Goal: Task Accomplishment & Management: Manage account settings

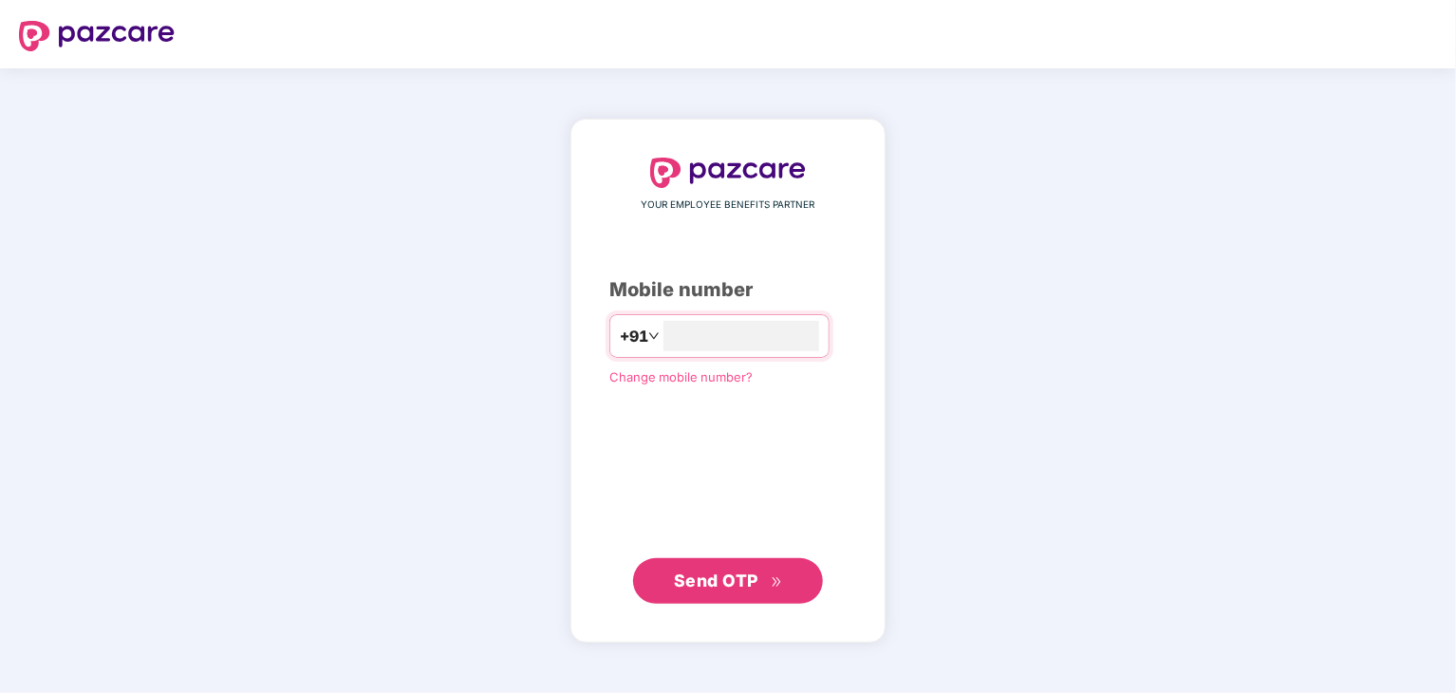
type input "**********"
click at [708, 575] on span "Send OTP" at bounding box center [716, 581] width 84 height 20
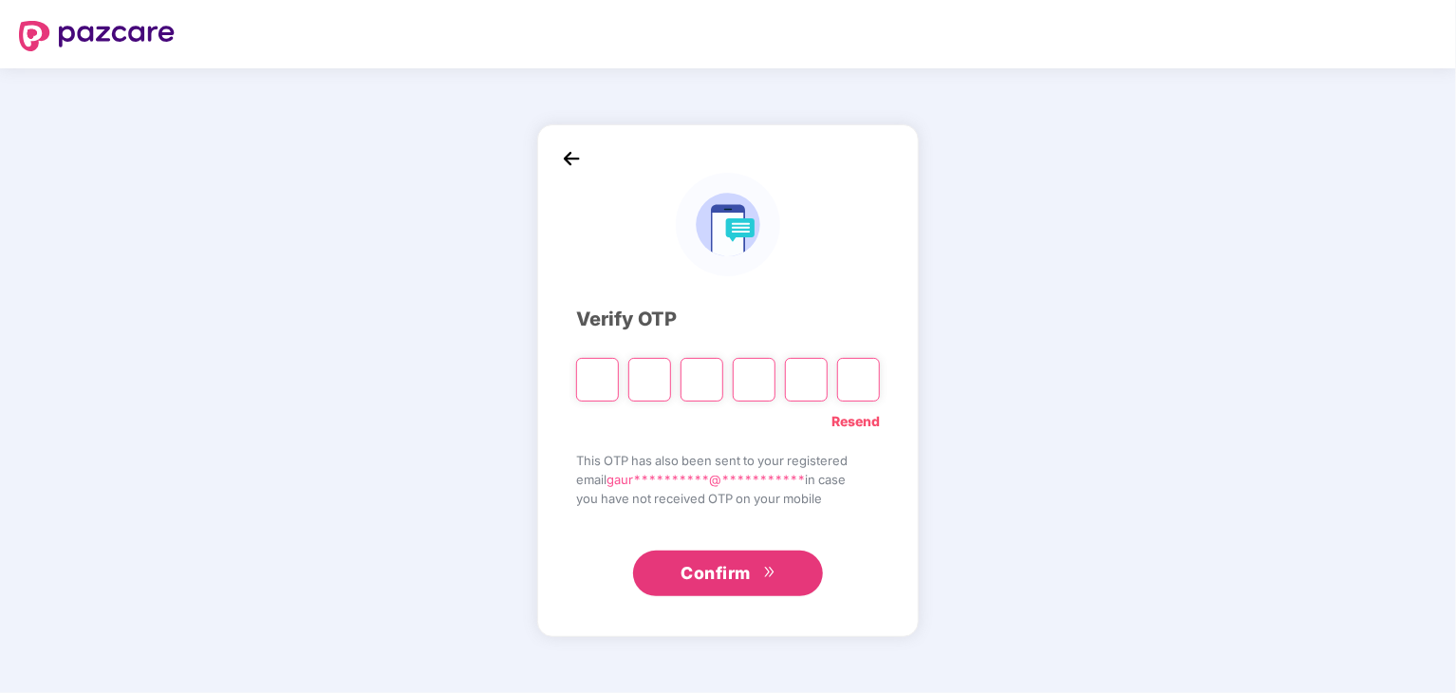
type input "*"
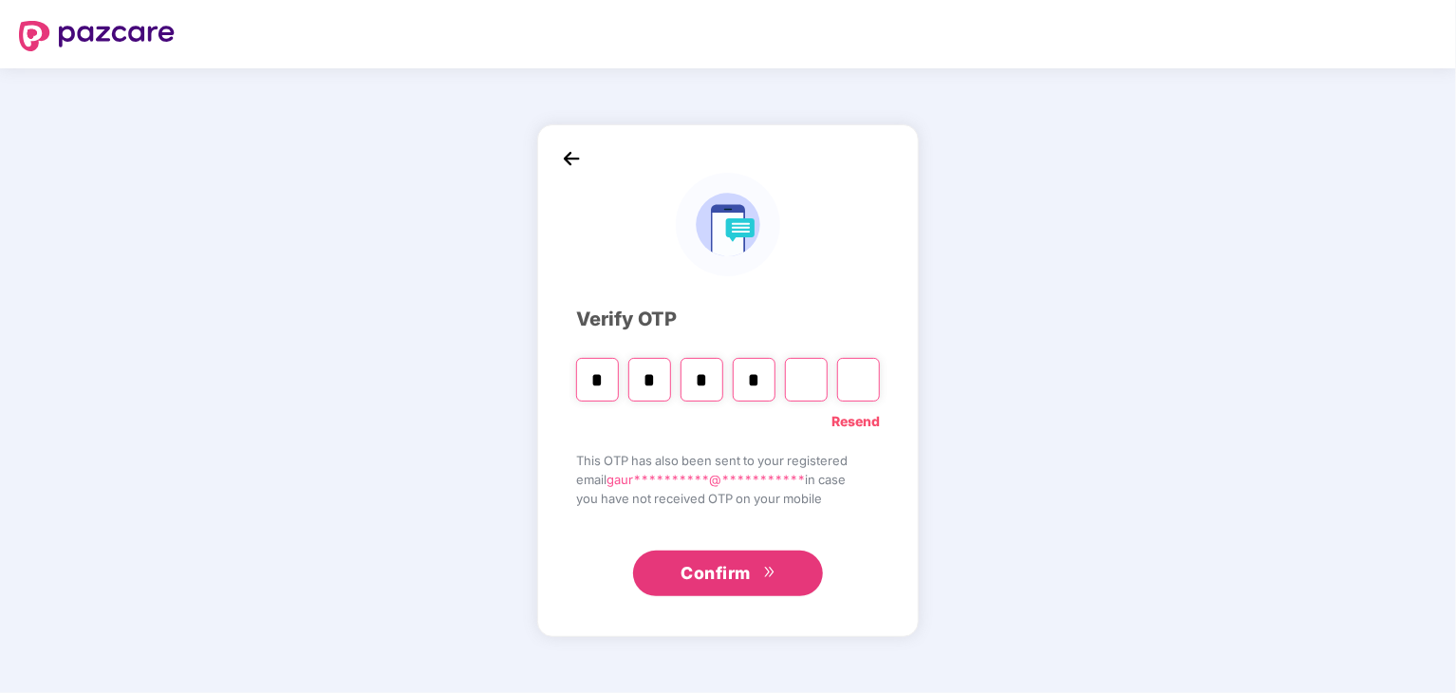
type input "*"
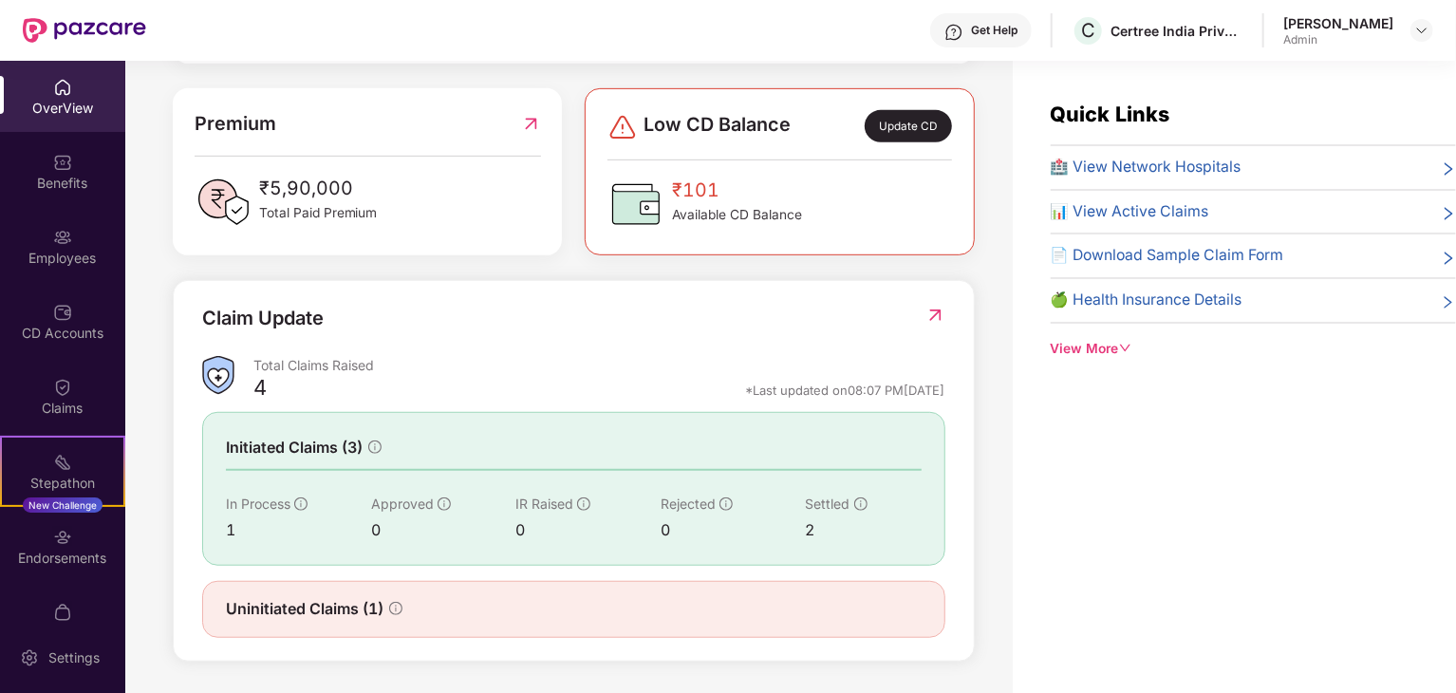
scroll to position [61, 0]
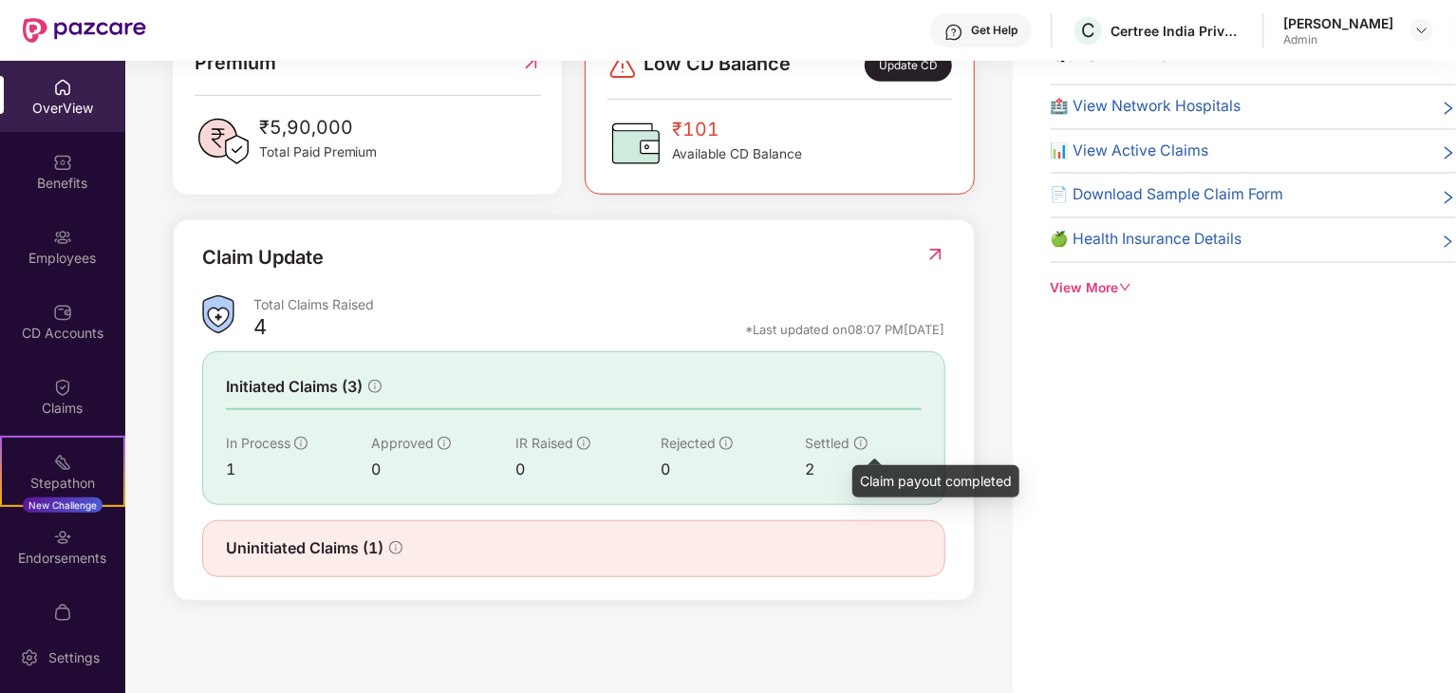
click at [858, 441] on icon "info-circle" at bounding box center [860, 443] width 13 height 13
click at [938, 252] on img at bounding box center [936, 254] width 20 height 19
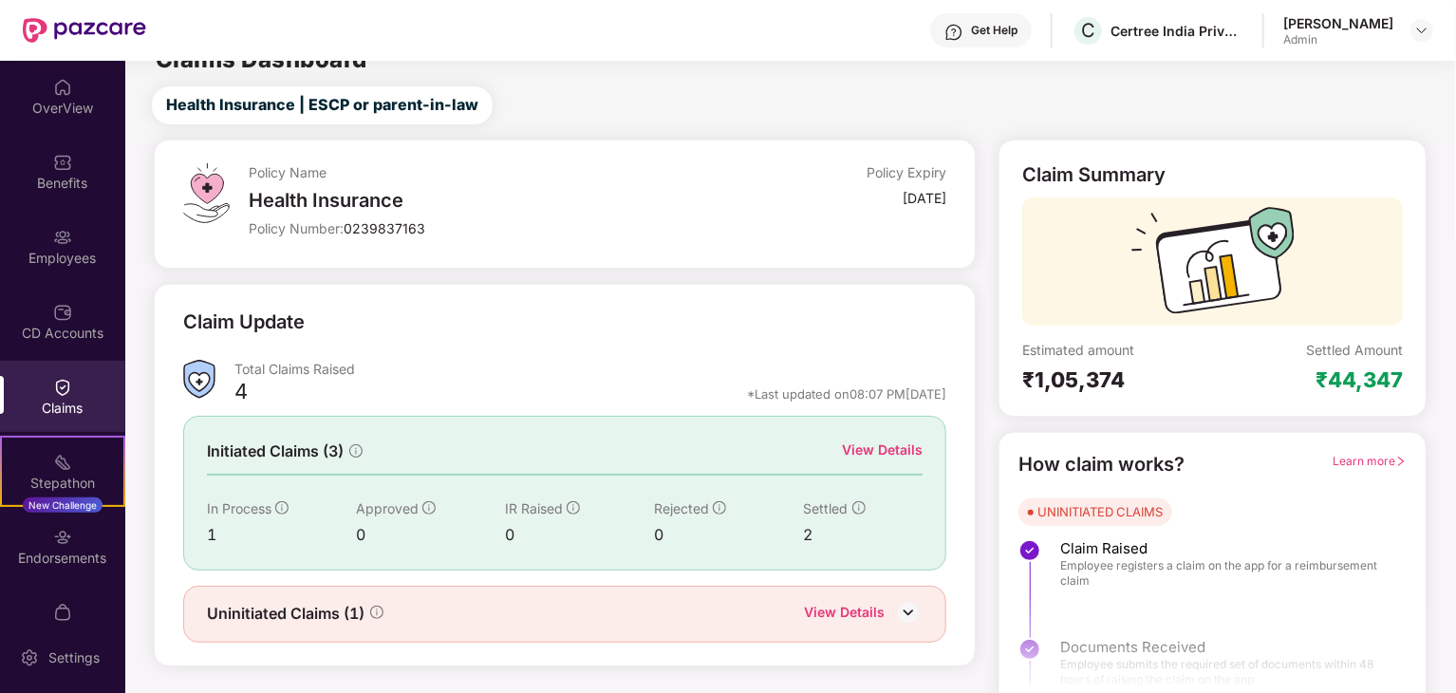
scroll to position [49, 0]
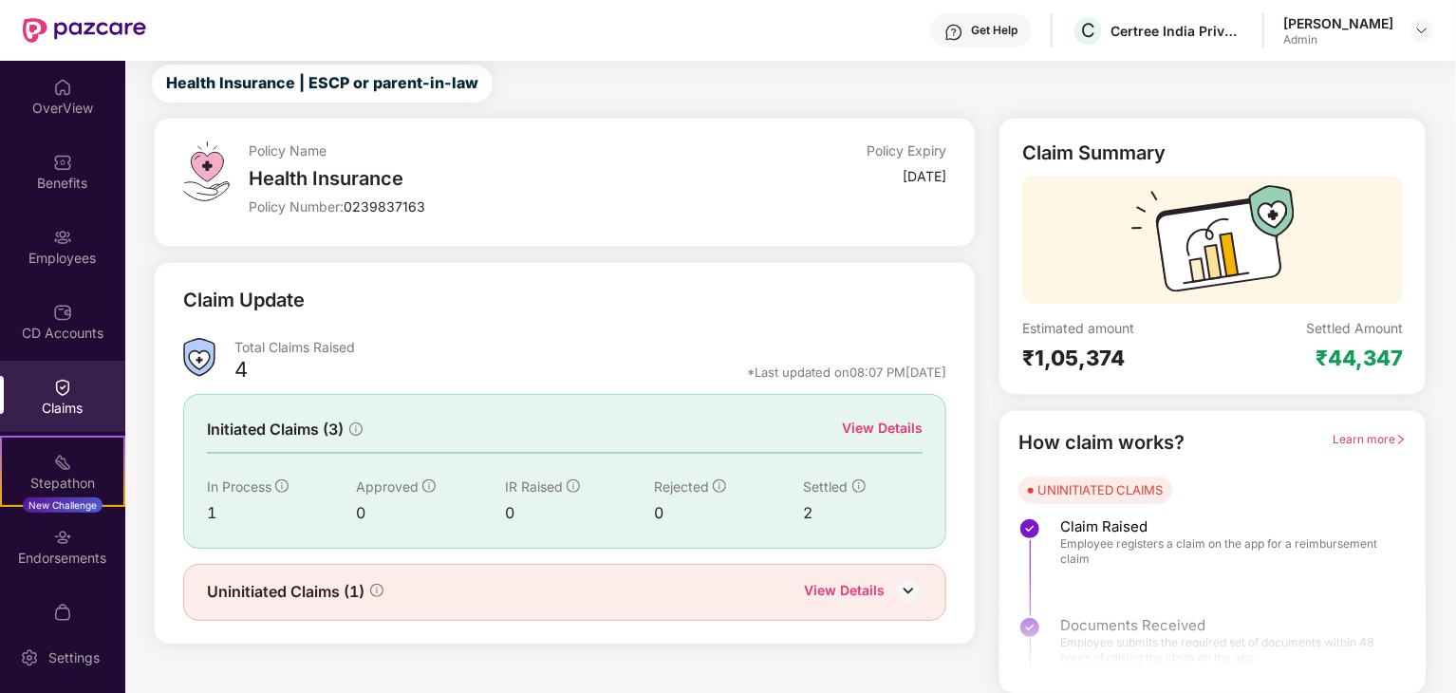
click at [904, 586] on img at bounding box center [908, 590] width 28 height 28
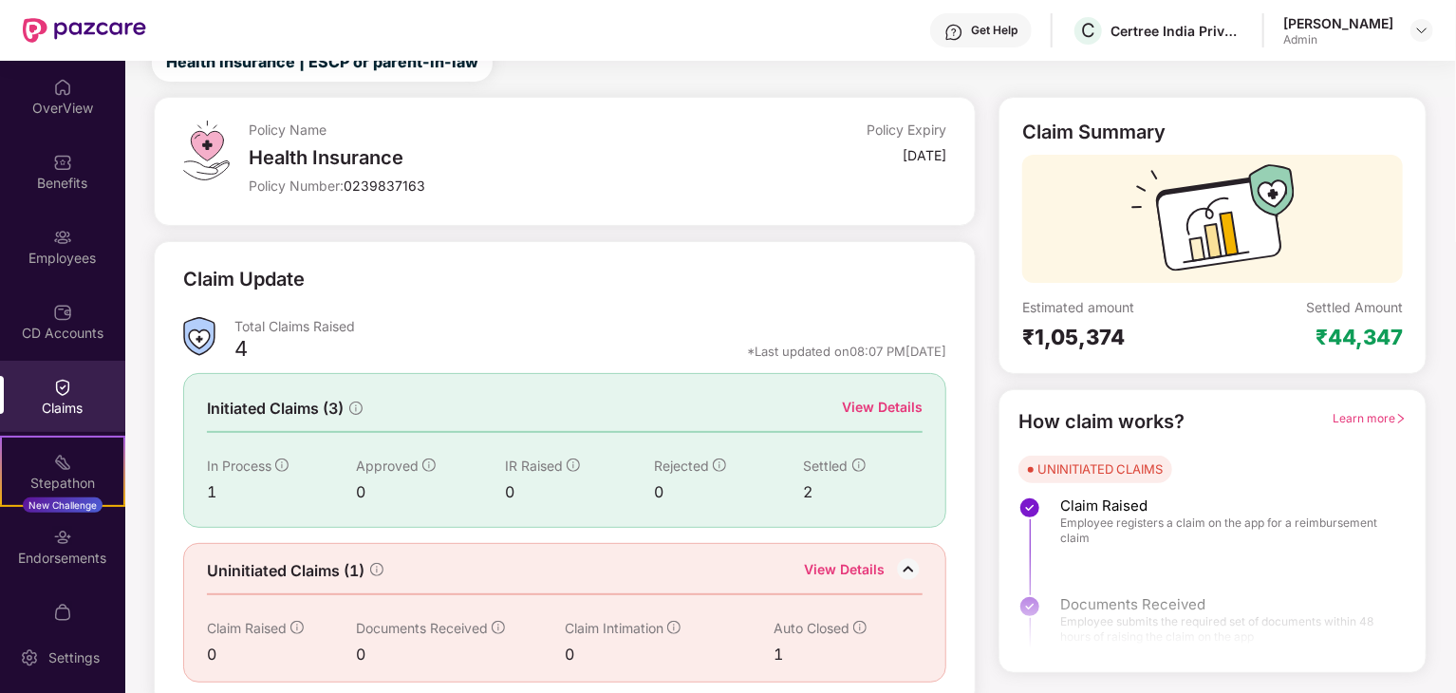
scroll to position [81, 0]
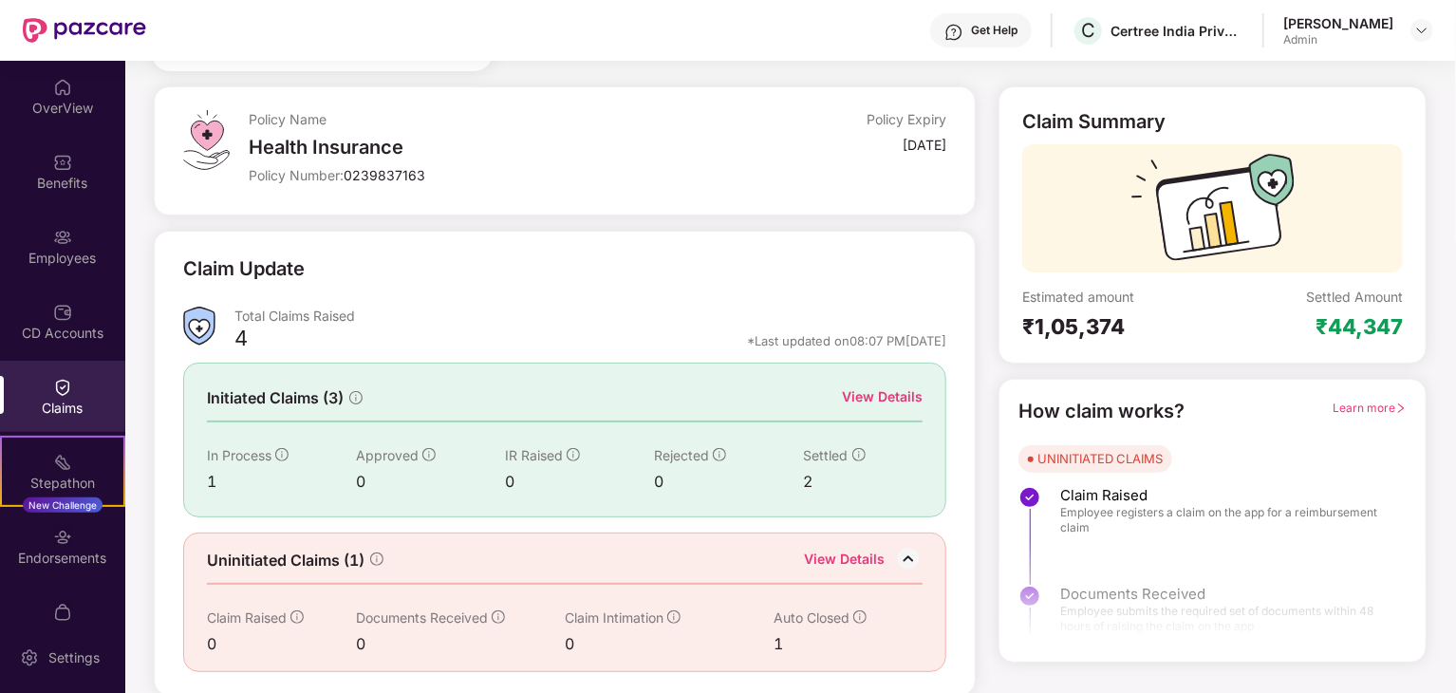
click at [867, 393] on div "View Details" at bounding box center [882, 396] width 81 height 21
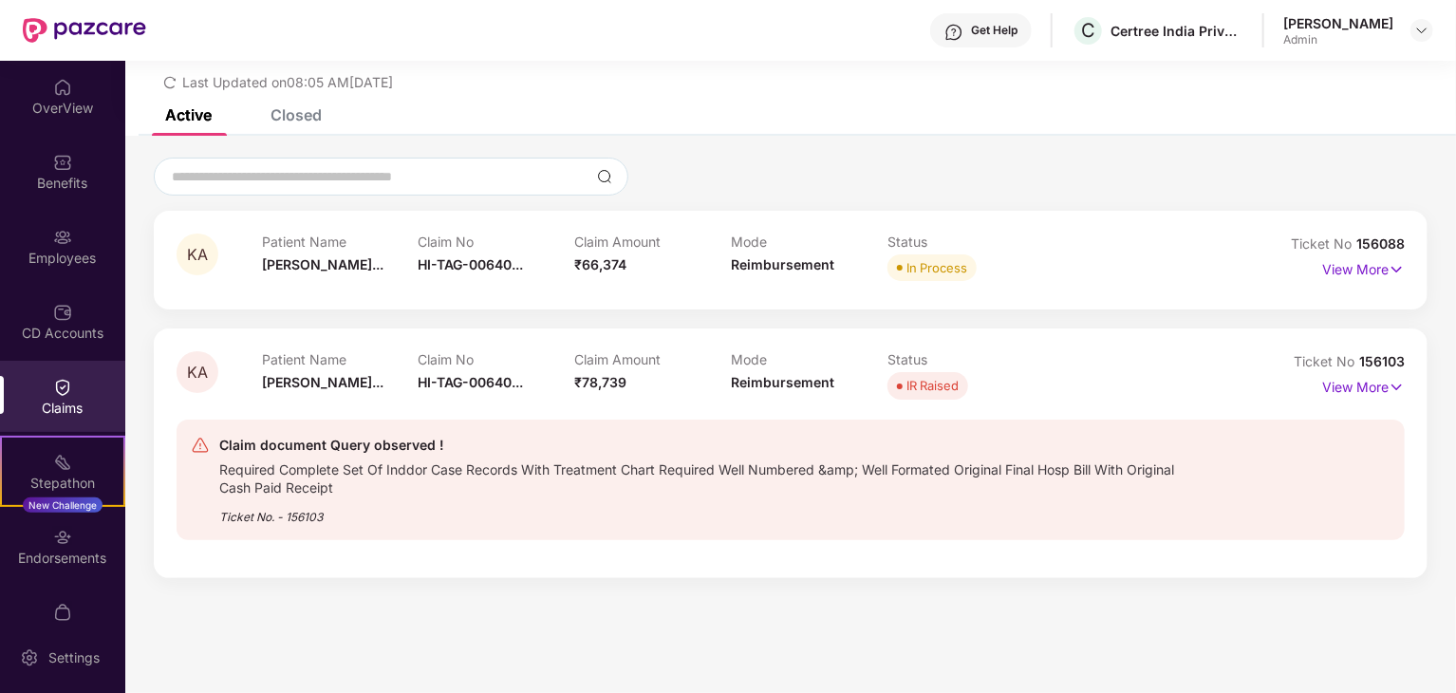
scroll to position [61, 0]
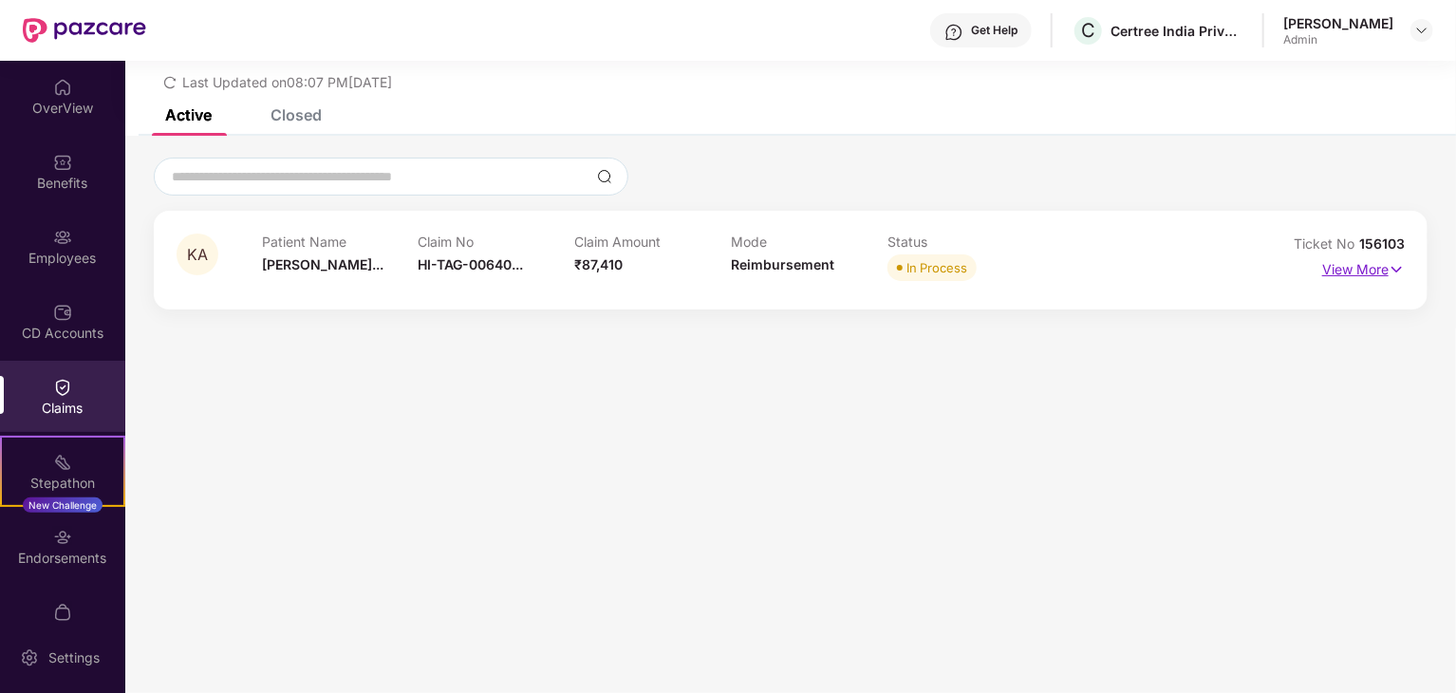
click at [1363, 260] on p "View More" at bounding box center [1363, 267] width 83 height 26
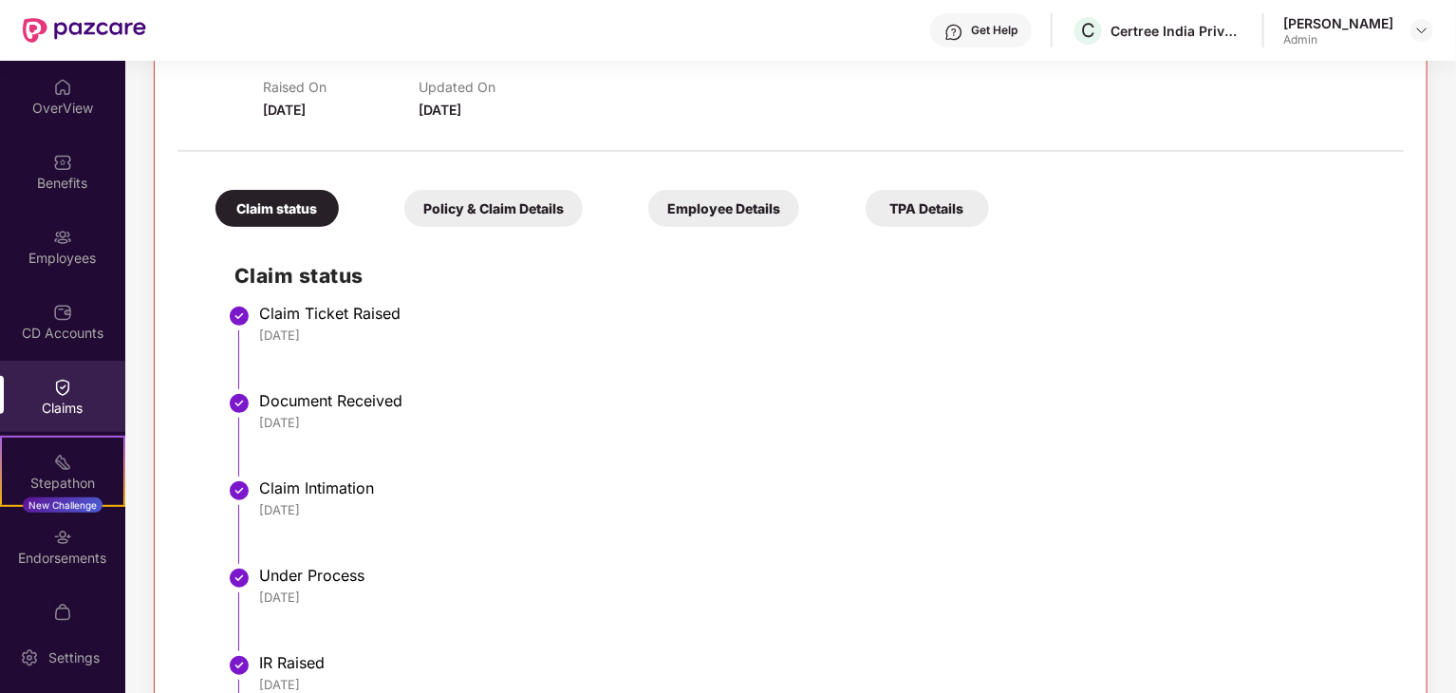
scroll to position [0, 0]
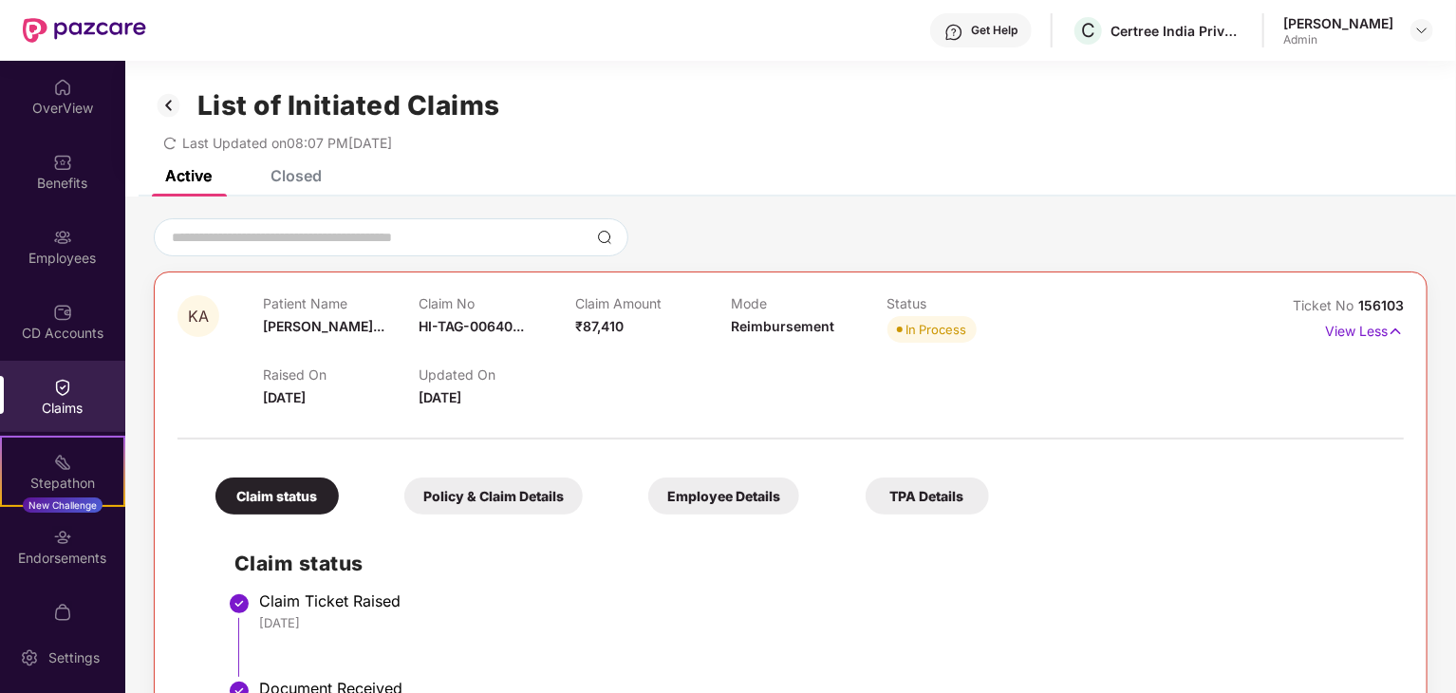
click at [302, 167] on div "List of Initiated Claims Last Updated on 08:07 PM, 18 Aug 2025" at bounding box center [790, 115] width 1331 height 109
click at [303, 172] on div "Closed" at bounding box center [296, 175] width 51 height 19
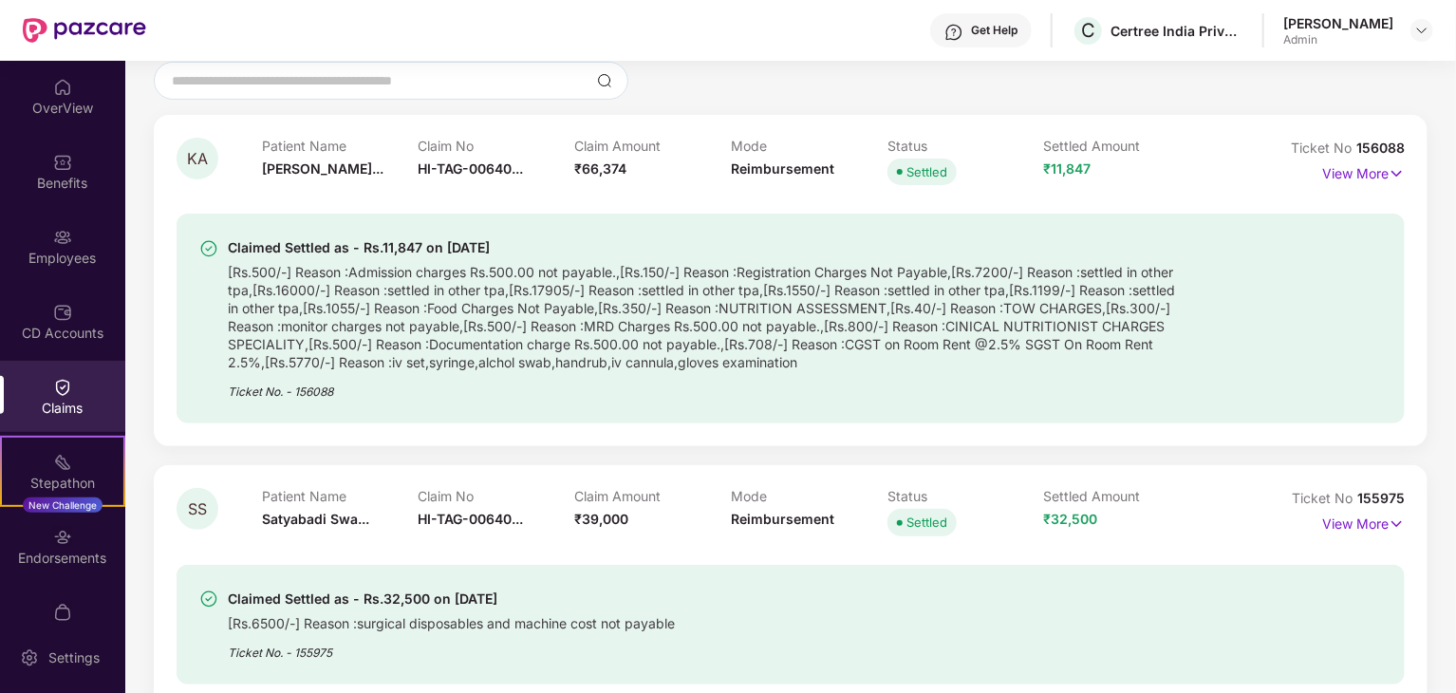
scroll to position [190, 0]
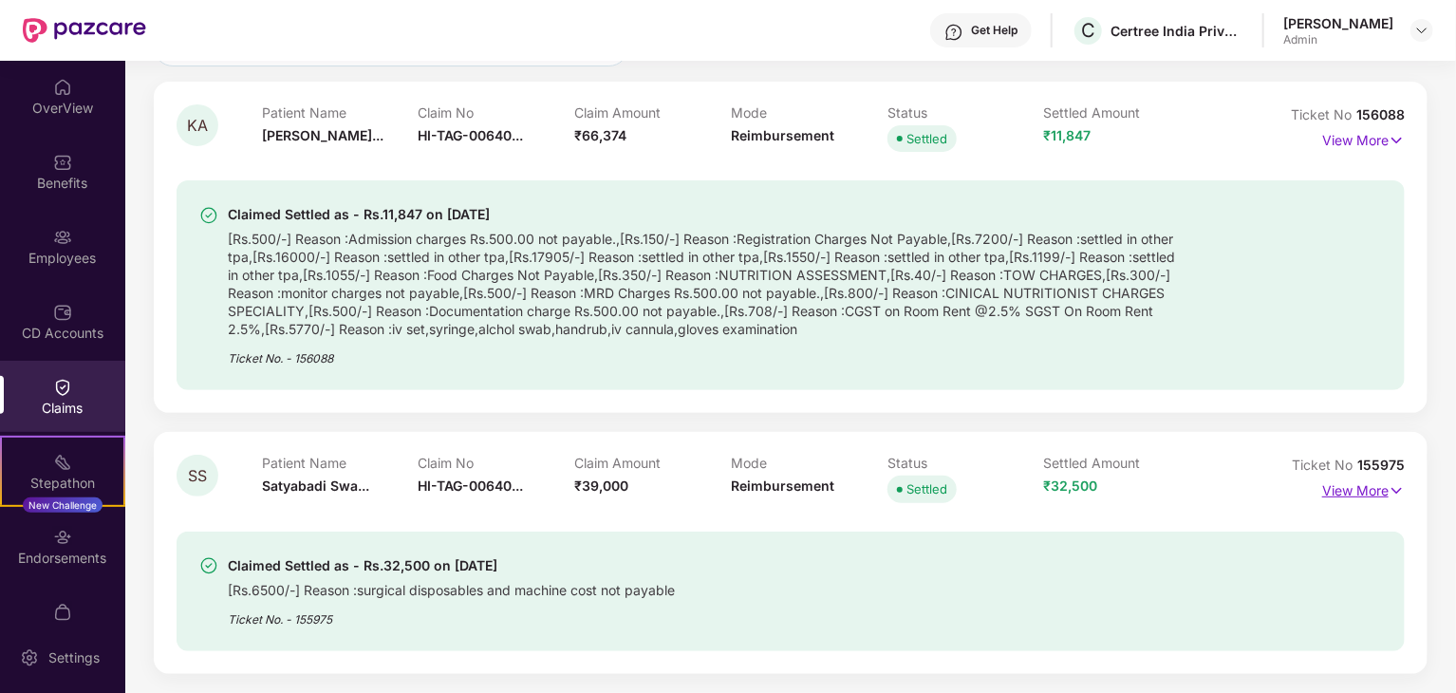
click at [1378, 496] on p "View More" at bounding box center [1363, 489] width 83 height 26
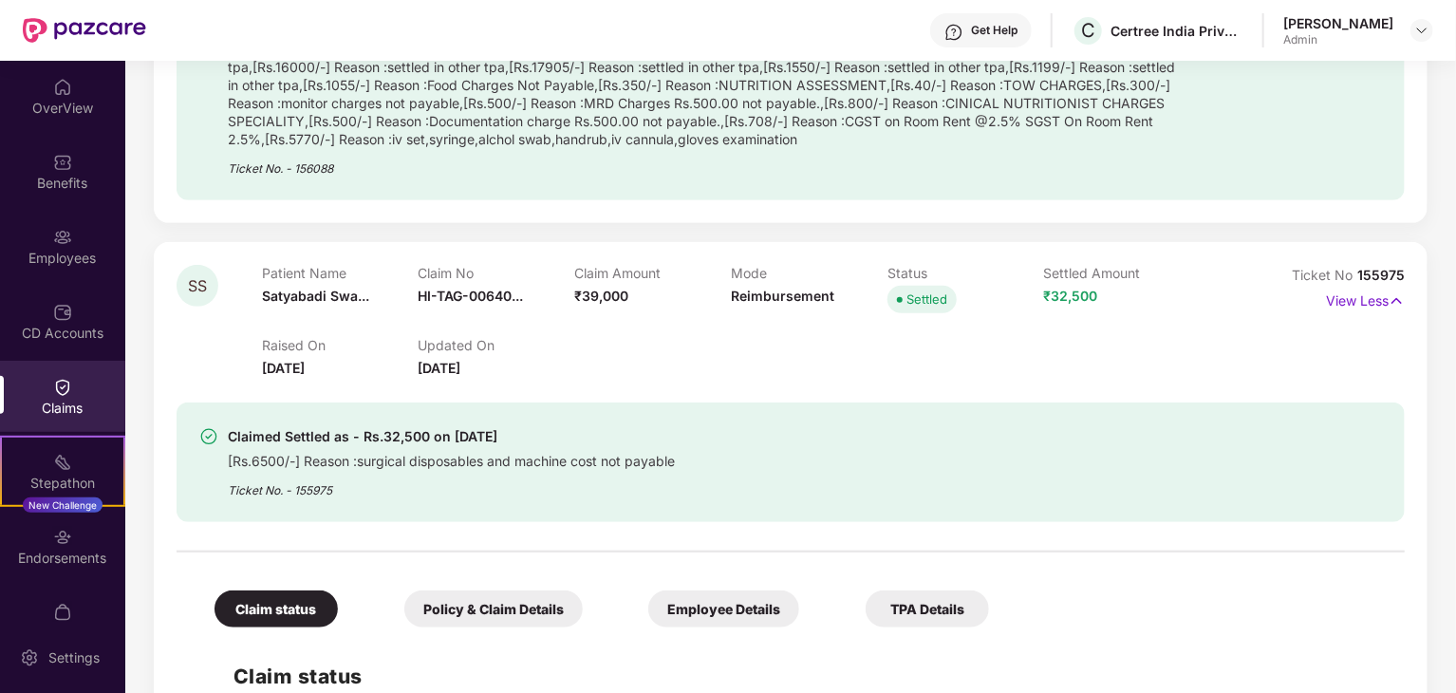
scroll to position [0, 0]
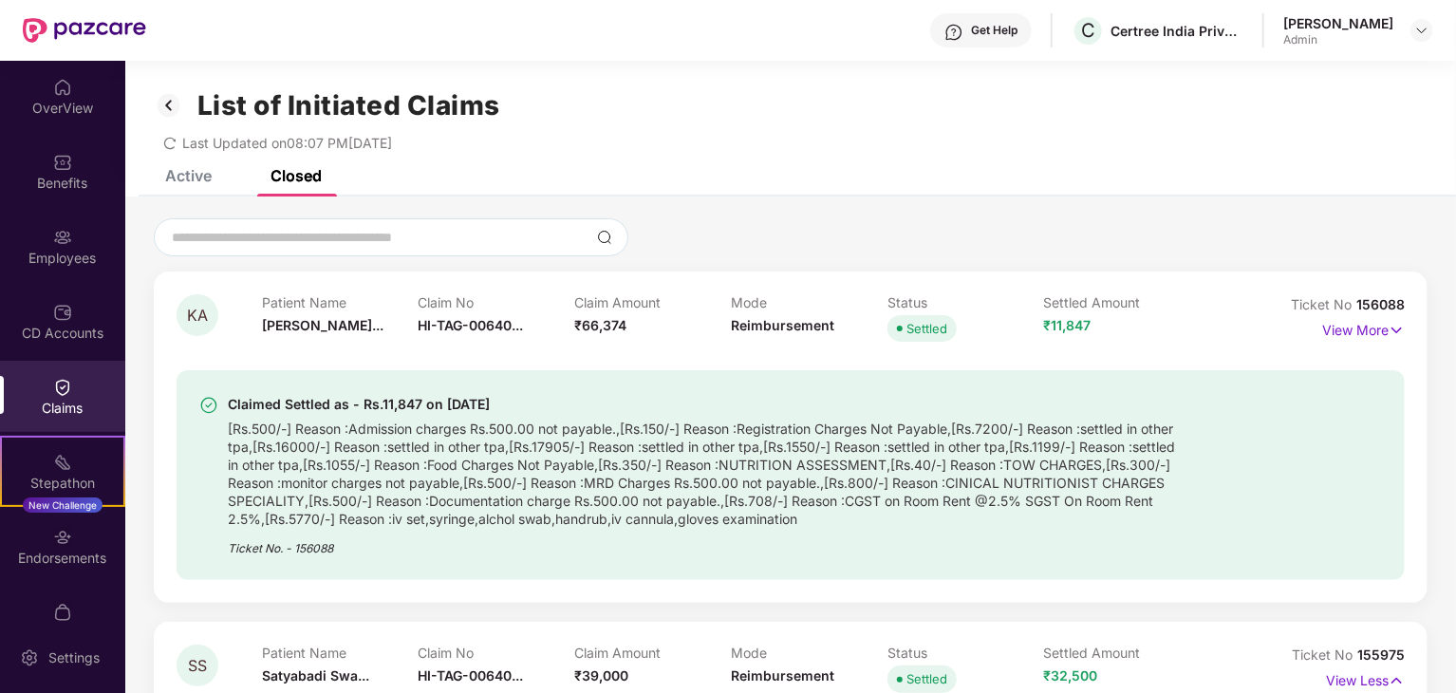
click at [176, 172] on div "Active" at bounding box center [188, 175] width 47 height 19
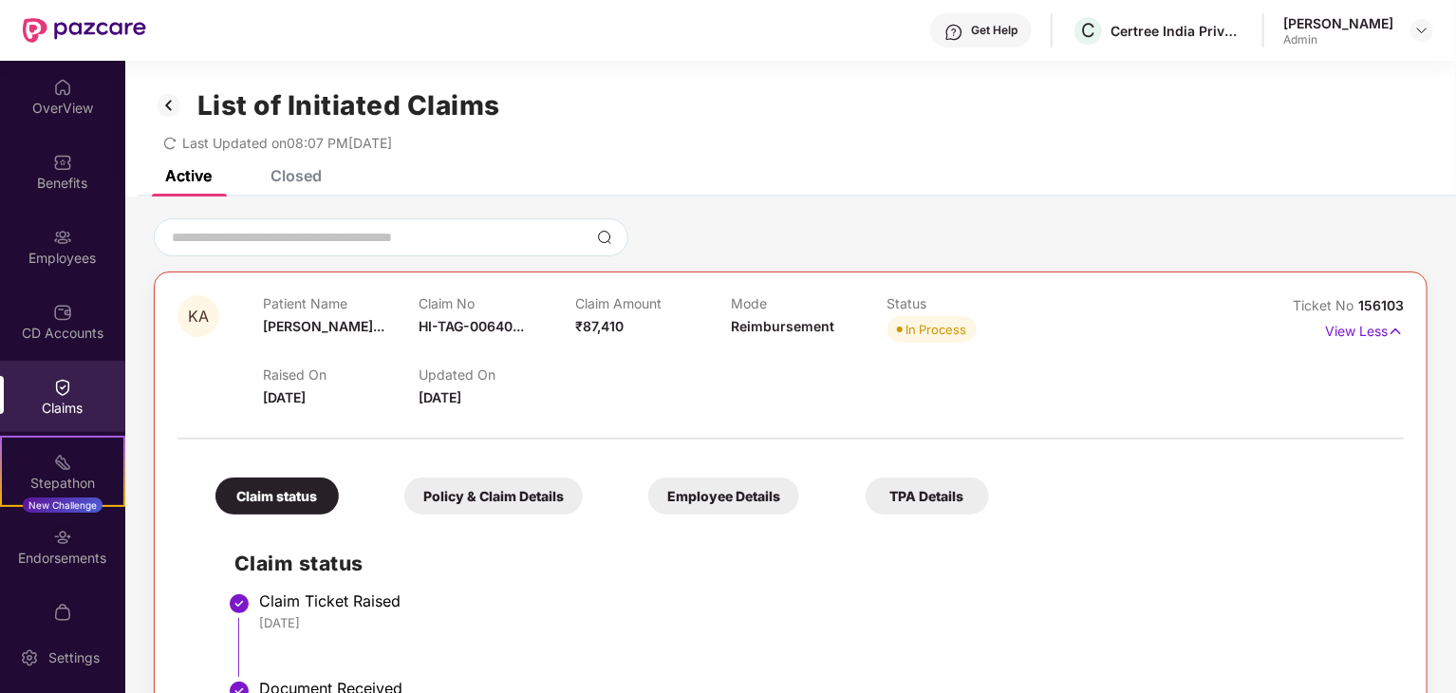
click at [756, 498] on div "Employee Details" at bounding box center [723, 496] width 151 height 37
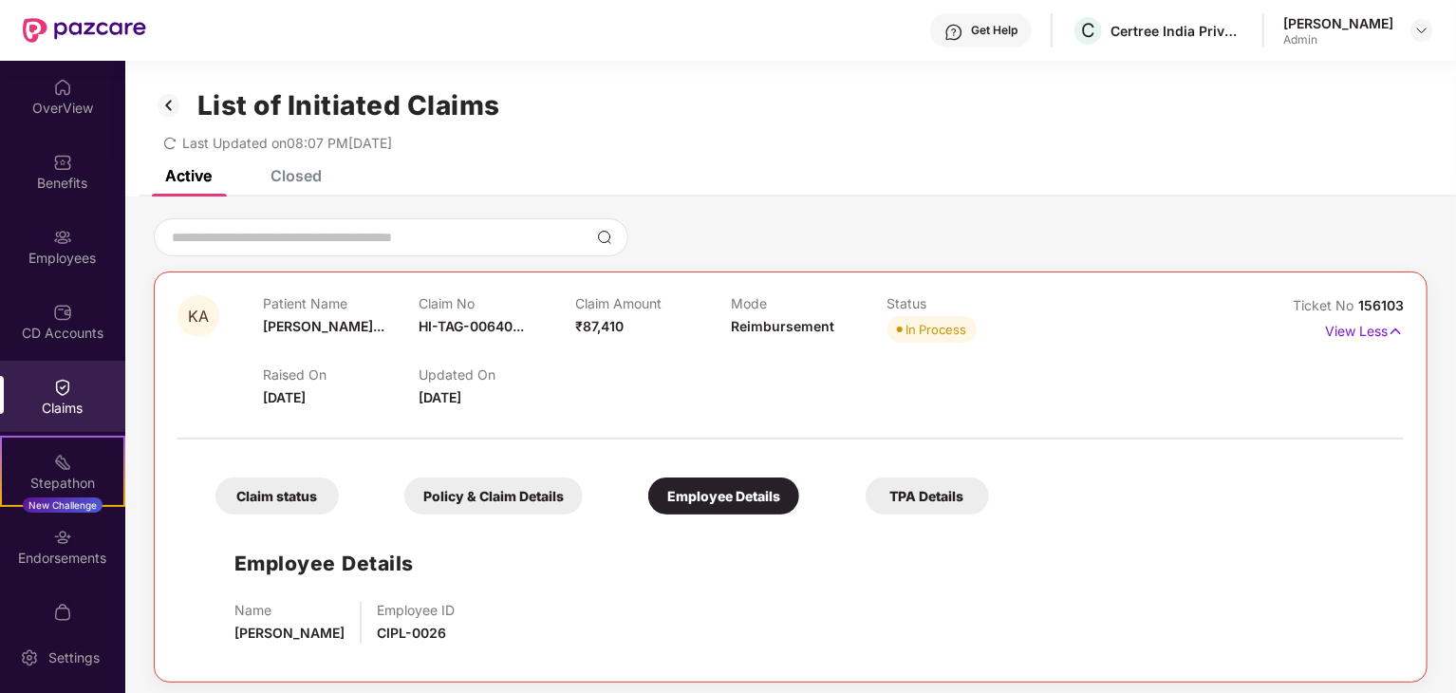
click at [279, 497] on div "Claim status" at bounding box center [277, 496] width 123 height 37
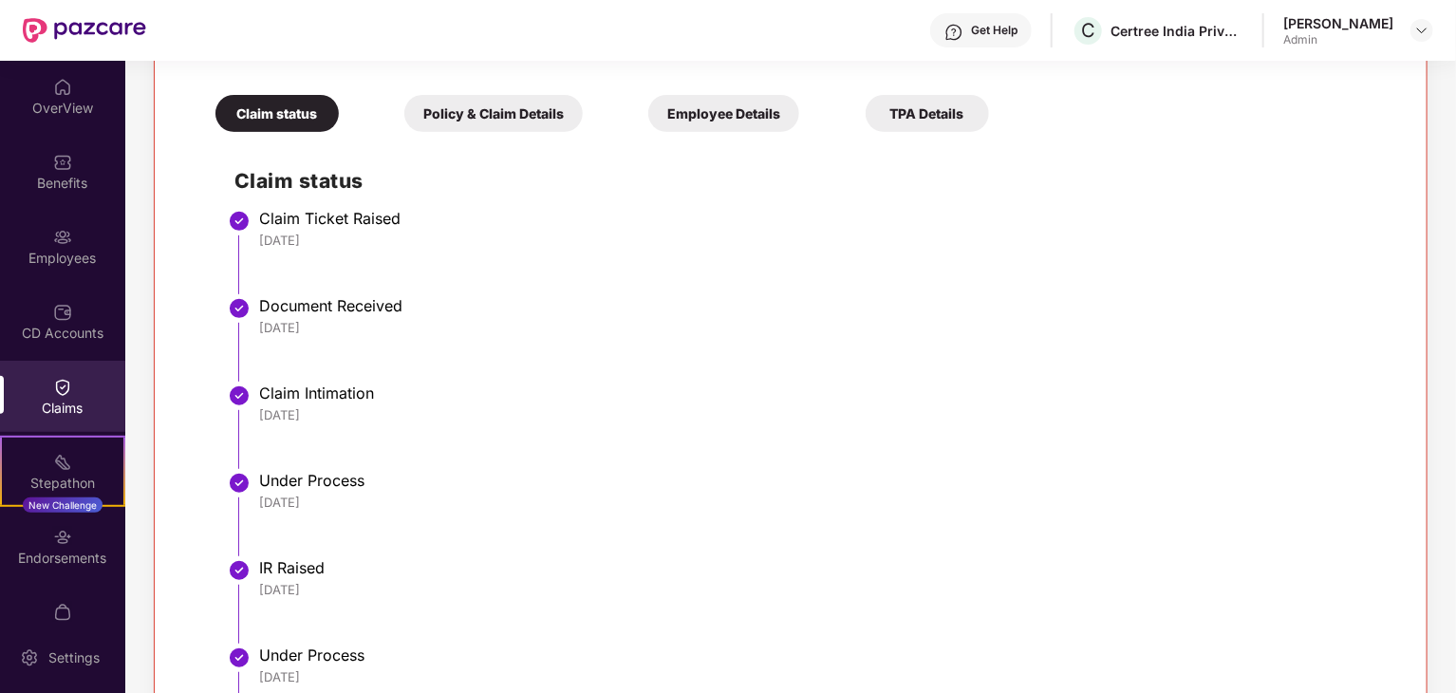
scroll to position [3, 0]
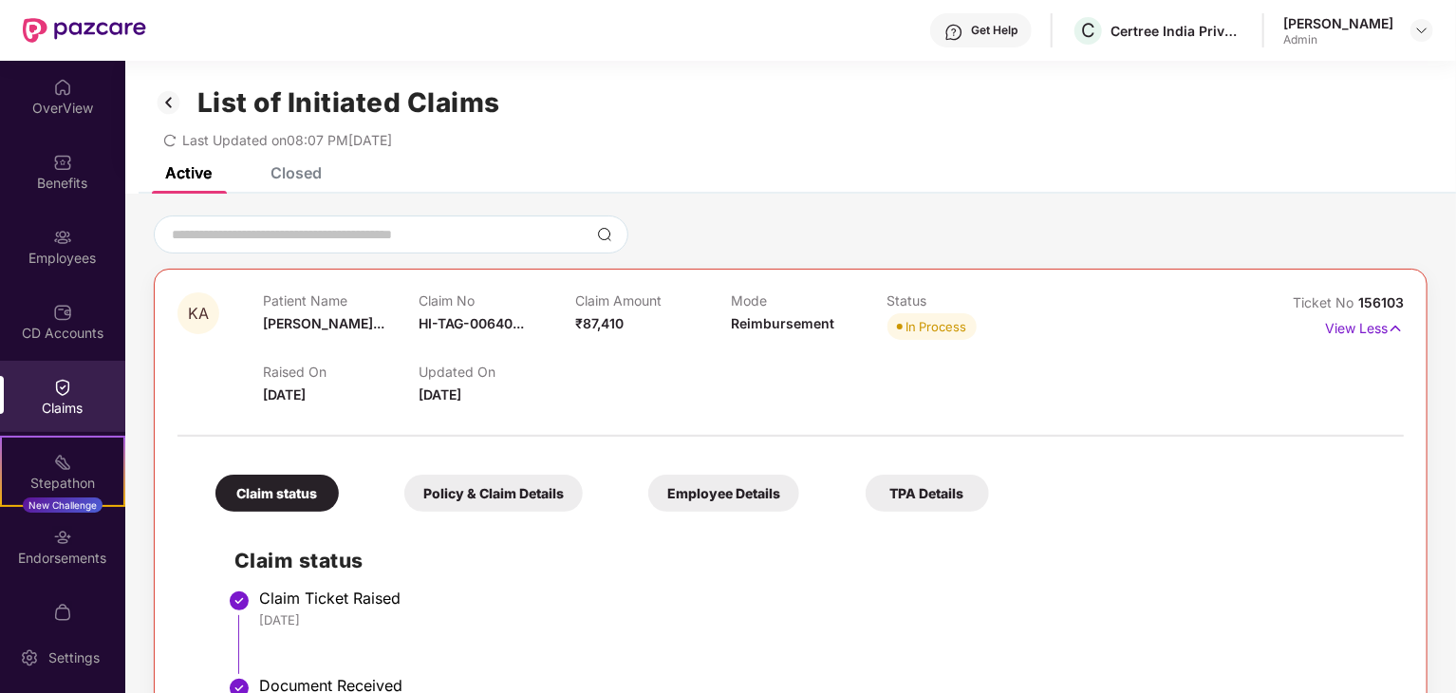
click at [459, 495] on div "Policy & Claim Details" at bounding box center [493, 493] width 178 height 37
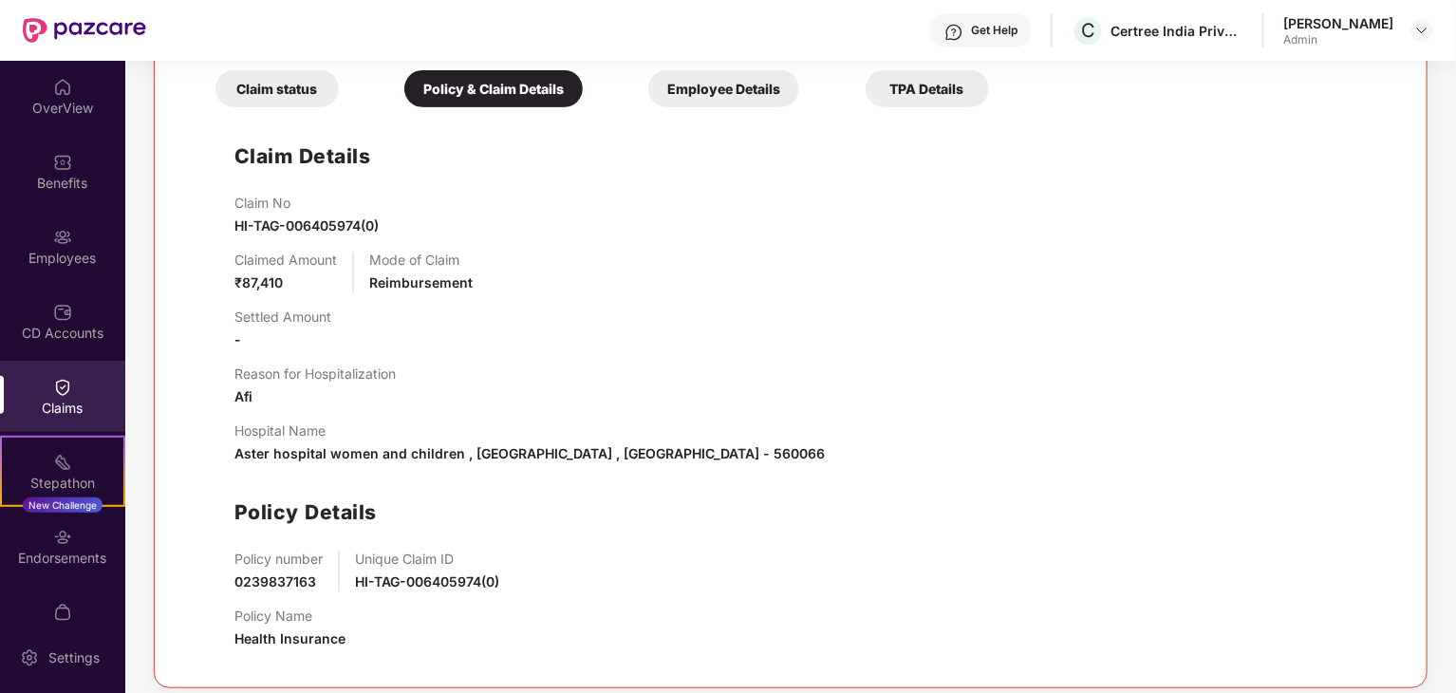
scroll to position [422, 0]
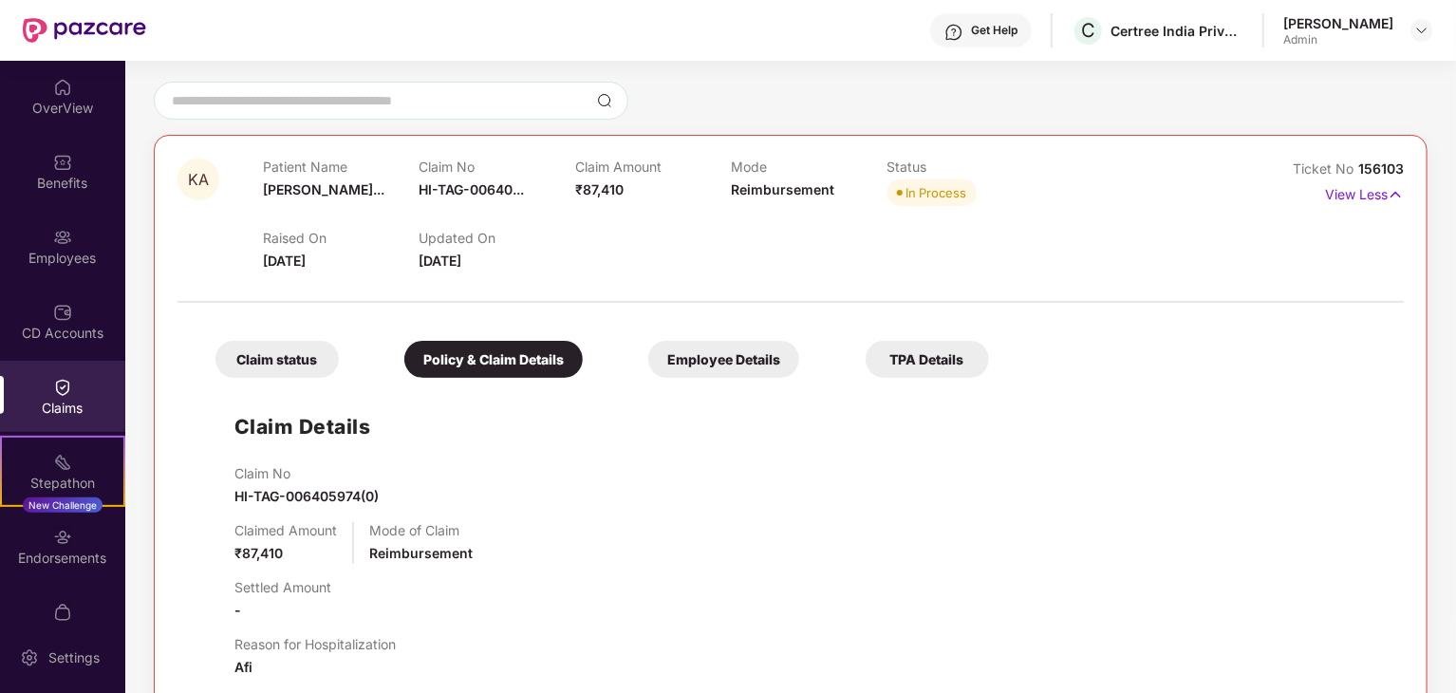
click at [686, 373] on div "Employee Details" at bounding box center [723, 359] width 151 height 37
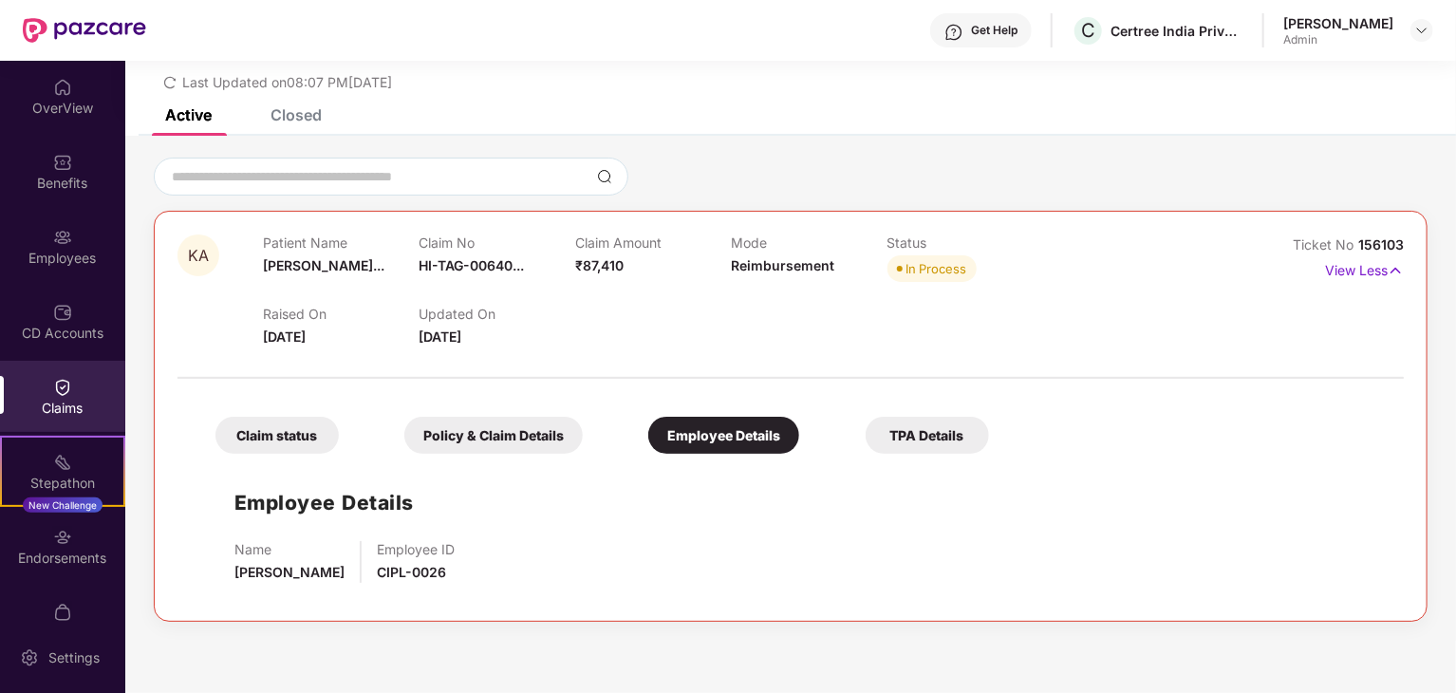
scroll to position [61, 0]
click at [917, 426] on div "TPA Details" at bounding box center [927, 435] width 123 height 37
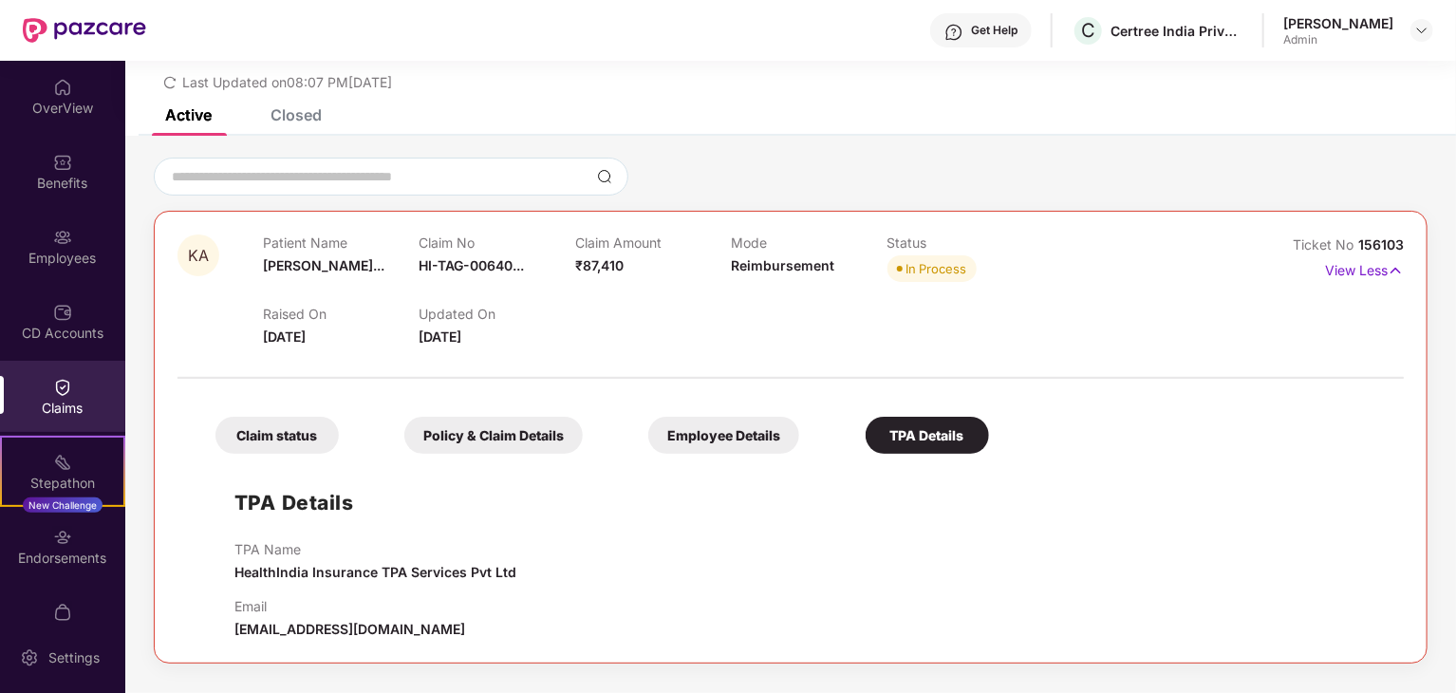
click at [281, 441] on div "Claim status" at bounding box center [277, 435] width 123 height 37
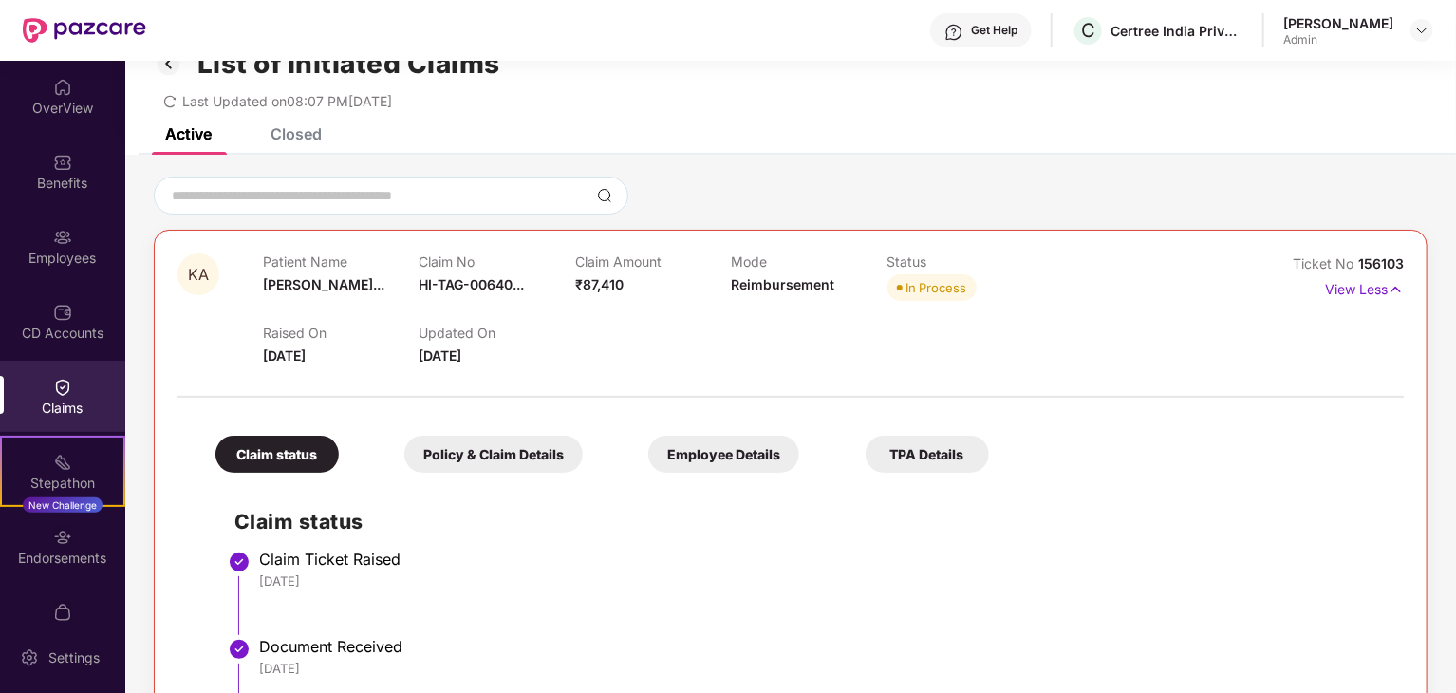
scroll to position [0, 0]
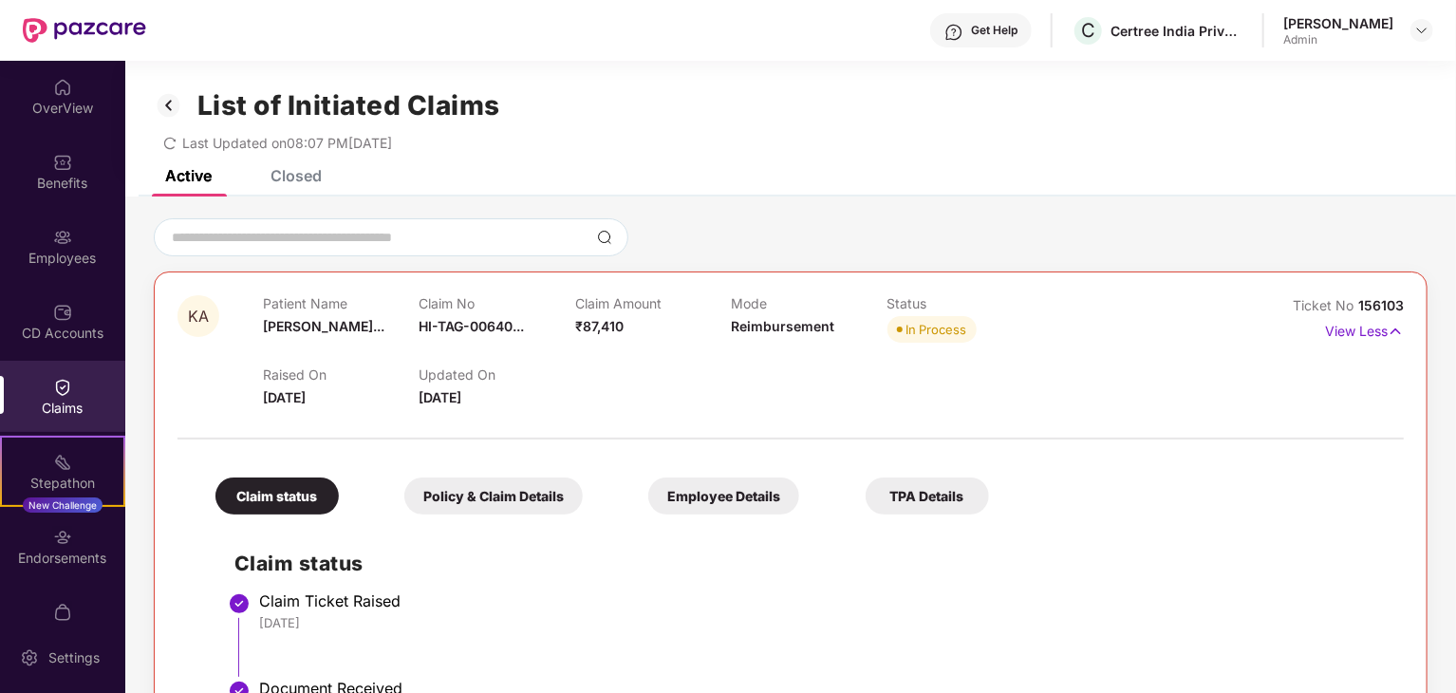
click at [61, 369] on div "Claims" at bounding box center [62, 396] width 125 height 71
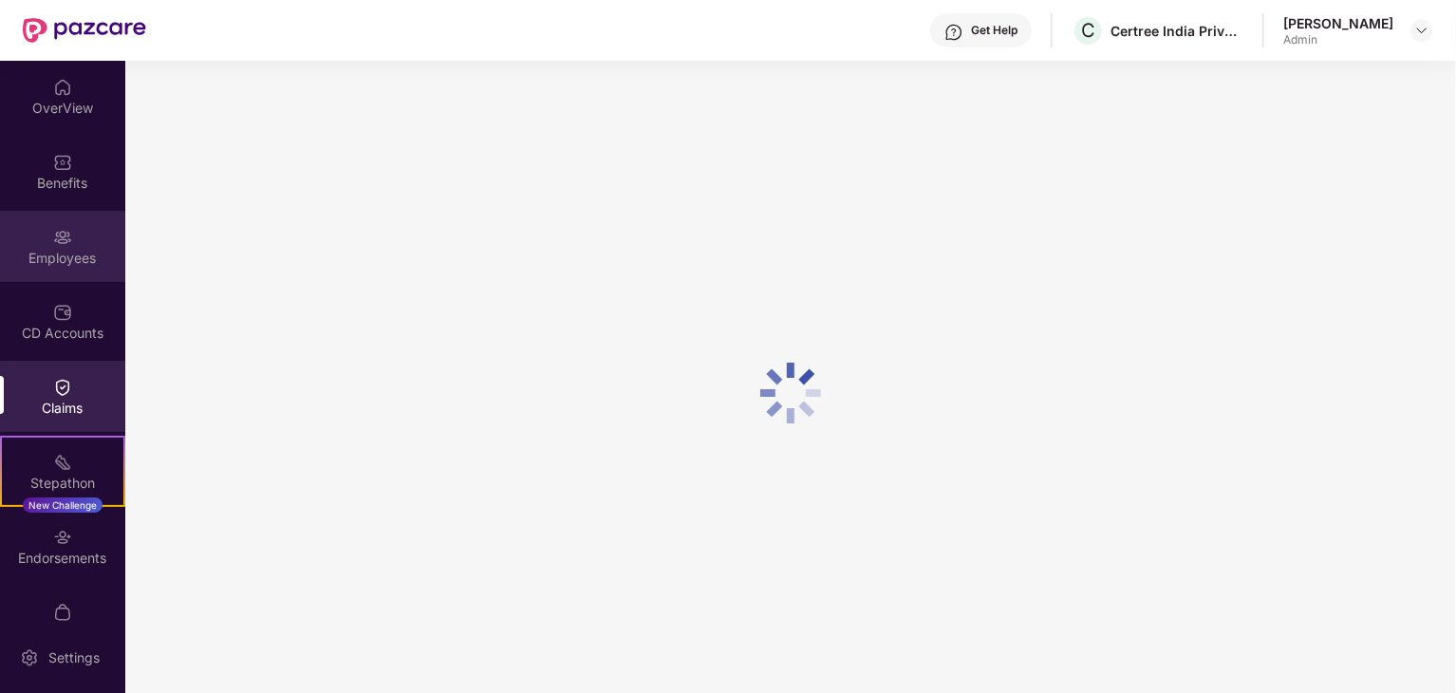
click at [53, 266] on div "Employees" at bounding box center [62, 258] width 125 height 19
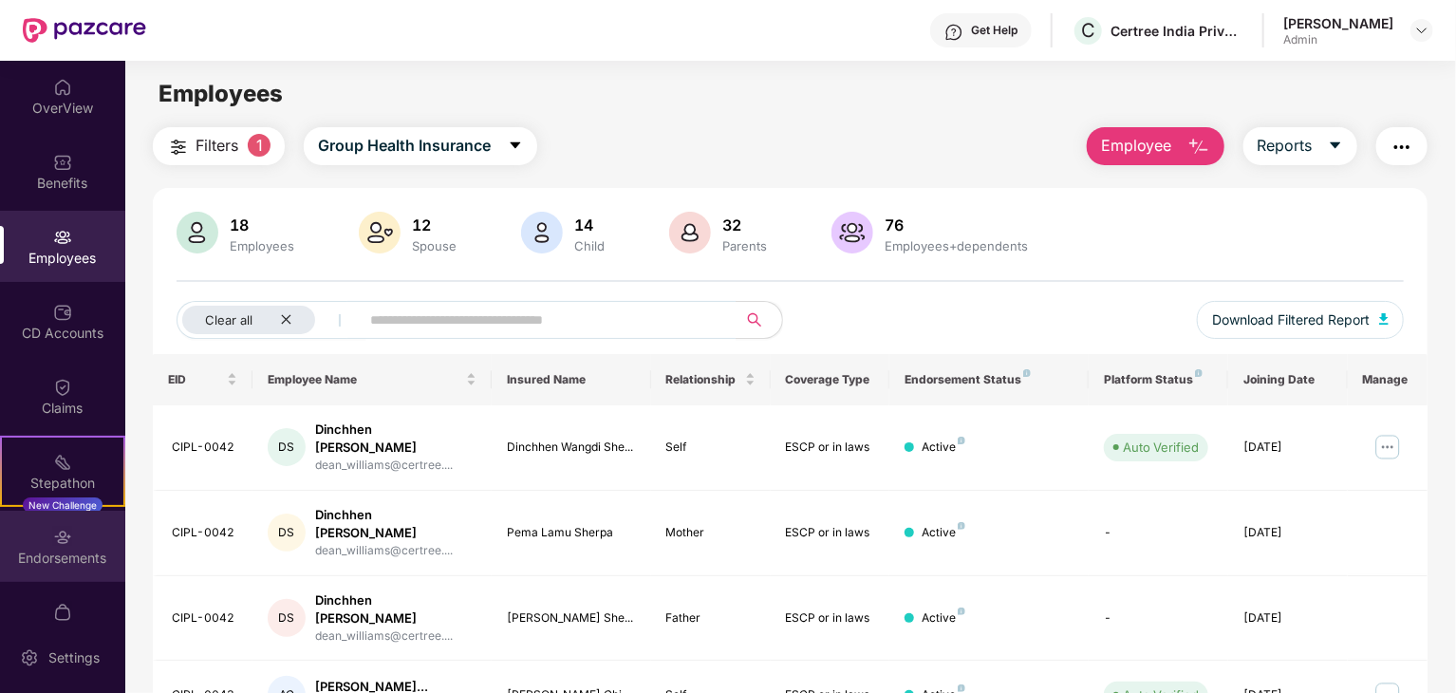
click at [69, 552] on div "Endorsements" at bounding box center [62, 558] width 125 height 19
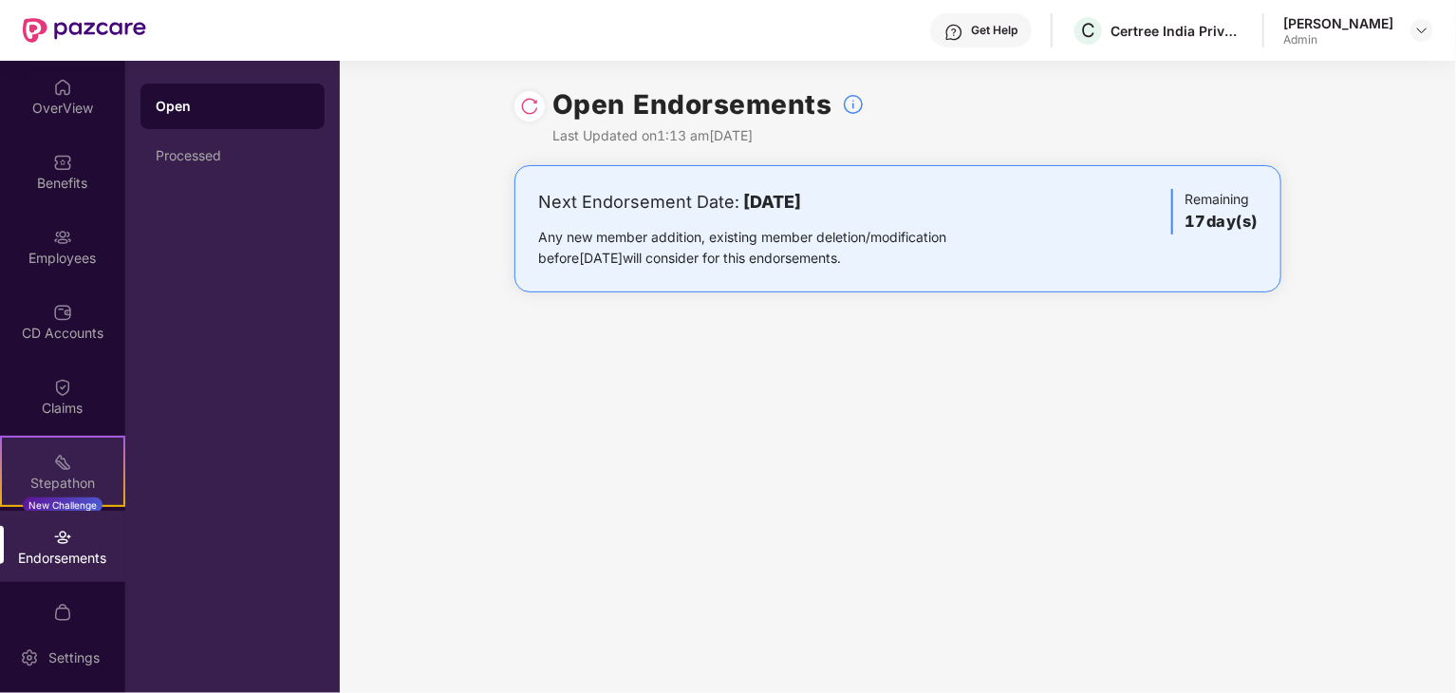
click at [63, 478] on div "Stepathon" at bounding box center [63, 483] width 122 height 19
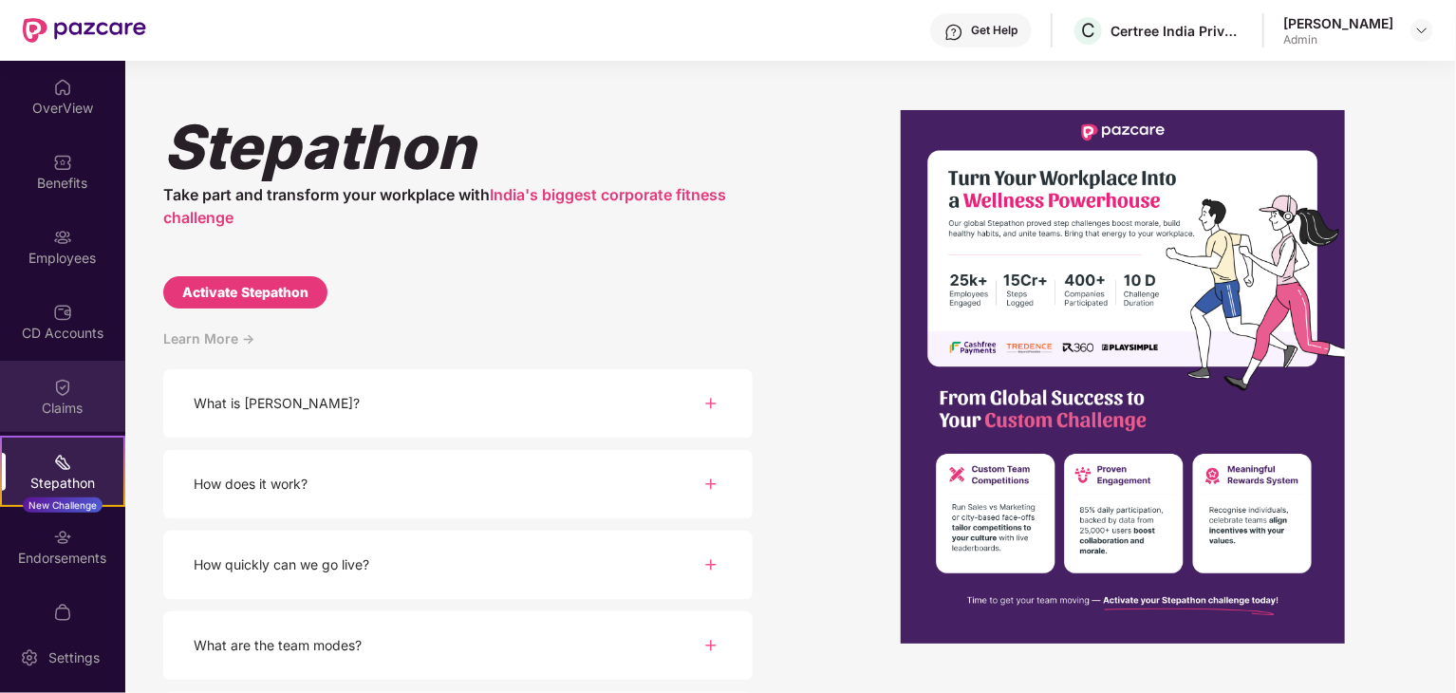
click at [62, 401] on div "Claims" at bounding box center [62, 408] width 125 height 19
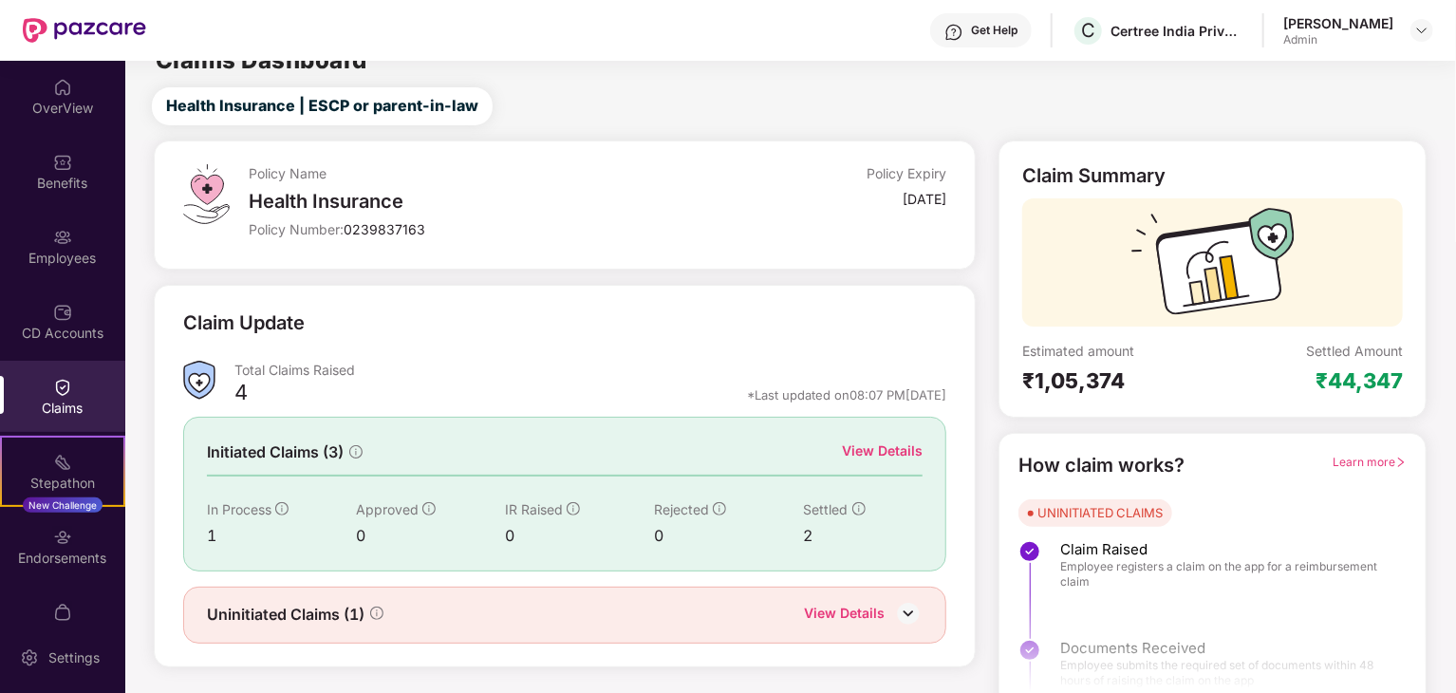
scroll to position [49, 0]
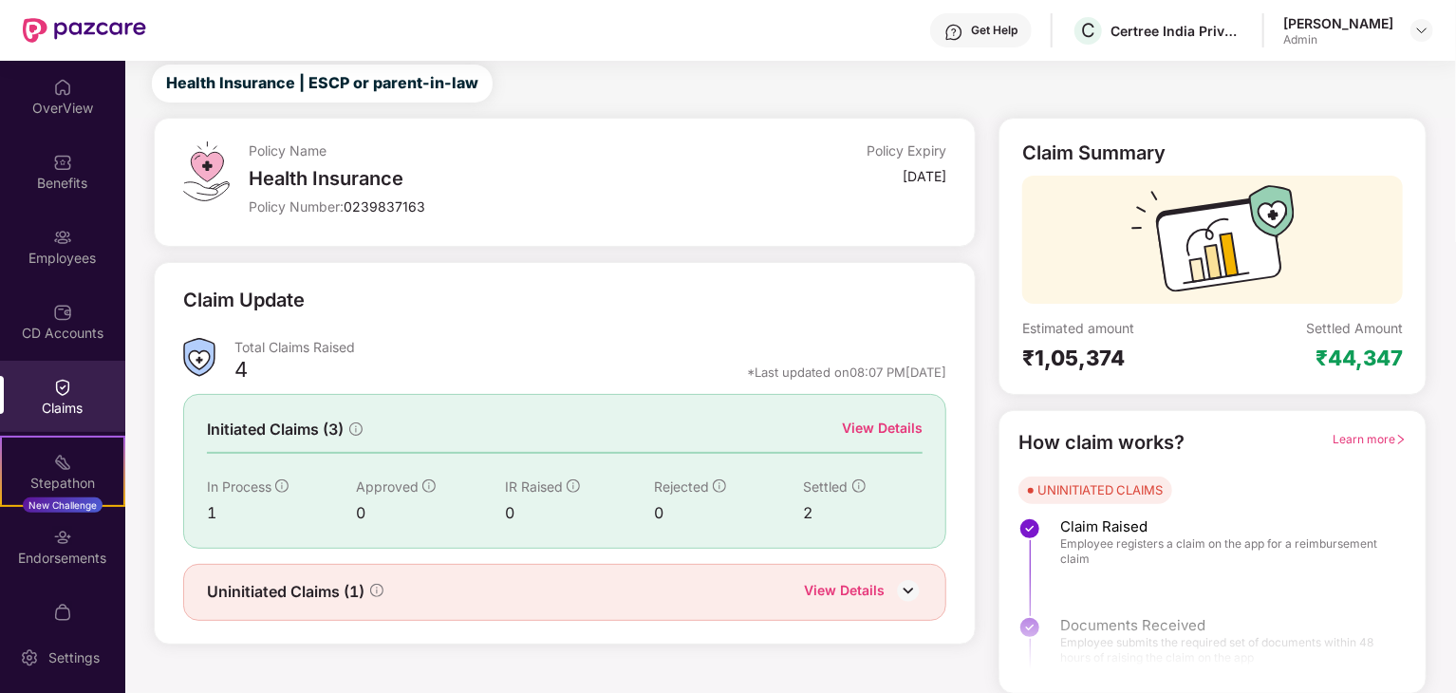
click at [911, 584] on img at bounding box center [908, 590] width 28 height 28
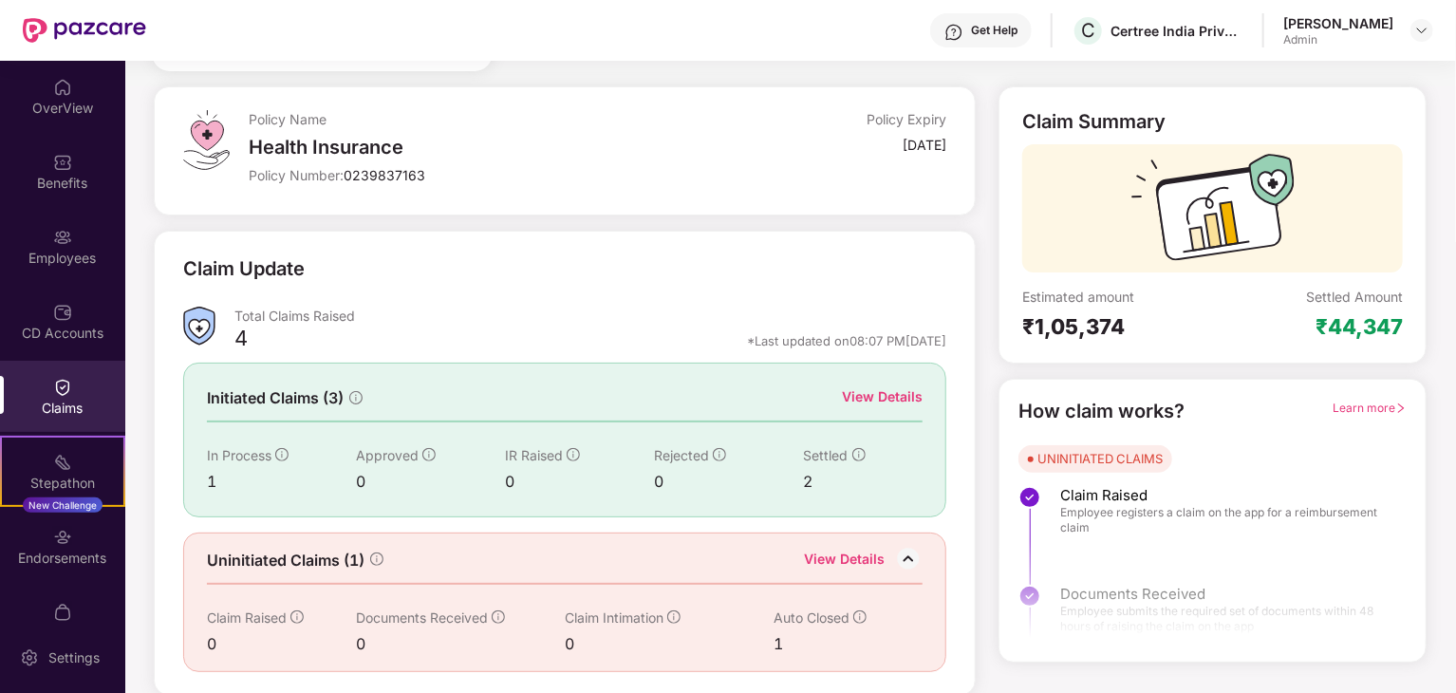
scroll to position [0, 0]
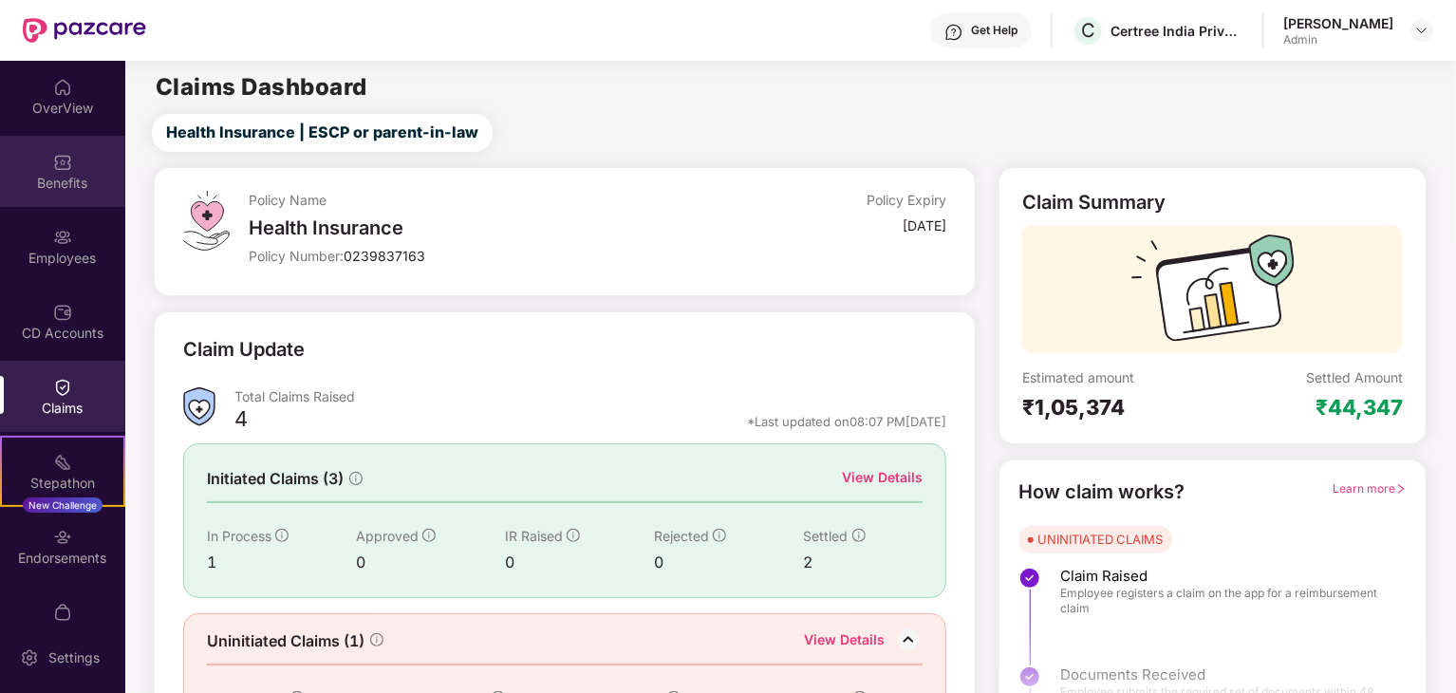
click at [47, 152] on div "Benefits" at bounding box center [62, 171] width 125 height 71
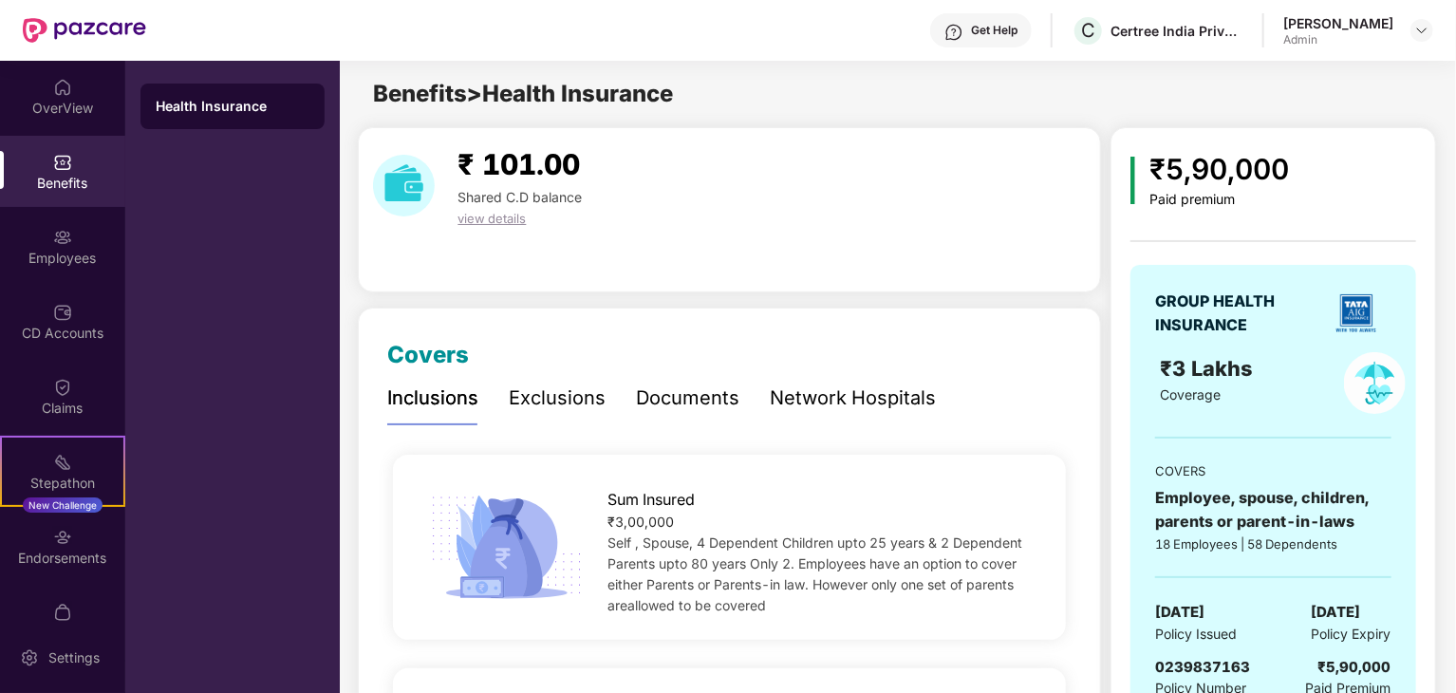
click at [562, 403] on div "Exclusions" at bounding box center [557, 398] width 97 height 29
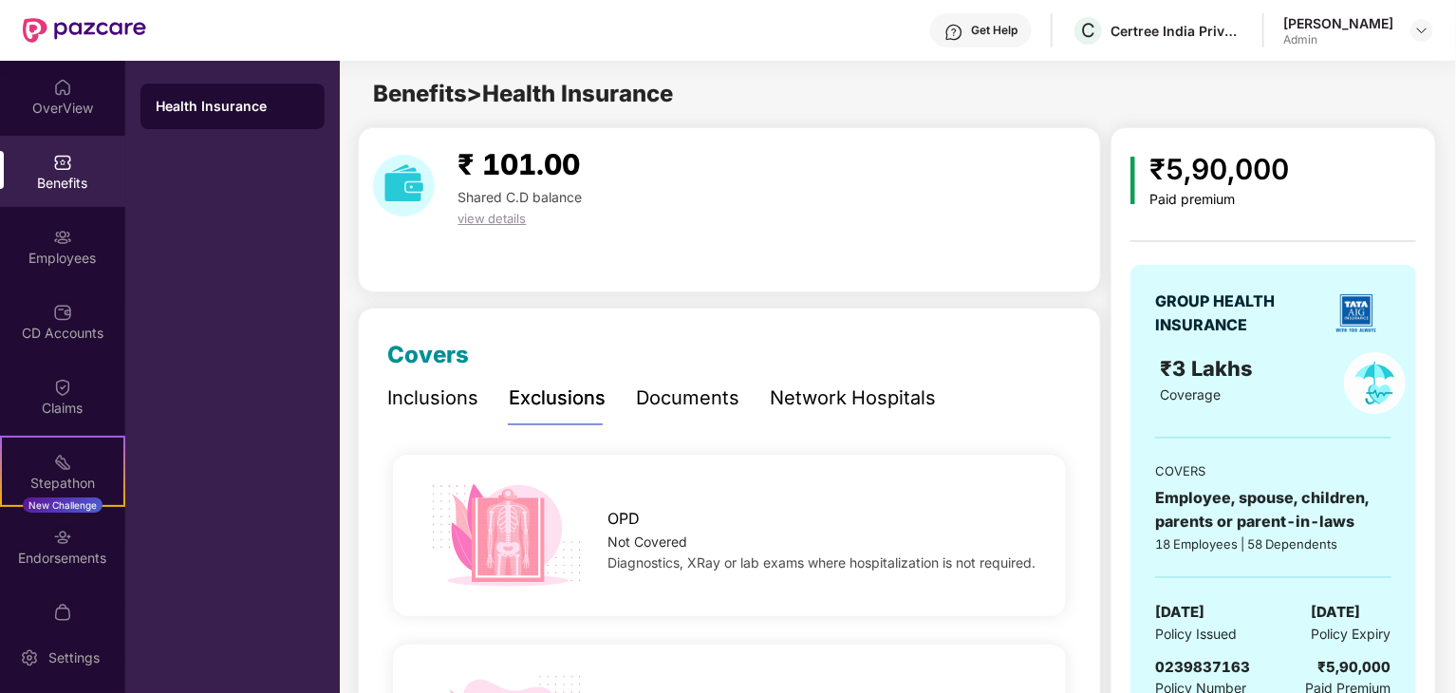
click at [561, 397] on div "Exclusions" at bounding box center [557, 398] width 97 height 29
click at [49, 255] on div "Employees" at bounding box center [62, 258] width 125 height 19
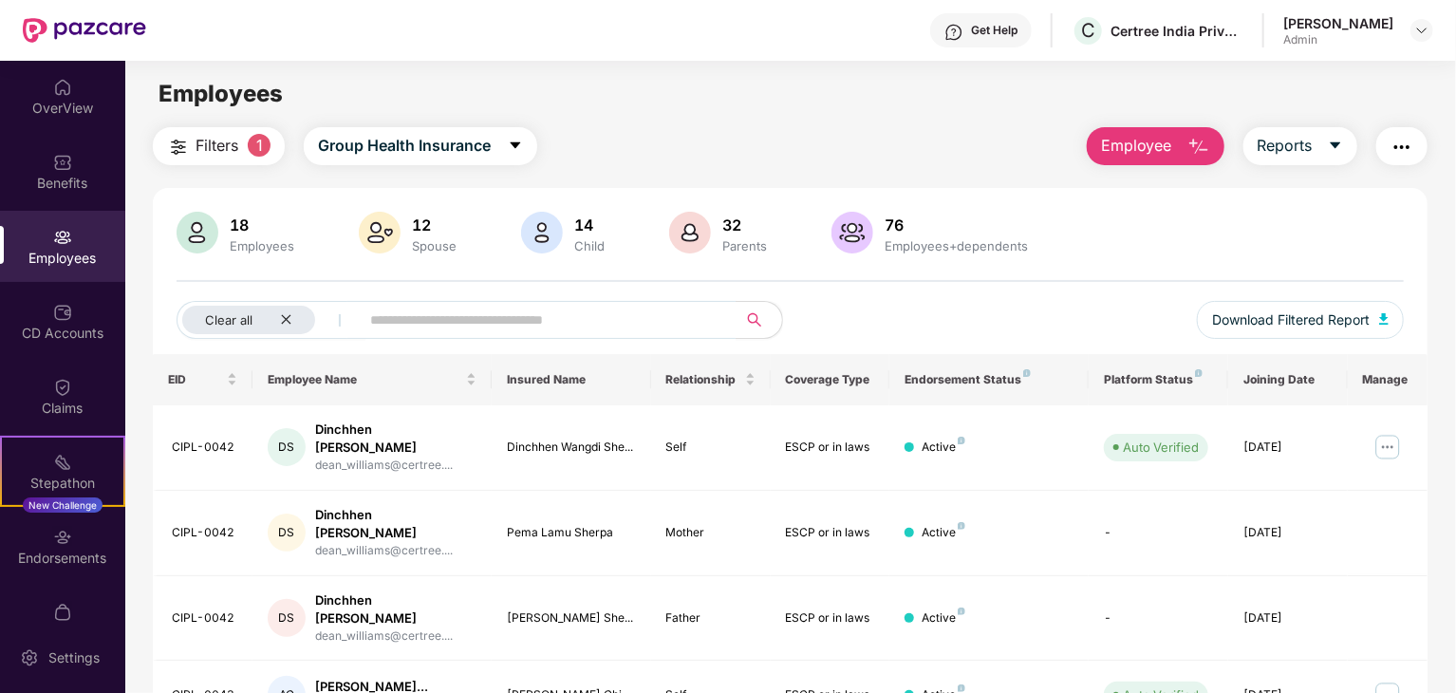
click at [1192, 142] on img "button" at bounding box center [1199, 147] width 23 height 23
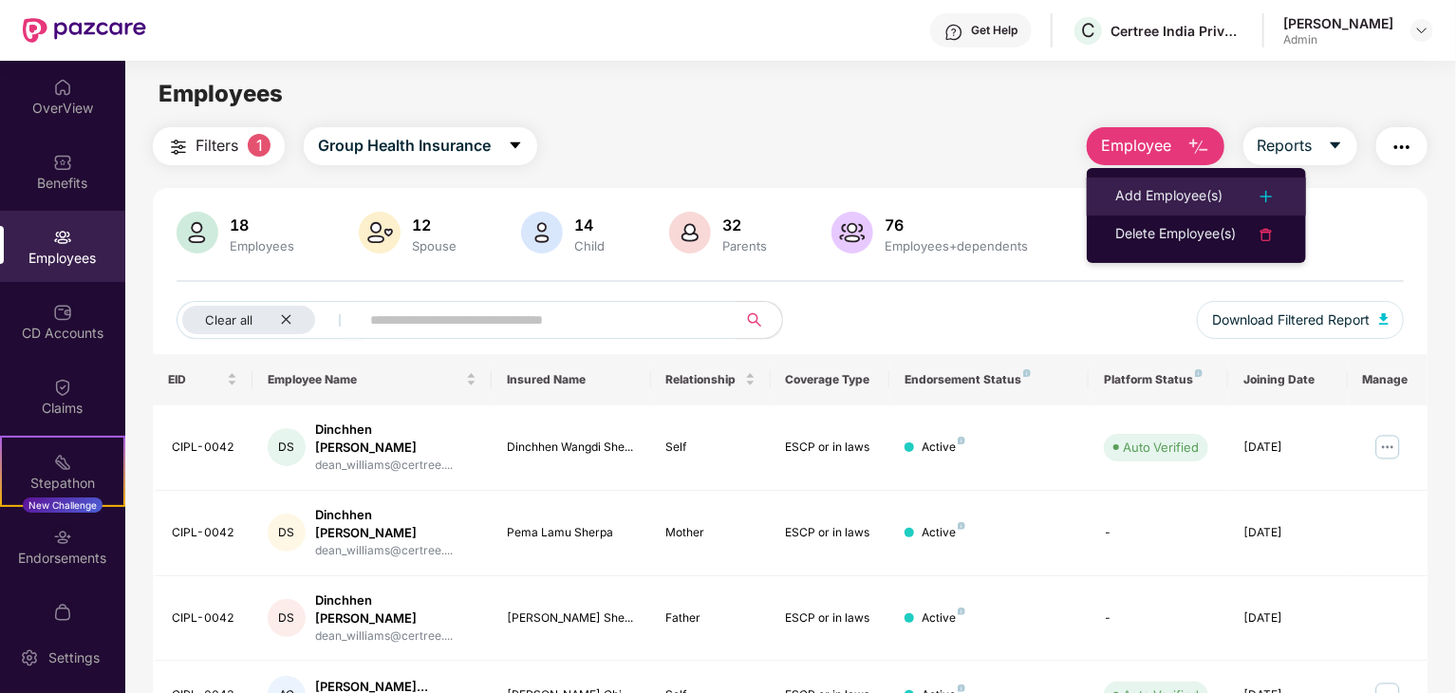
click at [1166, 196] on div "Add Employee(s)" at bounding box center [1168, 196] width 107 height 23
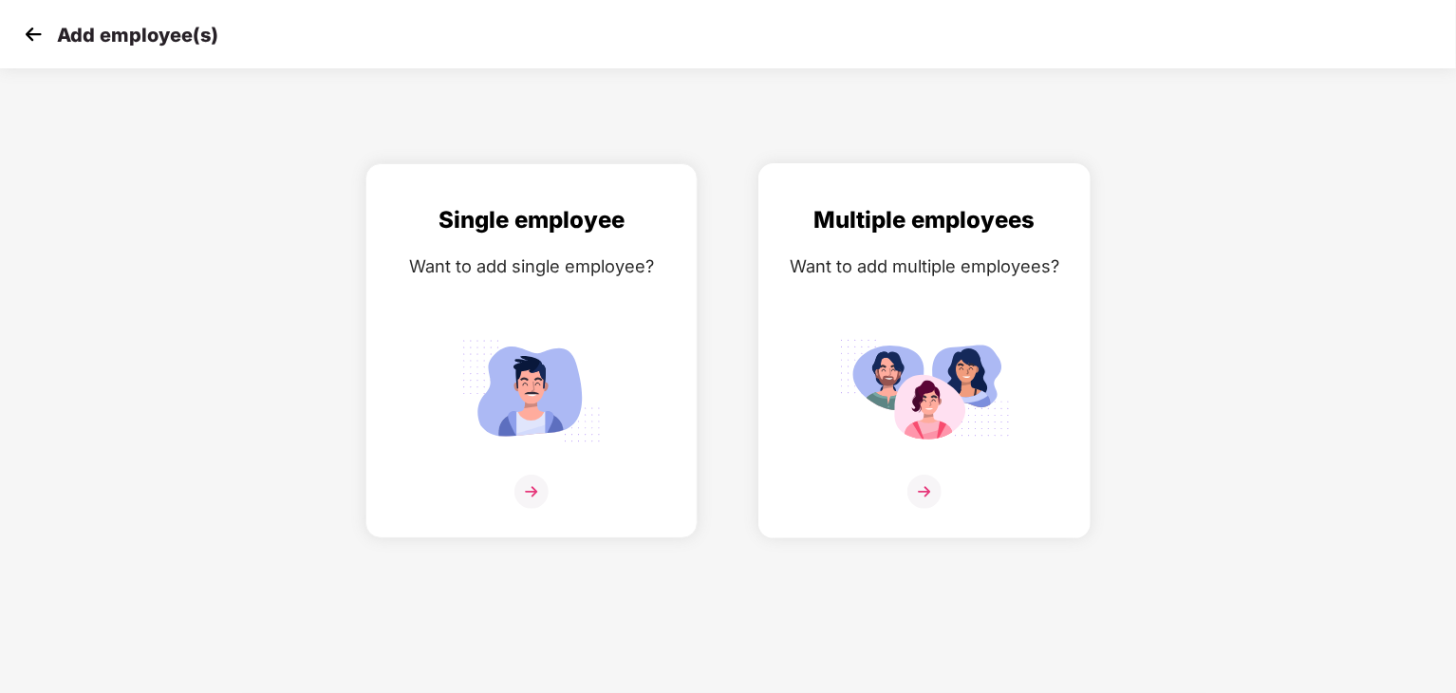
click at [927, 493] on img at bounding box center [925, 492] width 34 height 34
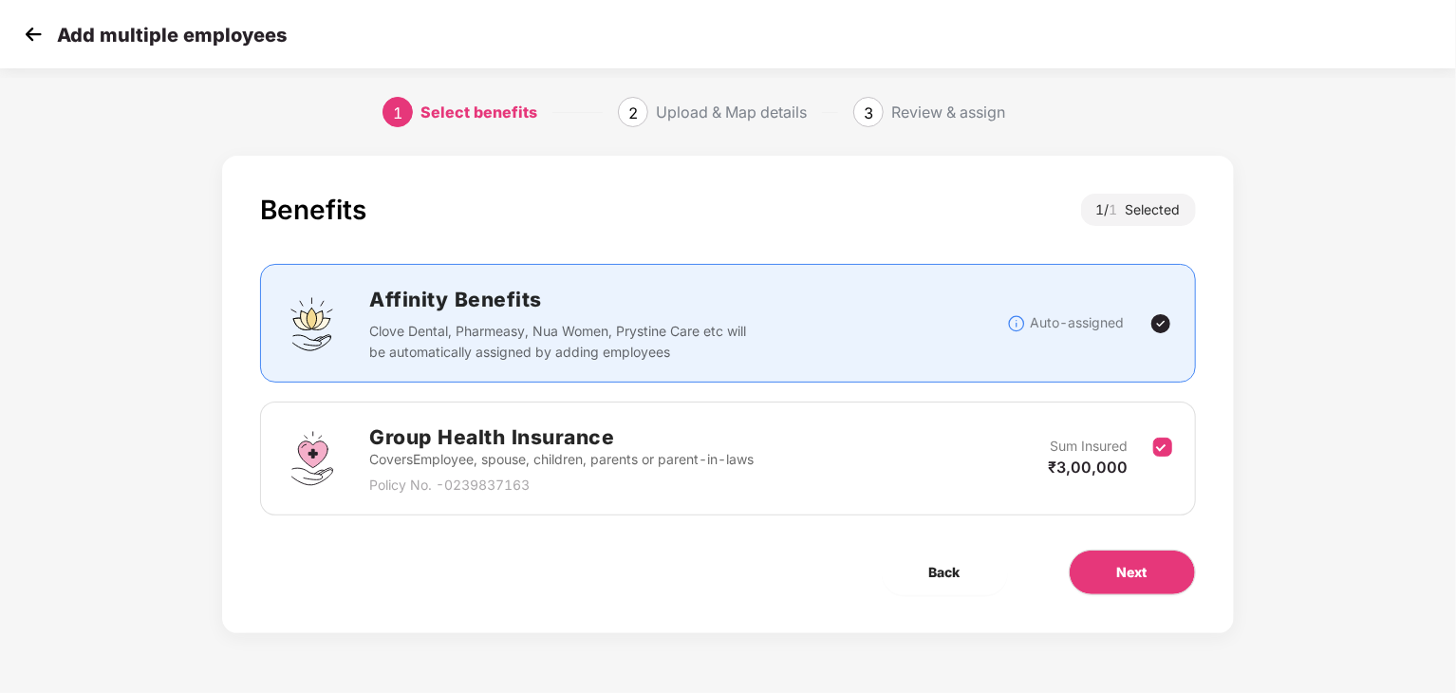
click at [30, 28] on img at bounding box center [33, 34] width 28 height 28
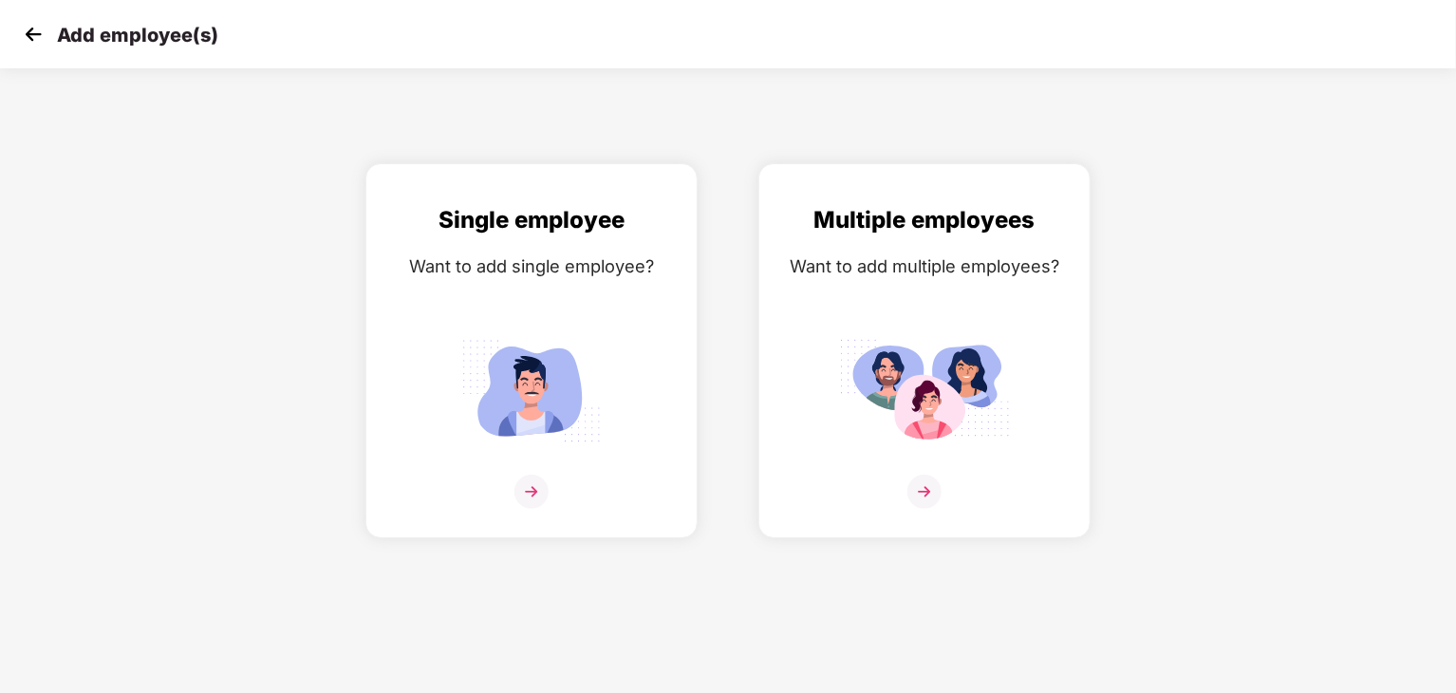
click at [28, 30] on img at bounding box center [33, 34] width 28 height 28
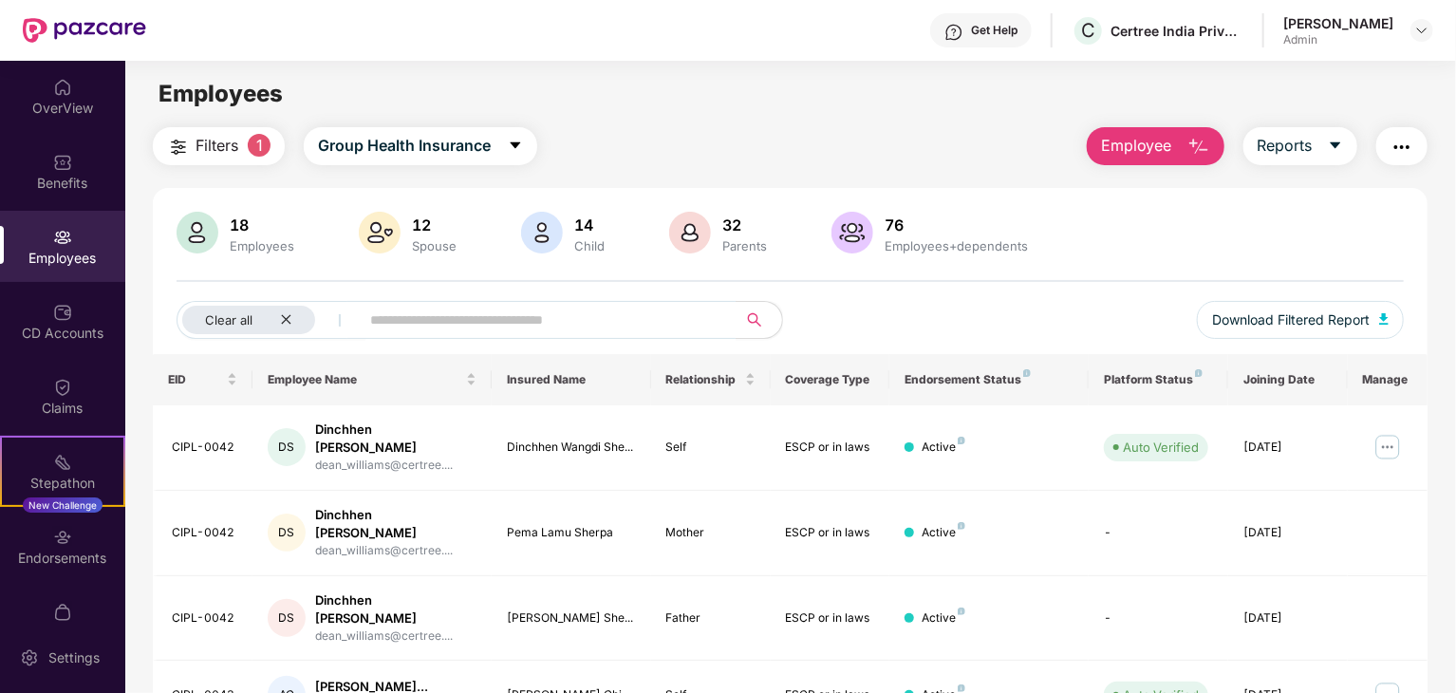
click at [1401, 139] on img "button" at bounding box center [1402, 147] width 23 height 23
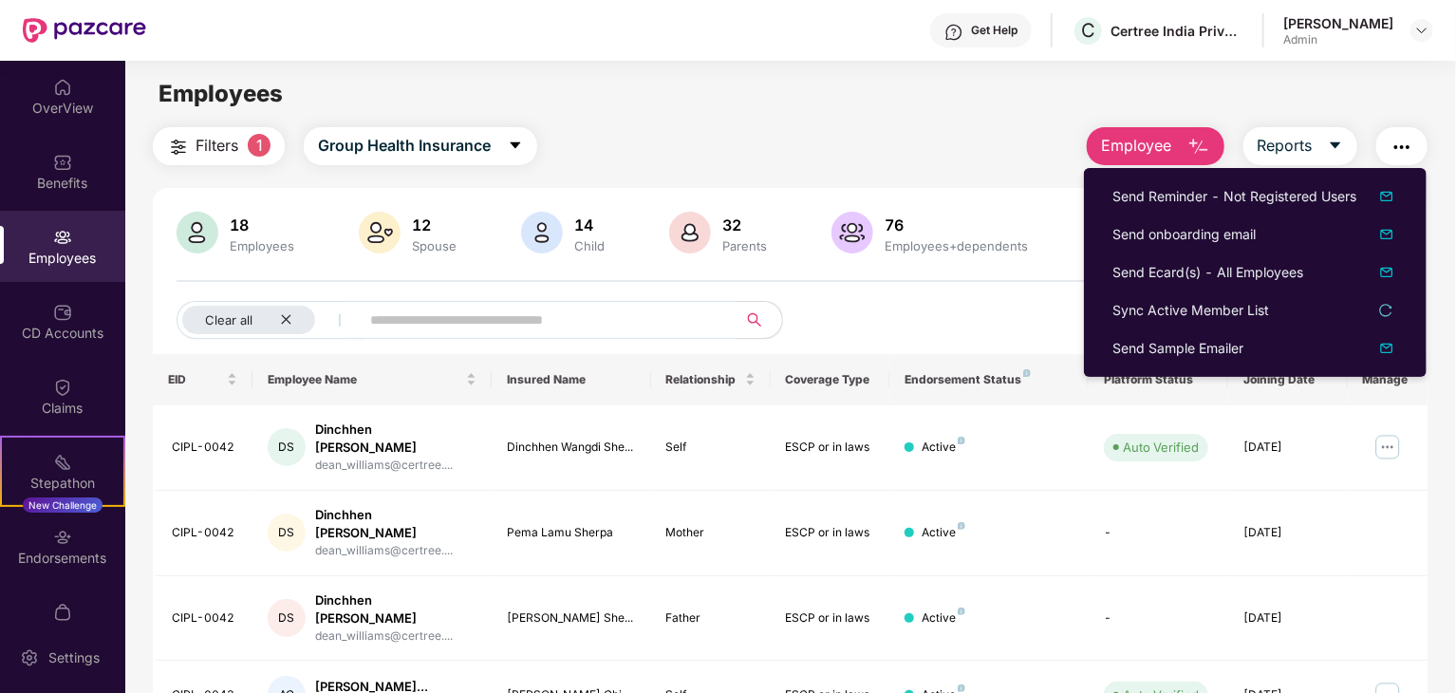
click at [1198, 144] on img "button" at bounding box center [1199, 147] width 23 height 23
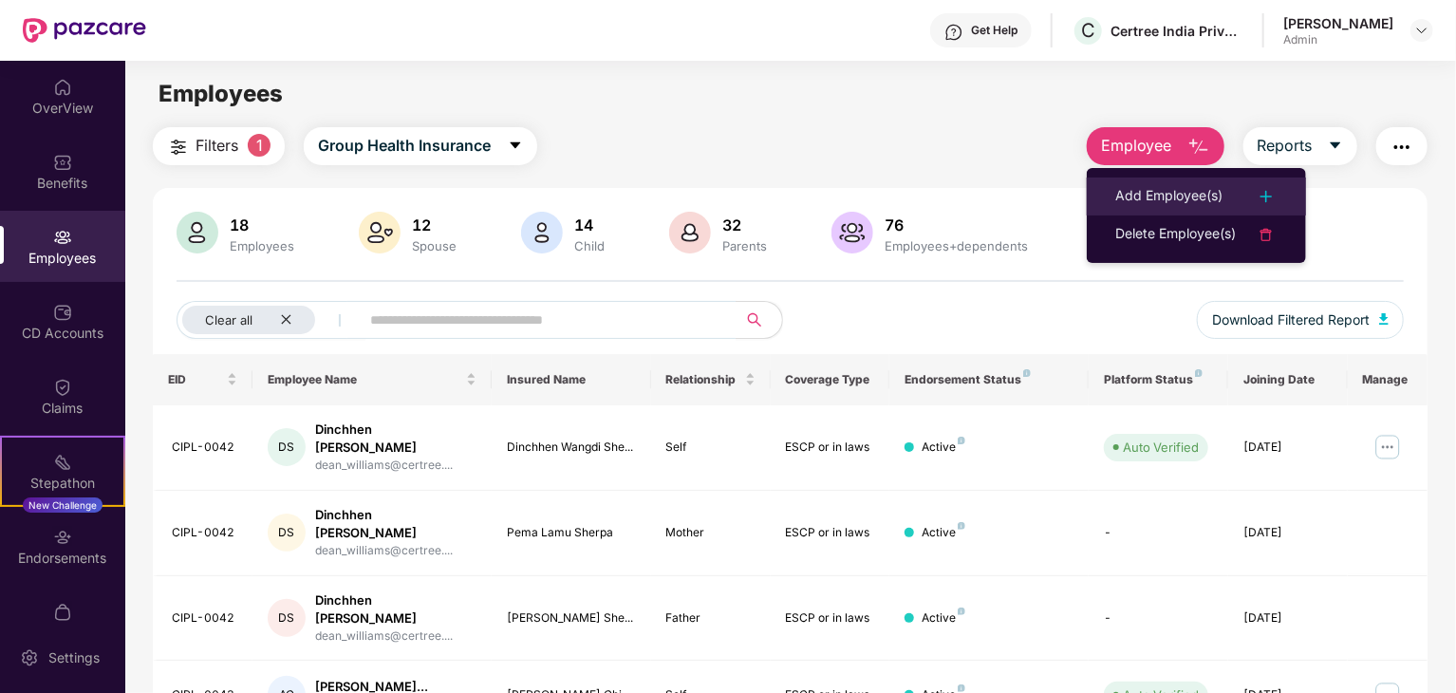
click at [1184, 195] on div "Add Employee(s)" at bounding box center [1168, 196] width 107 height 23
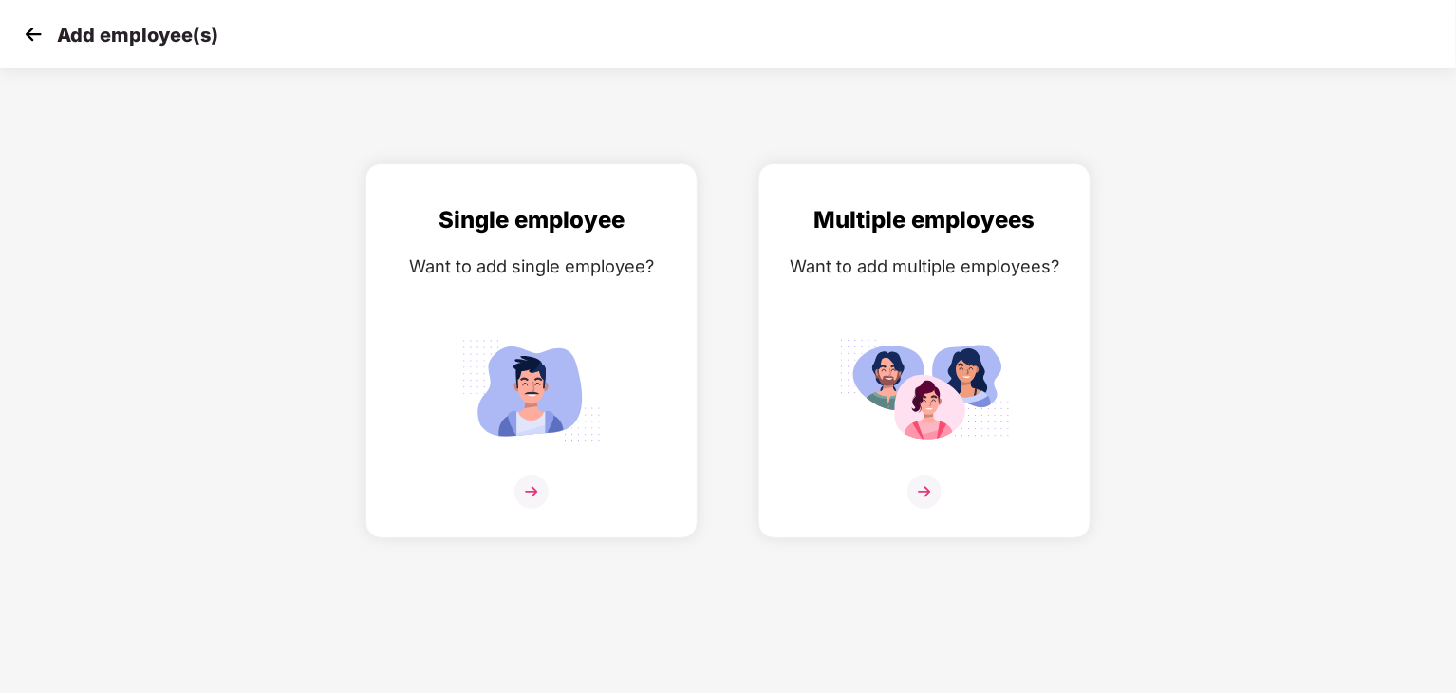
click at [37, 35] on img at bounding box center [33, 34] width 28 height 28
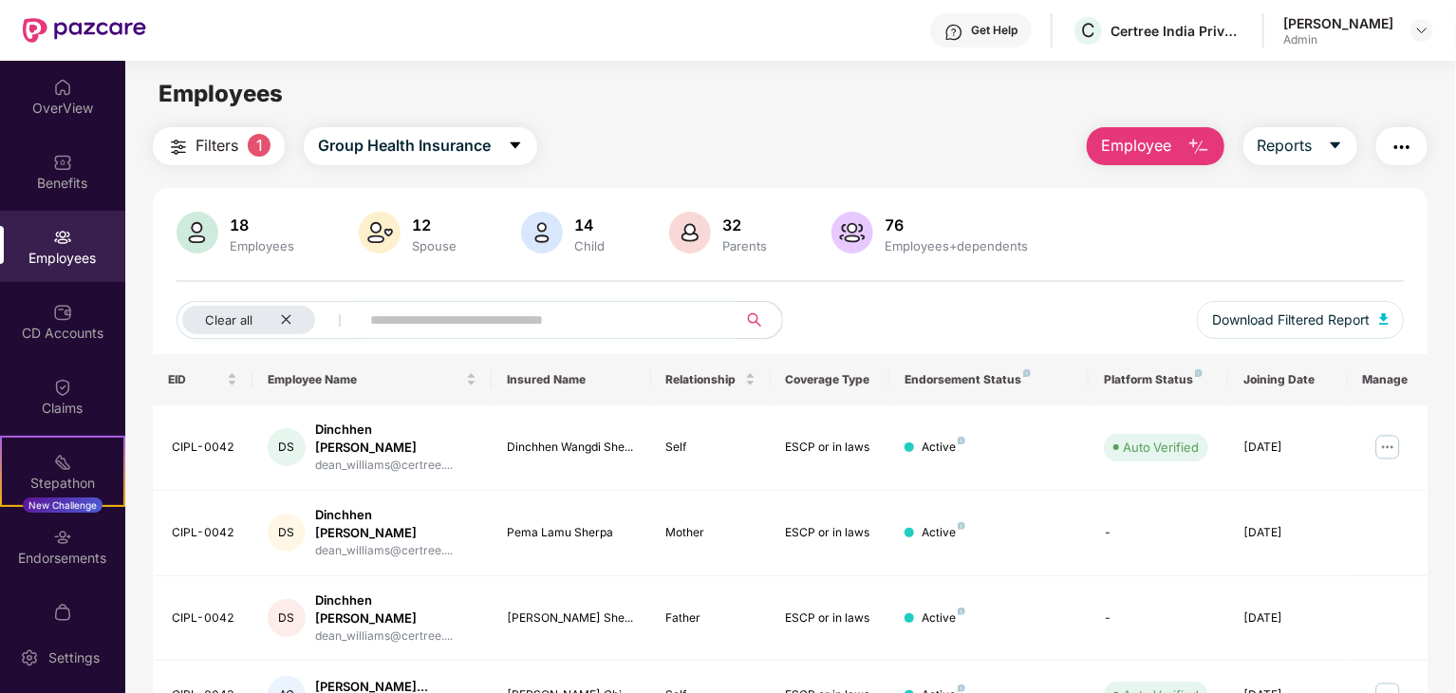
click at [1190, 142] on img "button" at bounding box center [1199, 147] width 23 height 23
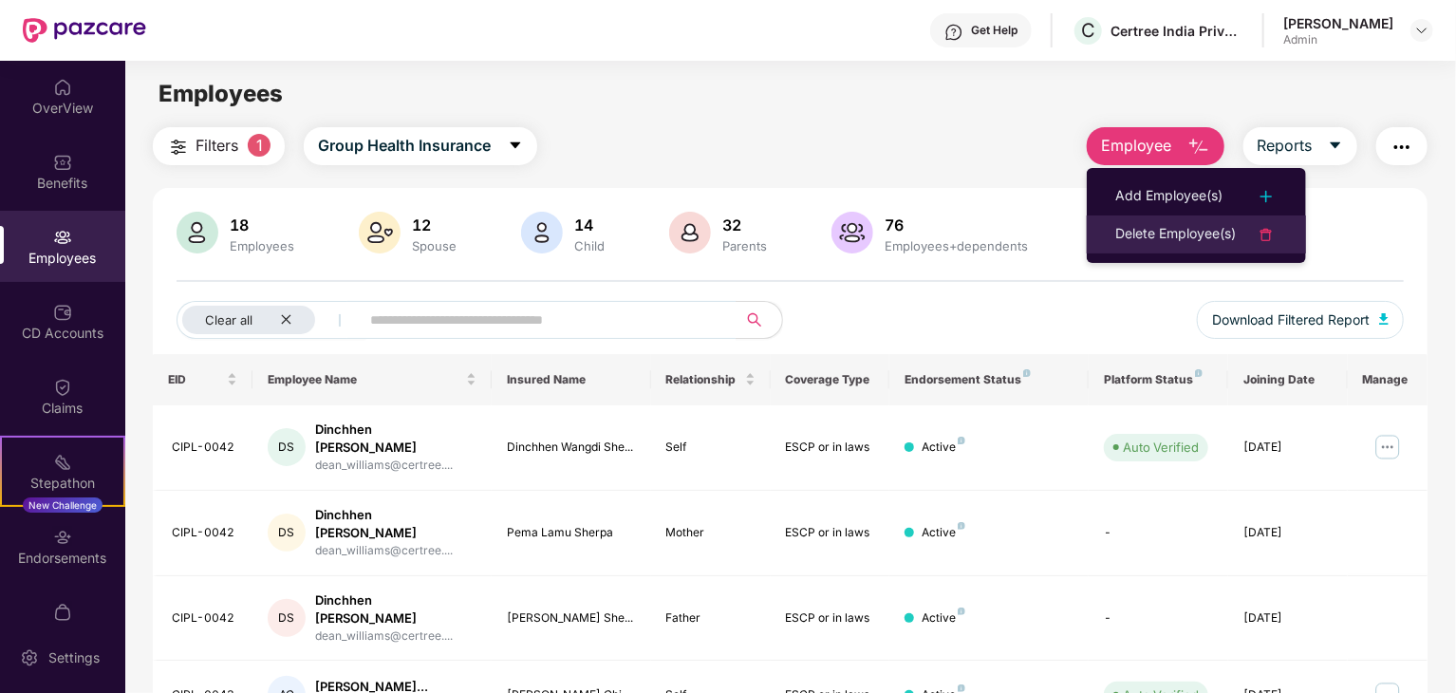
click at [1172, 233] on div "Delete Employee(s)" at bounding box center [1175, 234] width 121 height 23
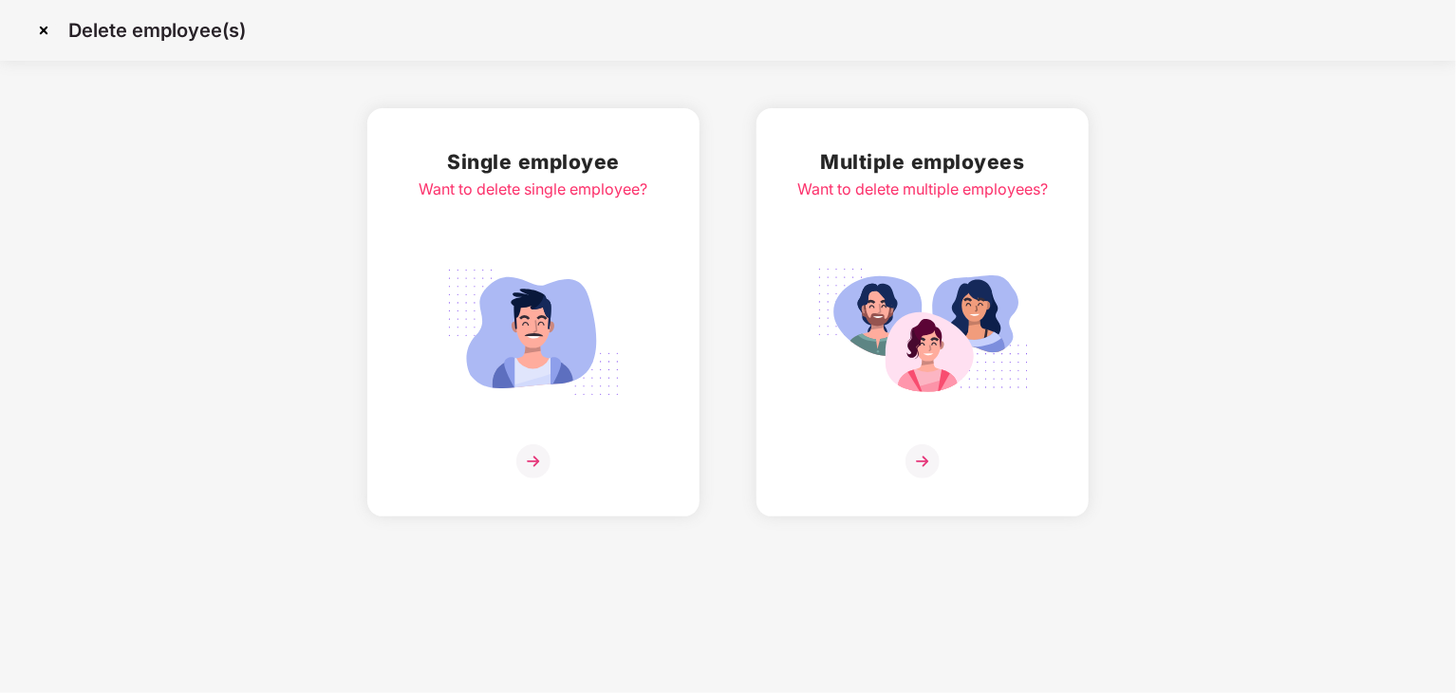
click at [531, 461] on img at bounding box center [533, 461] width 34 height 34
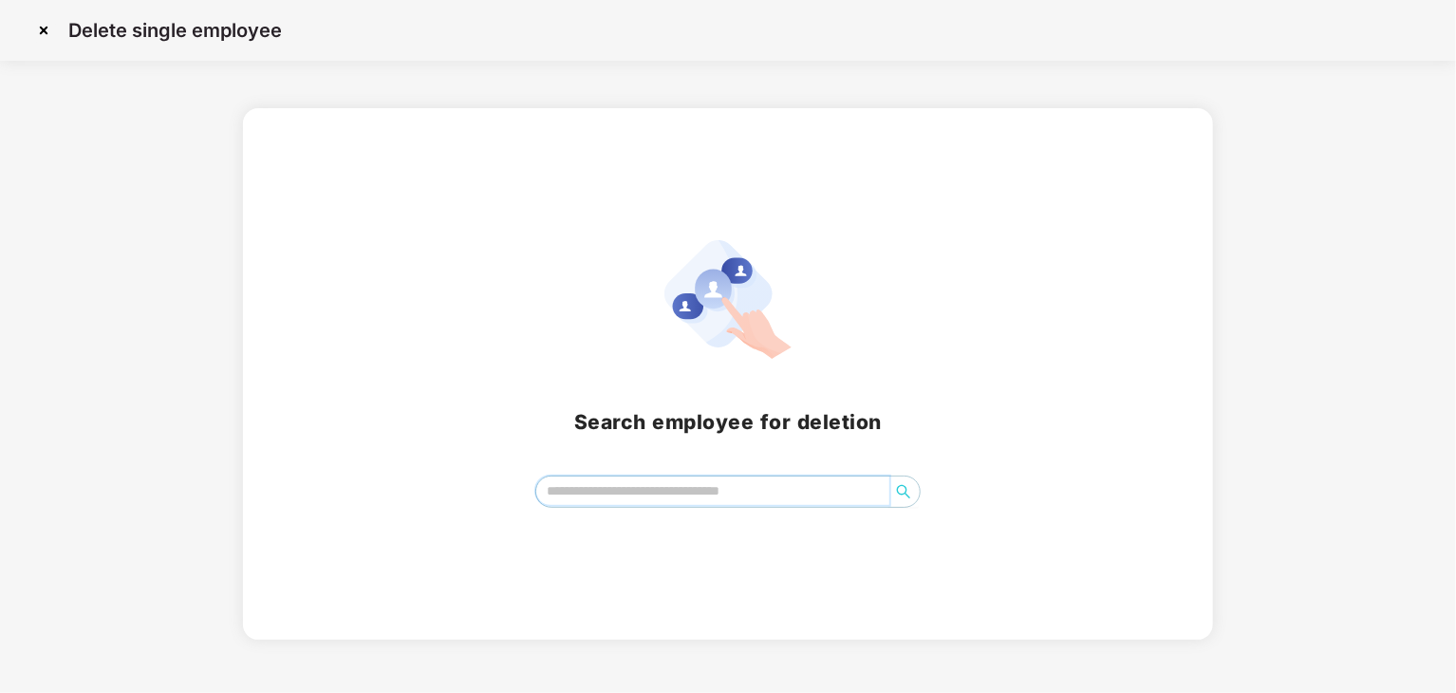
click at [650, 499] on input "search" at bounding box center [712, 491] width 353 height 28
click at [914, 495] on span "search" at bounding box center [904, 491] width 30 height 15
click at [911, 495] on span "search" at bounding box center [904, 491] width 30 height 15
click at [910, 496] on icon "search" at bounding box center [903, 491] width 15 height 15
type input "*****"
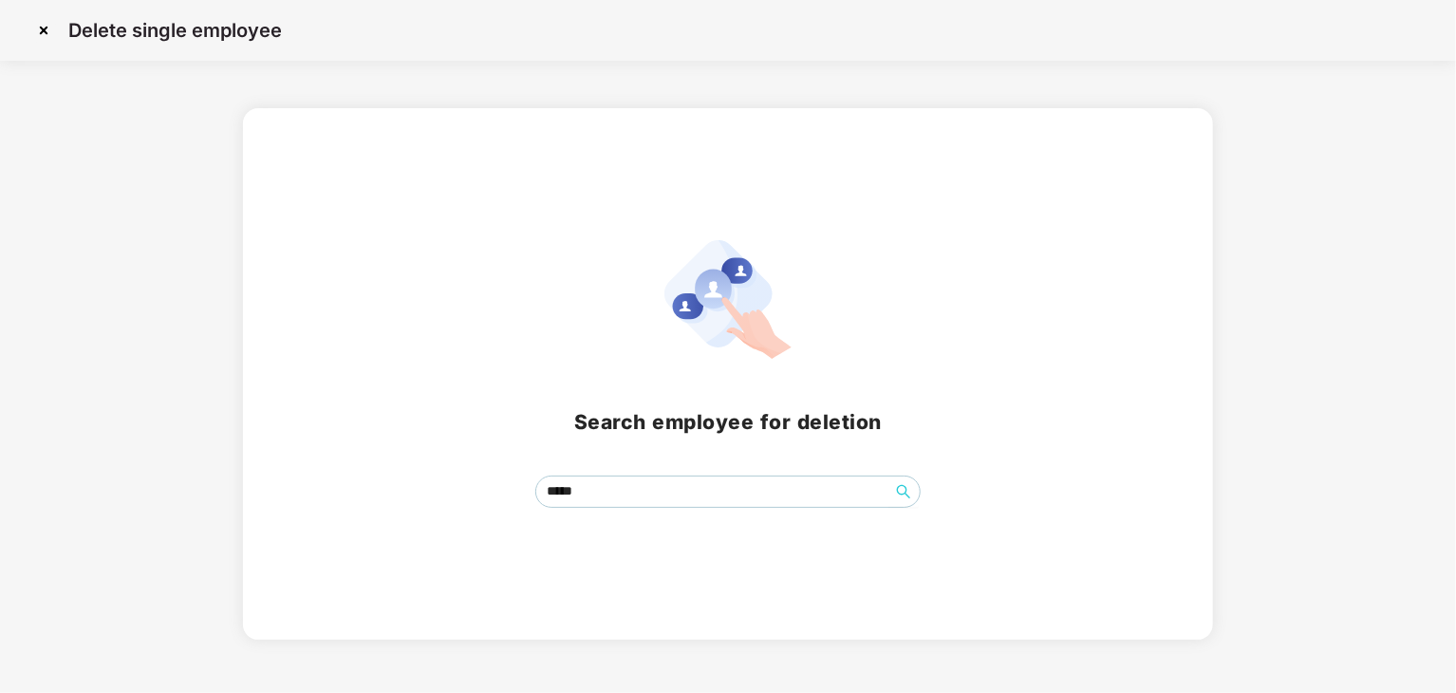
click at [49, 24] on img at bounding box center [43, 30] width 30 height 30
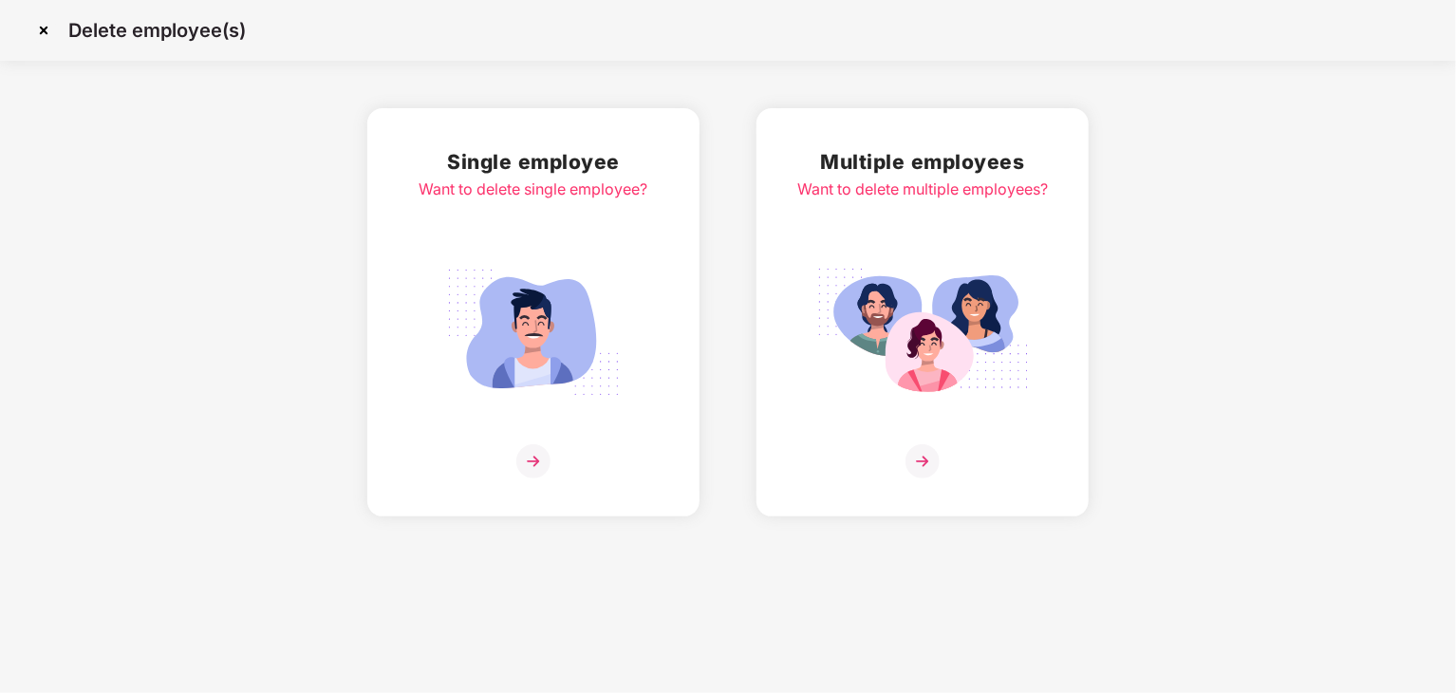
click at [927, 461] on img at bounding box center [923, 461] width 34 height 34
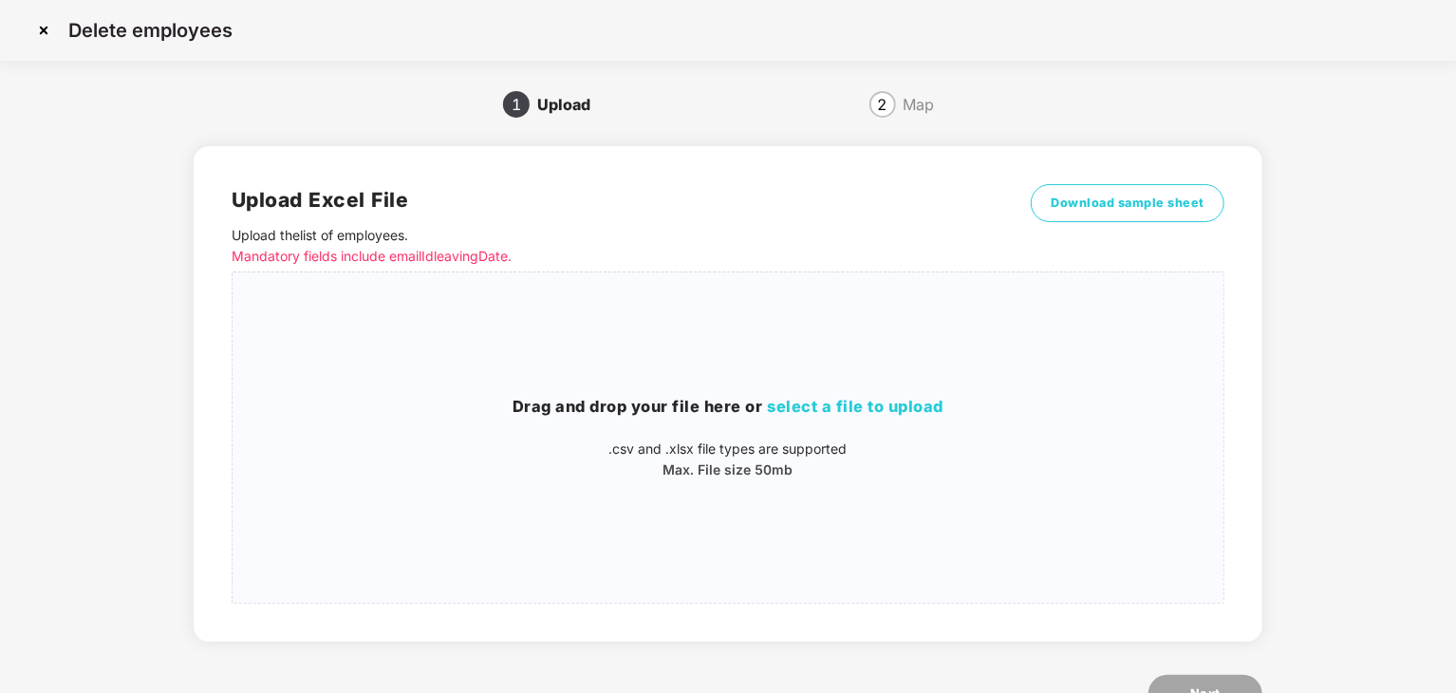
click at [46, 30] on img at bounding box center [43, 30] width 30 height 30
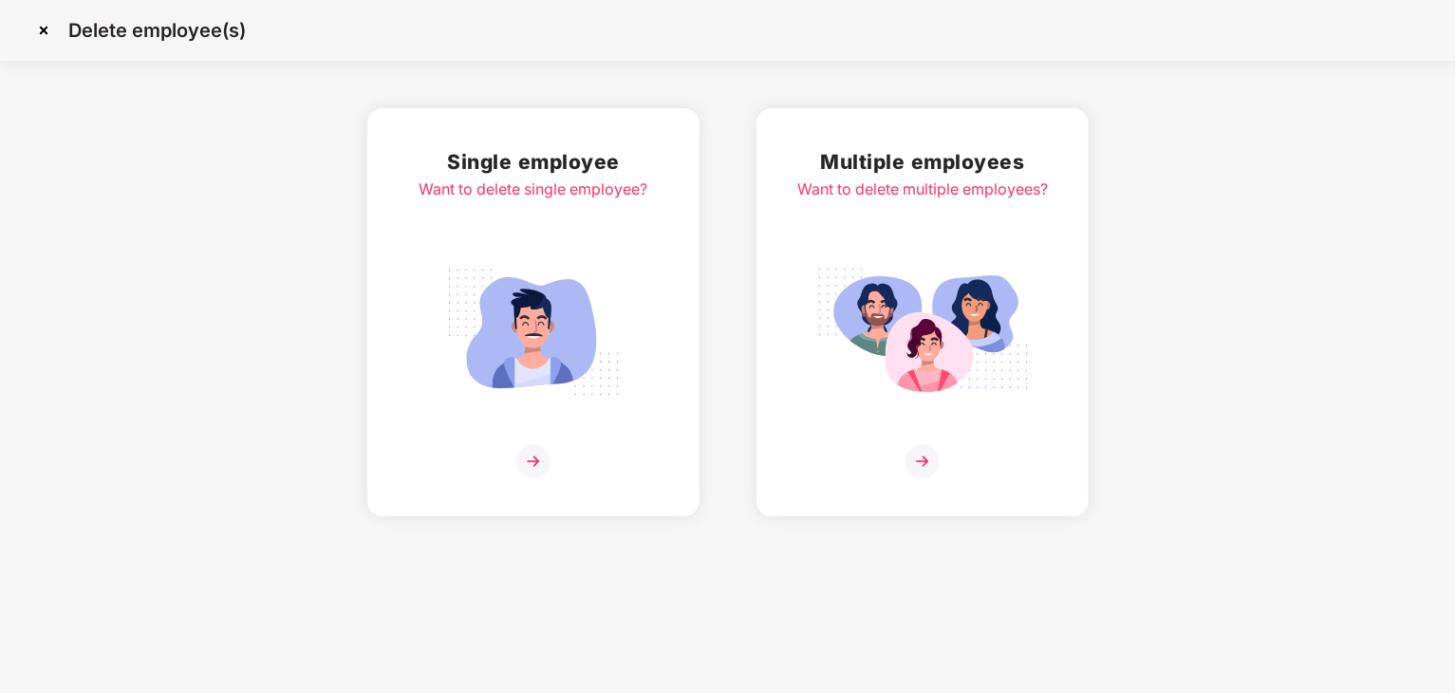
click at [530, 464] on img at bounding box center [533, 461] width 34 height 34
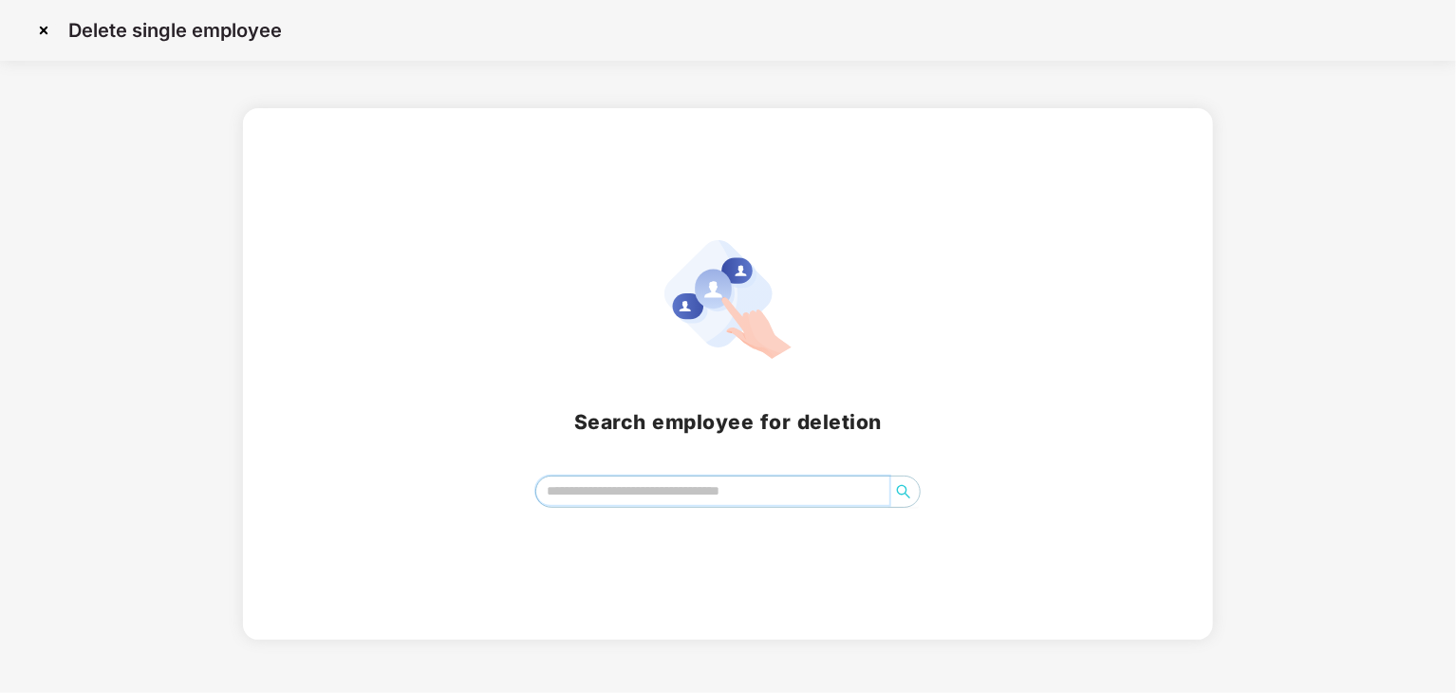
click at [846, 498] on input "search" at bounding box center [712, 491] width 353 height 28
click at [847, 497] on input "search" at bounding box center [712, 491] width 353 height 28
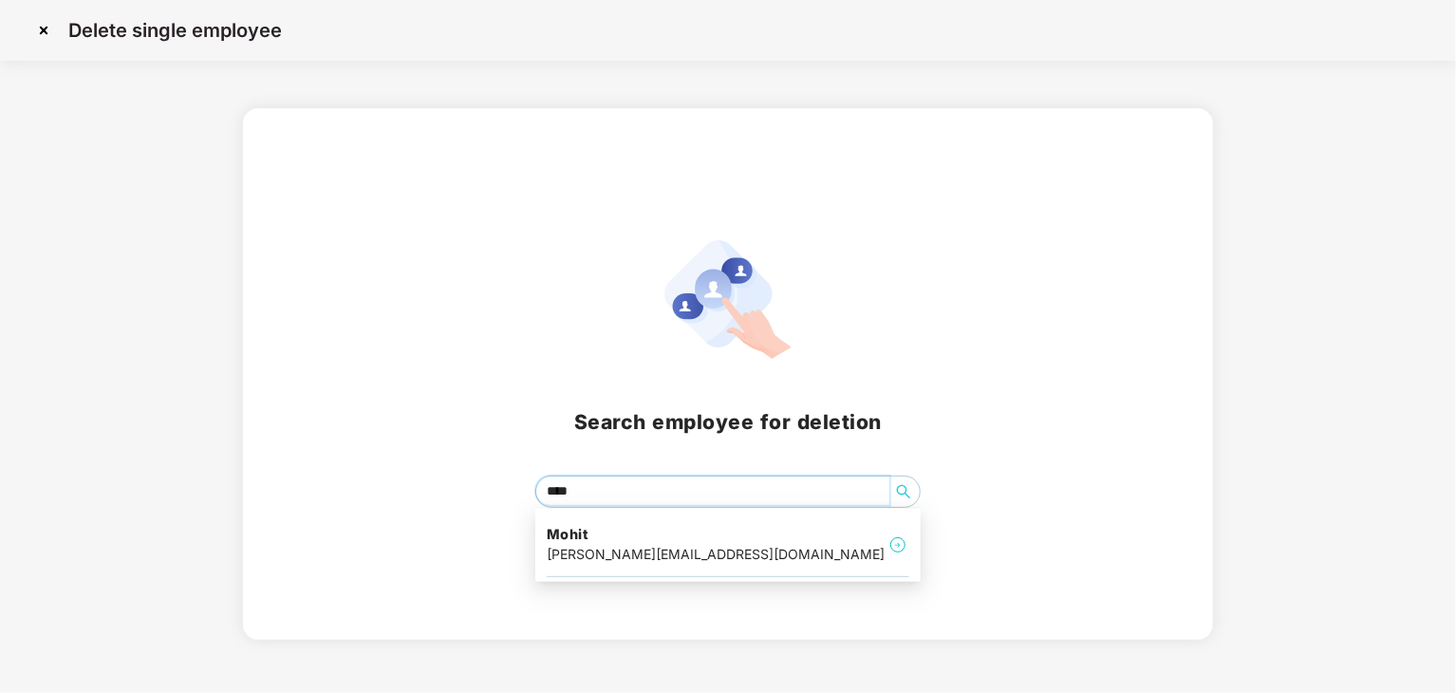
type input "*****"
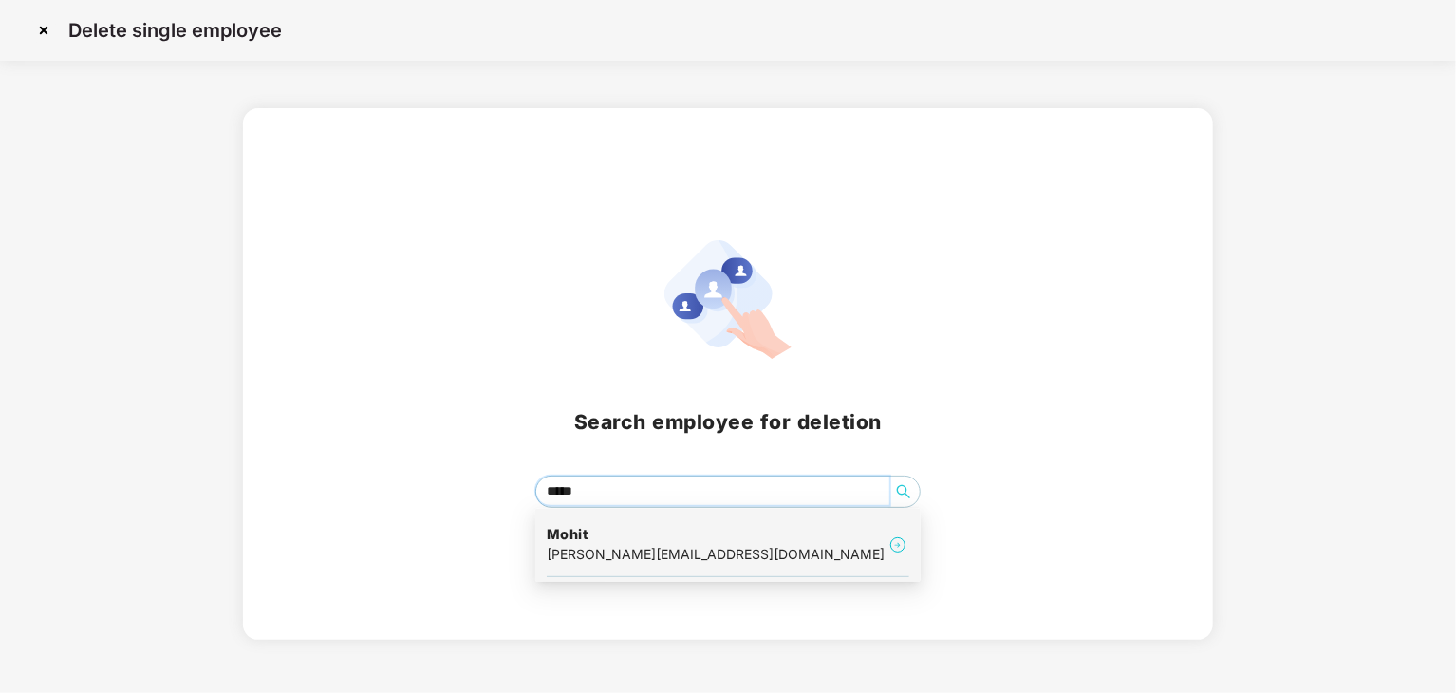
click at [740, 548] on div "Mohit mike_thomas@certree.com" at bounding box center [728, 546] width 363 height 64
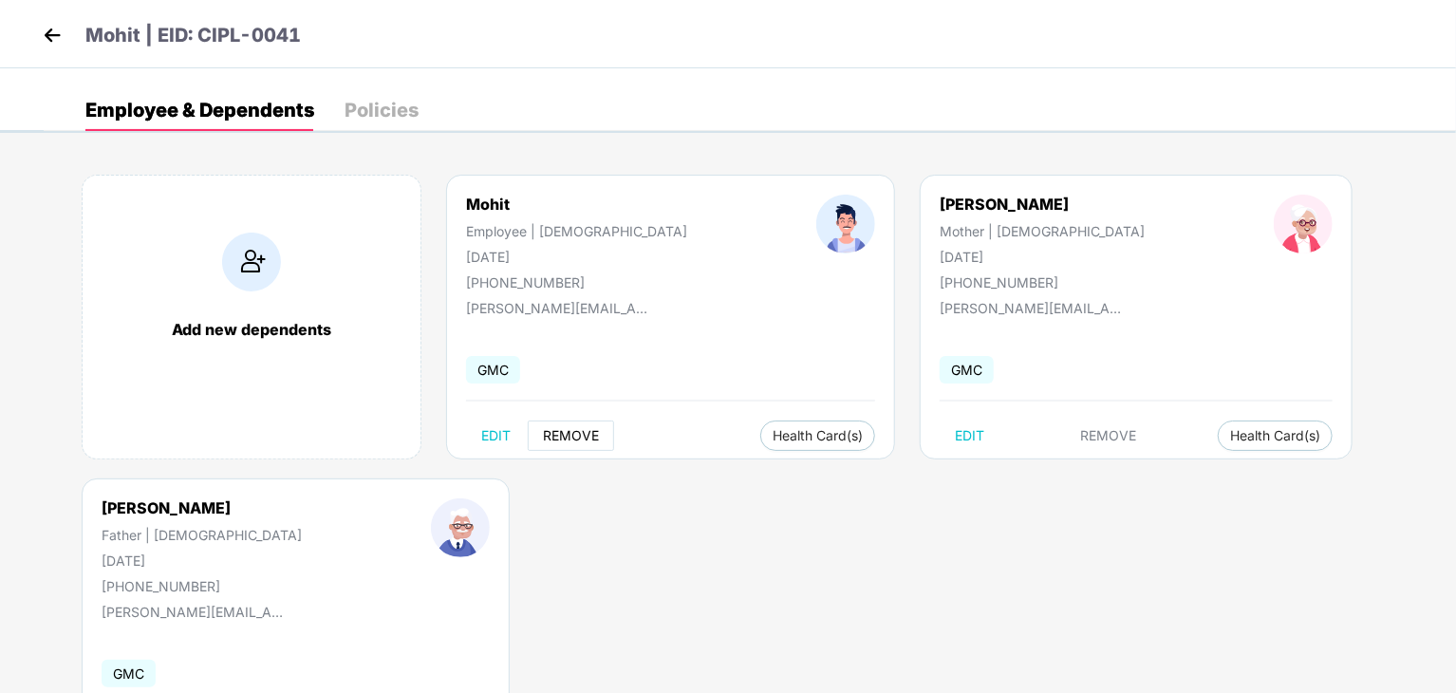
click at [570, 434] on span "REMOVE" at bounding box center [571, 435] width 56 height 15
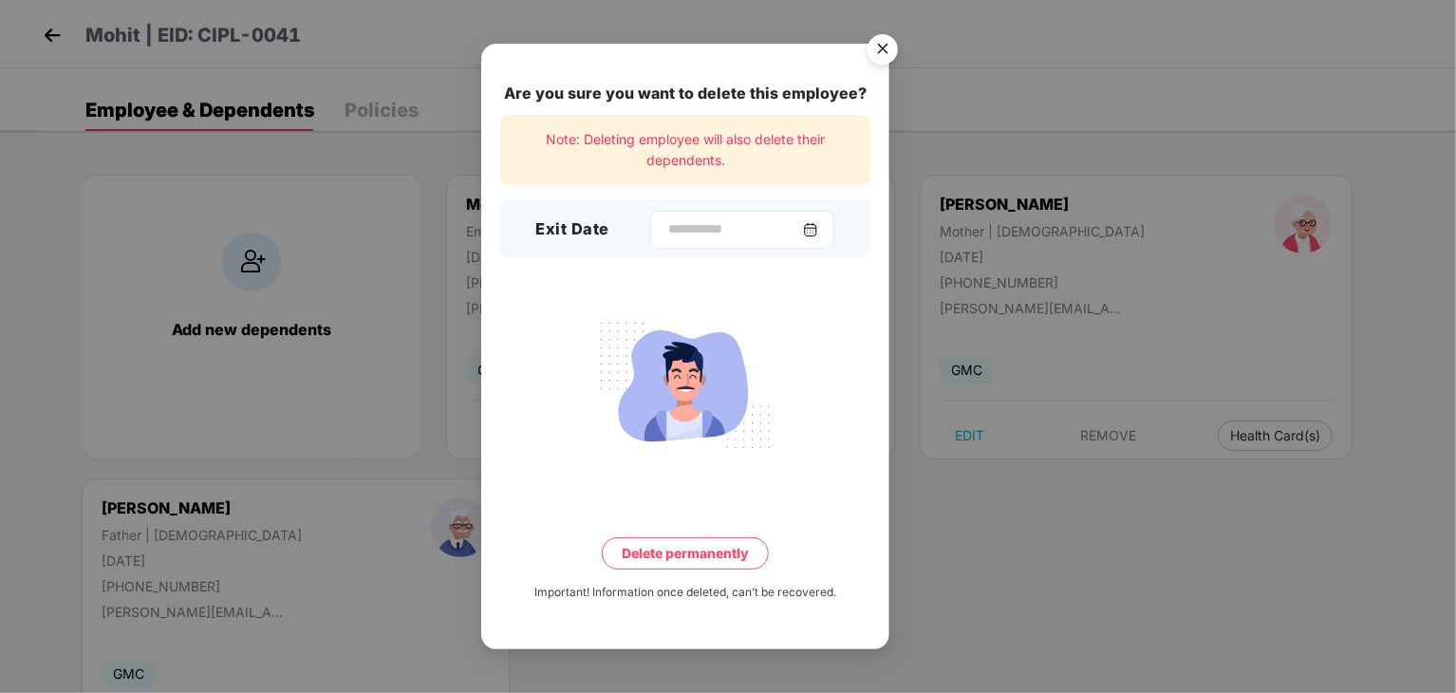
click at [818, 226] on img at bounding box center [810, 229] width 15 height 15
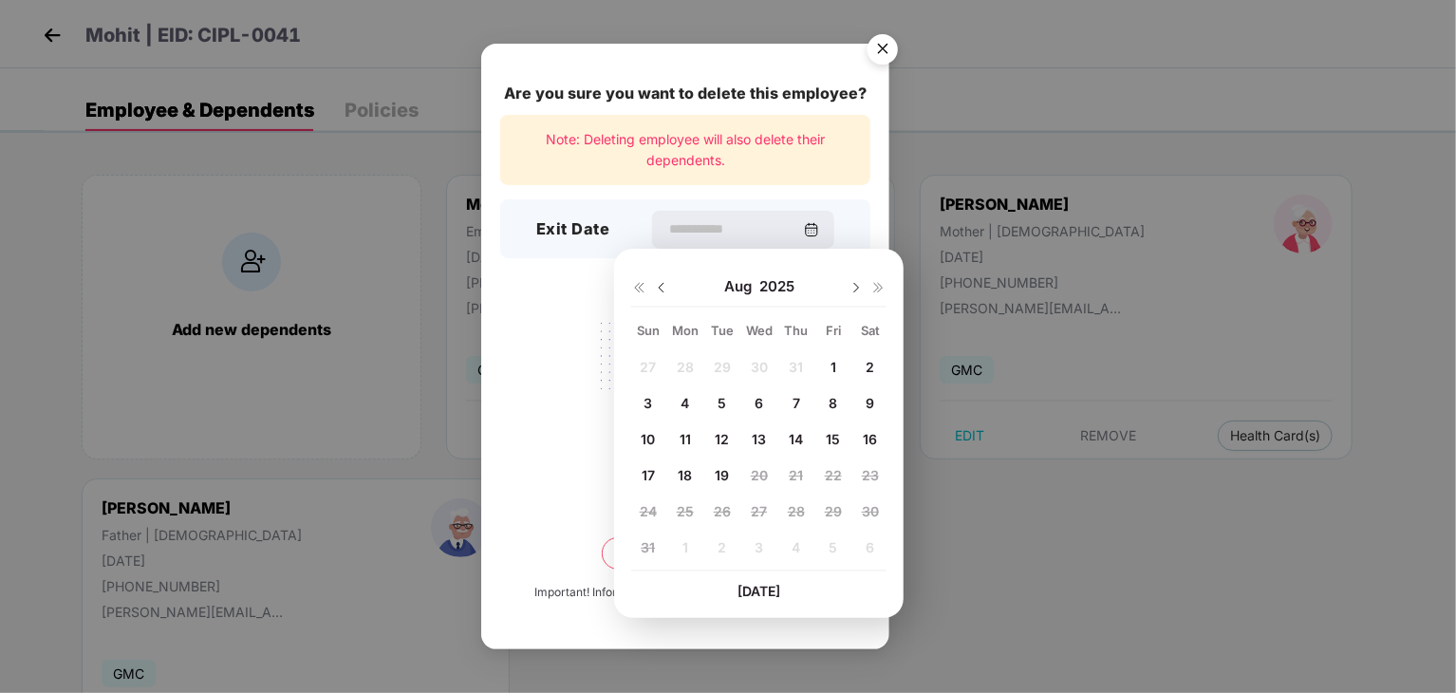
click at [687, 403] on span "4" at bounding box center [685, 403] width 9 height 16
type input "**********"
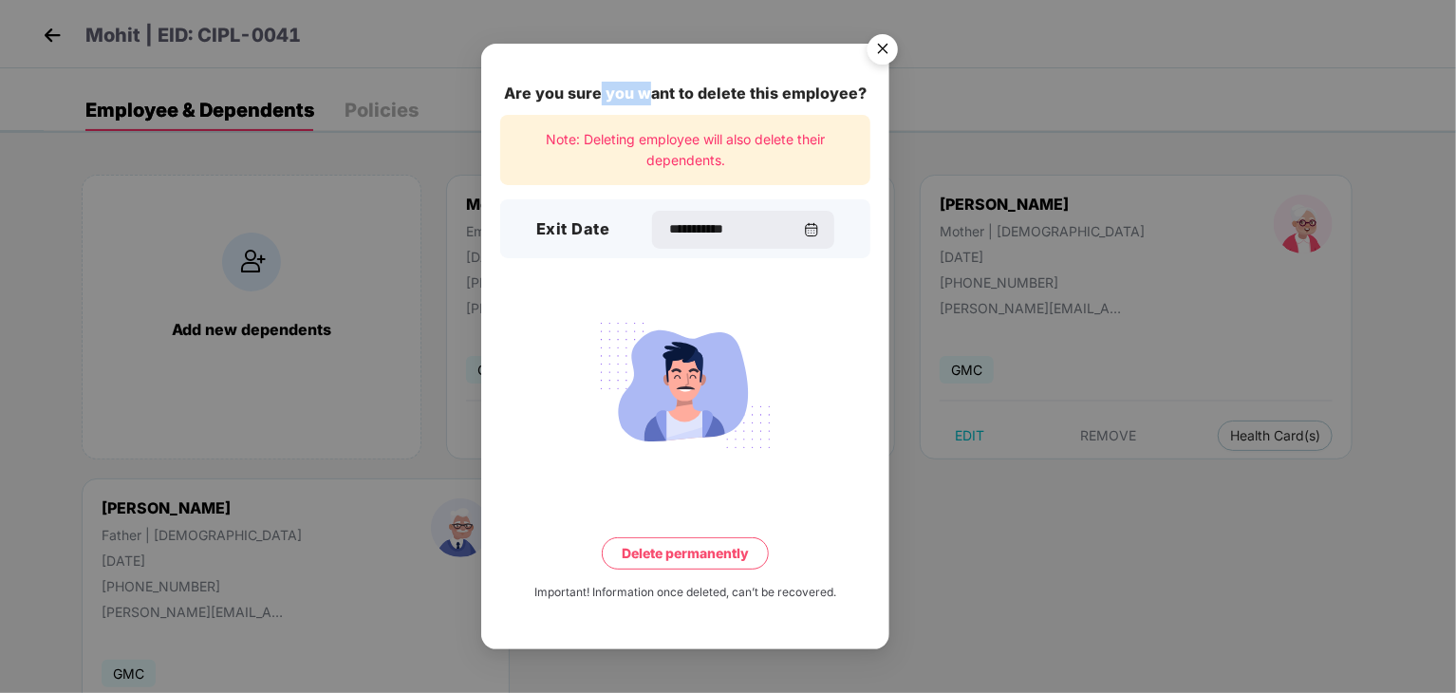
drag, startPoint x: 603, startPoint y: 76, endPoint x: 653, endPoint y: 84, distance: 51.0
click at [653, 84] on div "**********" at bounding box center [685, 347] width 408 height 606
click at [572, 68] on div "**********" at bounding box center [685, 347] width 408 height 606
drag, startPoint x: 592, startPoint y: 51, endPoint x: 778, endPoint y: 89, distance: 189.9
click at [714, 89] on div "**********" at bounding box center [685, 347] width 408 height 606
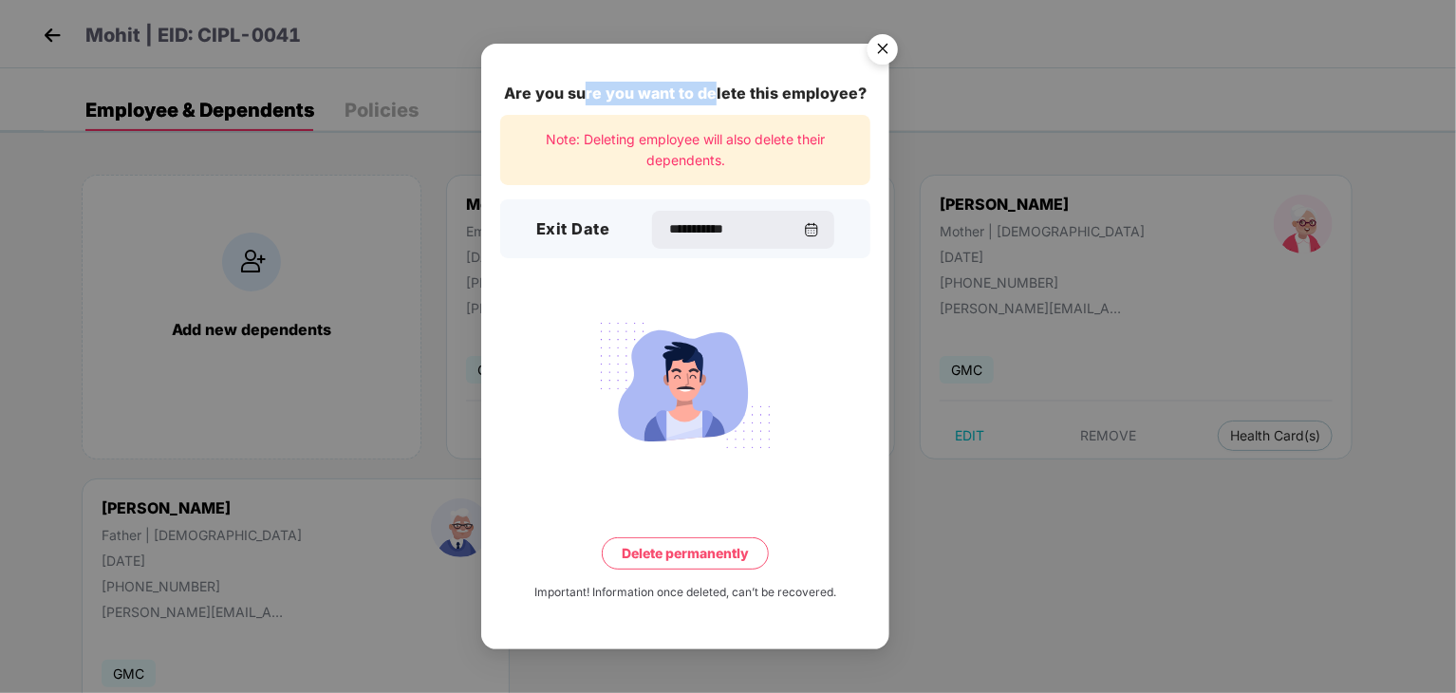
click at [877, 60] on img "Close" at bounding box center [882, 52] width 53 height 53
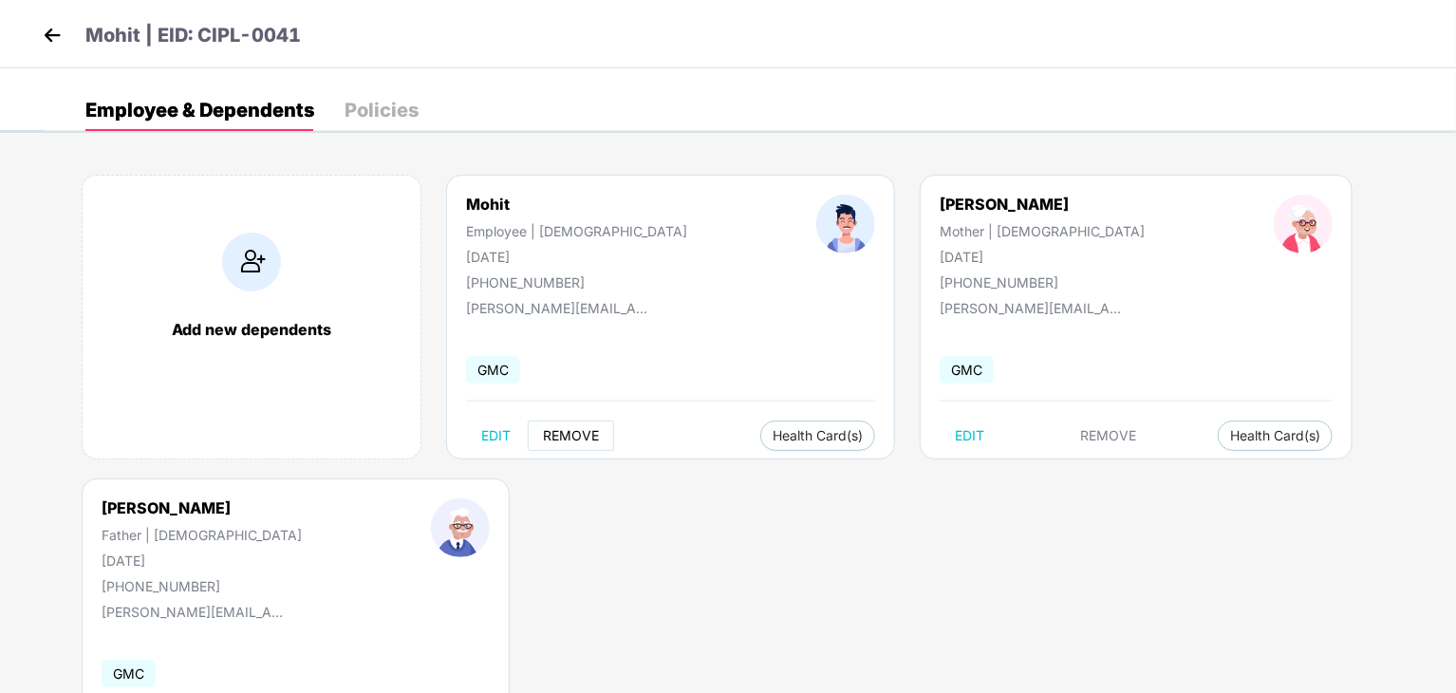
click at [578, 432] on span "REMOVE" at bounding box center [571, 435] width 56 height 15
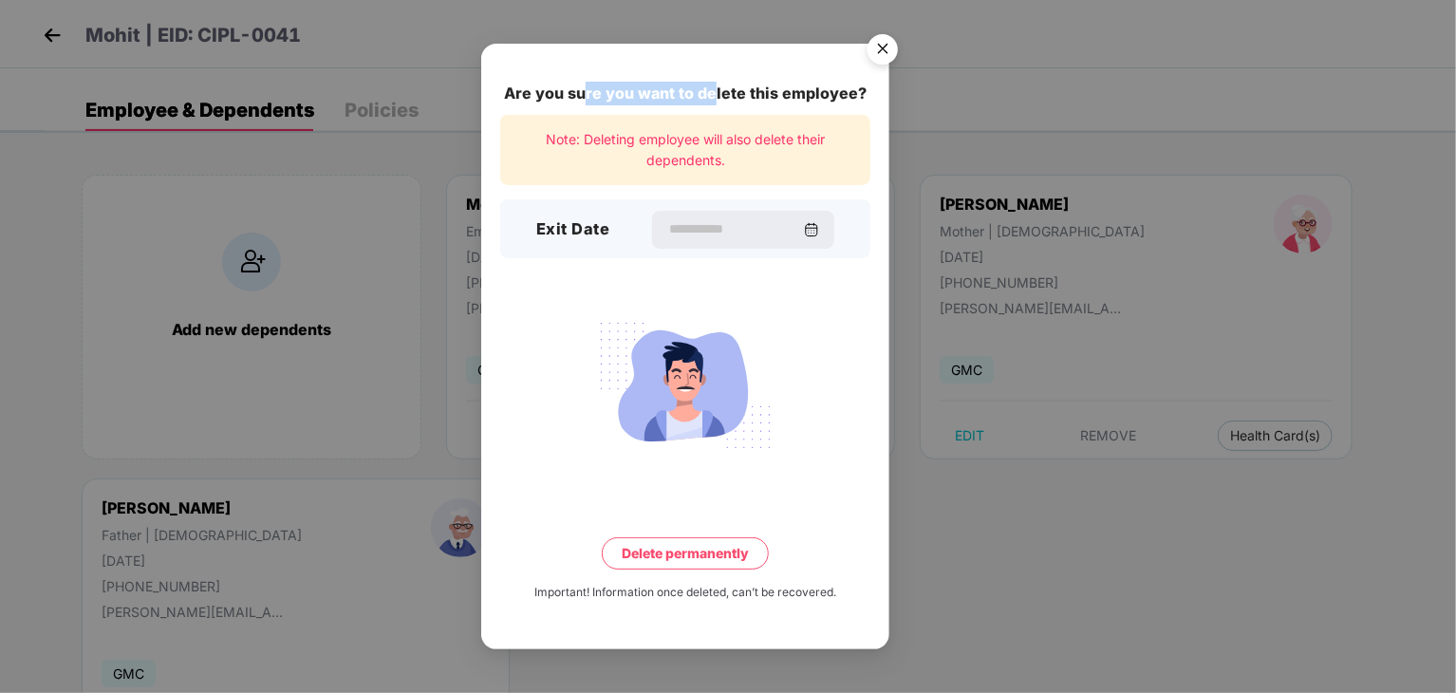
click at [883, 54] on img "Close" at bounding box center [882, 52] width 53 height 53
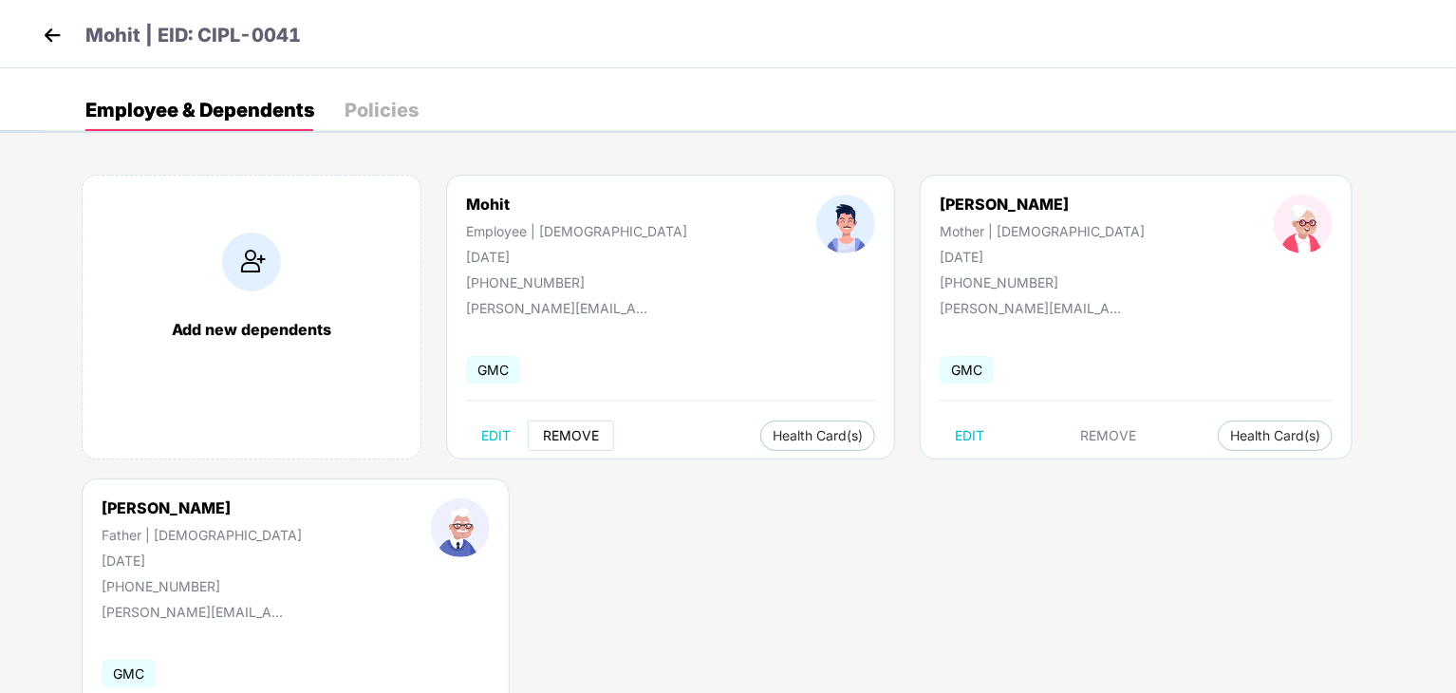
click at [586, 429] on span "REMOVE" at bounding box center [571, 435] width 56 height 15
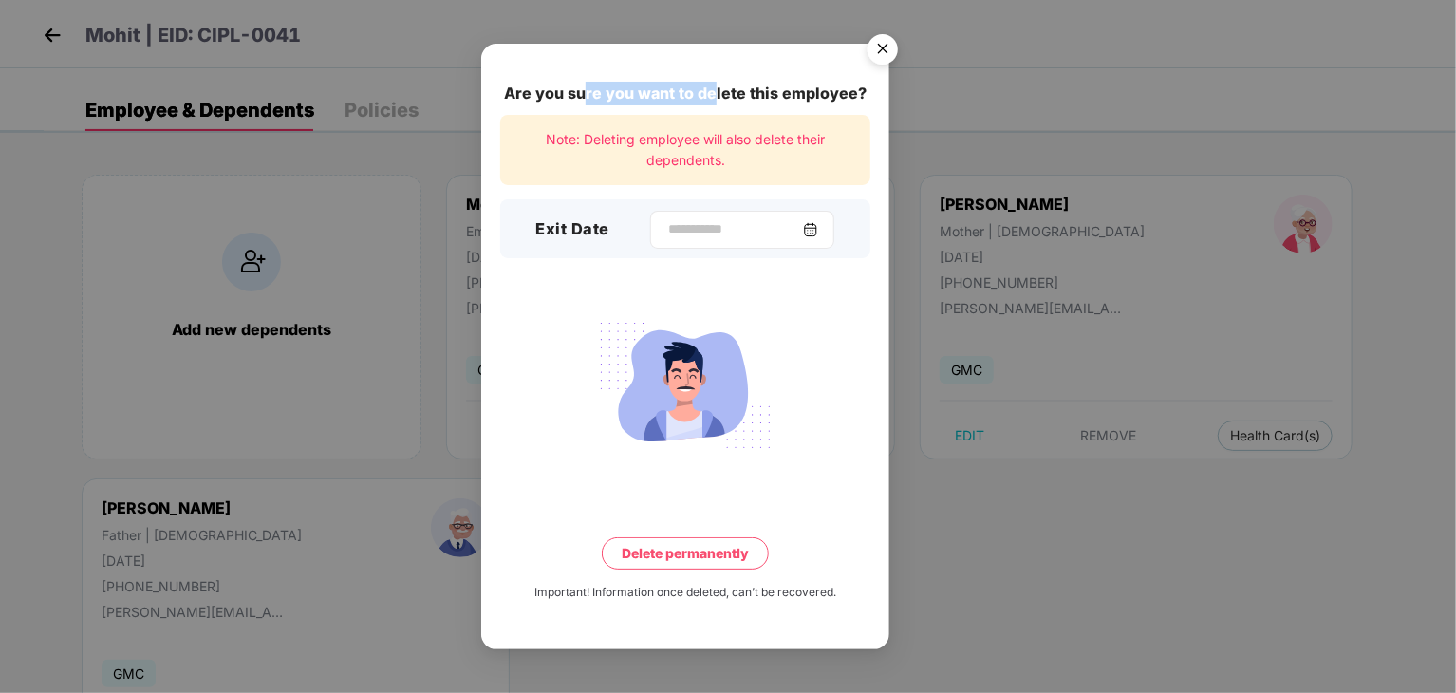
click at [823, 238] on div at bounding box center [742, 230] width 184 height 38
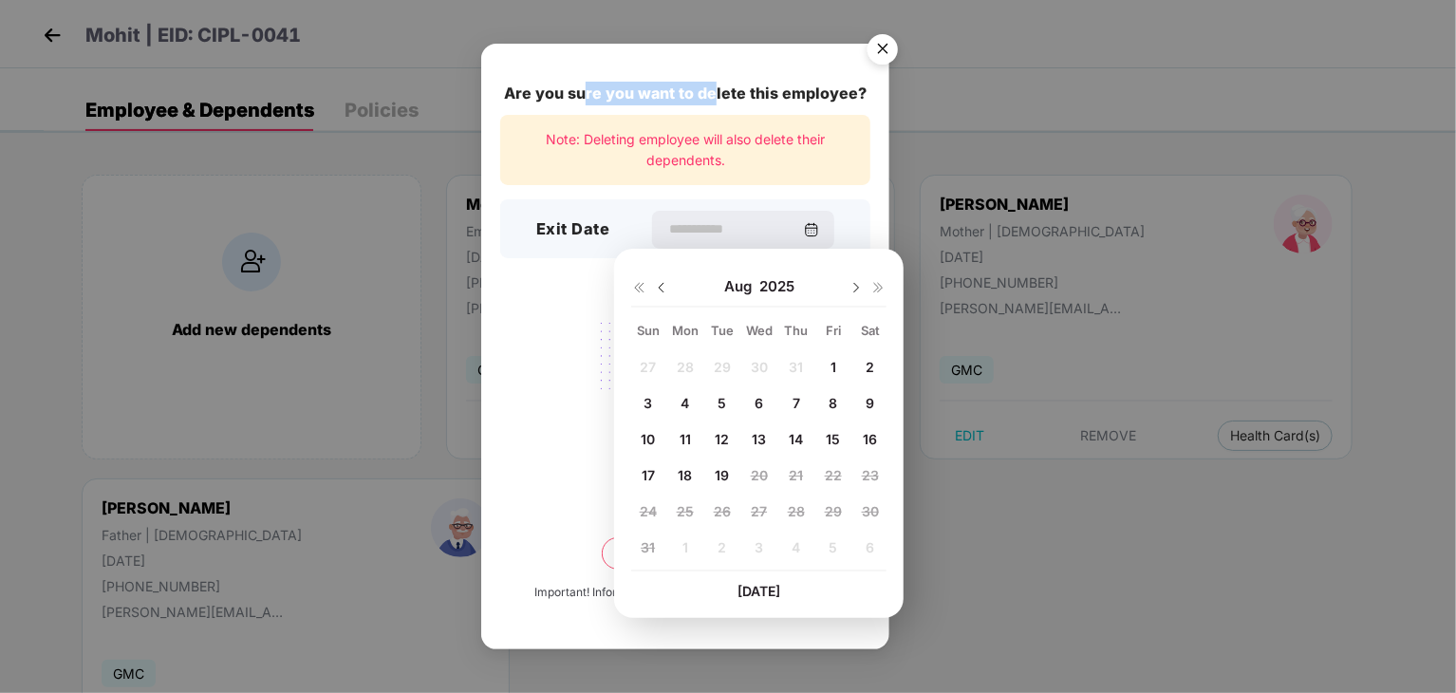
click at [682, 404] on span "4" at bounding box center [685, 403] width 9 height 16
type input "**********"
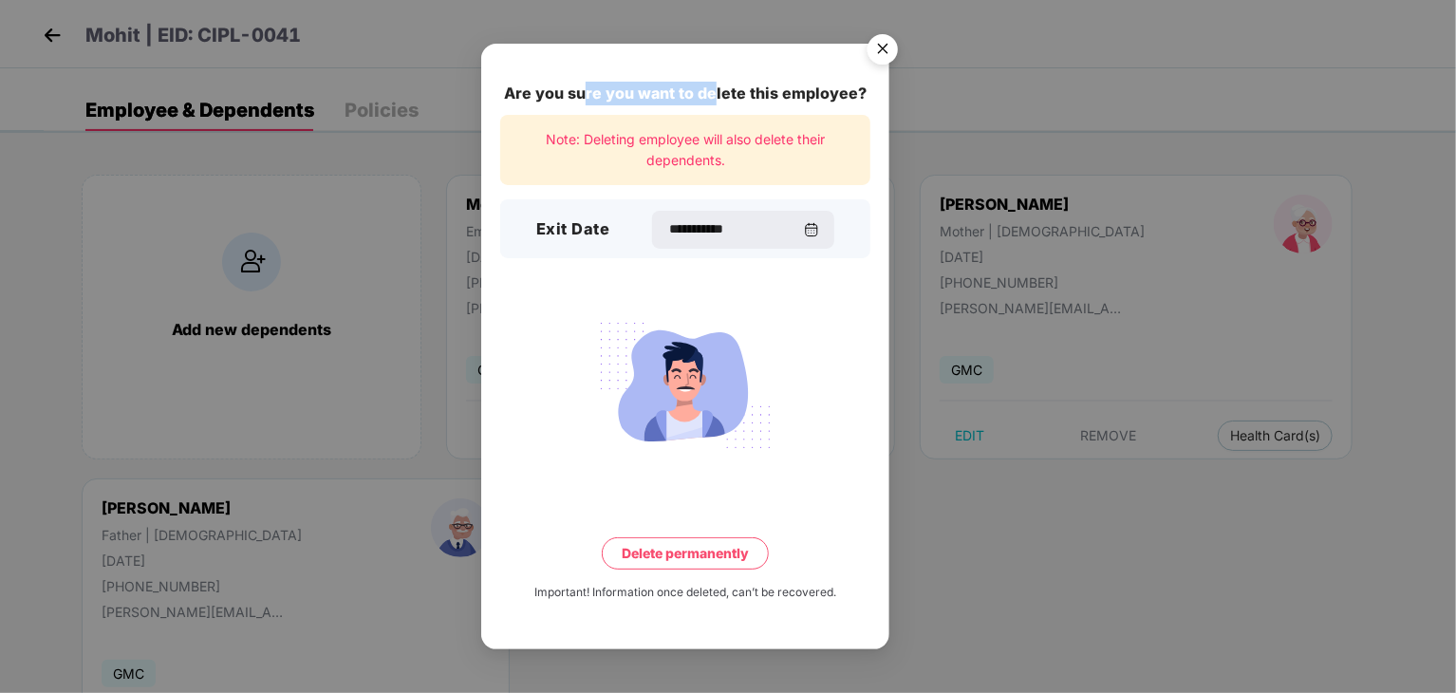
click at [706, 552] on button "Delete permanently" at bounding box center [685, 553] width 167 height 32
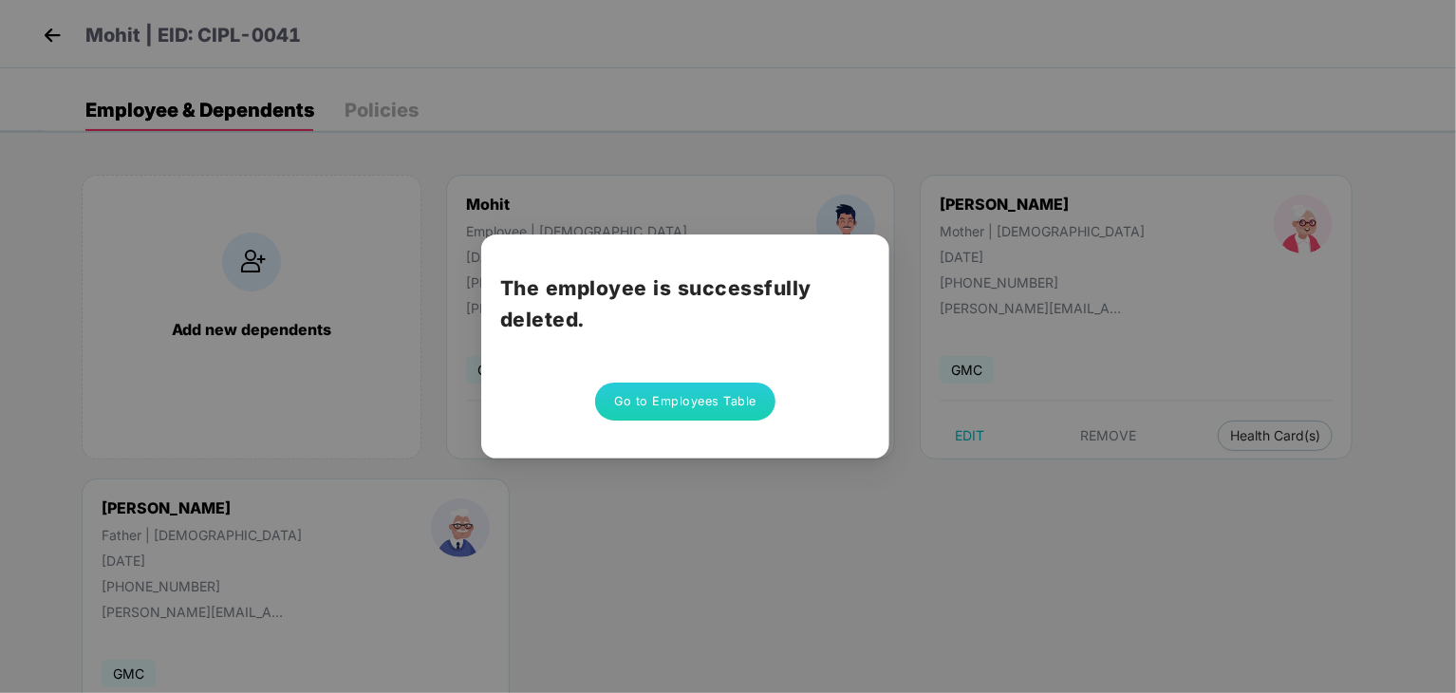
click at [661, 398] on button "Go to Employees Table" at bounding box center [685, 402] width 180 height 38
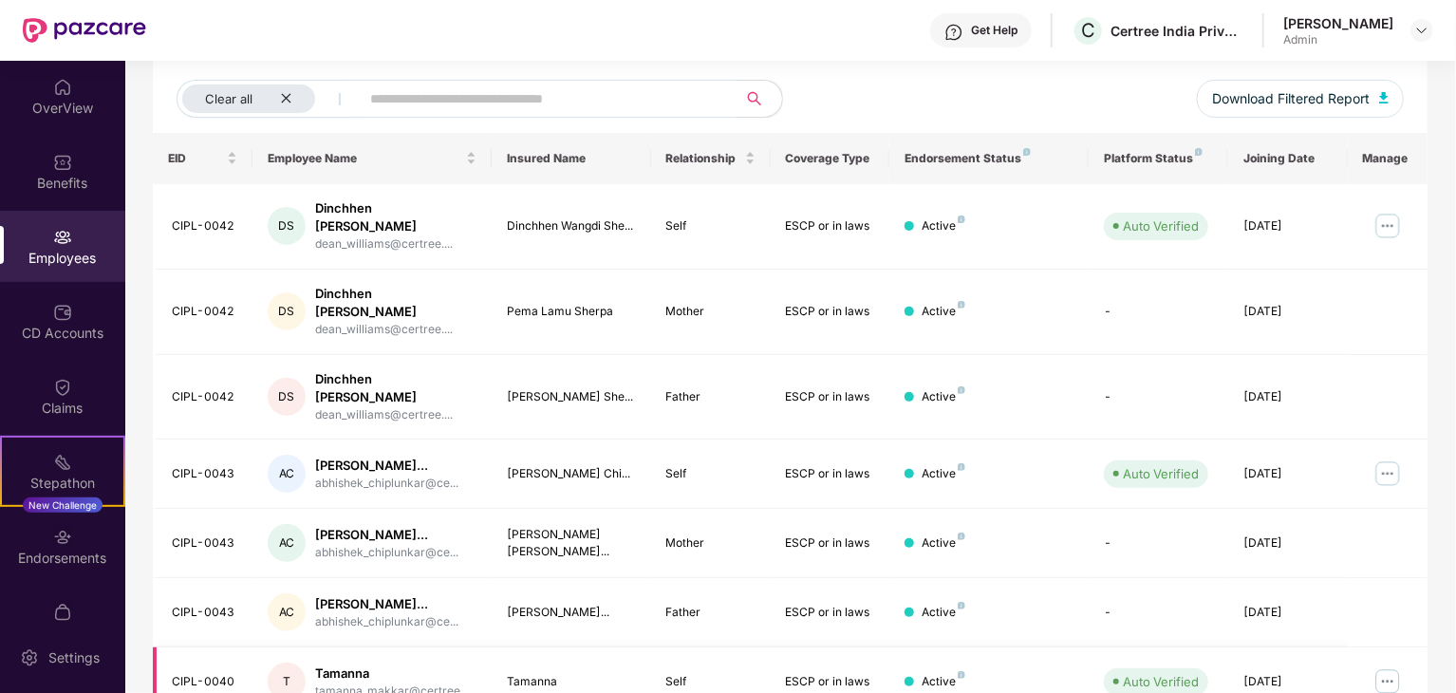
scroll to position [380, 0]
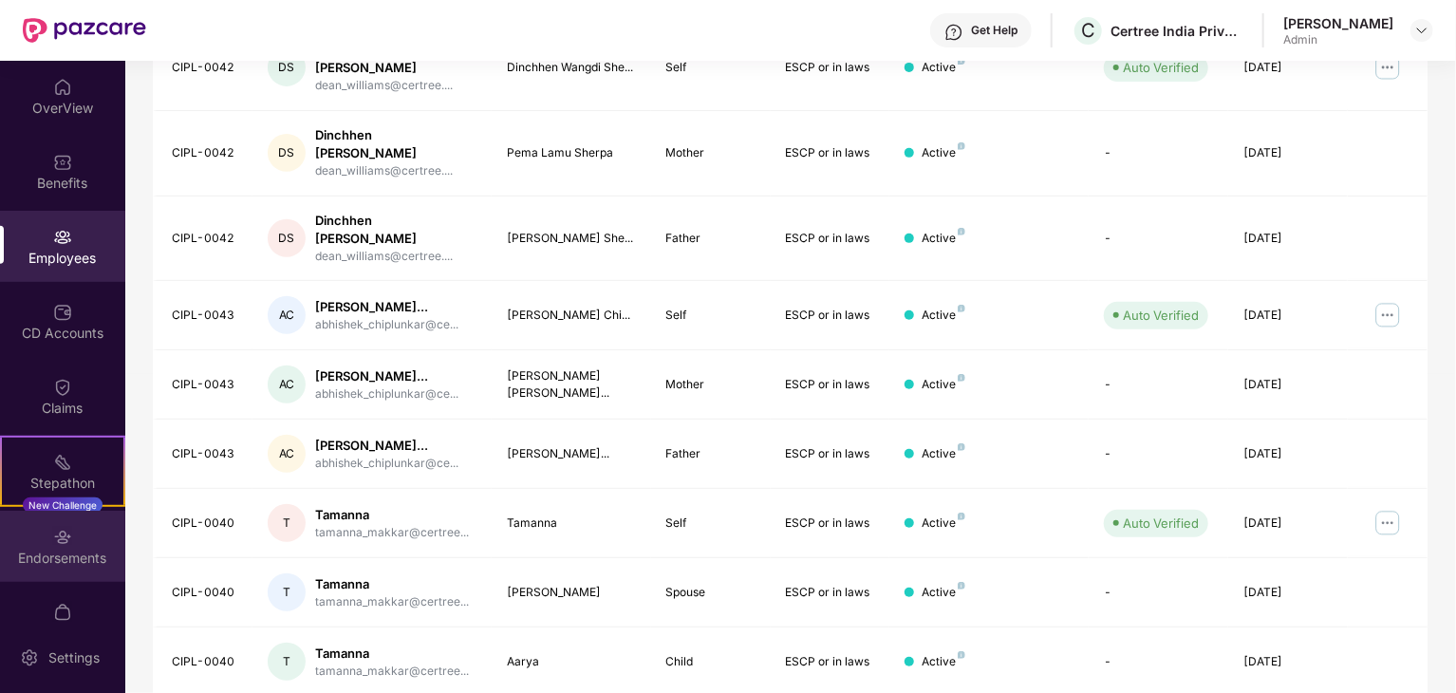
click at [65, 549] on div "Endorsements" at bounding box center [62, 558] width 125 height 19
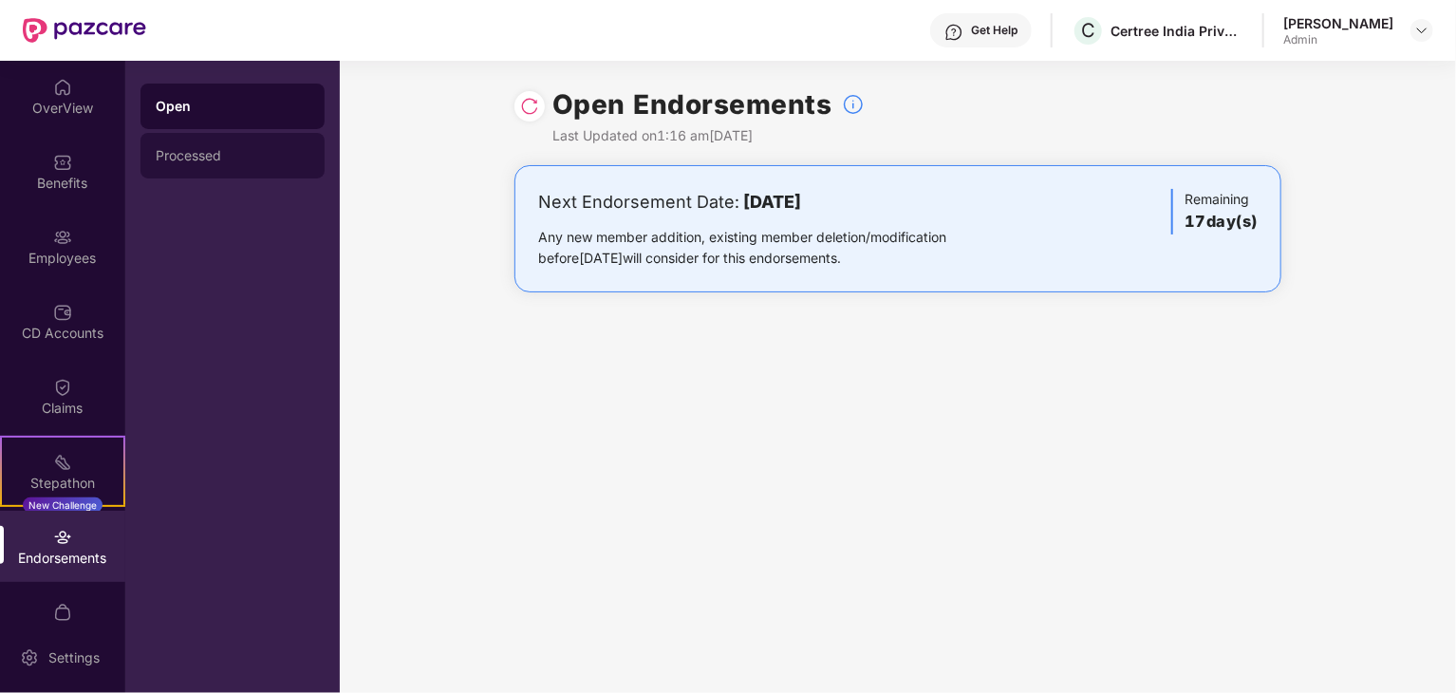
click at [223, 149] on div "Processed" at bounding box center [233, 155] width 154 height 15
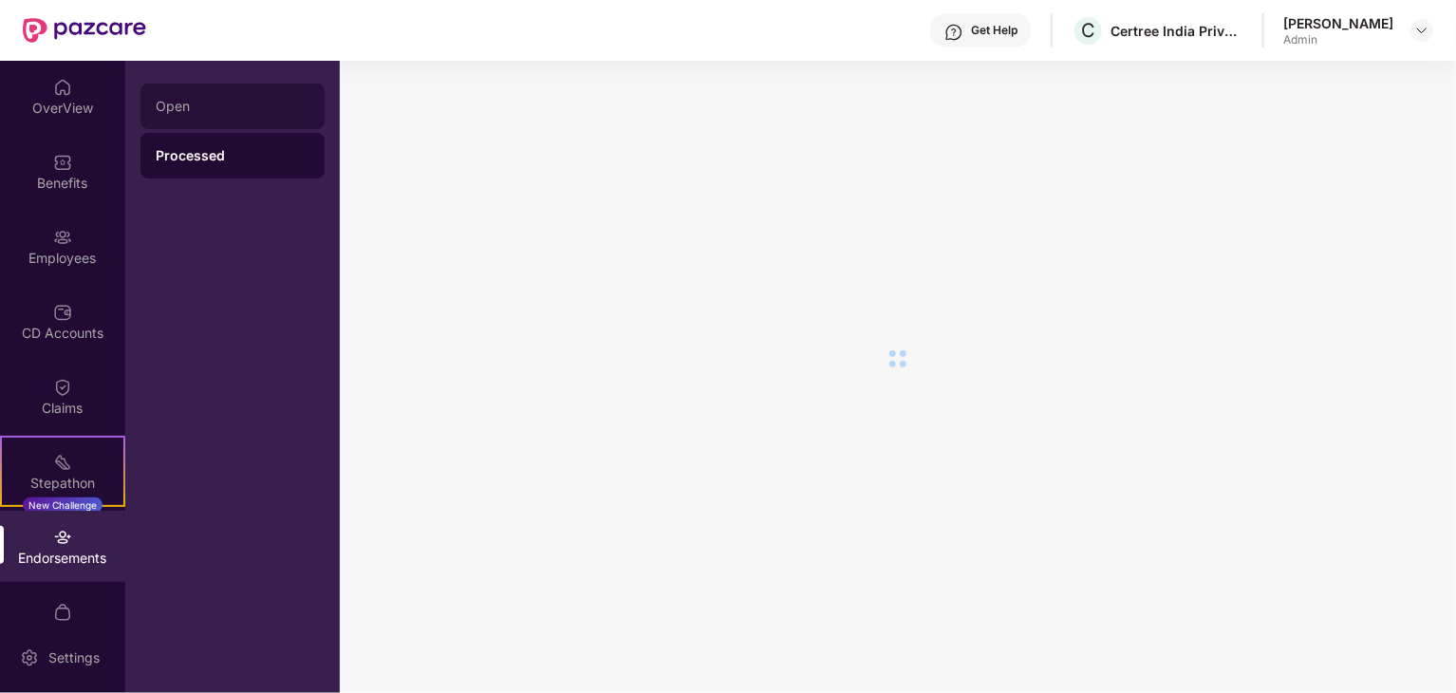
click at [216, 123] on div "Open" at bounding box center [233, 107] width 184 height 46
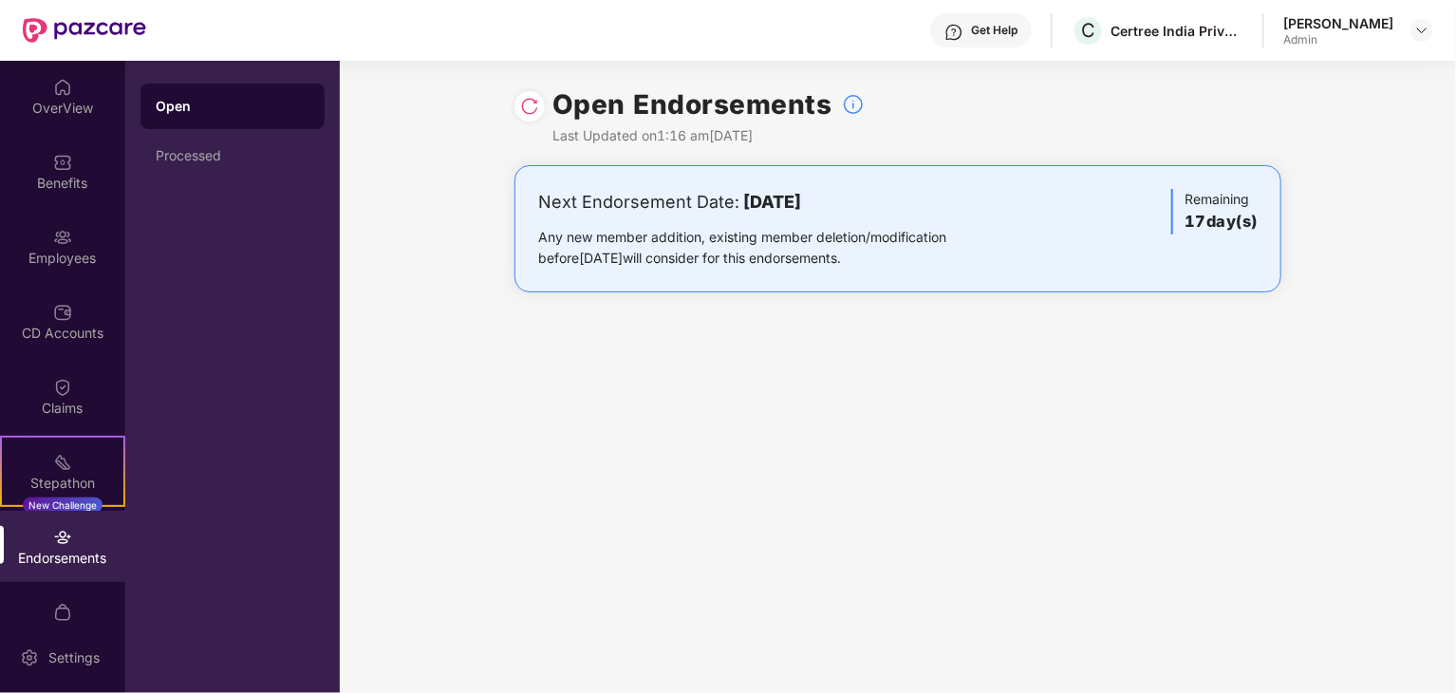
click at [904, 240] on div "Any new member addition, existing member deletion/modification before 05 Septem…" at bounding box center [772, 248] width 468 height 42
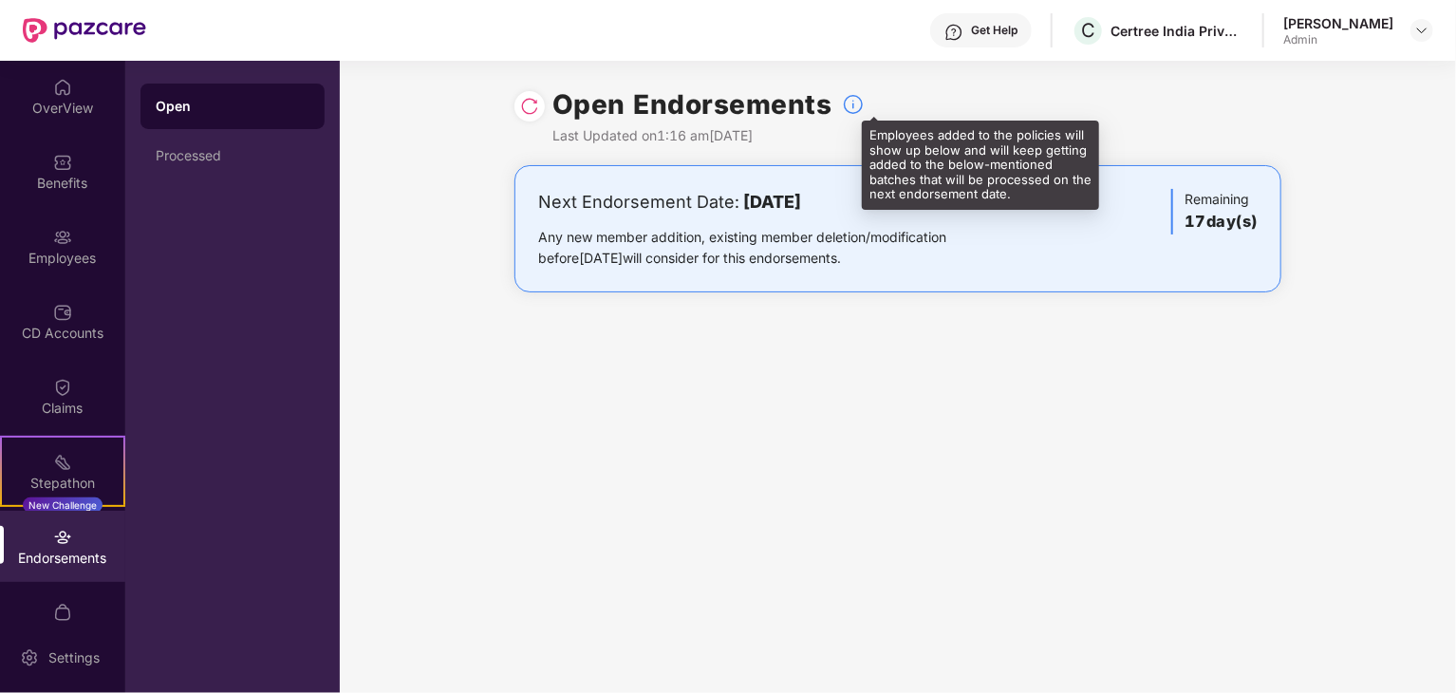
click at [842, 106] on img at bounding box center [853, 104] width 23 height 23
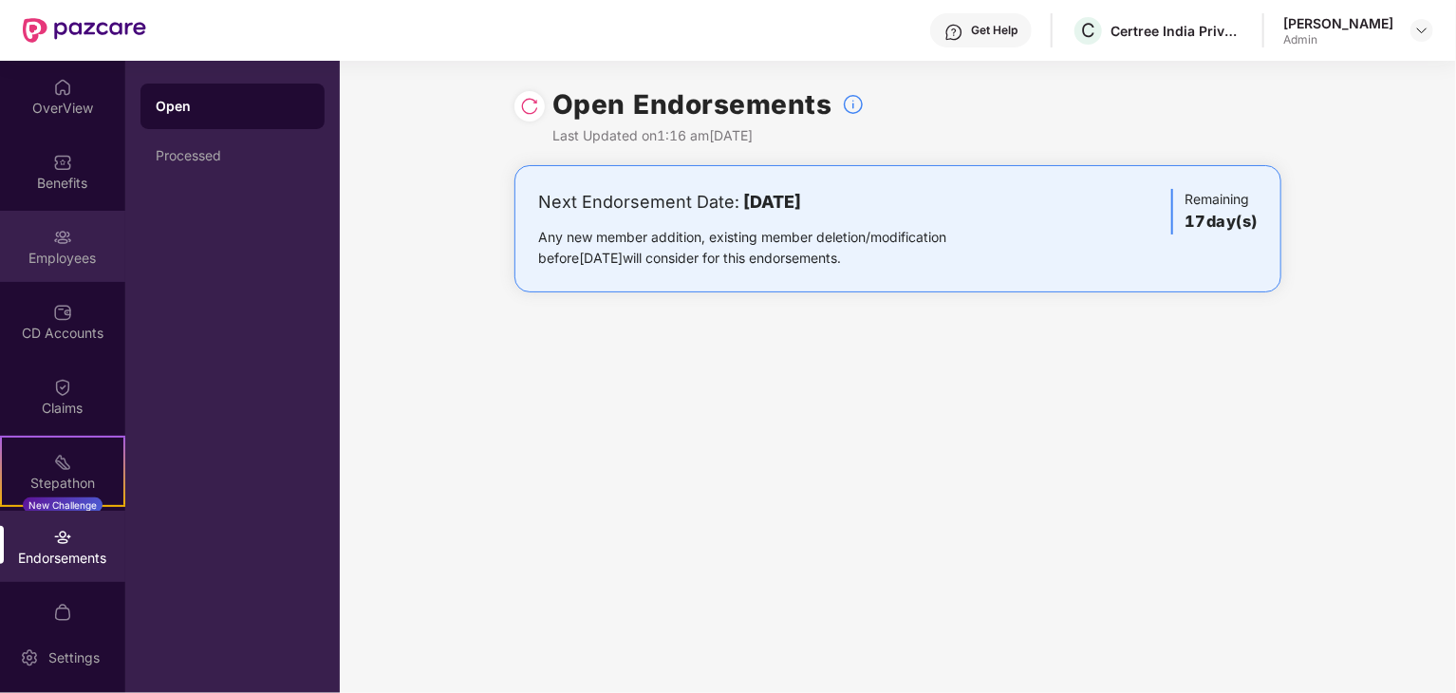
click at [66, 249] on div "Employees" at bounding box center [62, 258] width 125 height 19
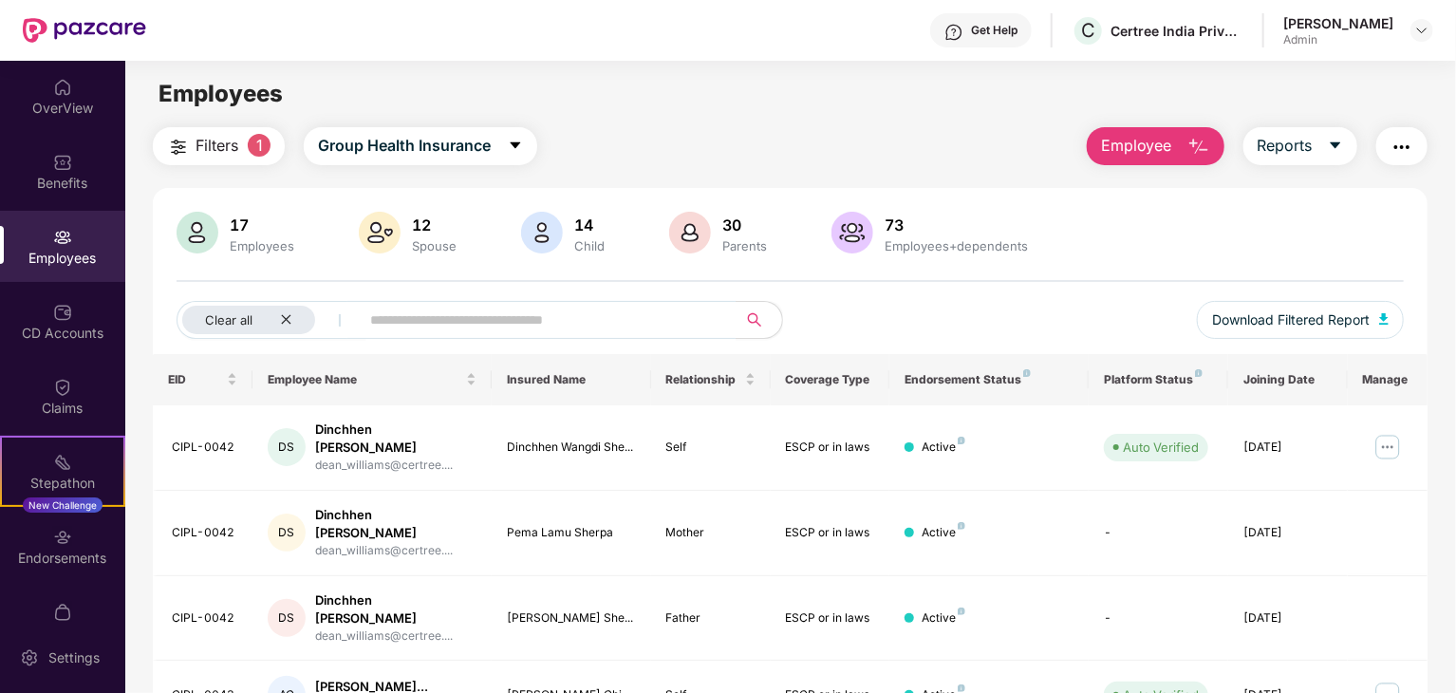
click at [227, 143] on span "Filters" at bounding box center [217, 146] width 43 height 24
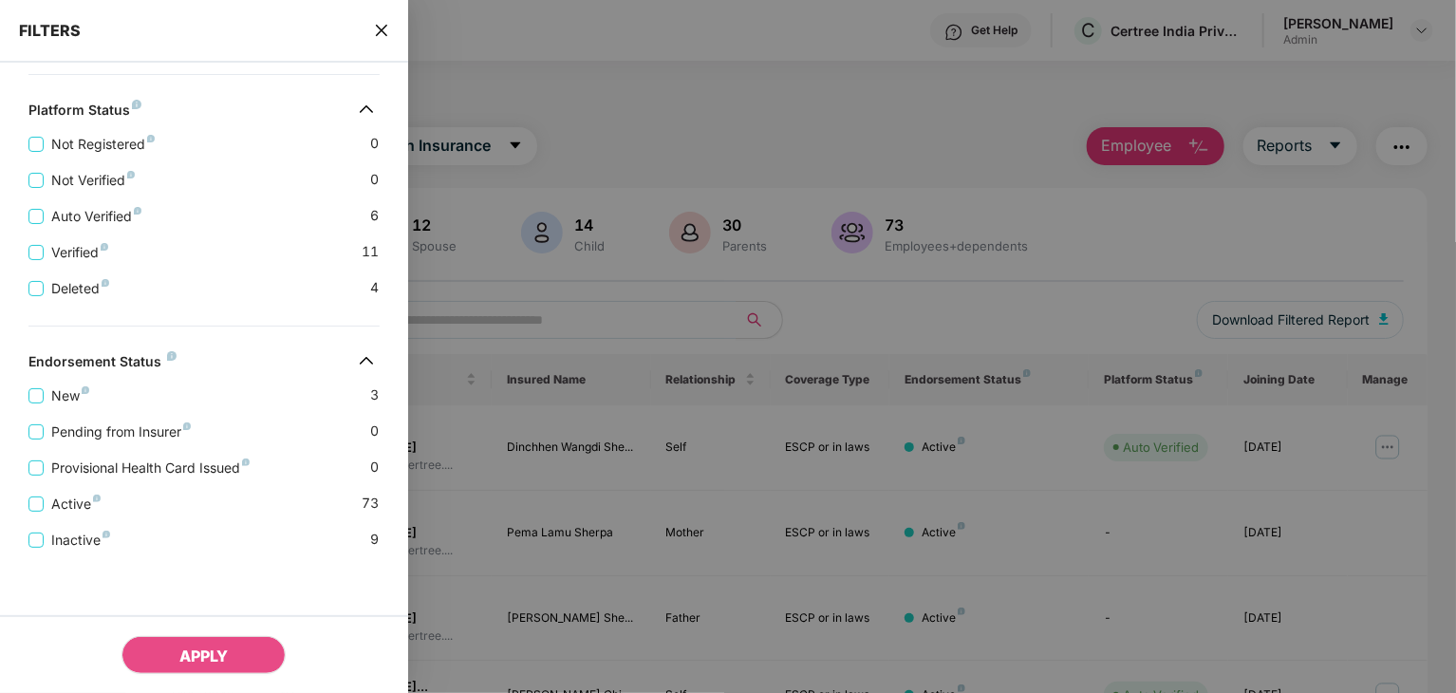
scroll to position [545, 0]
click at [47, 536] on span "Inactive" at bounding box center [81, 541] width 74 height 21
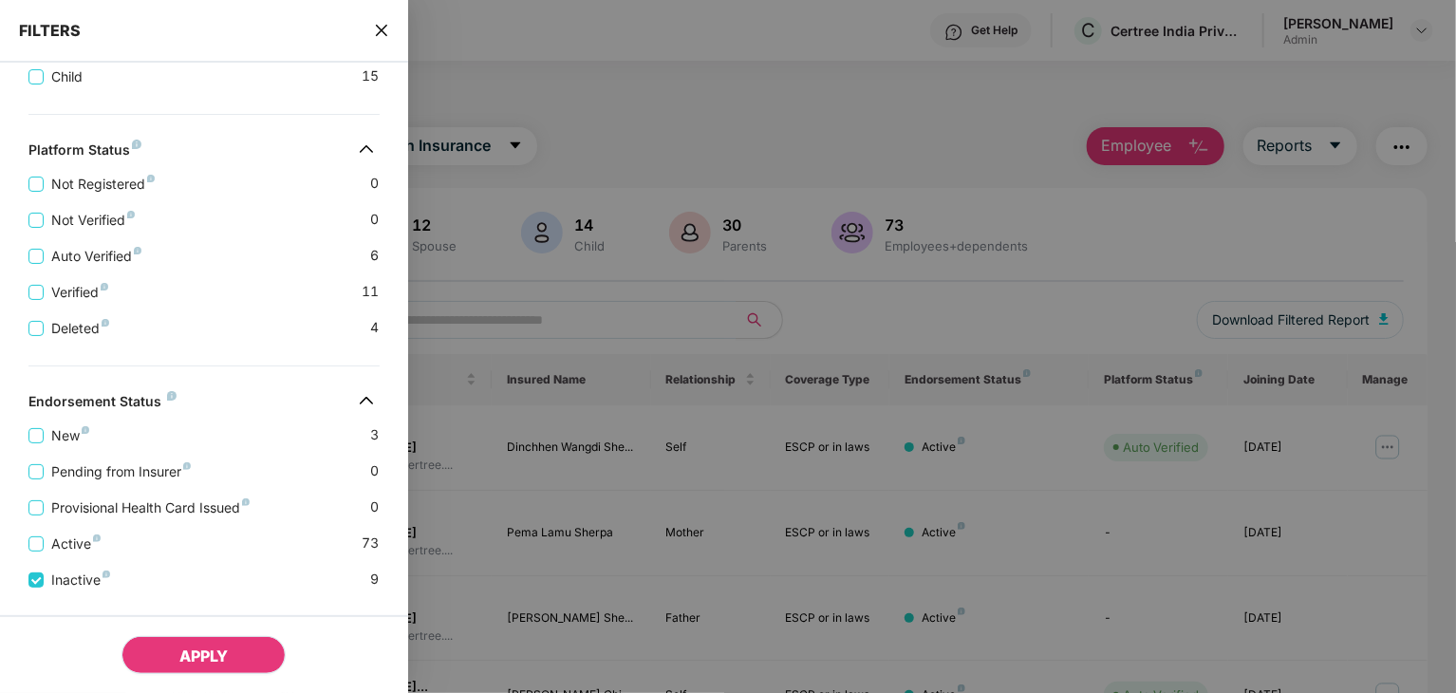
click at [167, 646] on button "APPLY" at bounding box center [204, 655] width 164 height 38
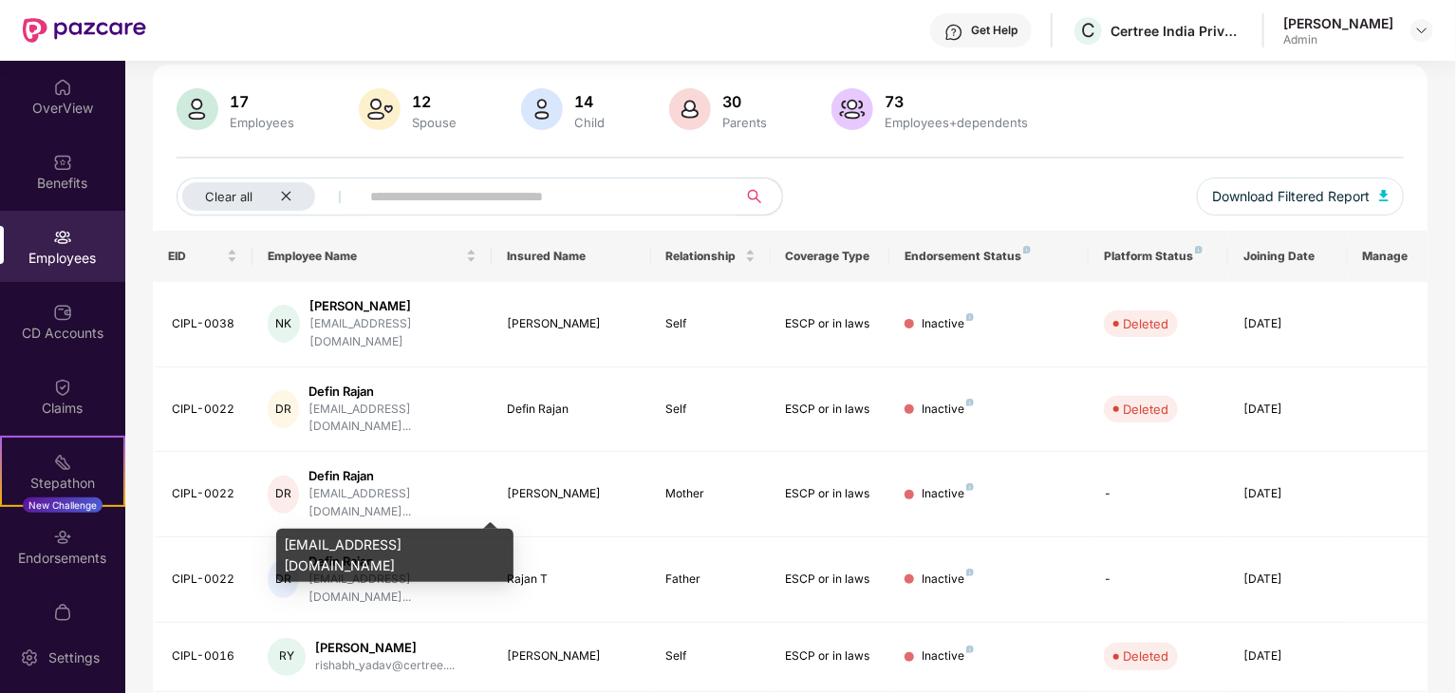
scroll to position [403, 0]
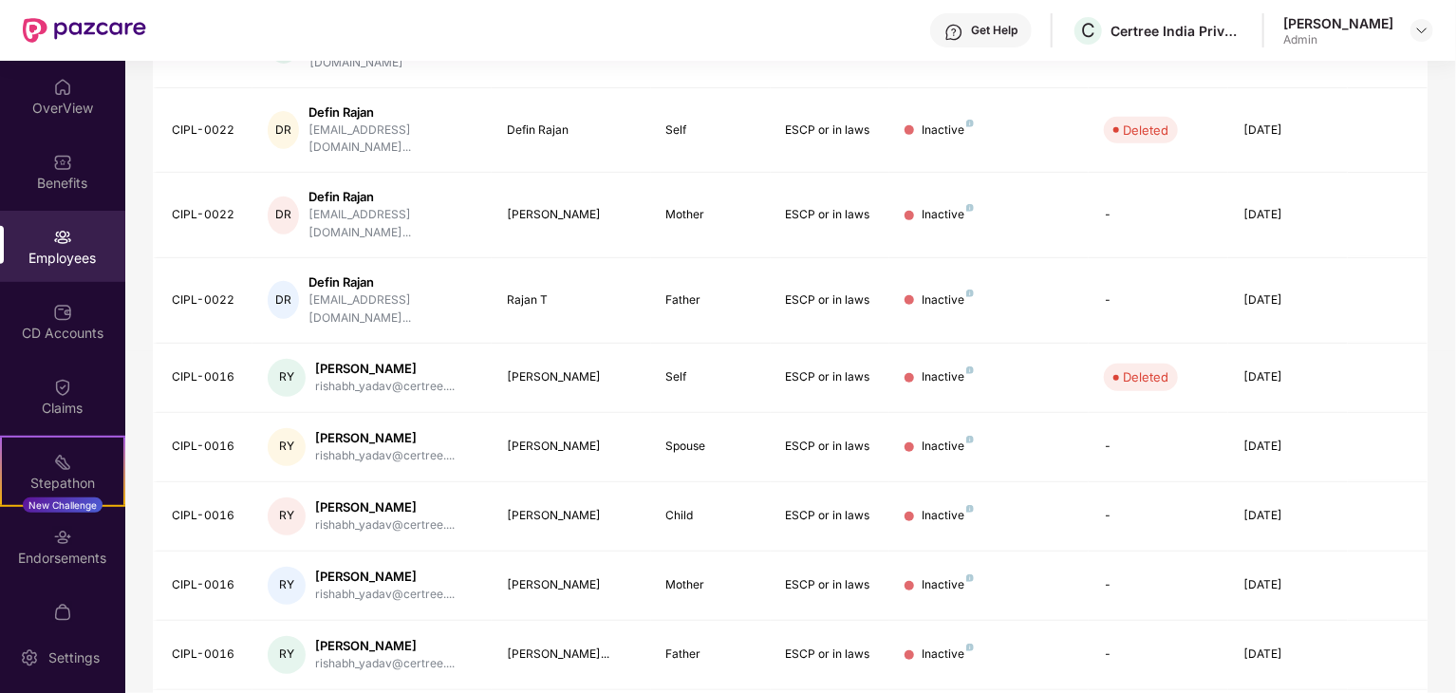
click at [59, 257] on div "Employees" at bounding box center [62, 258] width 125 height 19
click at [81, 253] on div "Employees" at bounding box center [62, 258] width 125 height 19
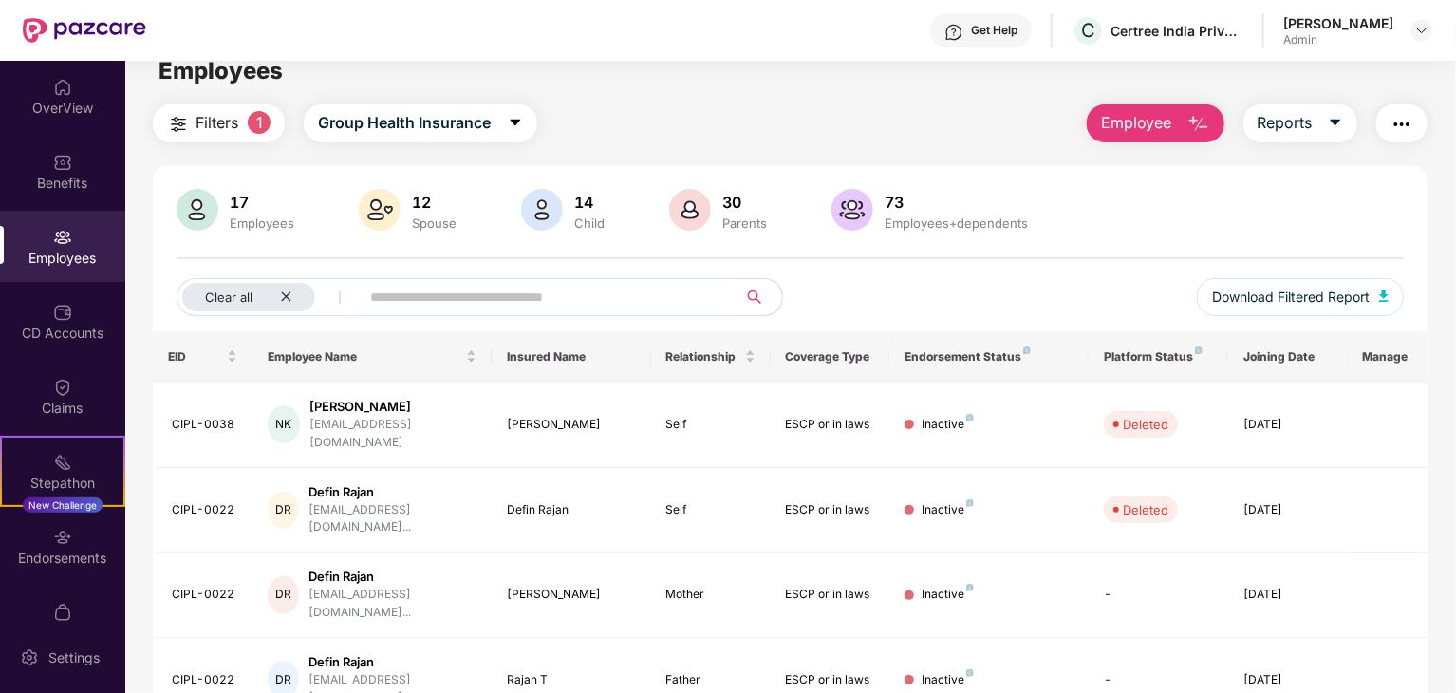
scroll to position [0, 0]
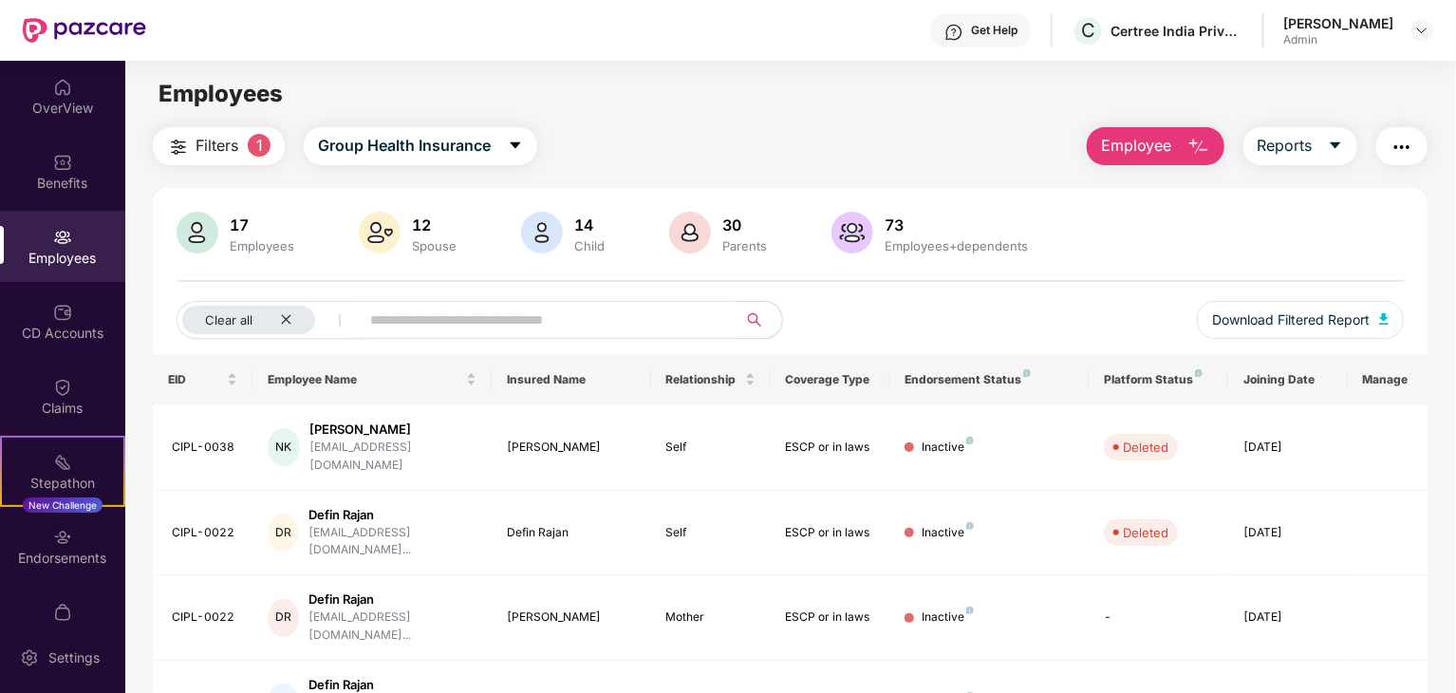
click at [233, 153] on span "Filters" at bounding box center [217, 146] width 43 height 24
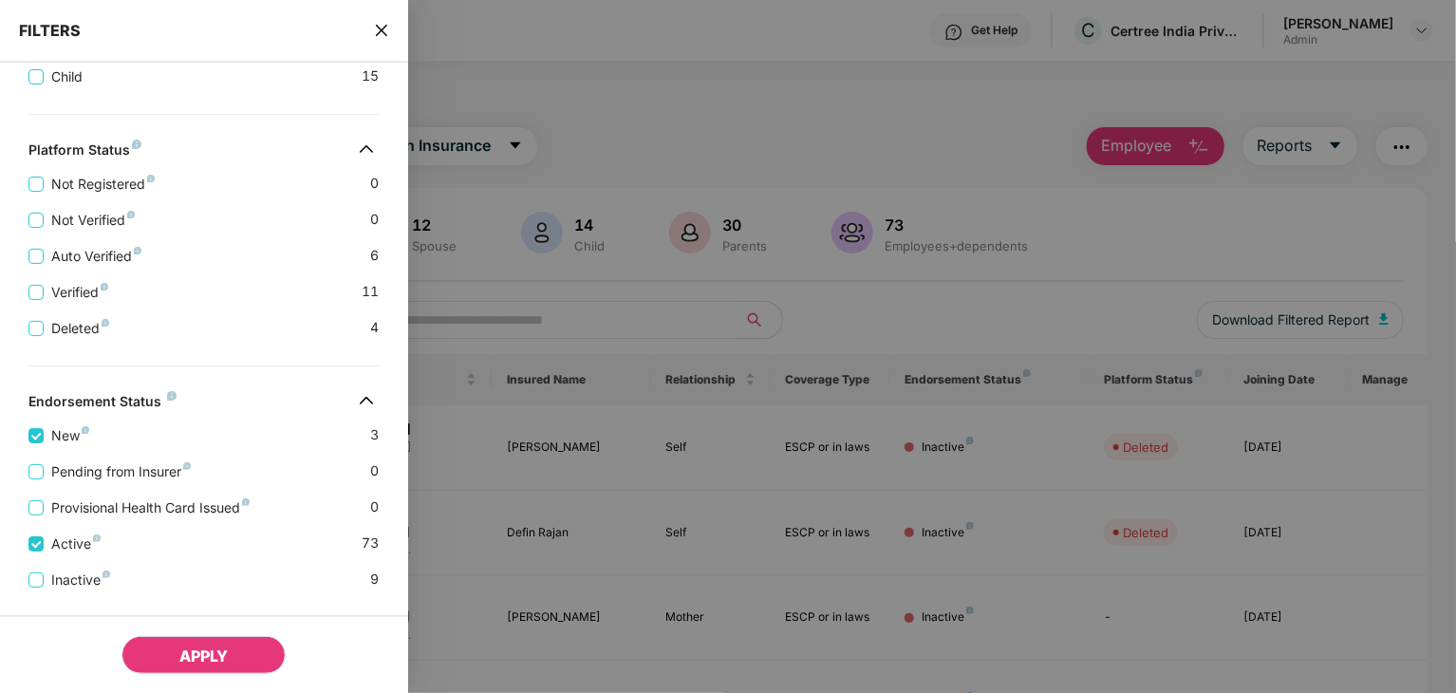
click at [161, 644] on button "APPLY" at bounding box center [204, 655] width 164 height 38
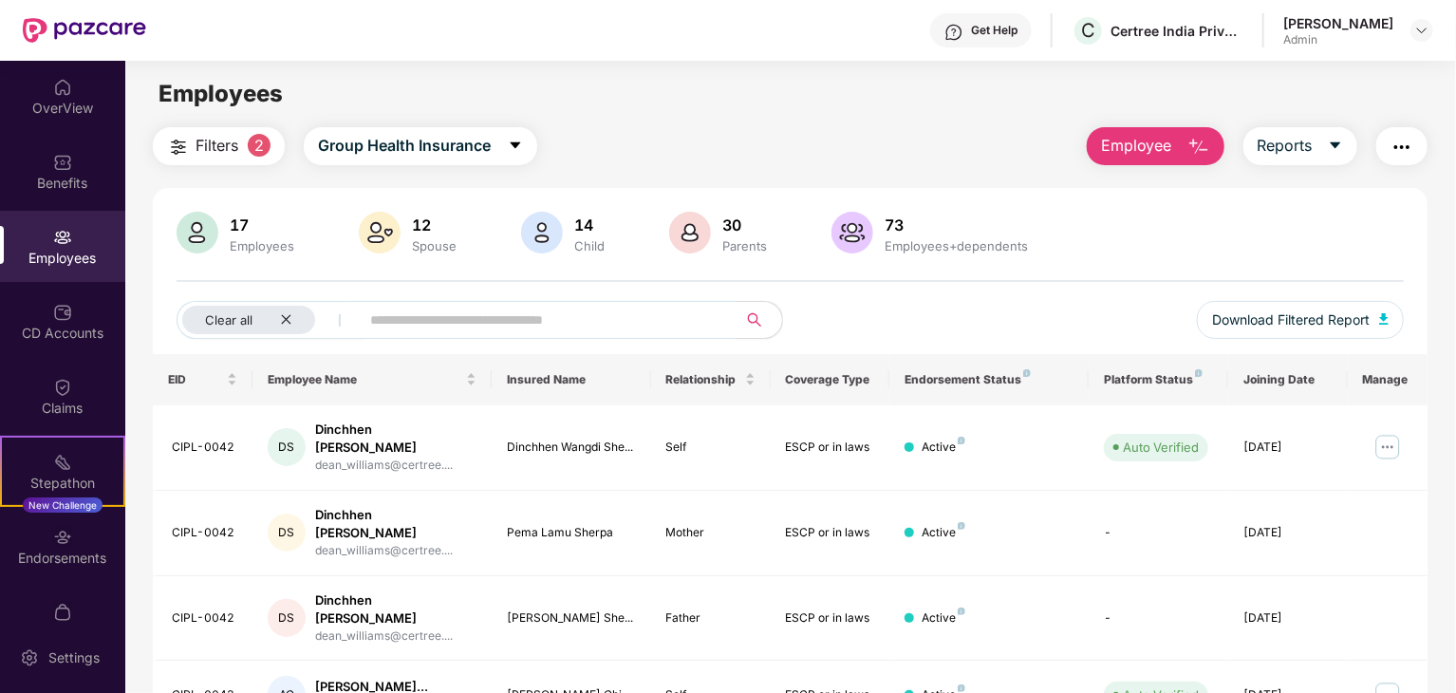
click at [253, 134] on button "Filters 2" at bounding box center [219, 146] width 132 height 38
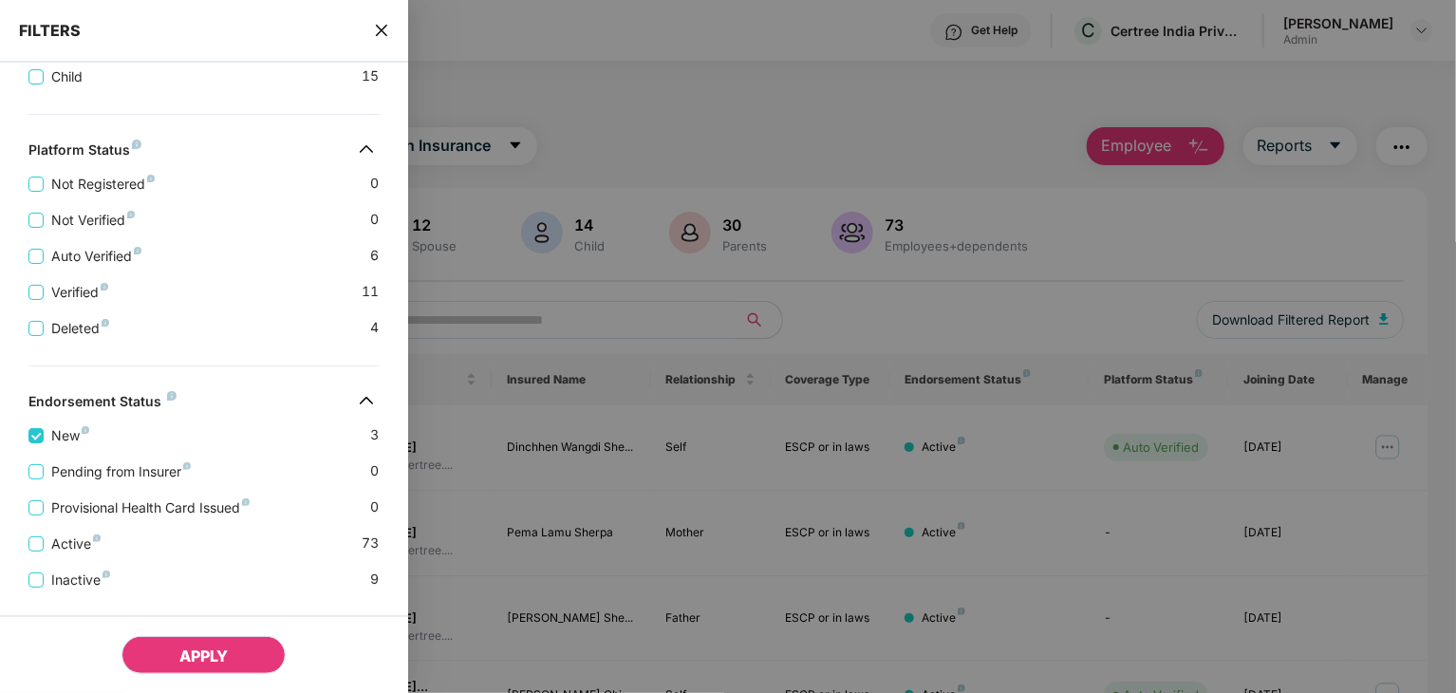
click at [171, 647] on button "APPLY" at bounding box center [204, 655] width 164 height 38
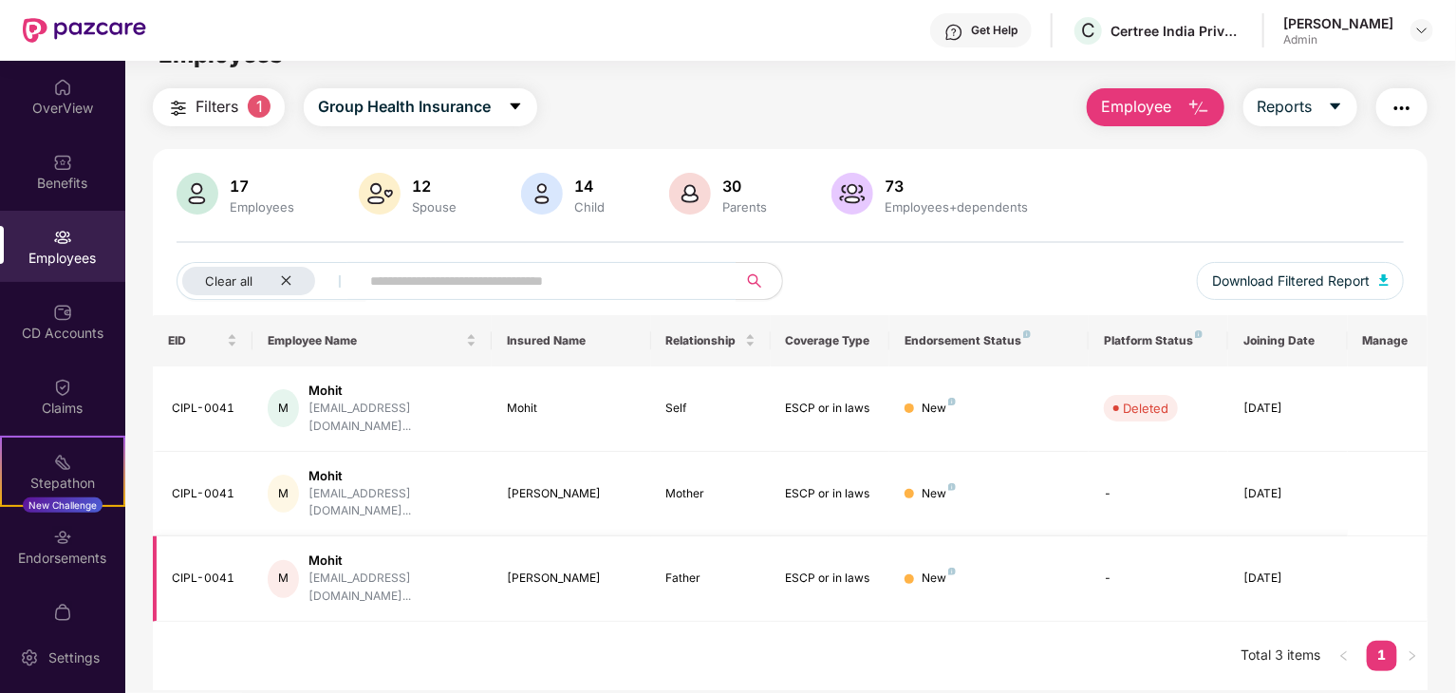
scroll to position [61, 0]
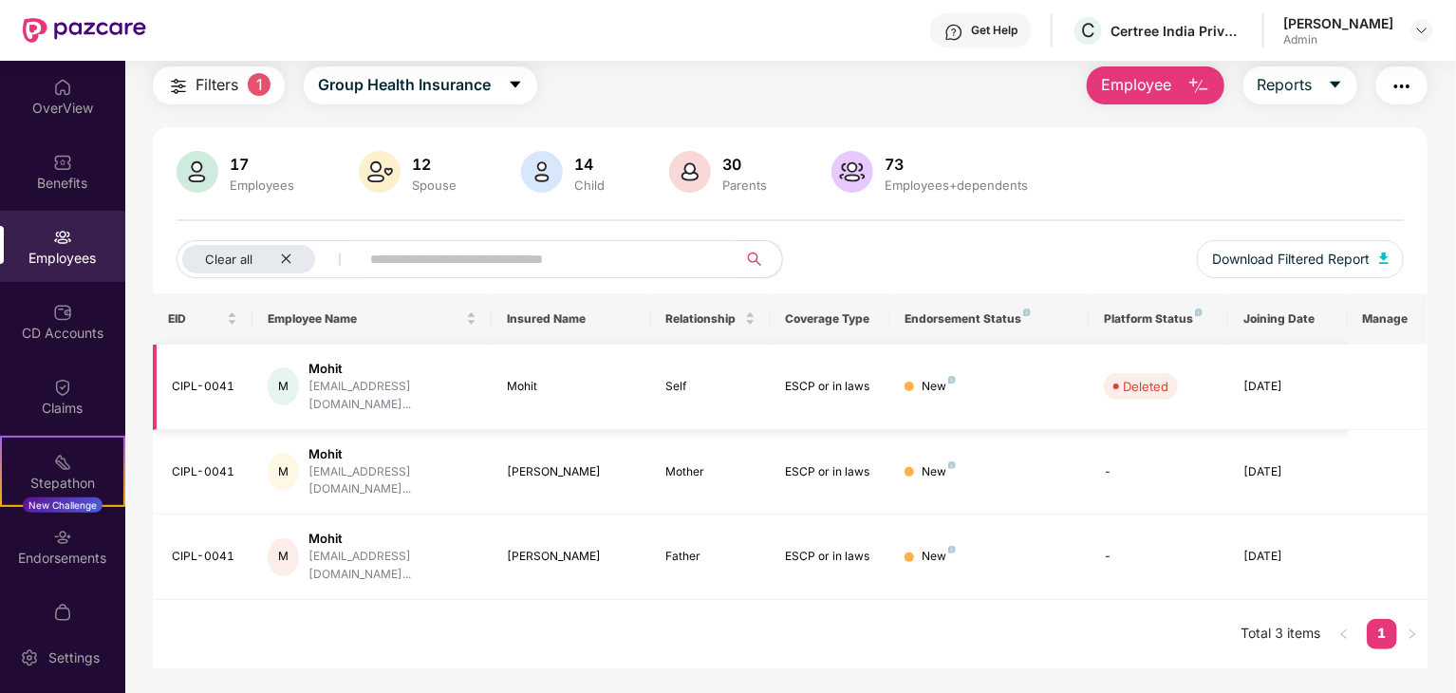
click at [956, 378] on div "New" at bounding box center [989, 387] width 169 height 18
click at [57, 553] on div "Endorsements" at bounding box center [62, 558] width 125 height 19
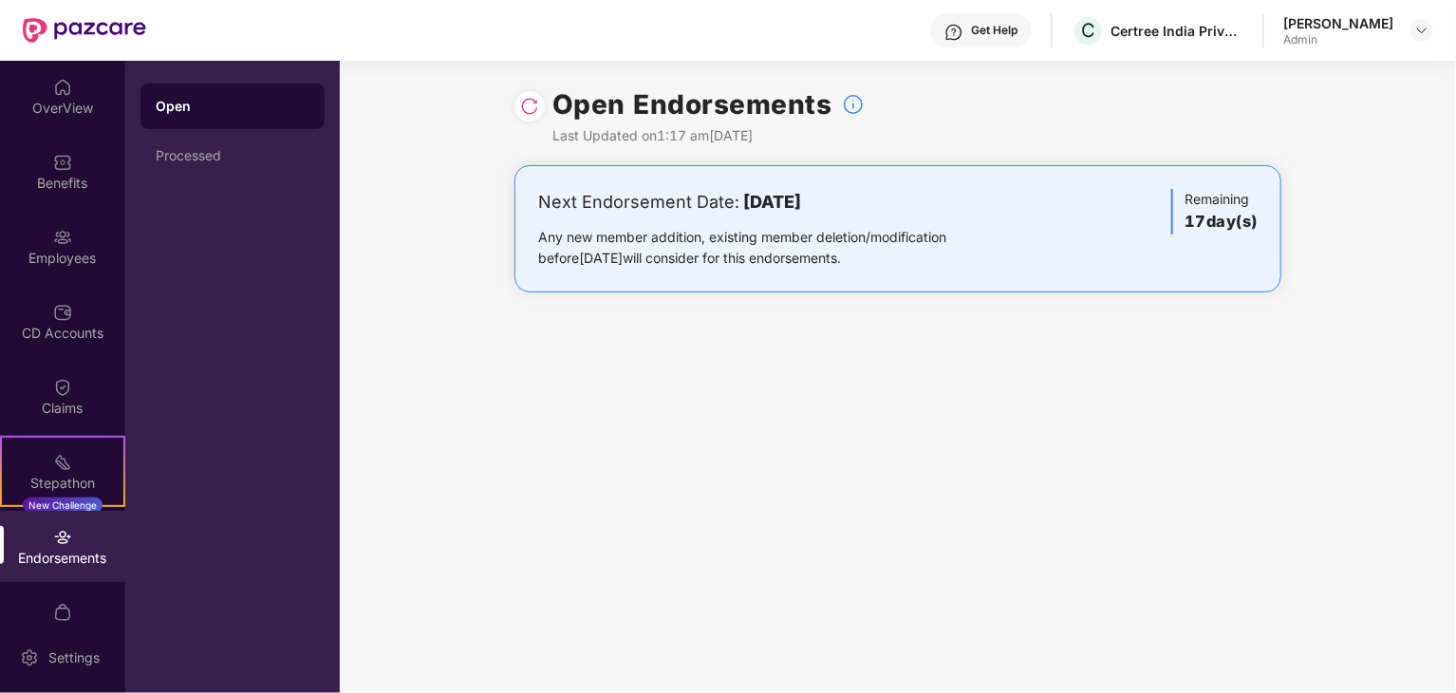
click at [1085, 234] on div "Next Endorsement Date: 05 September 2025 Any new member addition, existing memb…" at bounding box center [898, 229] width 720 height 80
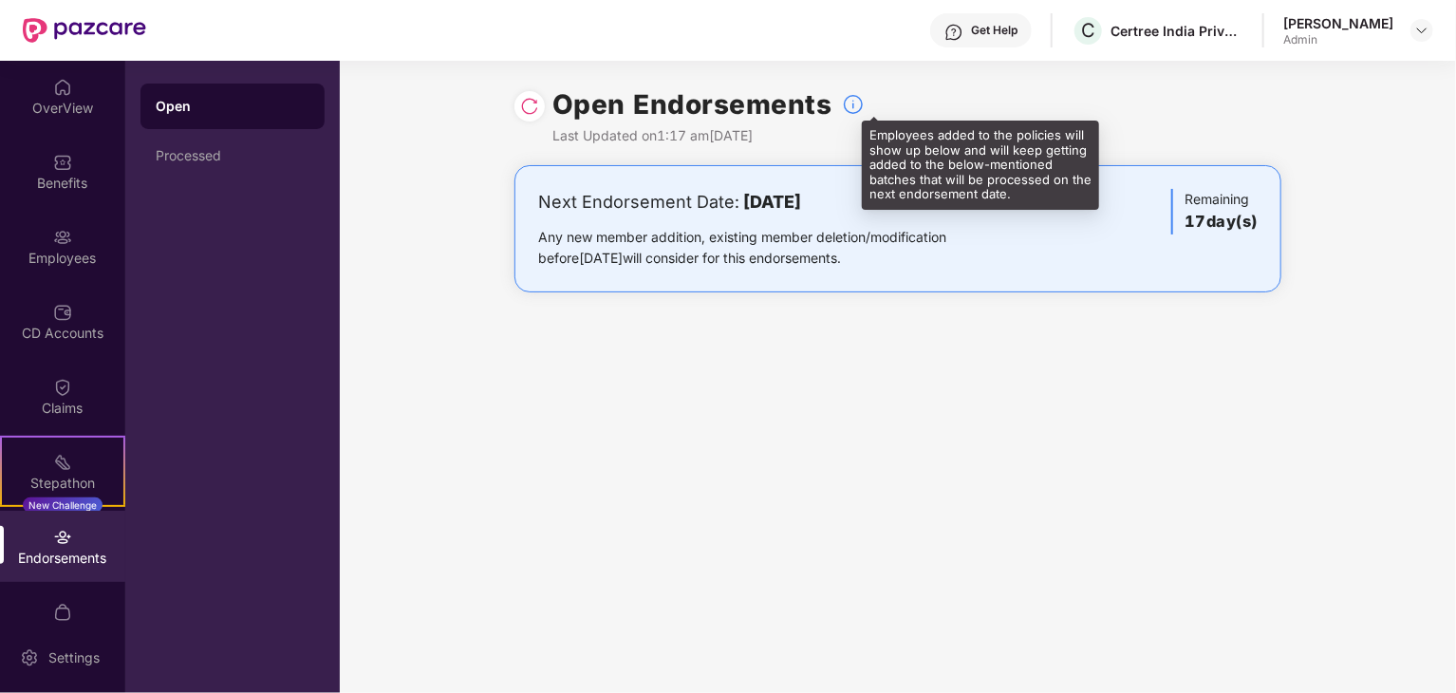
click at [853, 103] on img at bounding box center [853, 104] width 23 height 23
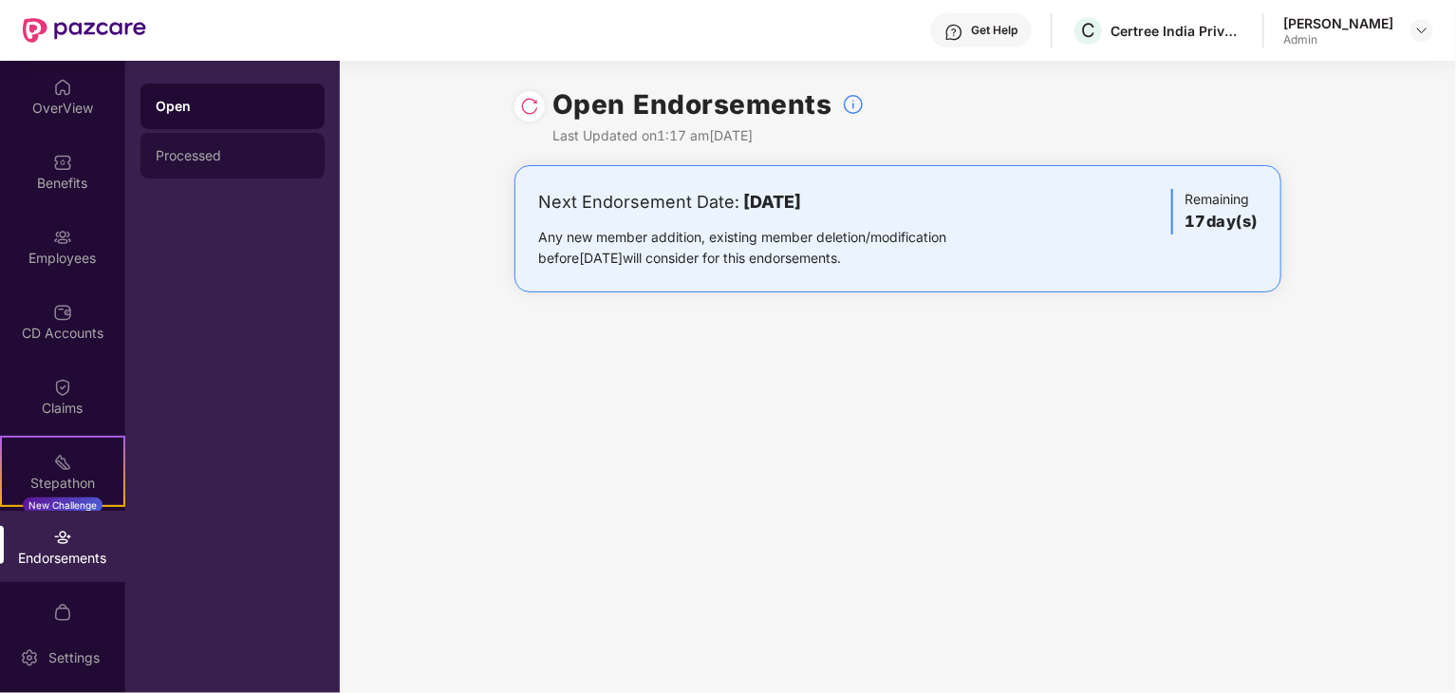
click at [209, 158] on div "Processed" at bounding box center [233, 155] width 154 height 15
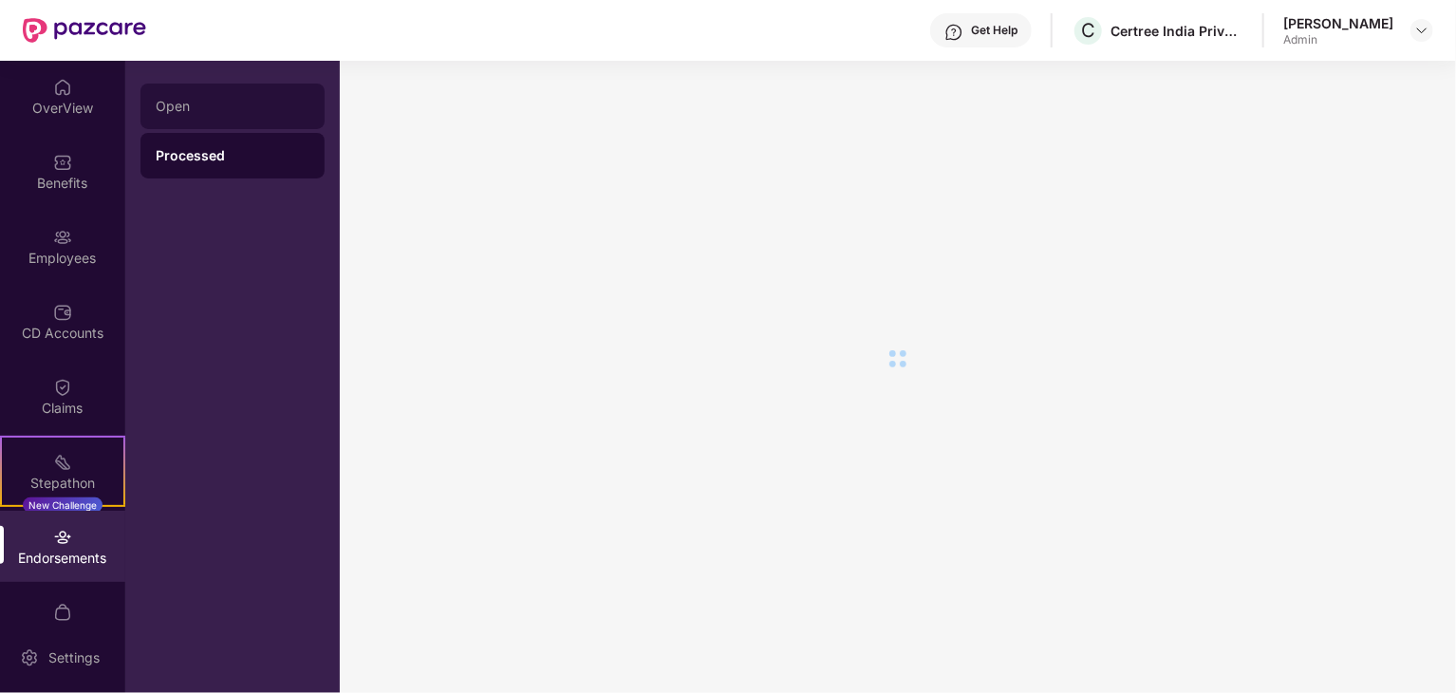
click at [186, 101] on div "Open" at bounding box center [233, 106] width 154 height 15
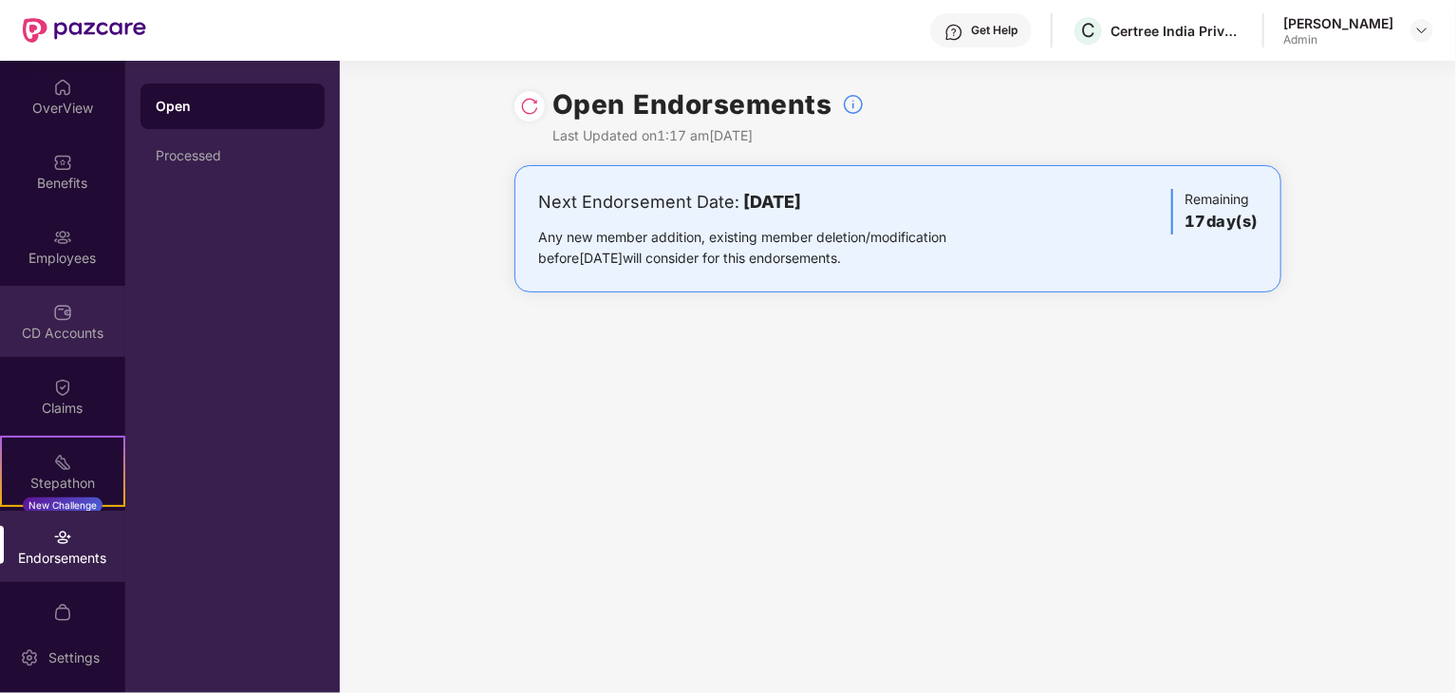
click at [52, 324] on div "CD Accounts" at bounding box center [62, 333] width 125 height 19
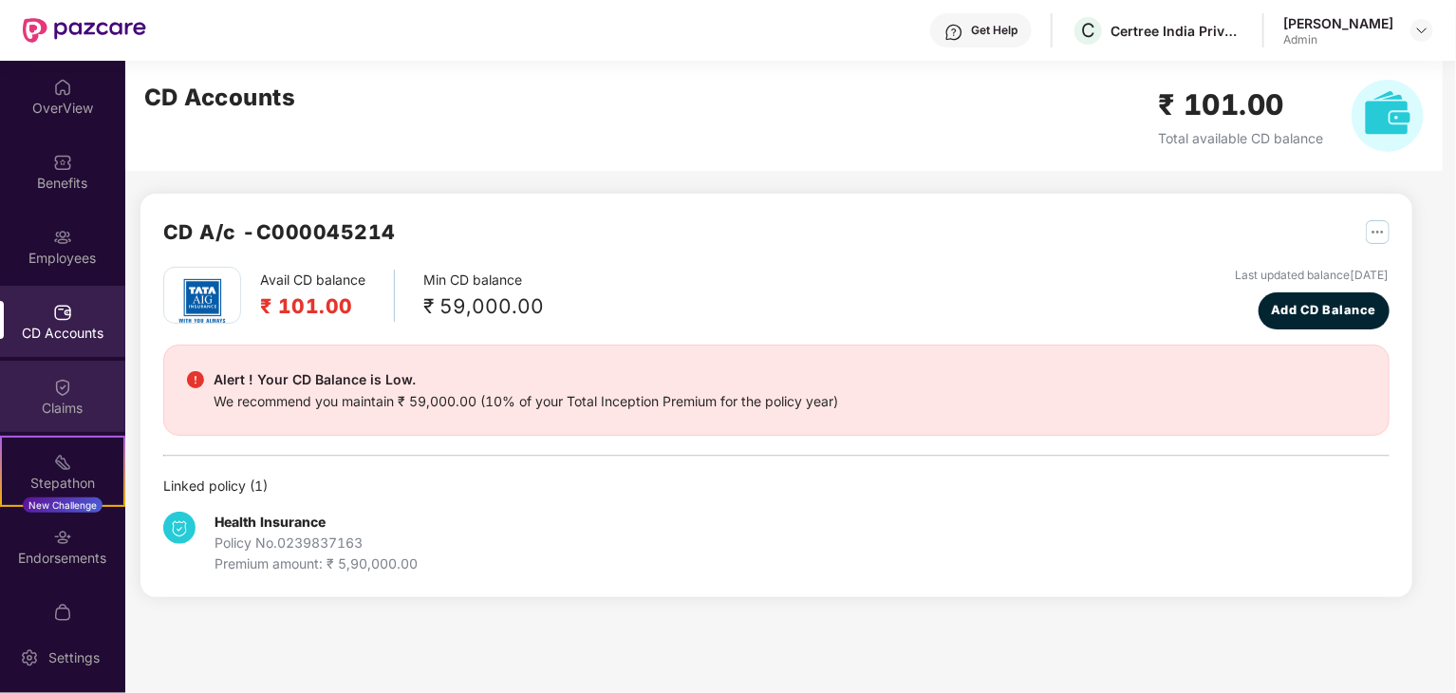
click at [57, 382] on img at bounding box center [62, 387] width 19 height 19
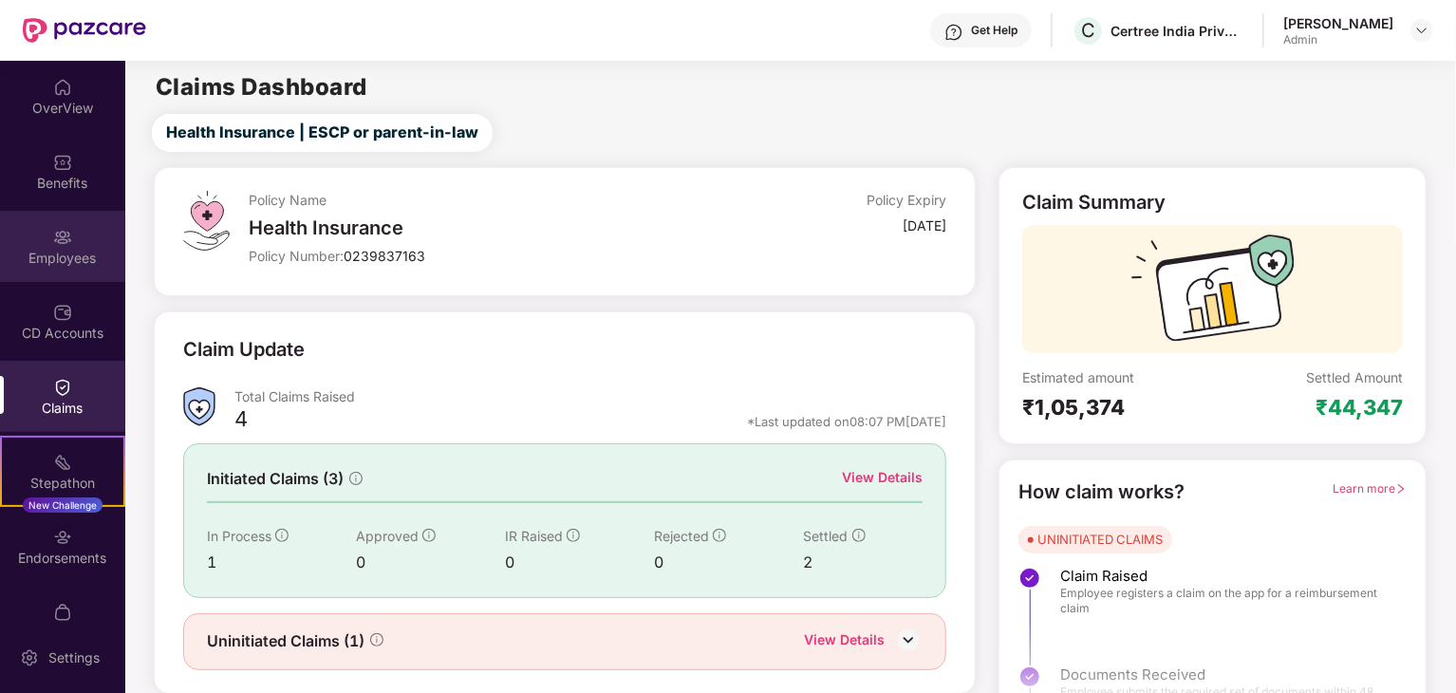
click at [57, 258] on div "Employees" at bounding box center [62, 258] width 125 height 19
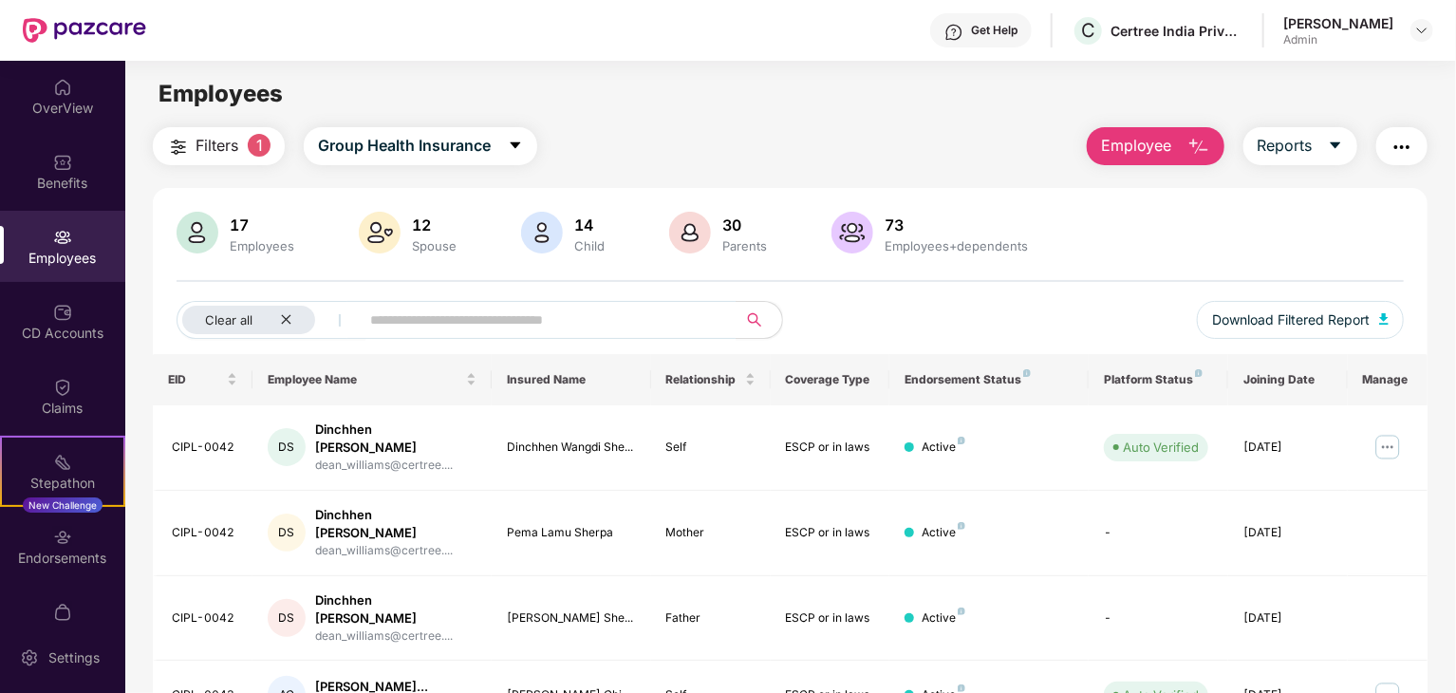
click at [1159, 149] on span "Employee" at bounding box center [1136, 146] width 71 height 24
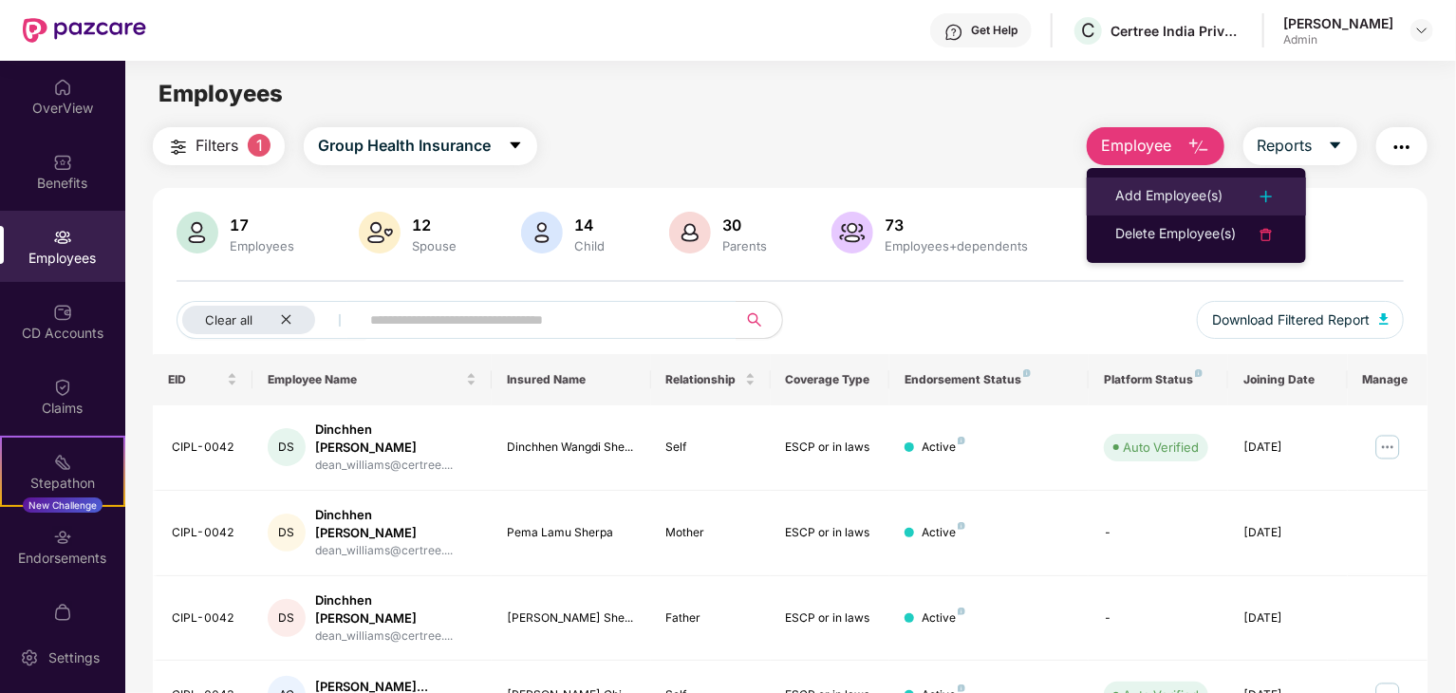
click at [1150, 193] on div "Add Employee(s)" at bounding box center [1168, 196] width 107 height 23
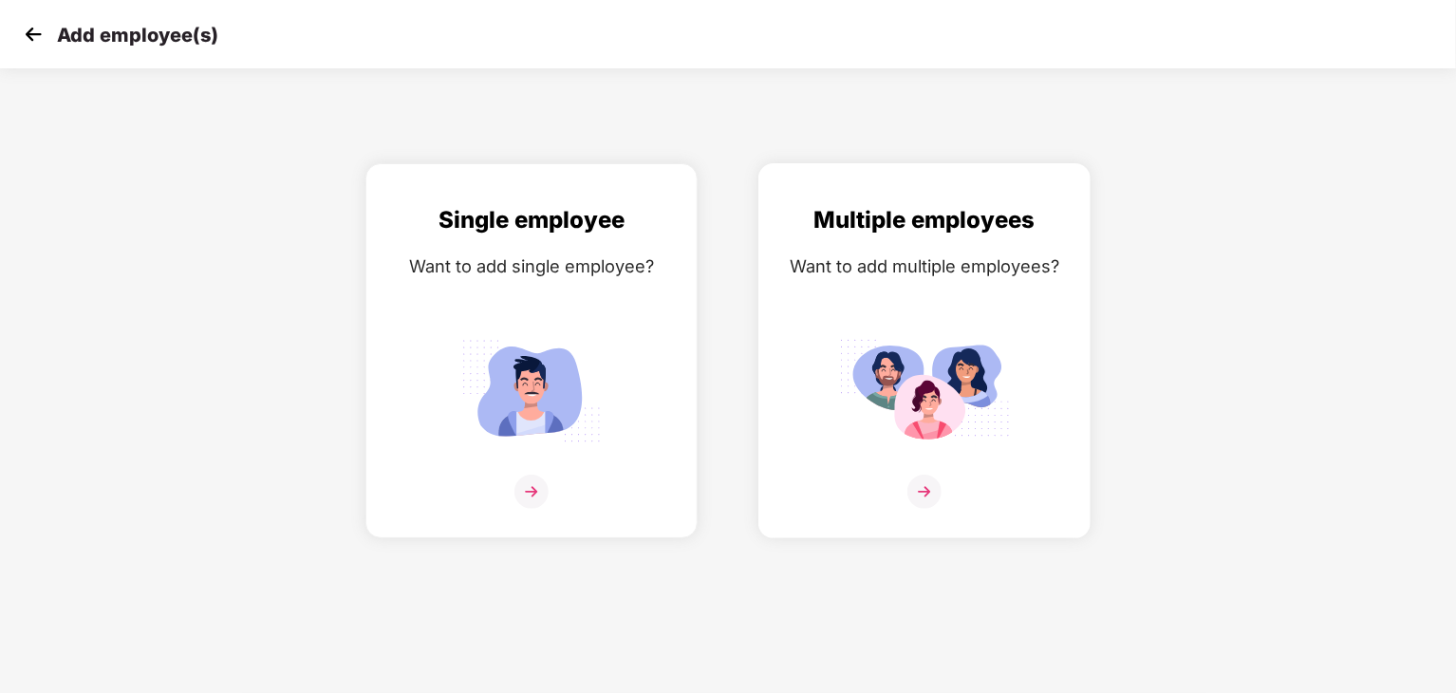
click at [917, 491] on img at bounding box center [925, 492] width 34 height 34
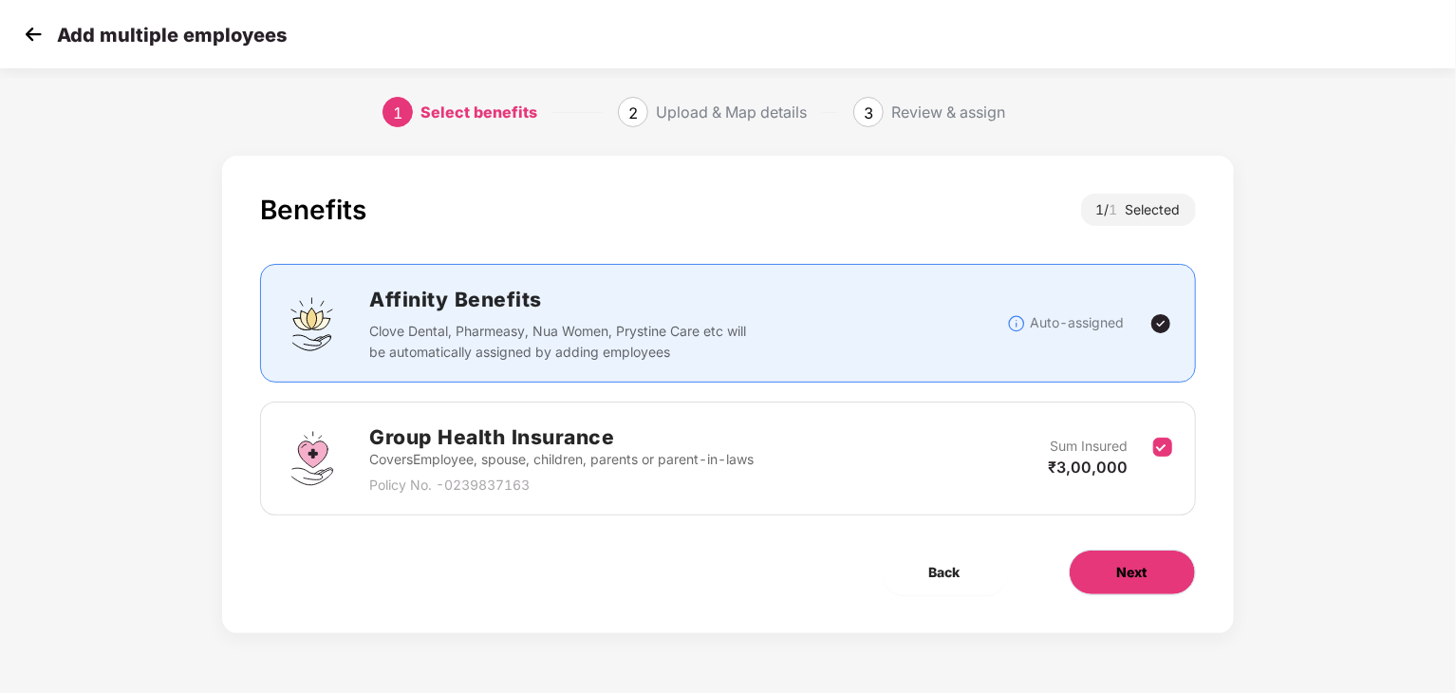
click at [1113, 572] on button "Next" at bounding box center [1132, 573] width 127 height 46
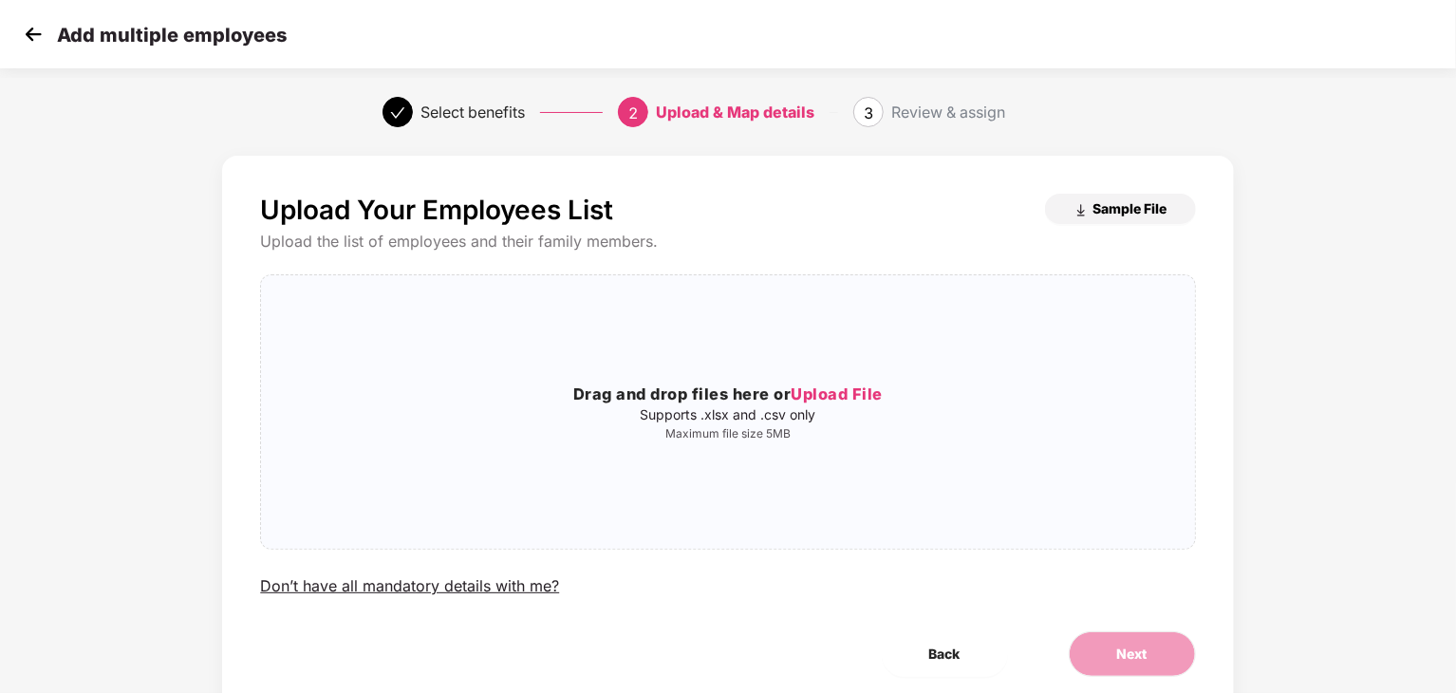
click at [1078, 210] on img "button" at bounding box center [1081, 210] width 15 height 15
click at [36, 33] on img at bounding box center [33, 34] width 28 height 28
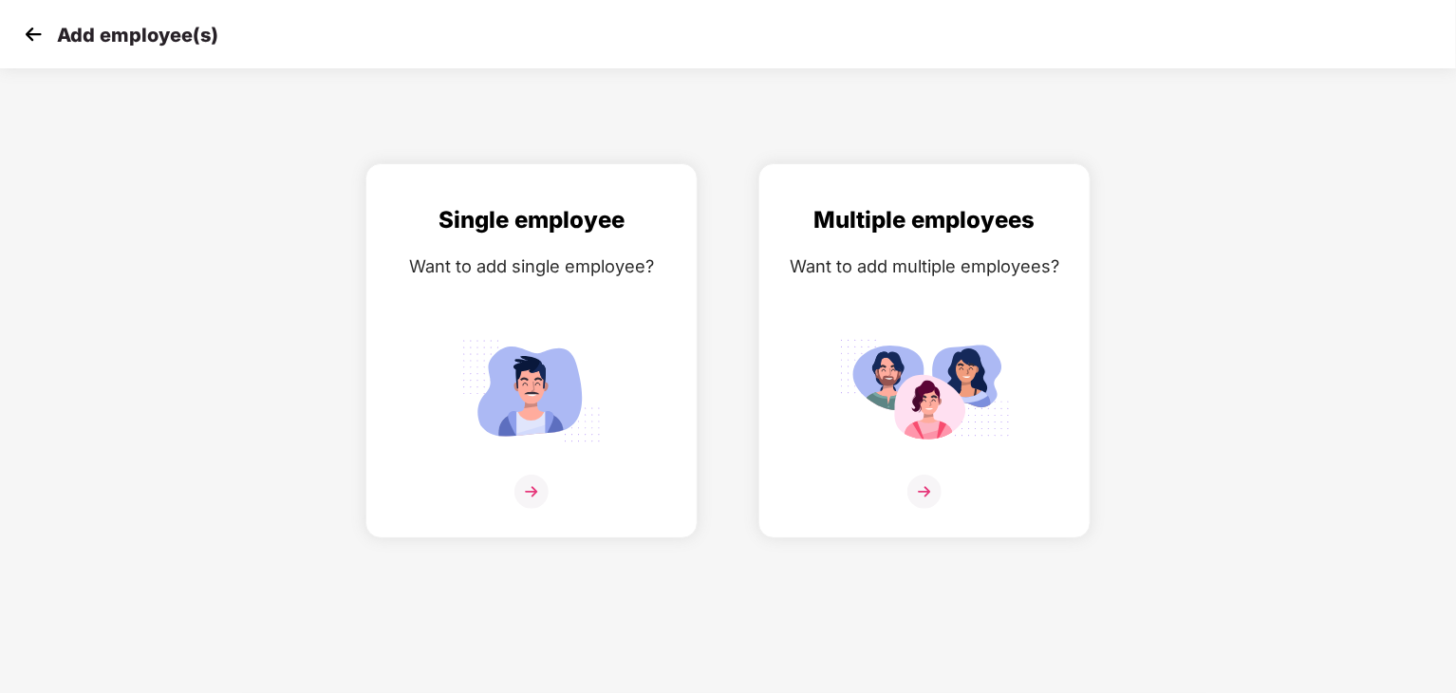
click at [36, 33] on img at bounding box center [33, 34] width 28 height 28
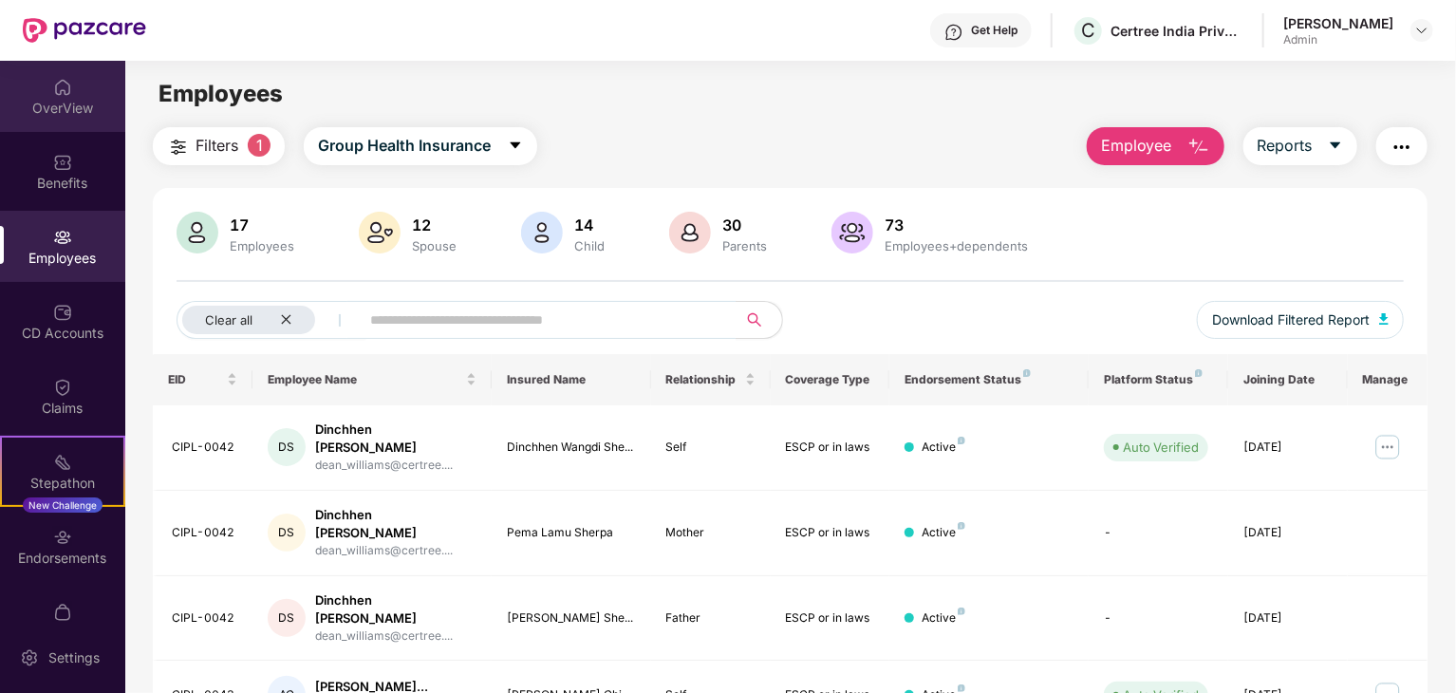
click at [54, 119] on div "OverView" at bounding box center [62, 96] width 125 height 71
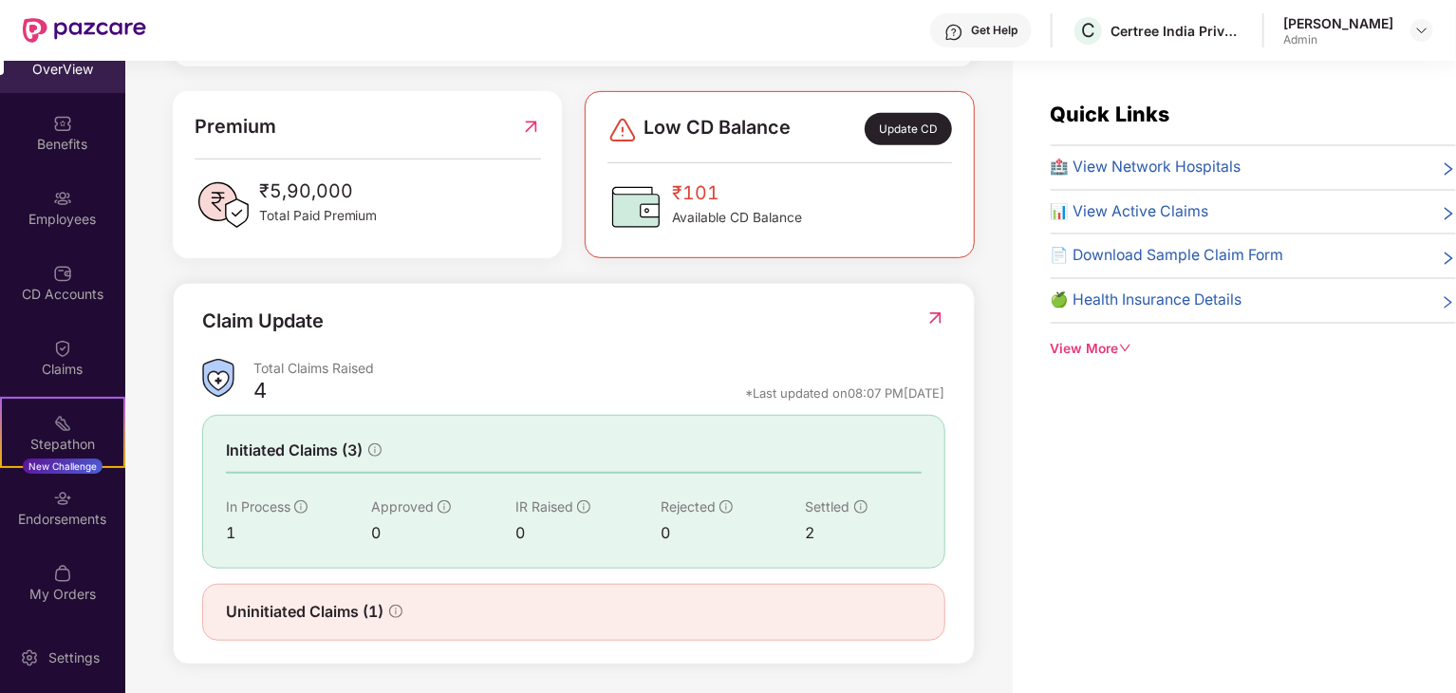
scroll to position [480, 0]
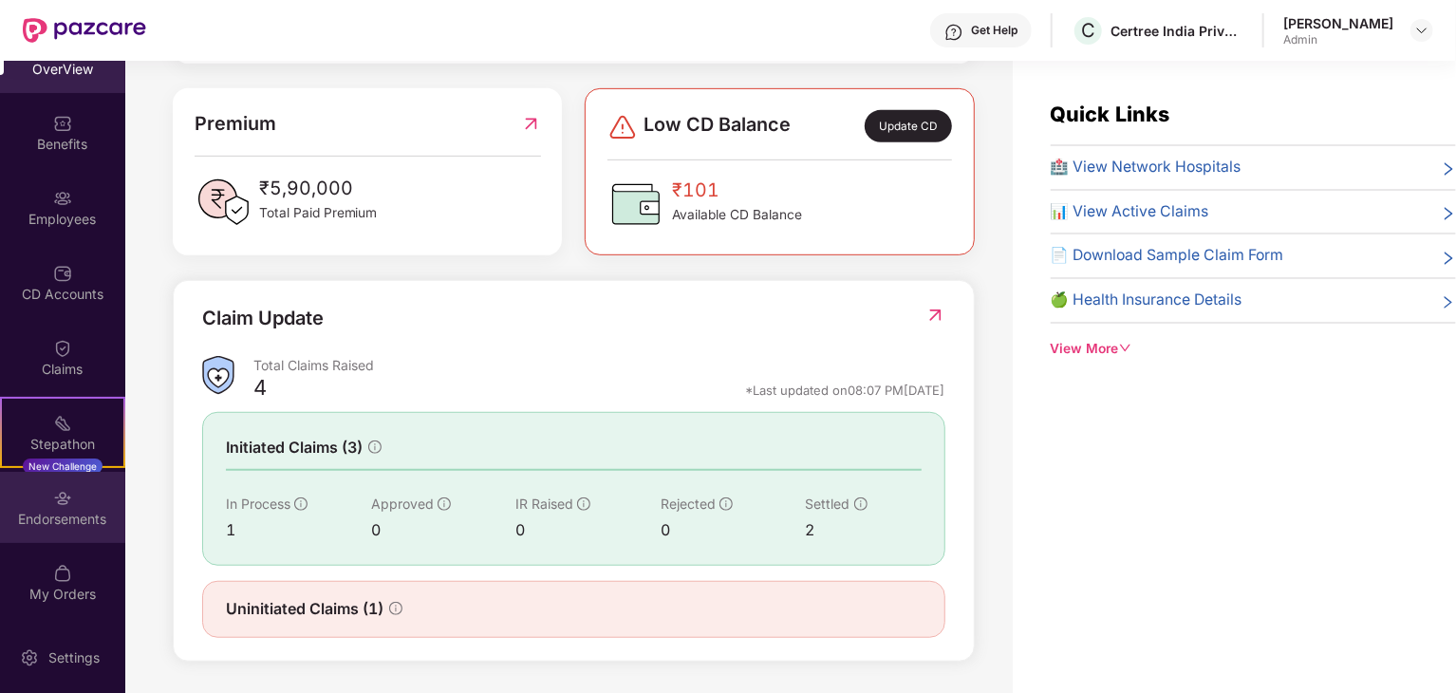
click at [54, 514] on div "Endorsements" at bounding box center [62, 519] width 125 height 19
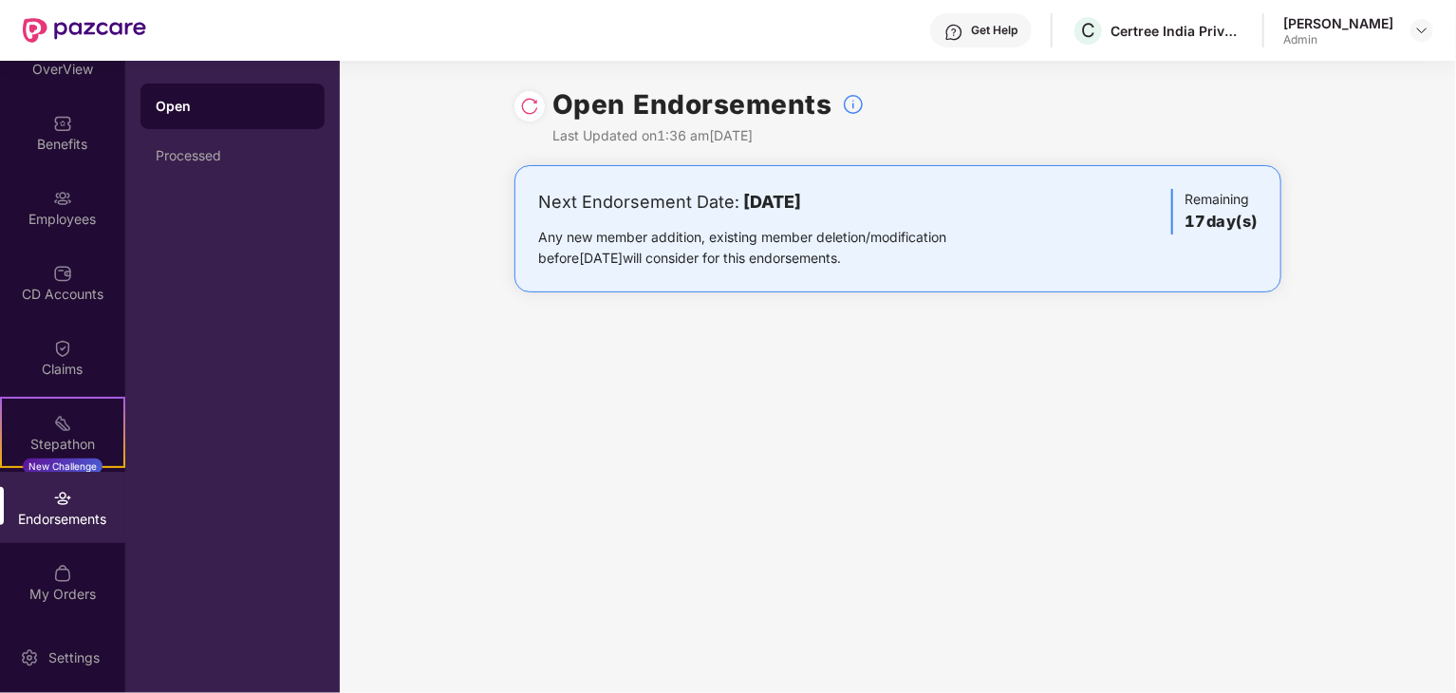
click at [534, 109] on img at bounding box center [529, 106] width 19 height 19
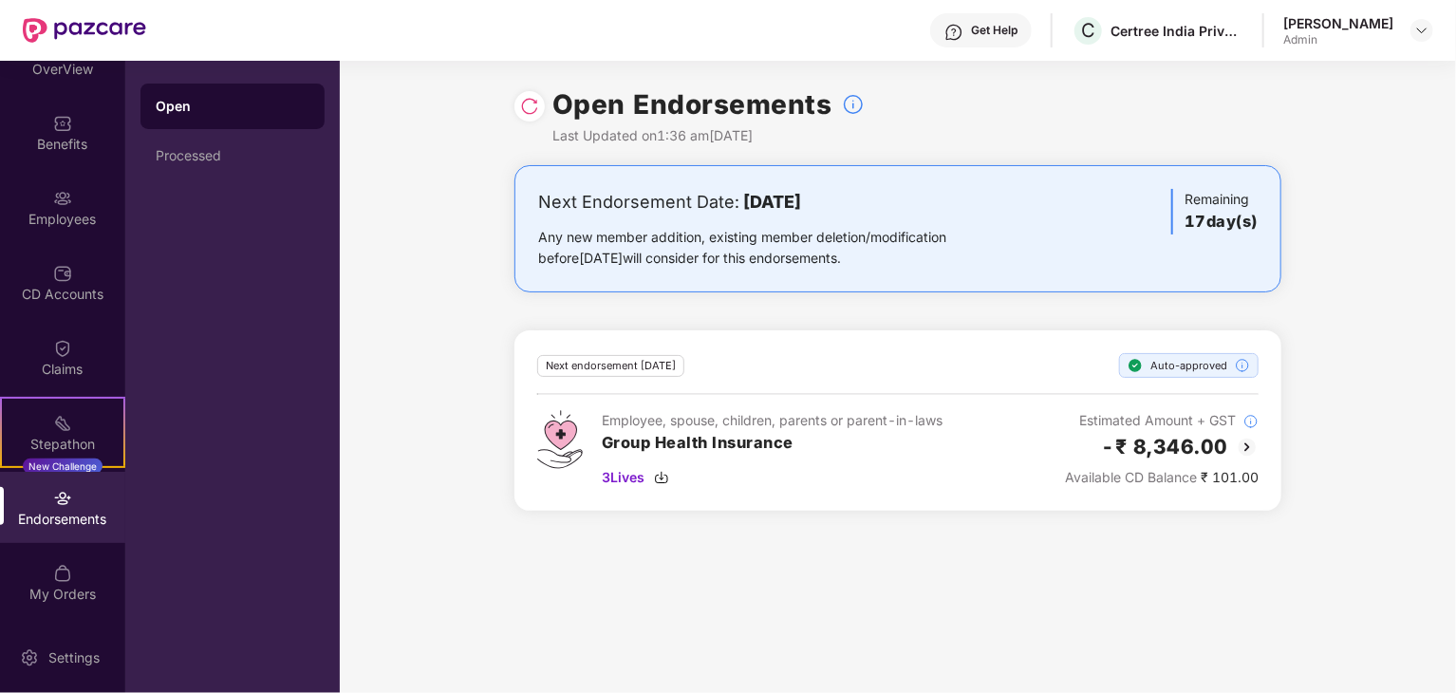
click at [1172, 531] on div "Next Endorsement Date: 05 September 2025 Any new member addition, existing memb…" at bounding box center [898, 349] width 1116 height 368
click at [1246, 443] on img at bounding box center [1247, 447] width 23 height 23
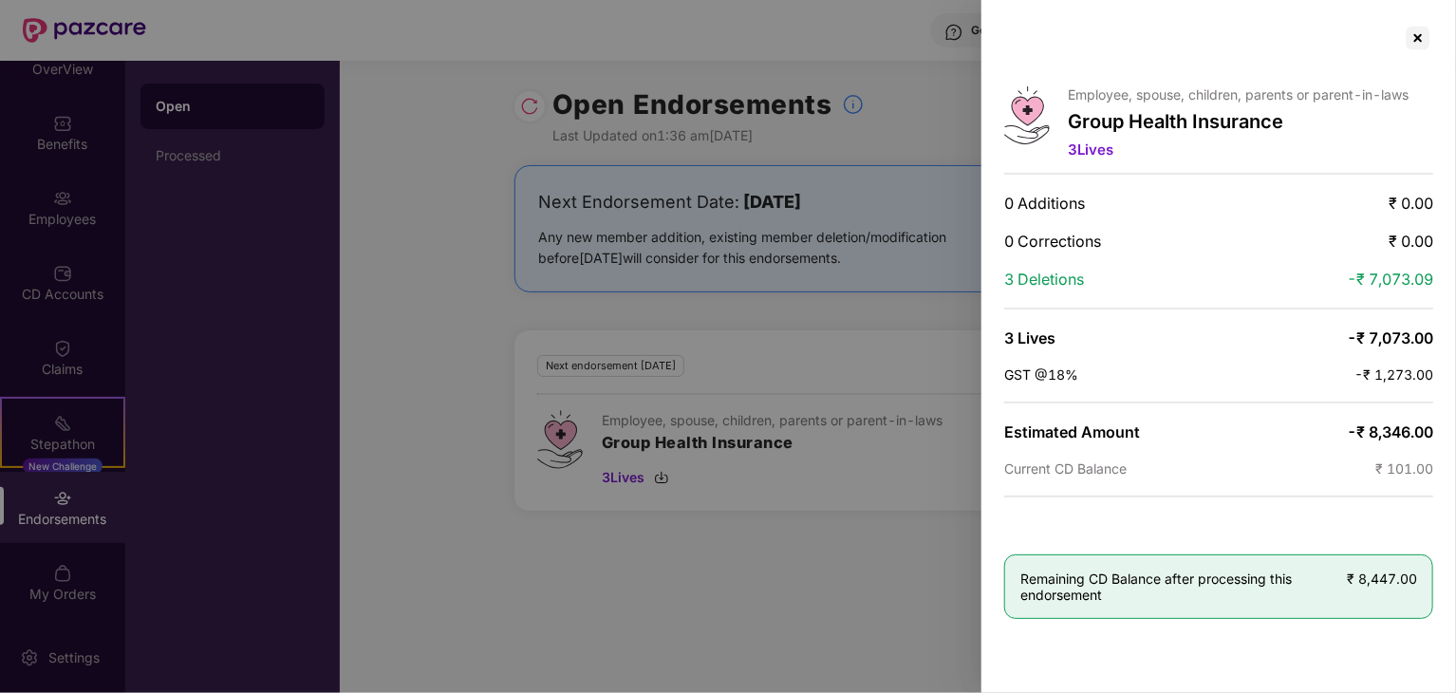
click at [870, 625] on div at bounding box center [728, 346] width 1456 height 693
click at [1415, 31] on div at bounding box center [1418, 38] width 30 height 30
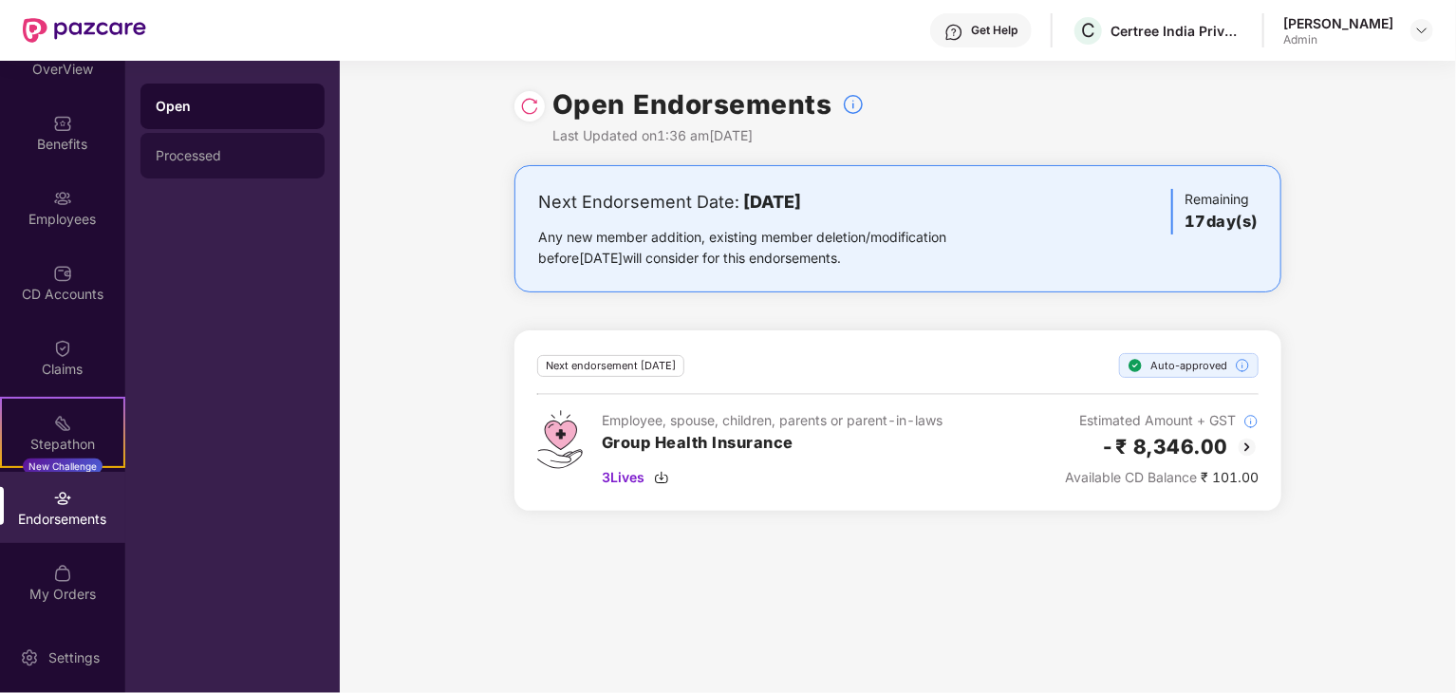
click at [175, 145] on div "Processed" at bounding box center [233, 156] width 184 height 46
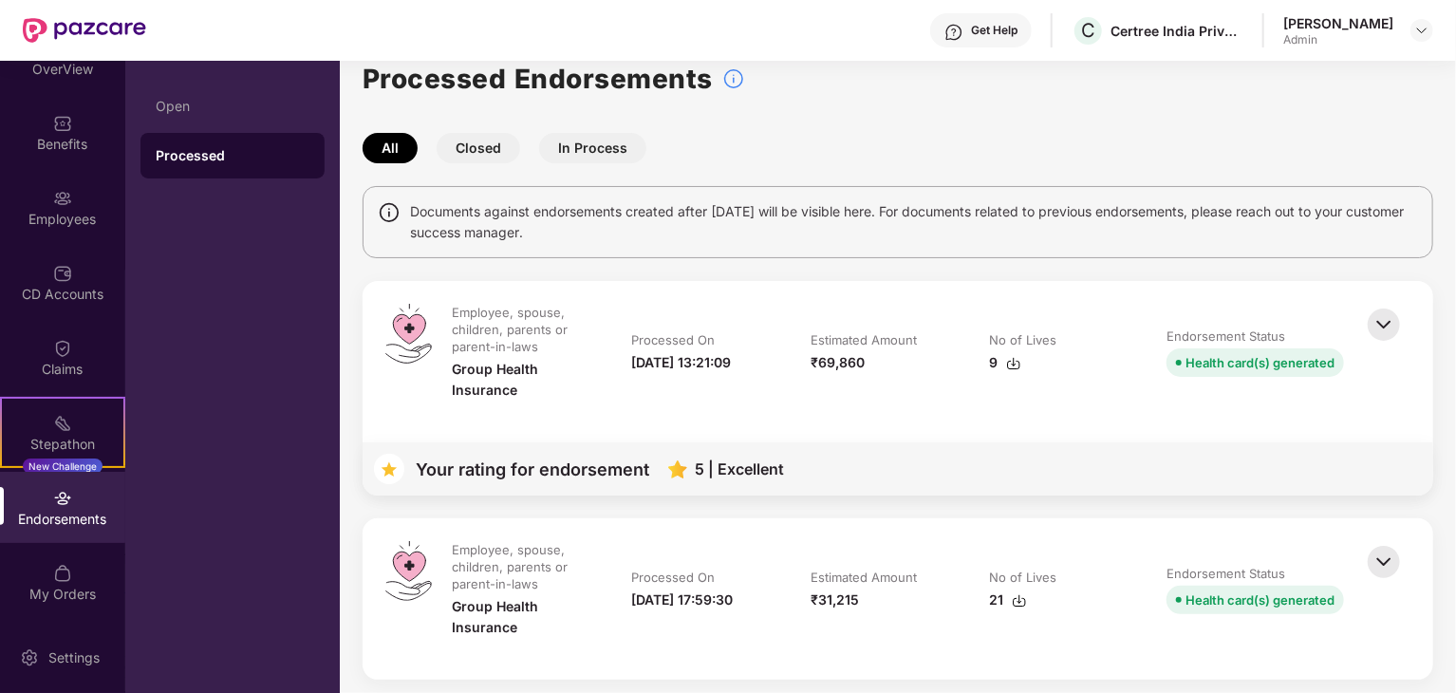
scroll to position [0, 0]
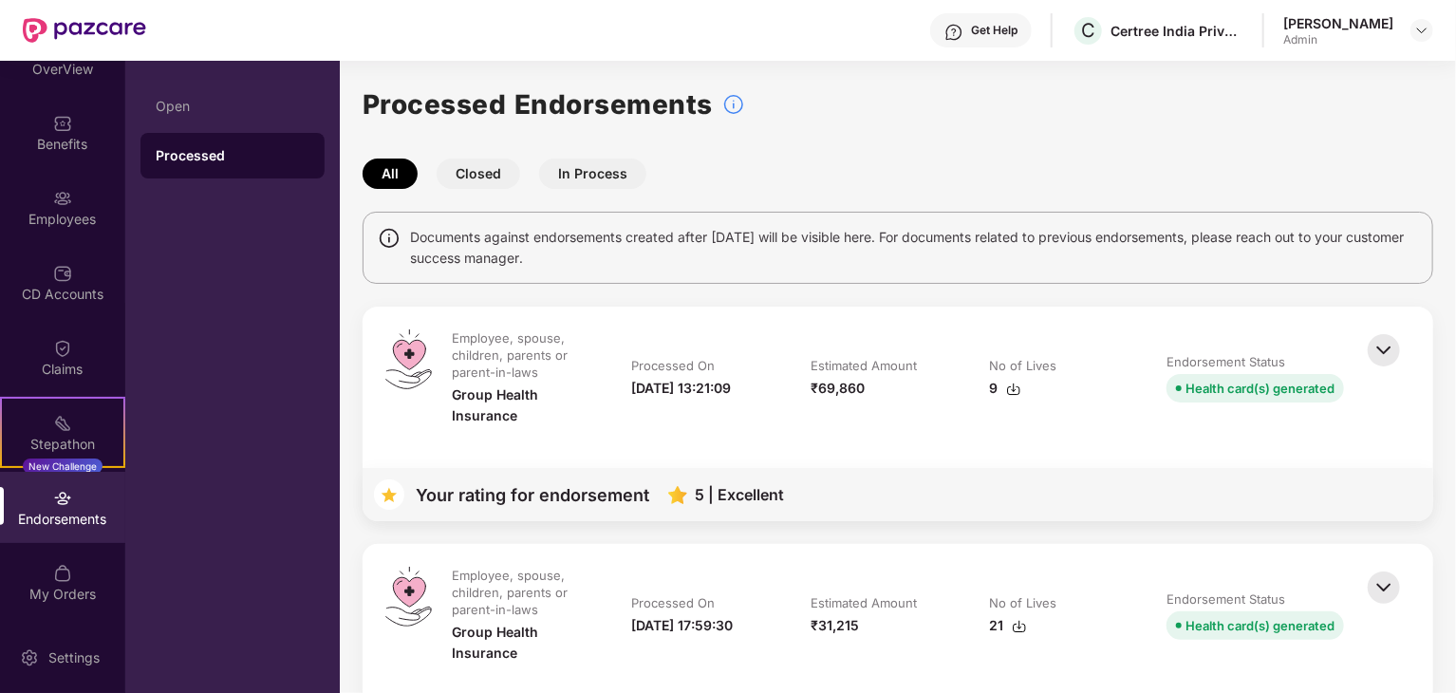
click at [607, 175] on button "In Process" at bounding box center [592, 174] width 107 height 30
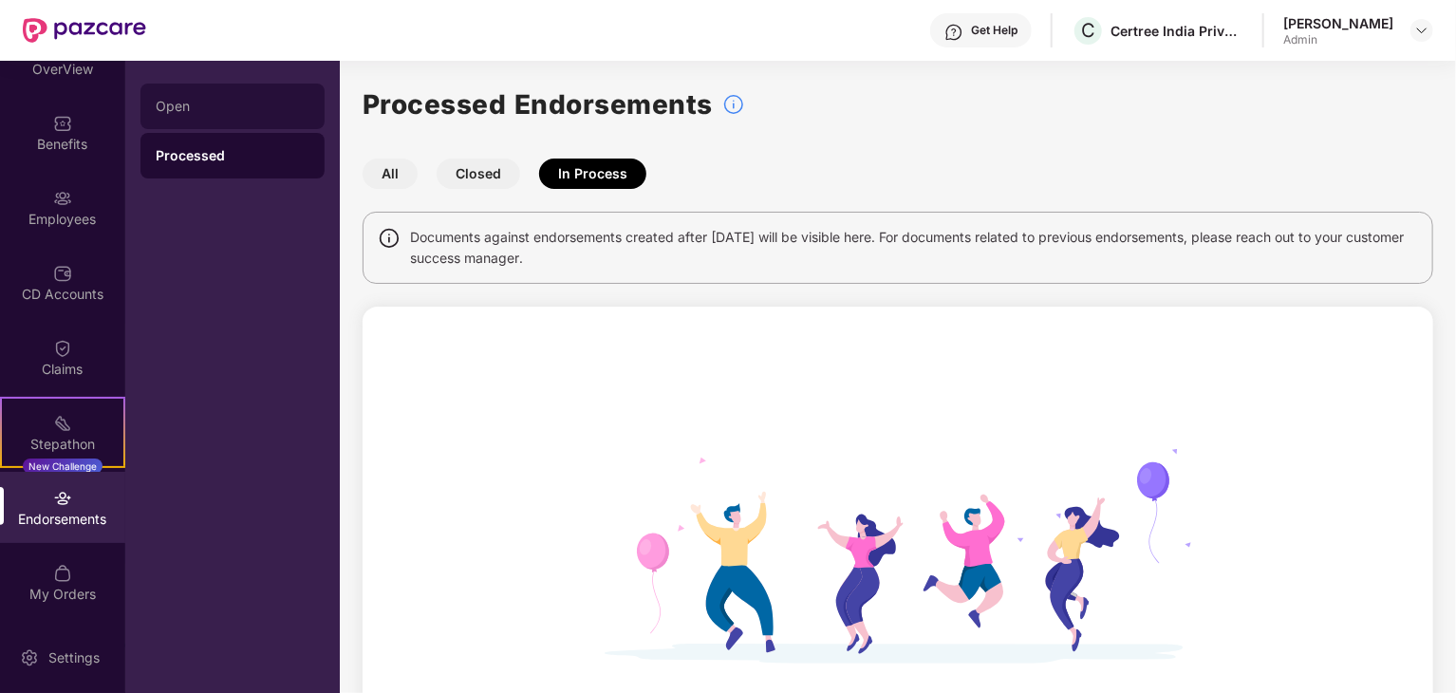
click at [199, 122] on div "Open" at bounding box center [233, 107] width 184 height 46
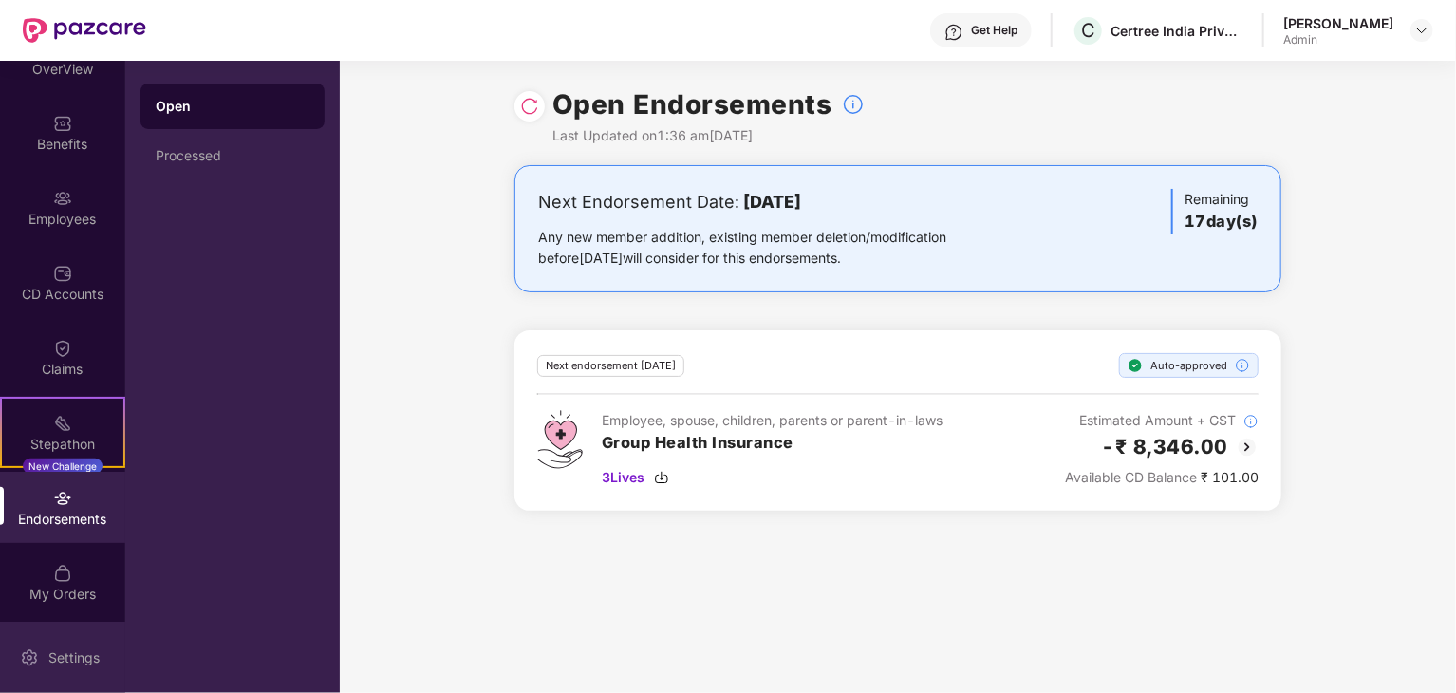
click at [41, 646] on div "Settings" at bounding box center [62, 657] width 125 height 71
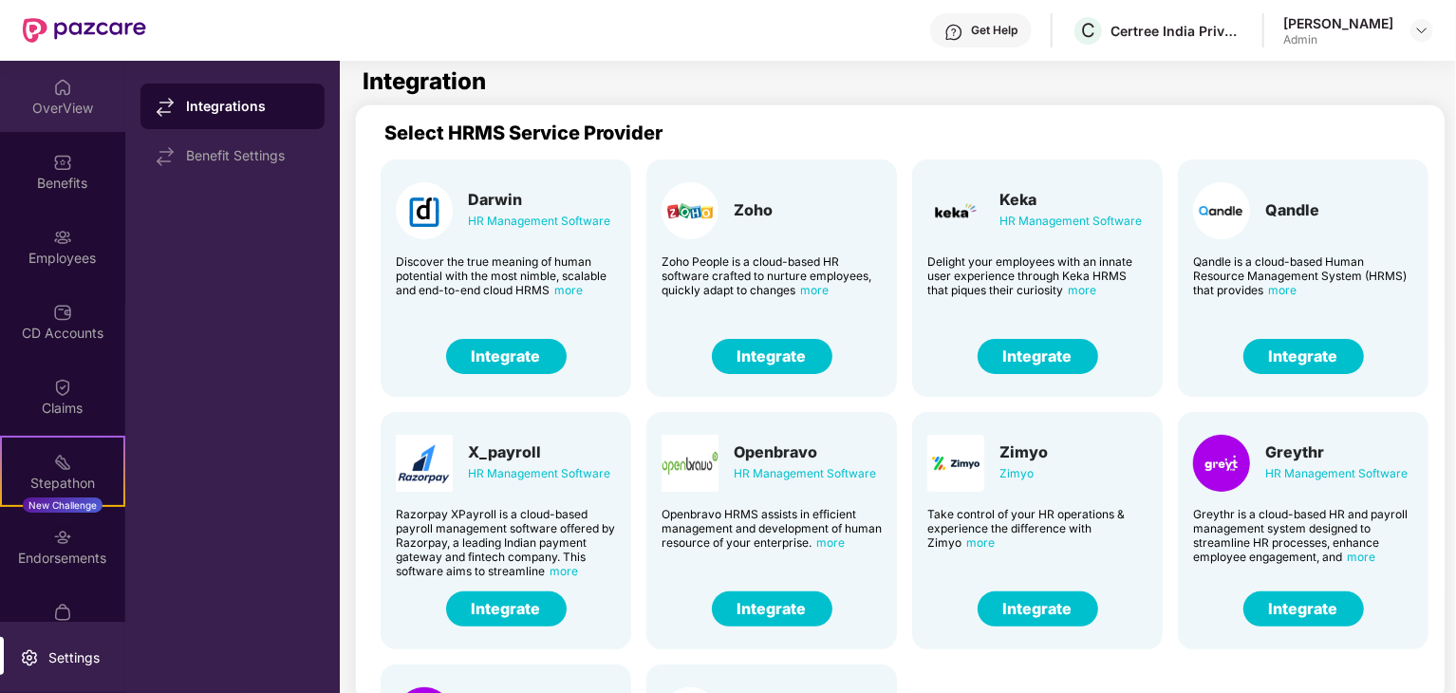
click at [72, 106] on div "OverView" at bounding box center [62, 108] width 125 height 19
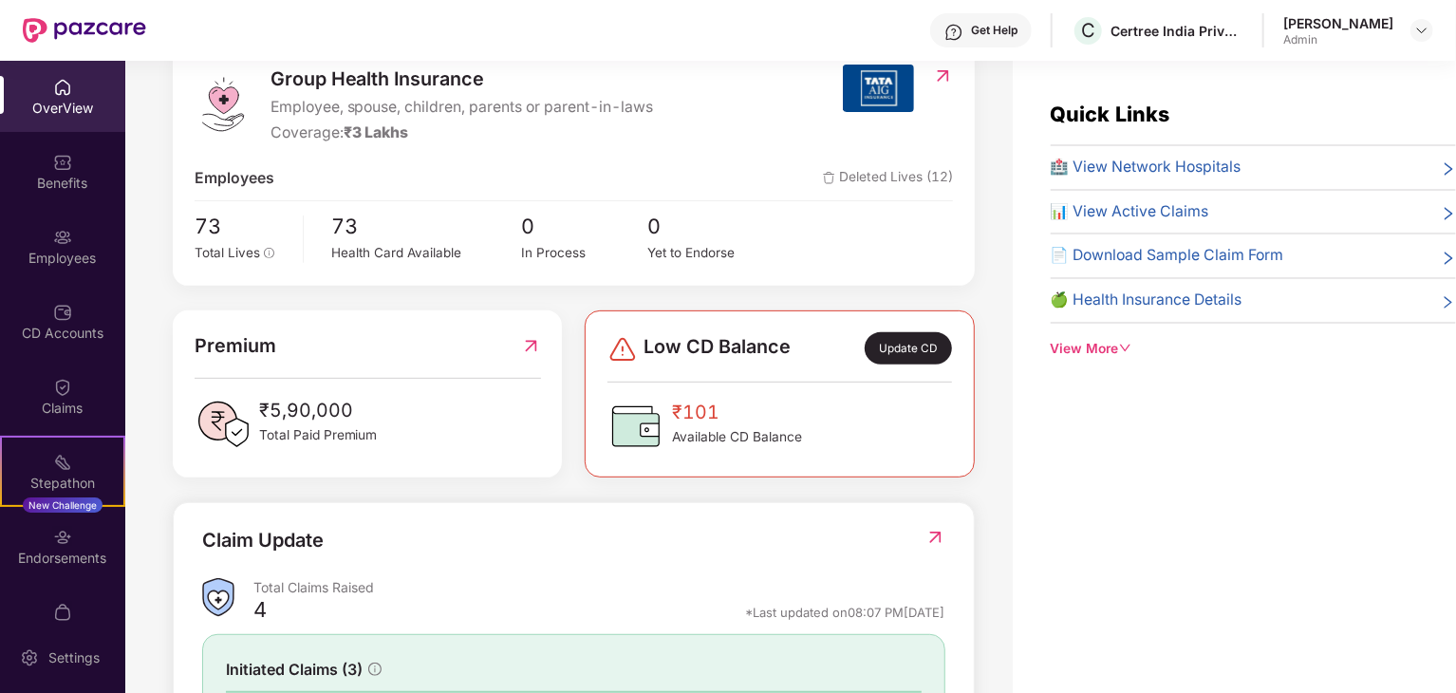
scroll to position [196, 0]
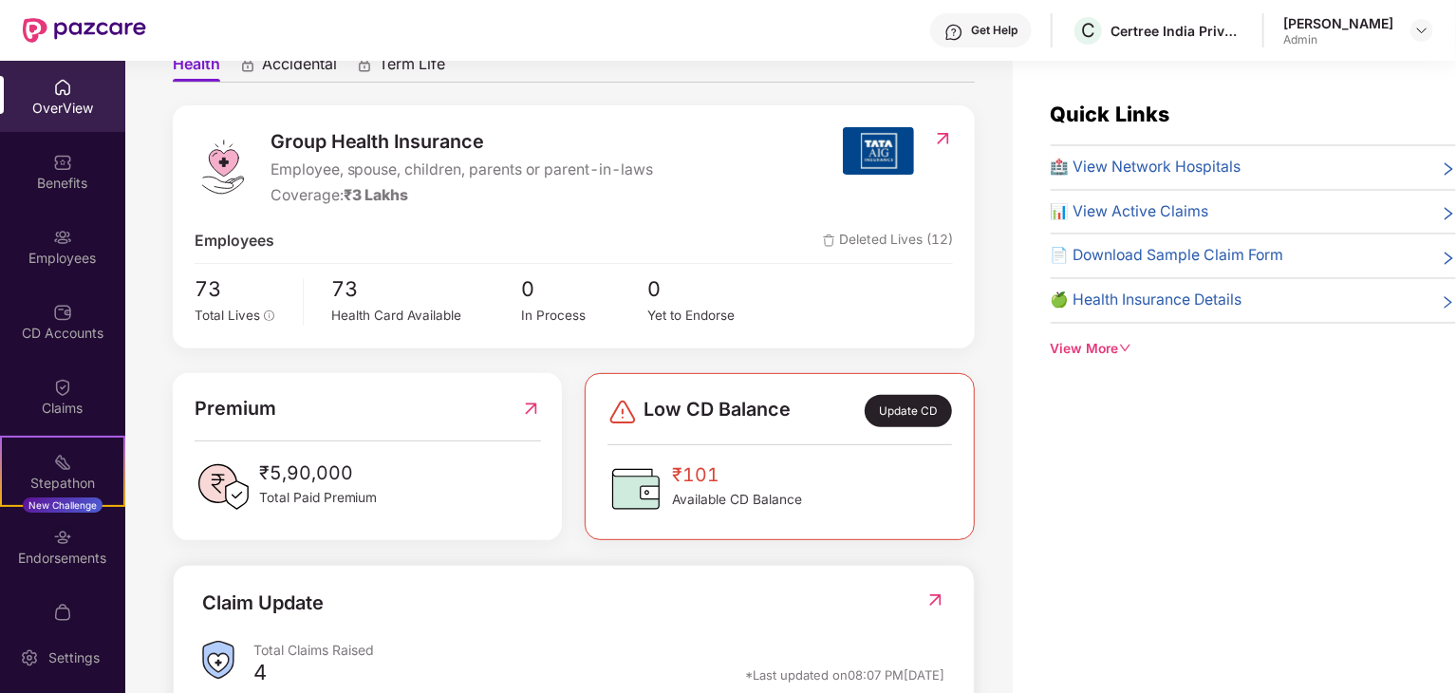
click at [1094, 342] on div "View More" at bounding box center [1253, 349] width 405 height 21
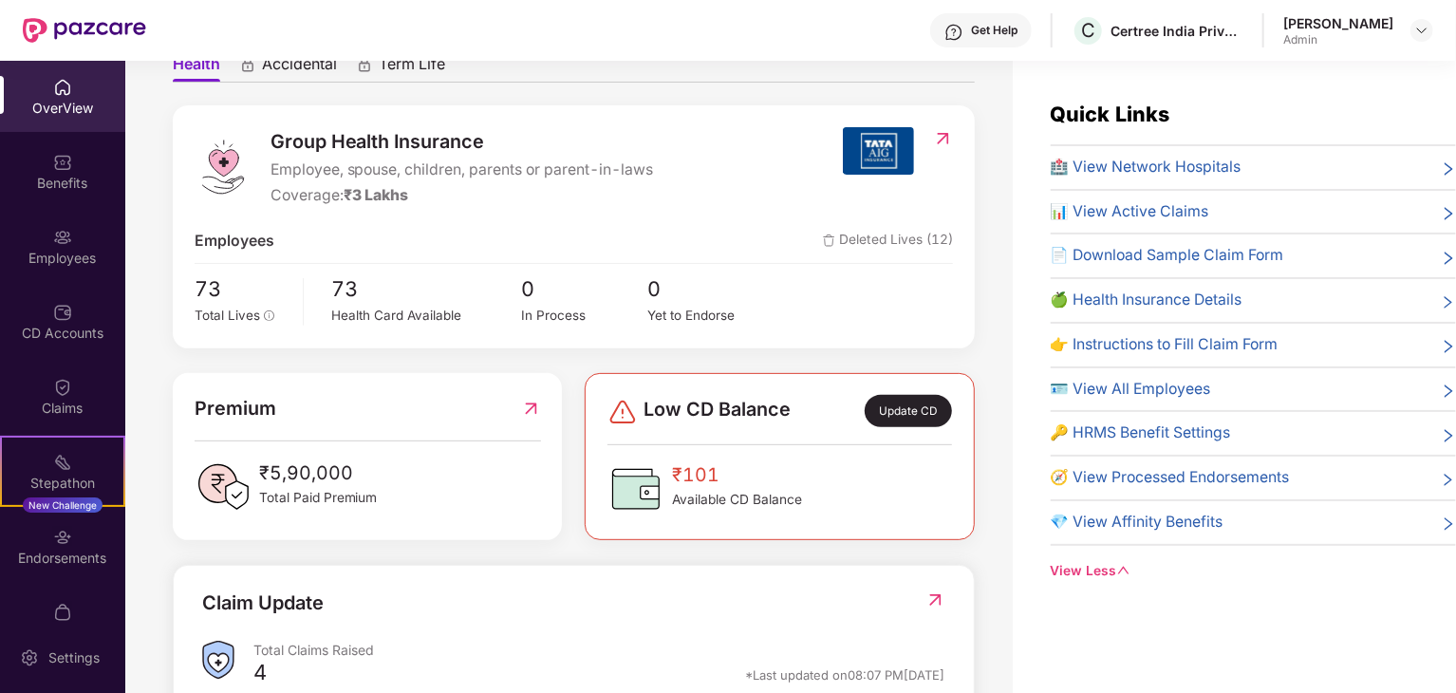
click at [872, 235] on span "Deleted Lives (12)" at bounding box center [888, 242] width 130 height 24
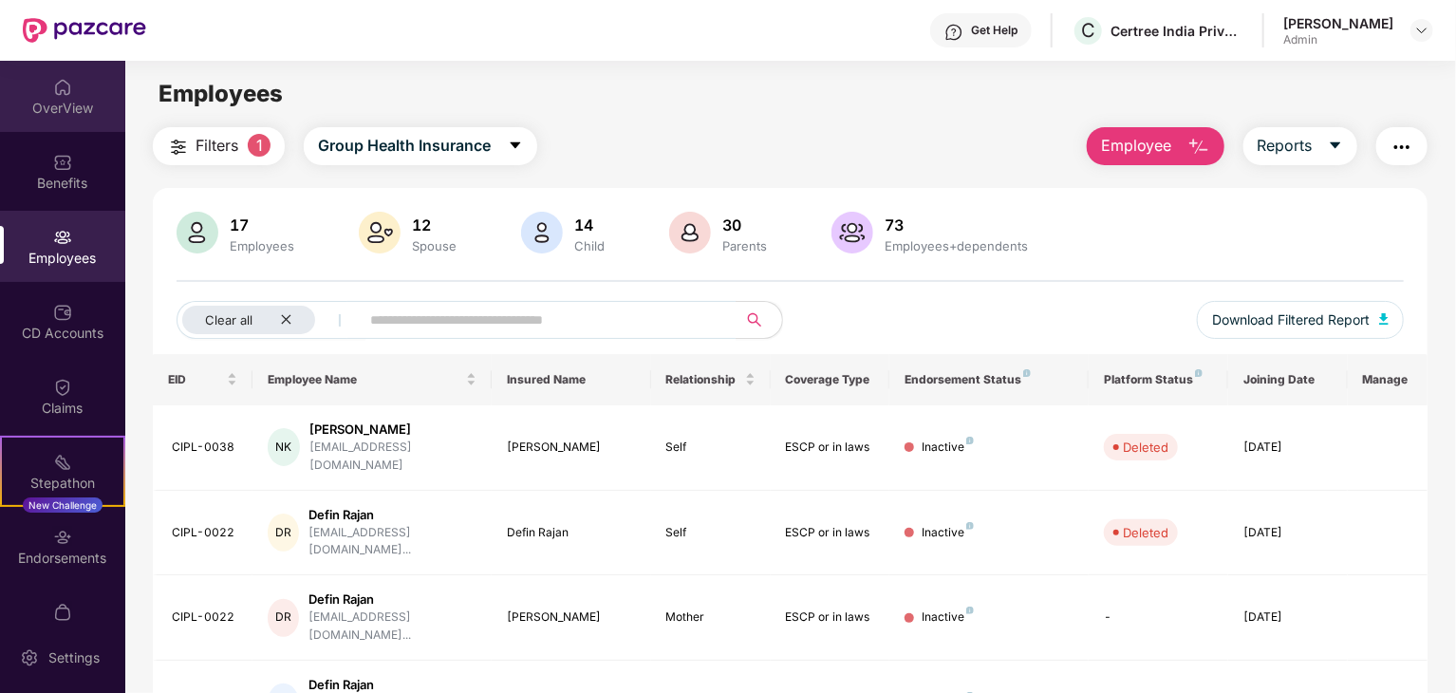
click at [66, 107] on div "OverView" at bounding box center [62, 108] width 125 height 19
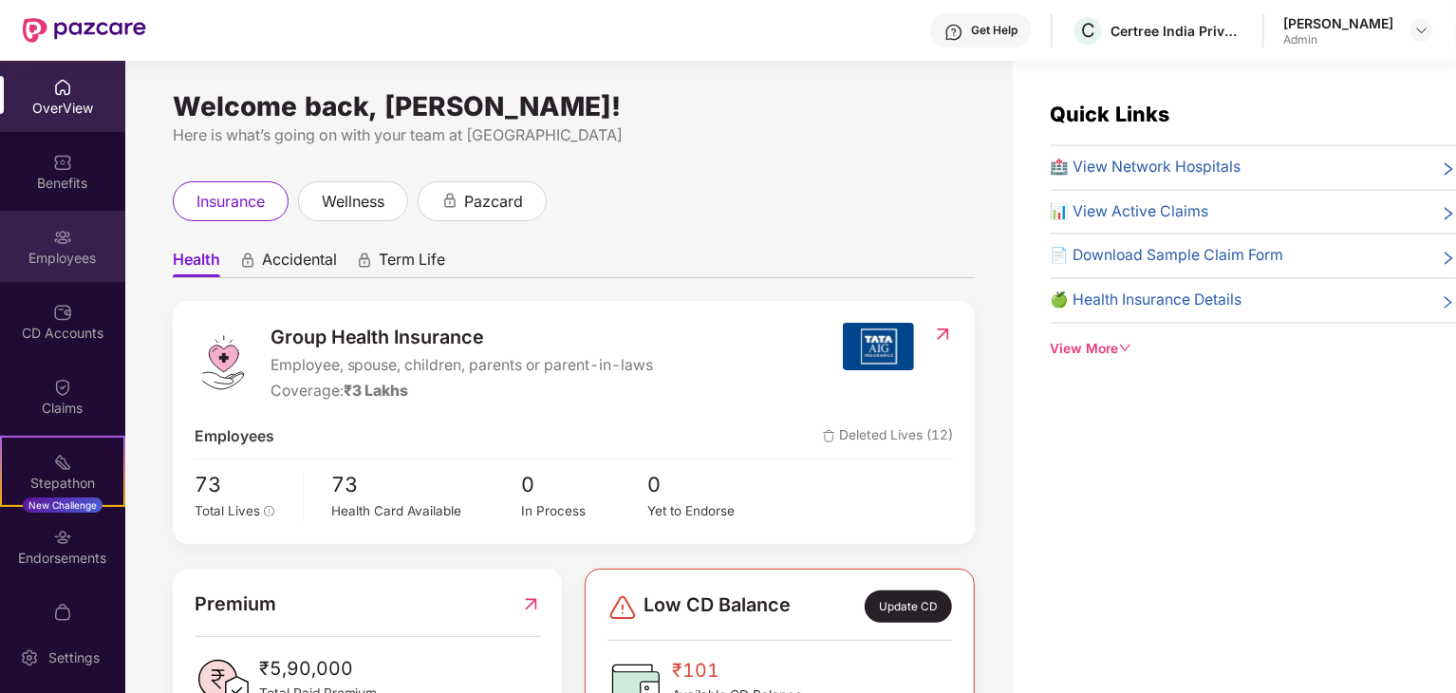
click at [46, 272] on div "Employees" at bounding box center [62, 246] width 125 height 71
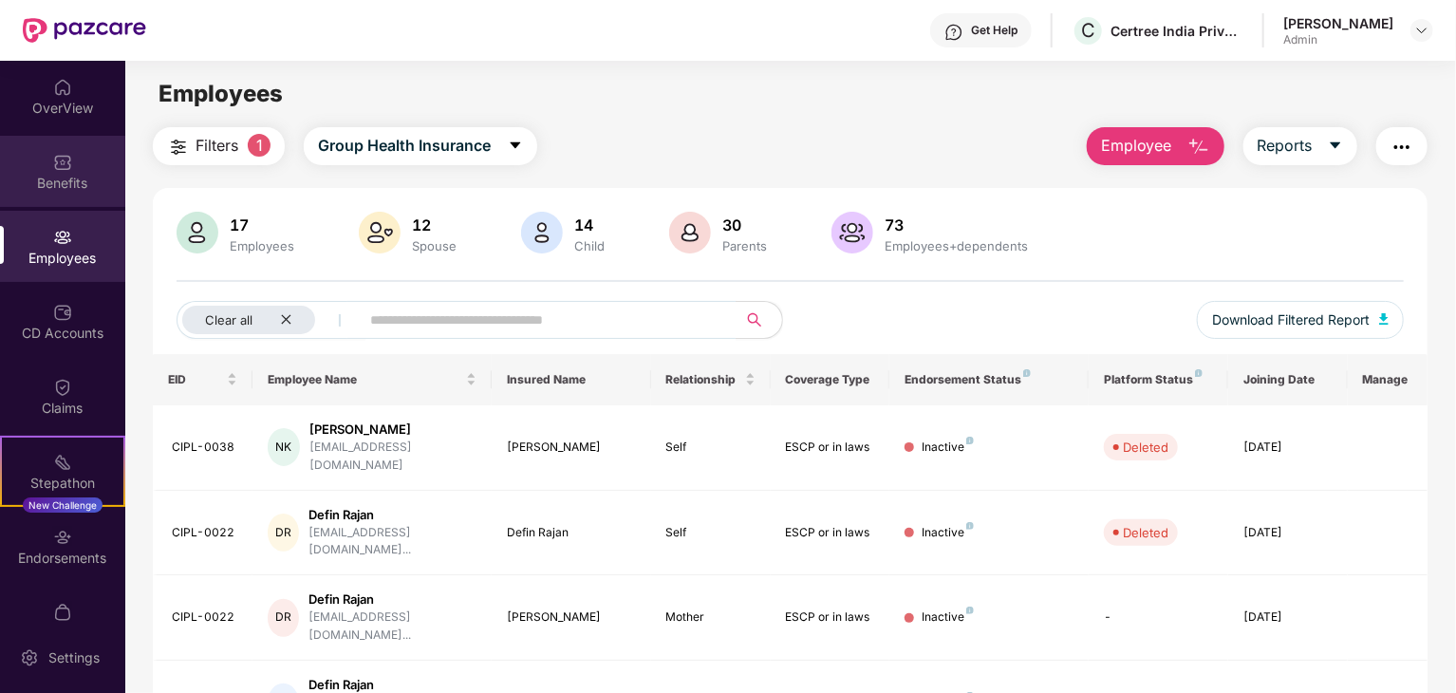
click at [66, 174] on div "Benefits" at bounding box center [62, 183] width 125 height 19
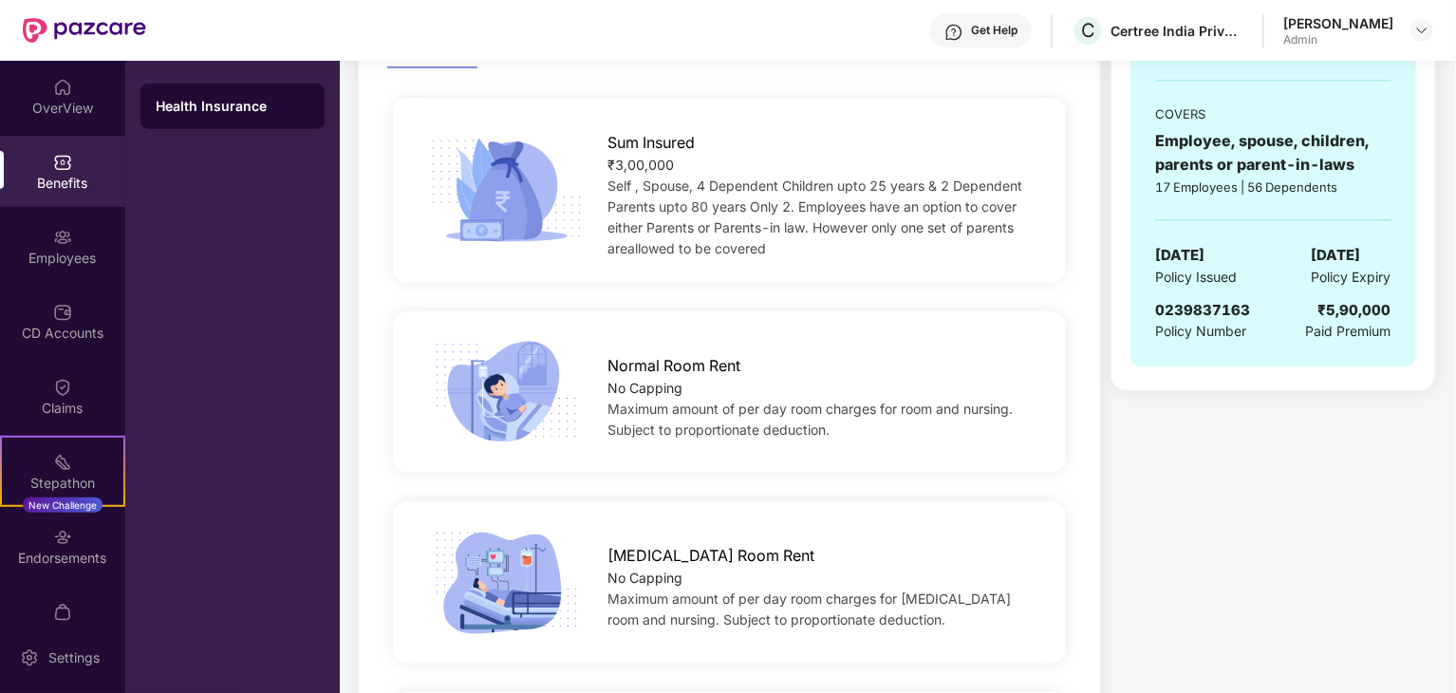
scroll to position [167, 0]
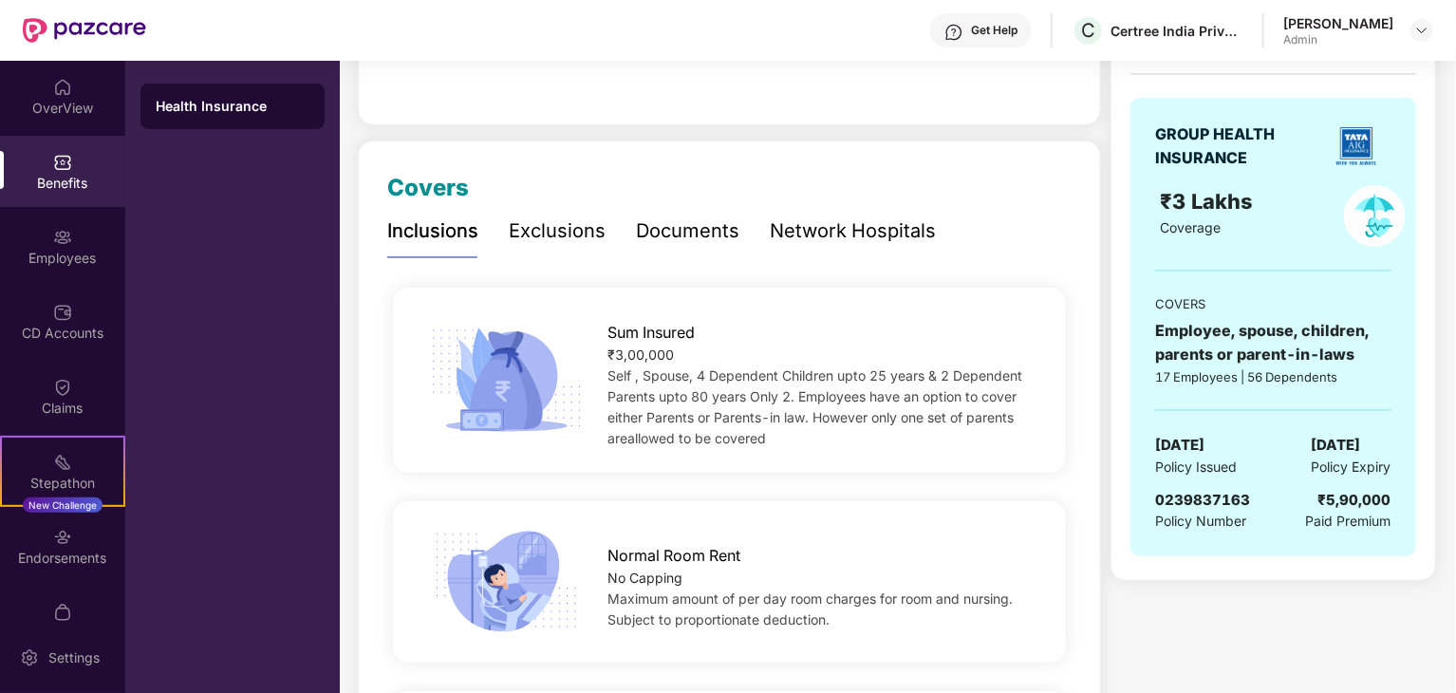
click at [582, 224] on div "Exclusions" at bounding box center [557, 230] width 97 height 29
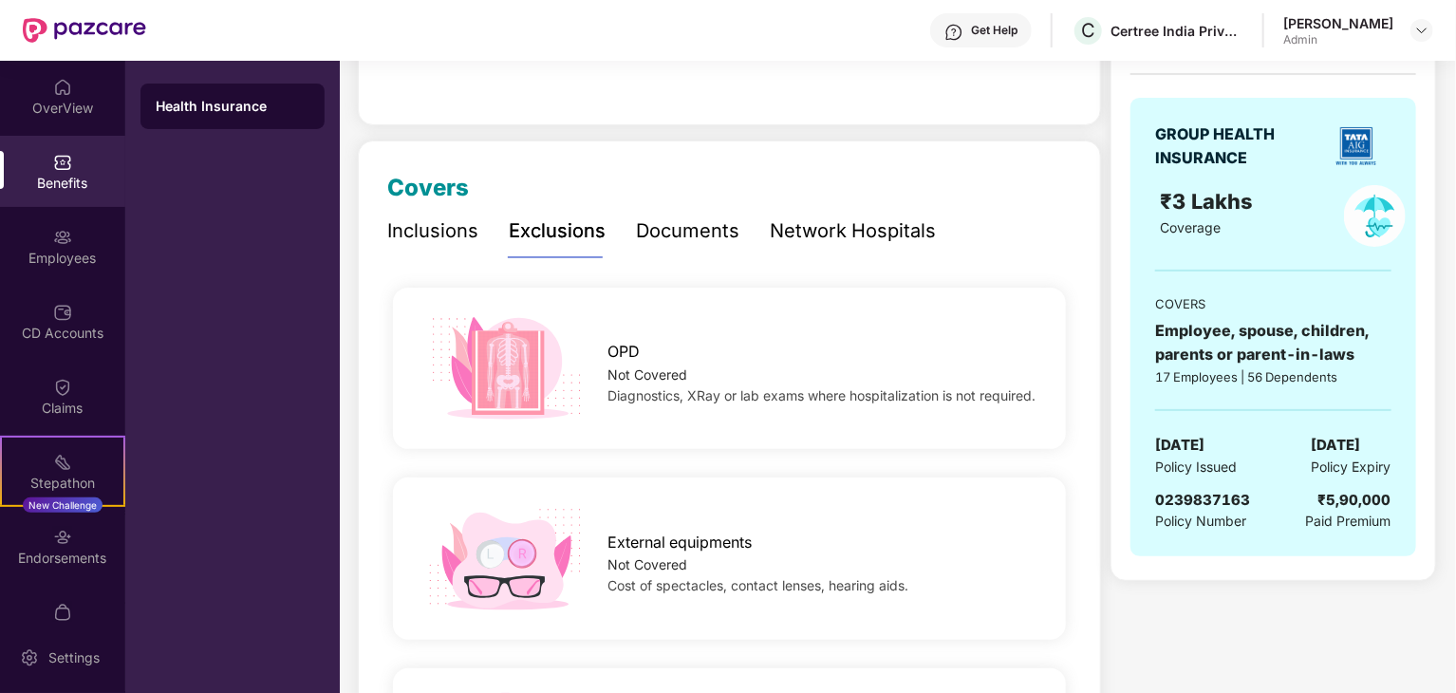
click at [730, 229] on div "Documents" at bounding box center [687, 230] width 103 height 29
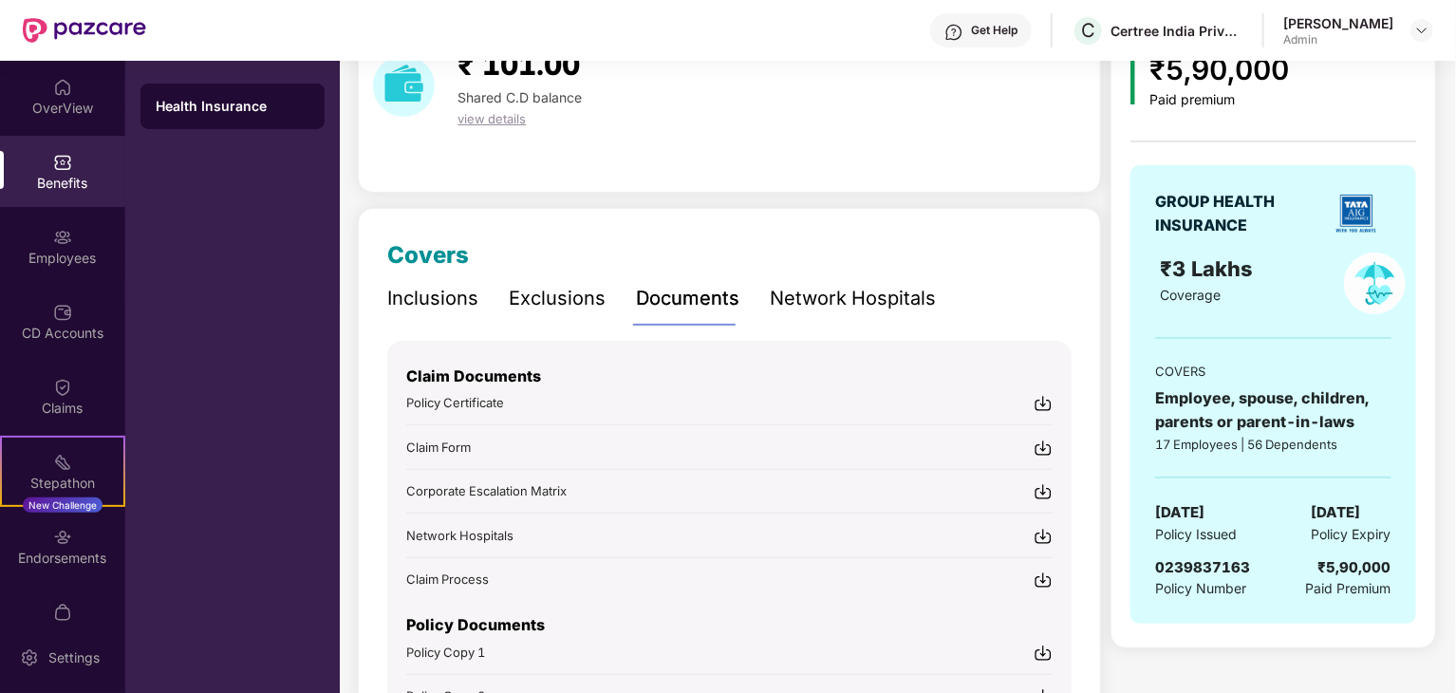
scroll to position [72, 0]
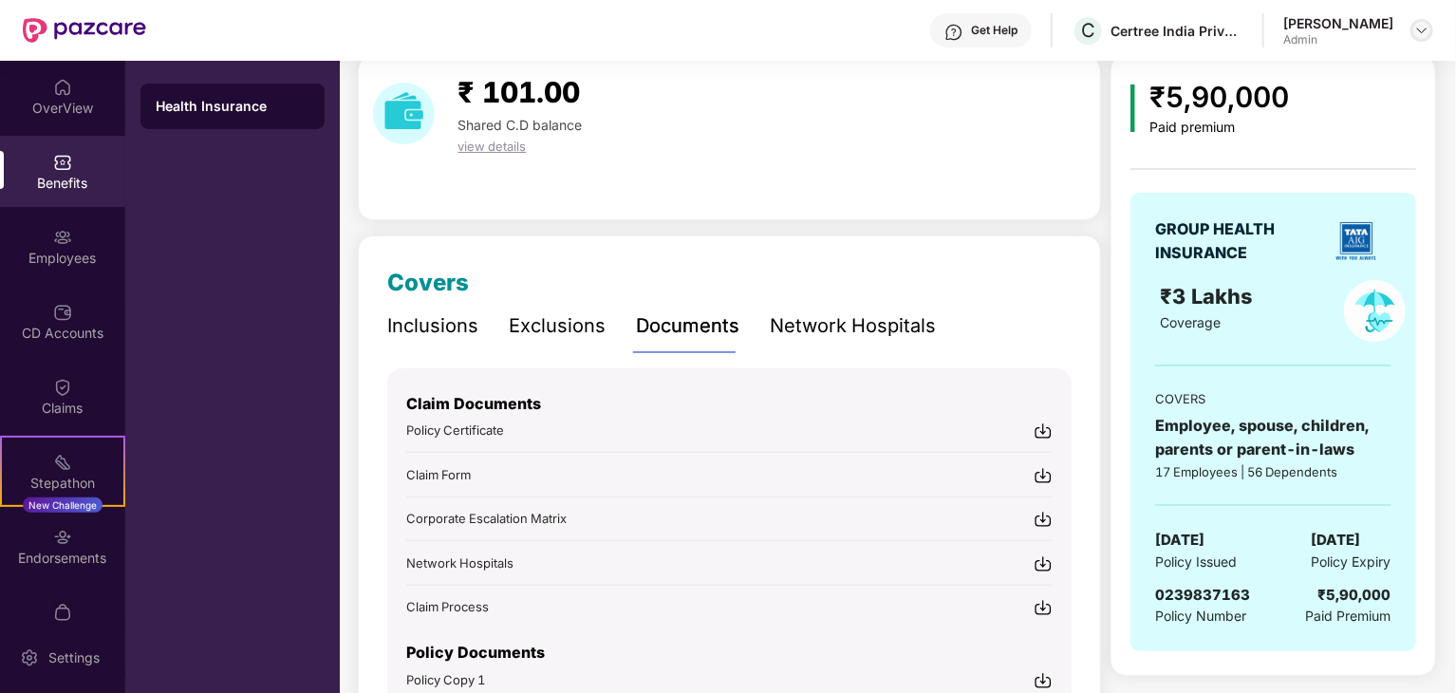
click at [1428, 30] on img at bounding box center [1422, 30] width 15 height 15
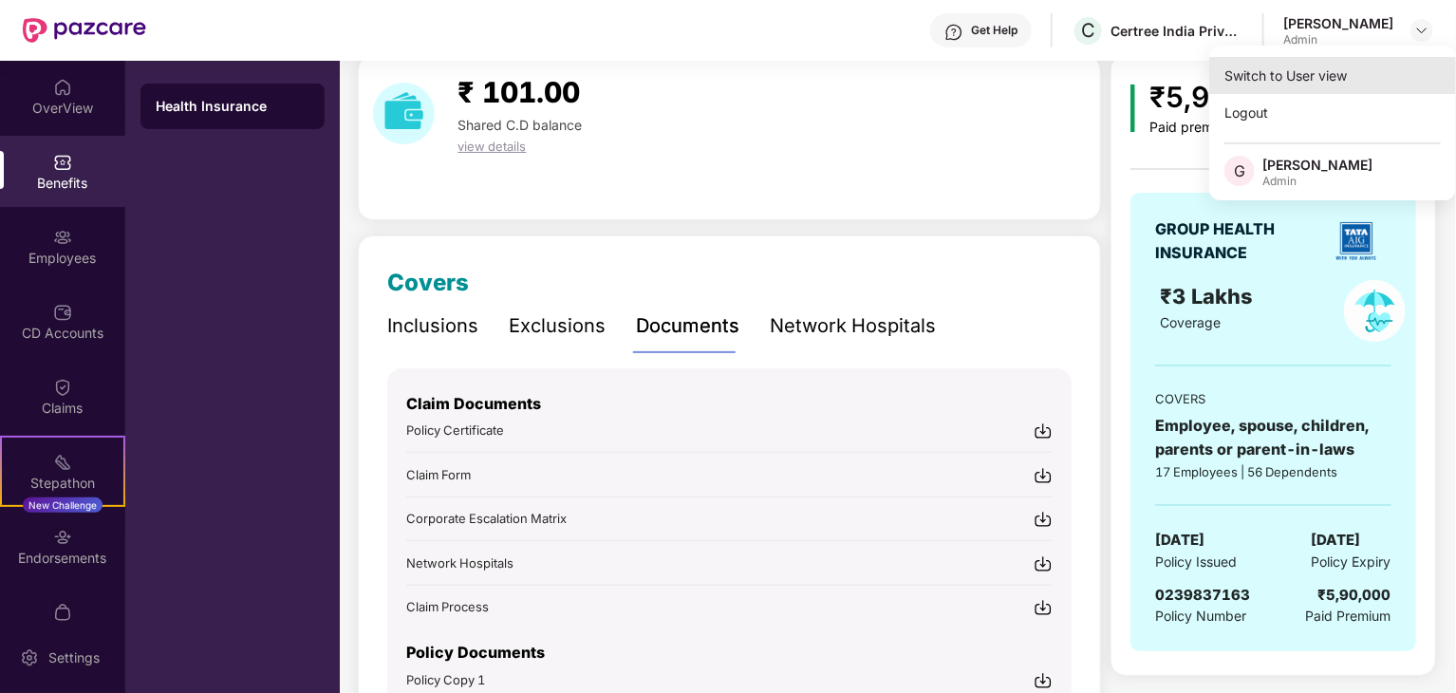
click at [1291, 69] on div "Switch to User view" at bounding box center [1332, 75] width 247 height 37
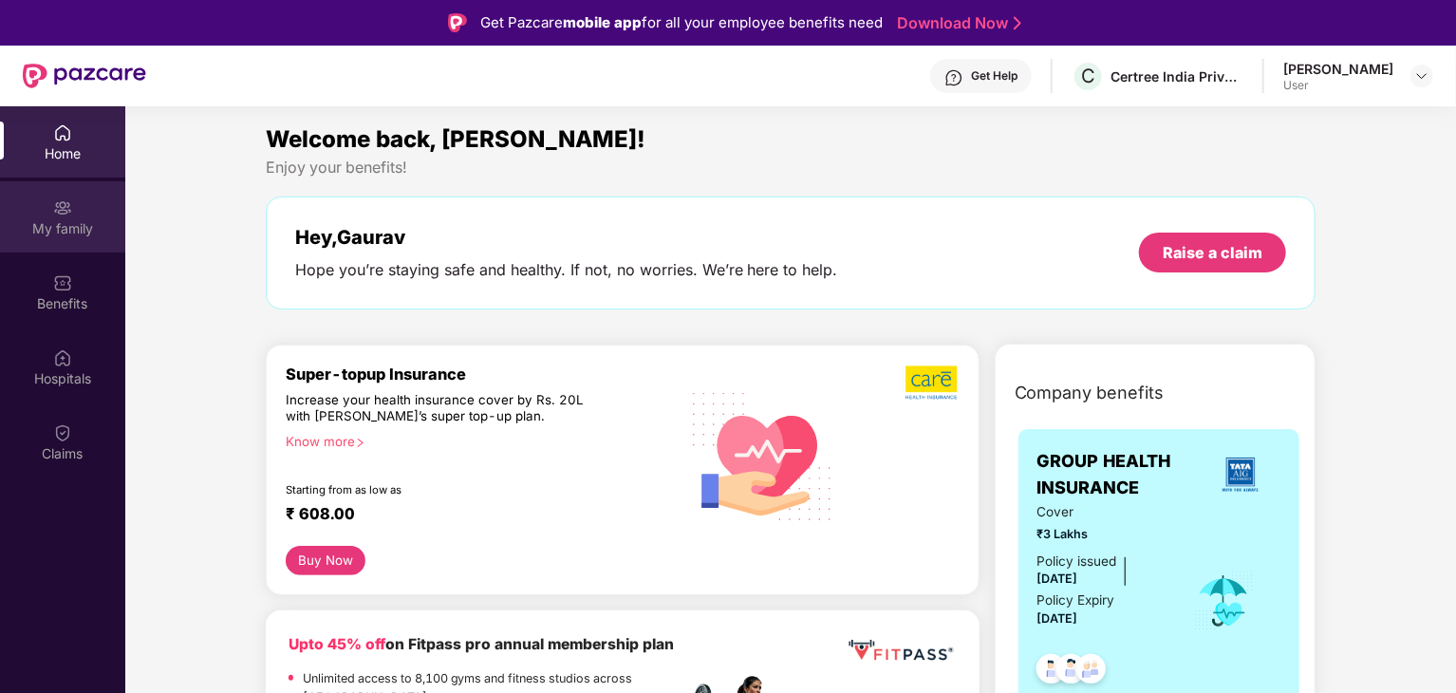
click at [62, 236] on div "My family" at bounding box center [62, 228] width 125 height 19
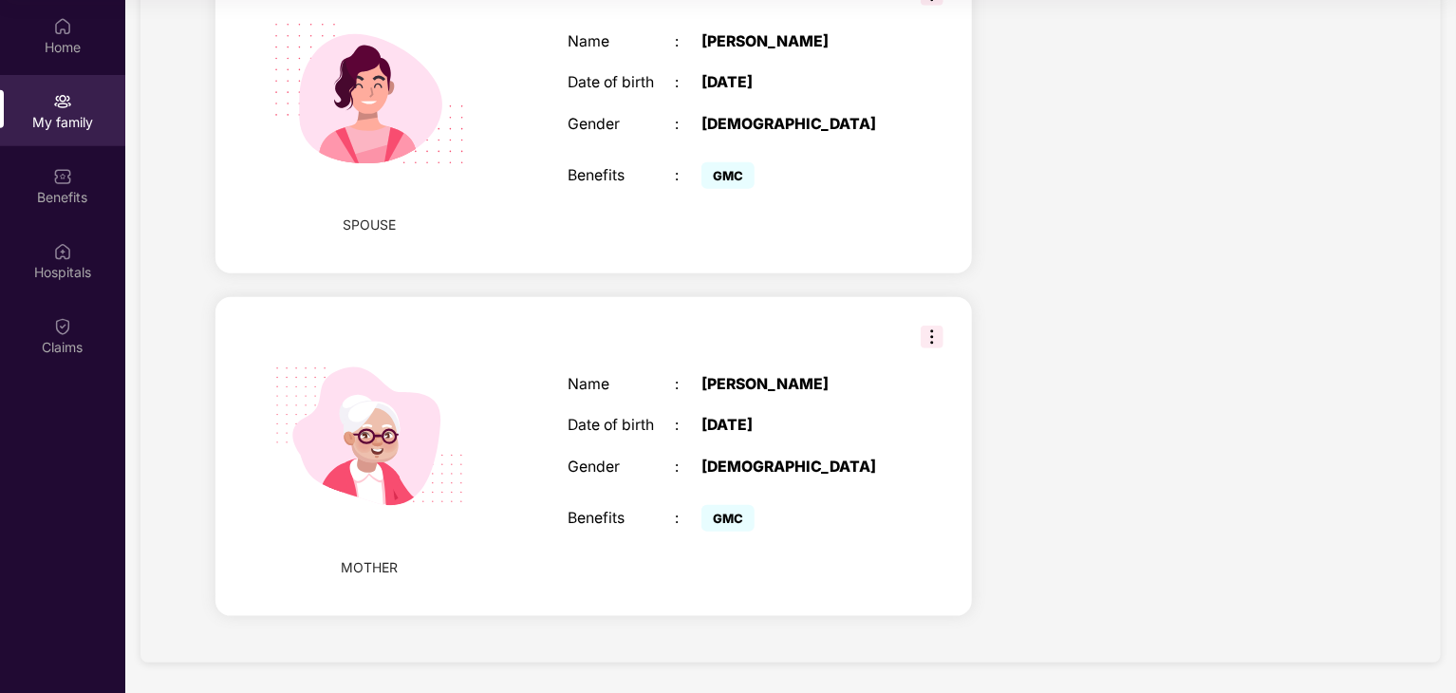
scroll to position [279, 0]
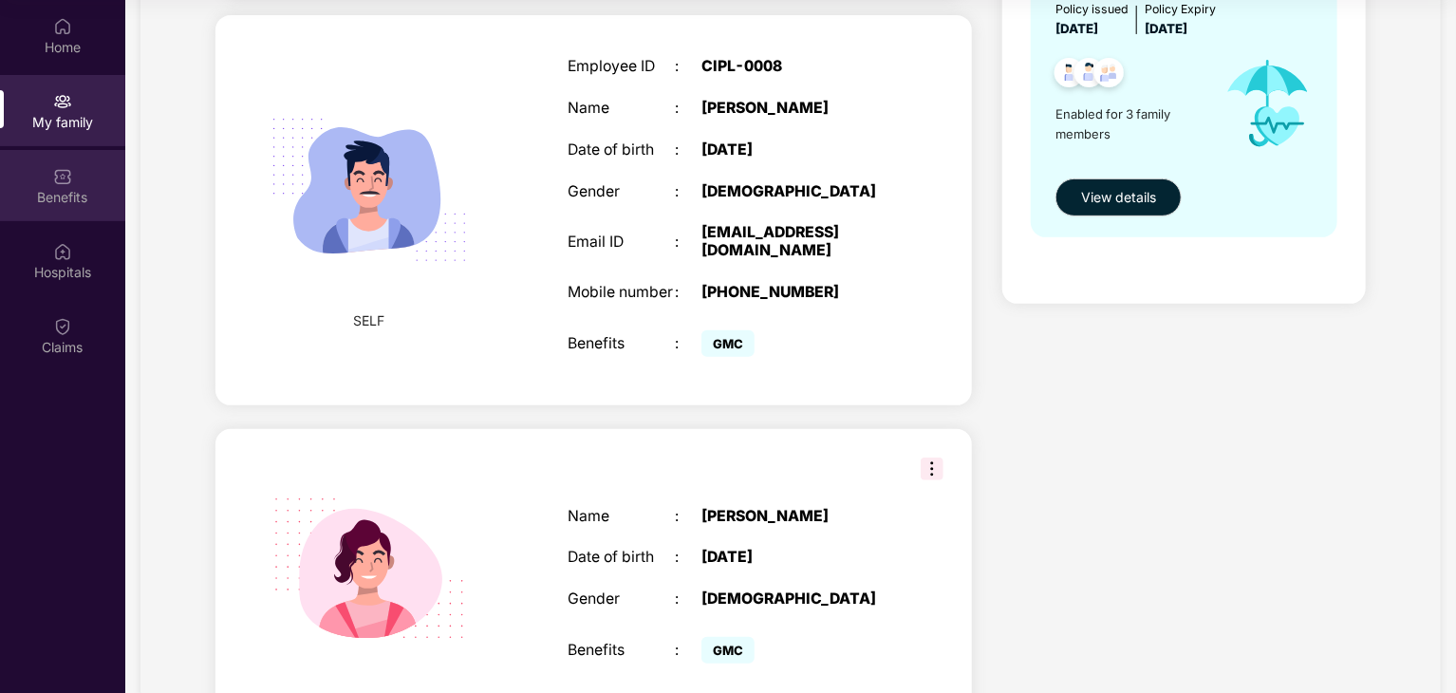
click at [55, 204] on div "Benefits" at bounding box center [62, 197] width 125 height 19
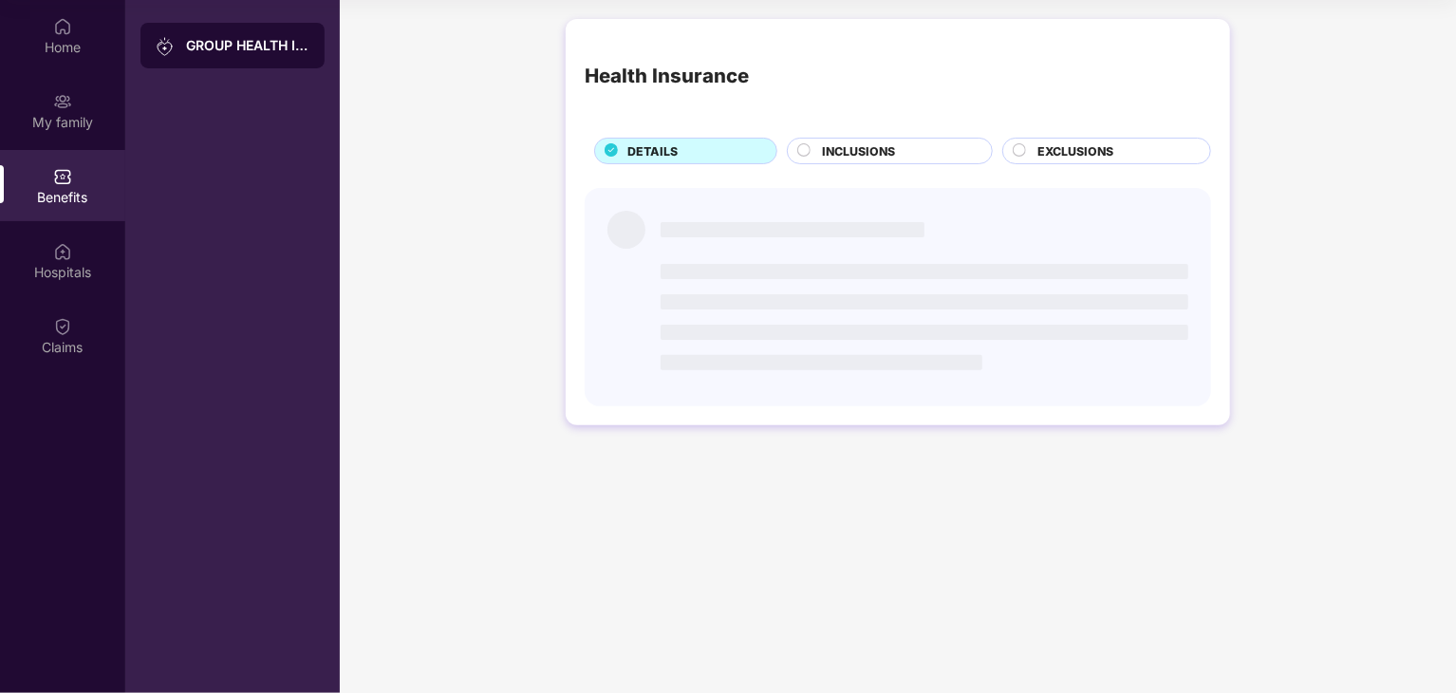
scroll to position [0, 0]
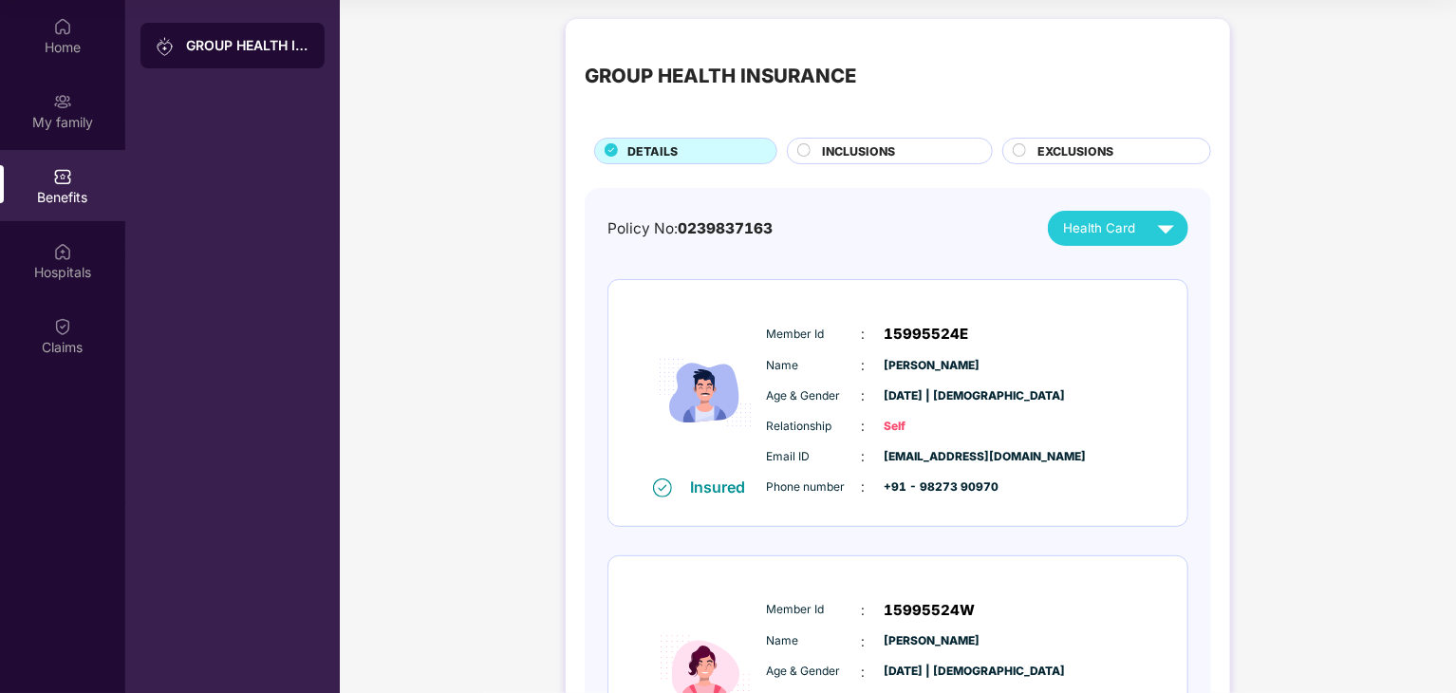
click at [799, 147] on circle at bounding box center [804, 150] width 12 height 12
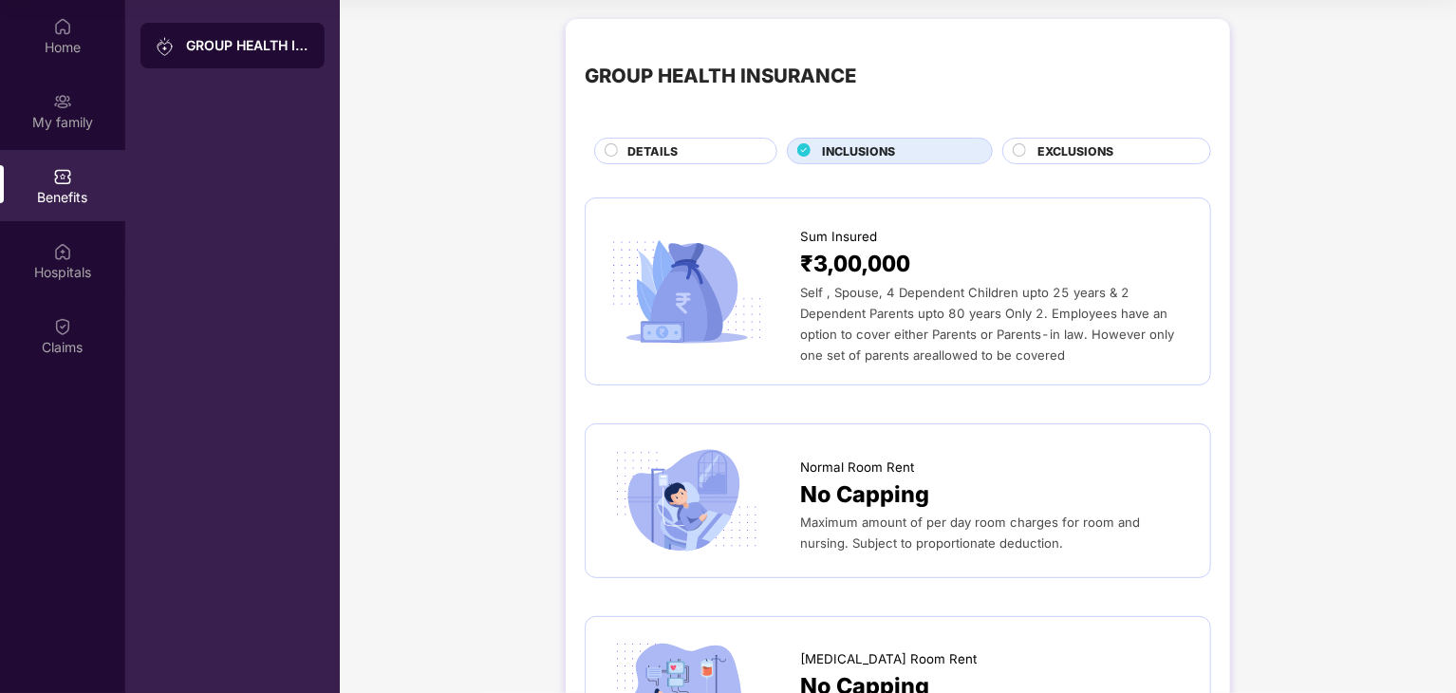
click at [1022, 154] on circle at bounding box center [1020, 150] width 12 height 12
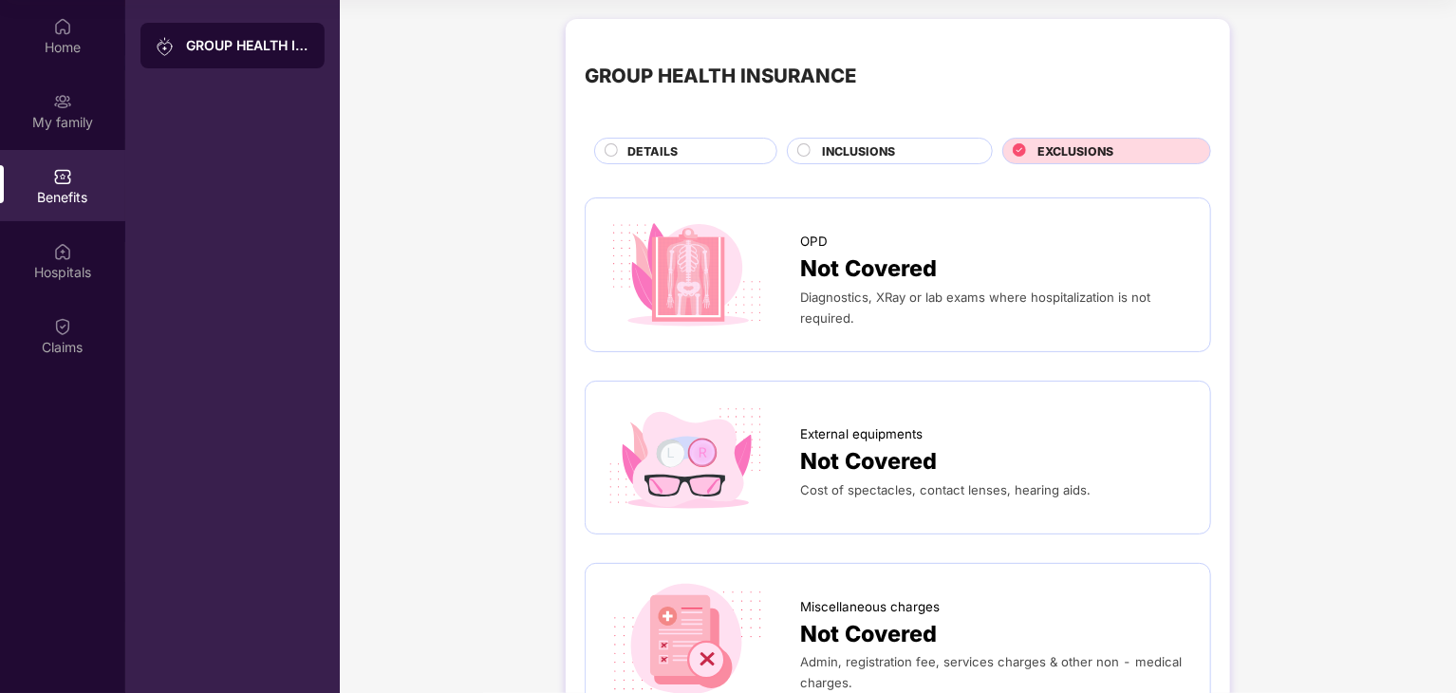
click at [802, 149] on circle at bounding box center [804, 150] width 12 height 12
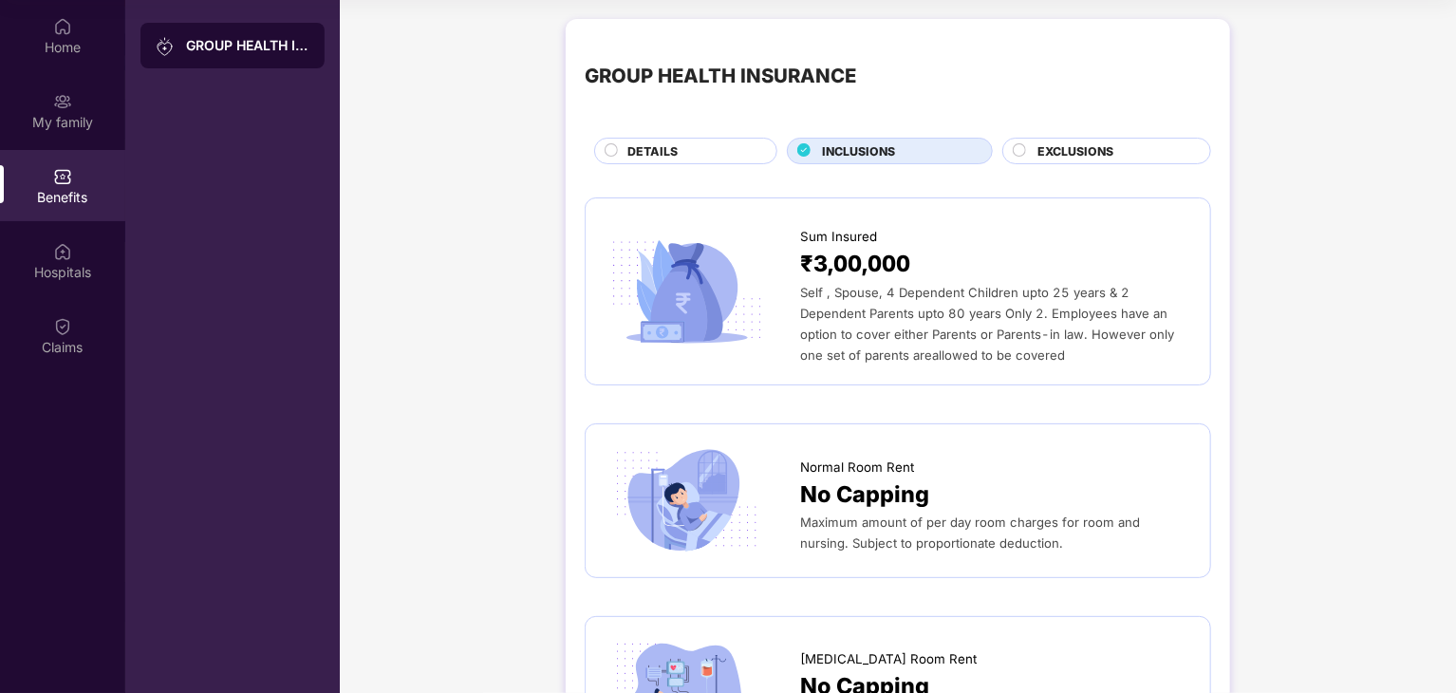
click at [610, 143] on icon at bounding box center [611, 149] width 13 height 13
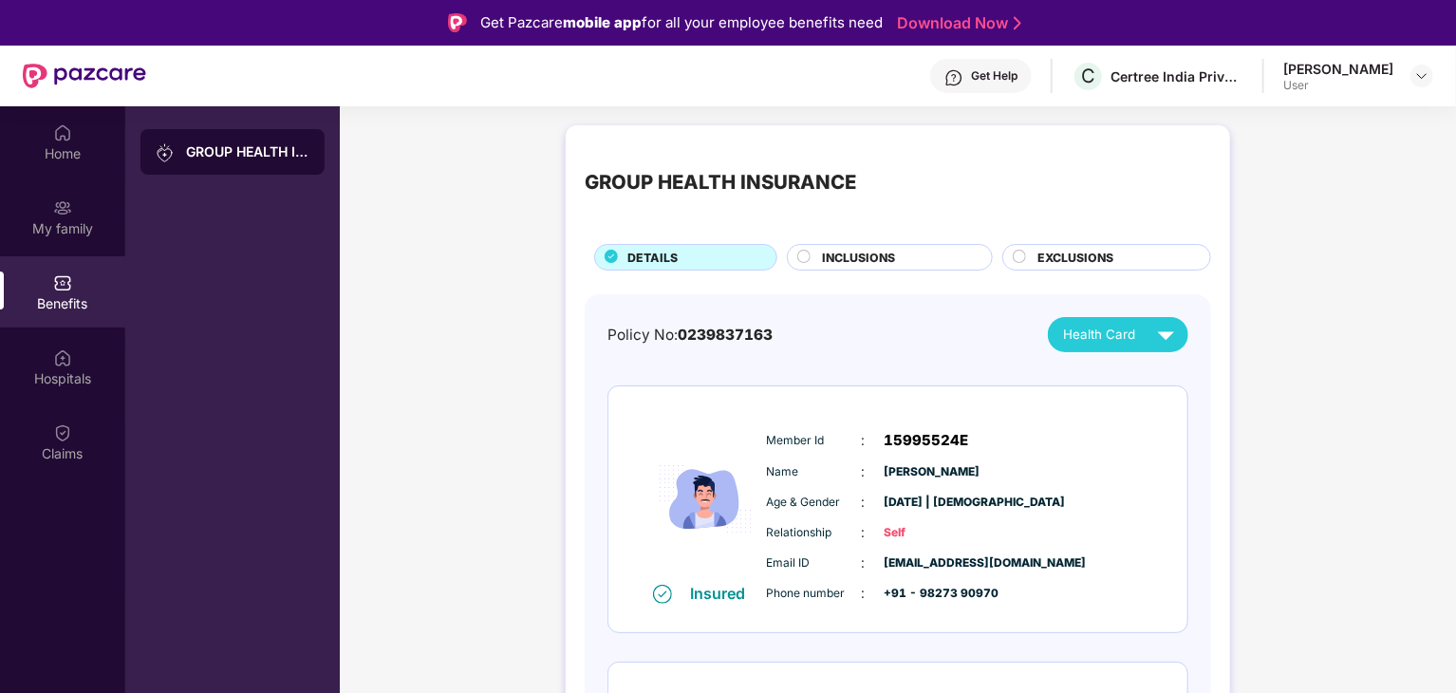
click at [68, 309] on div "Benefits" at bounding box center [62, 303] width 125 height 19
click at [1038, 252] on span "EXCLUSIONS" at bounding box center [1076, 258] width 76 height 18
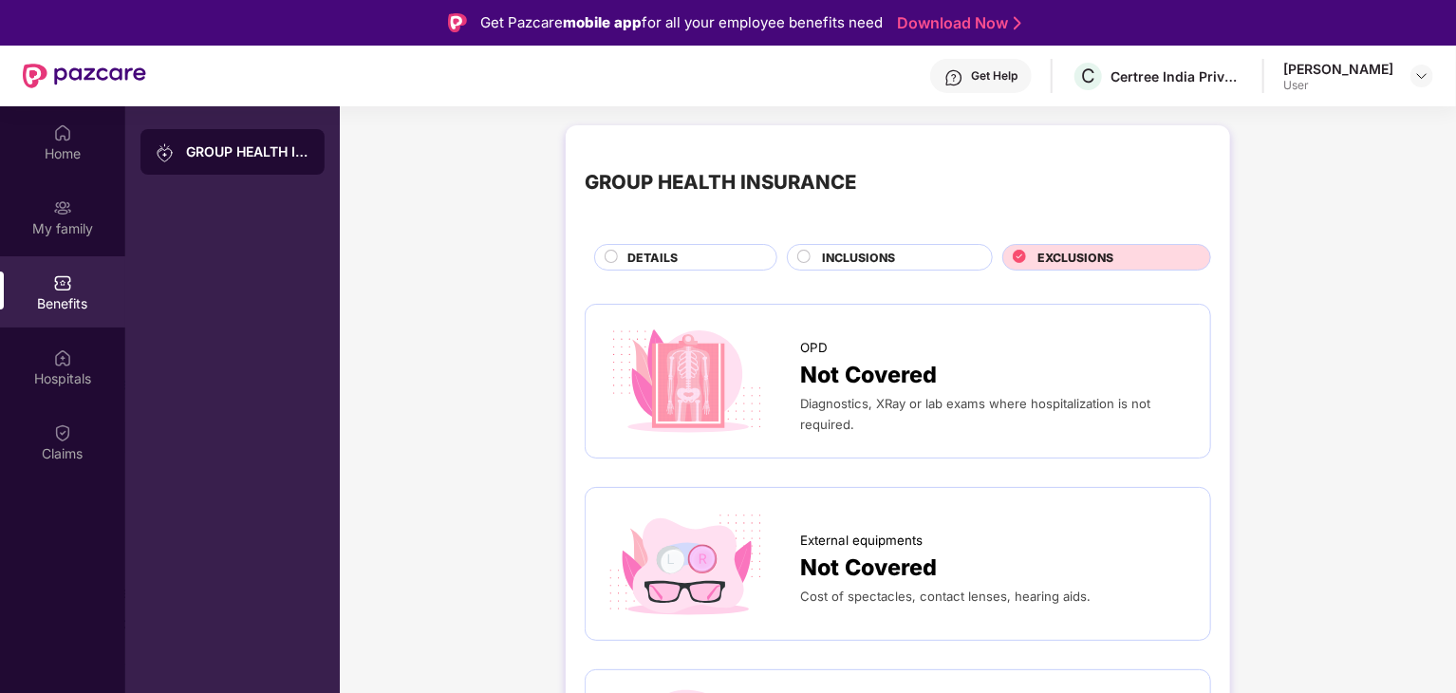
click at [654, 267] on span "DETAILS" at bounding box center [653, 258] width 50 height 18
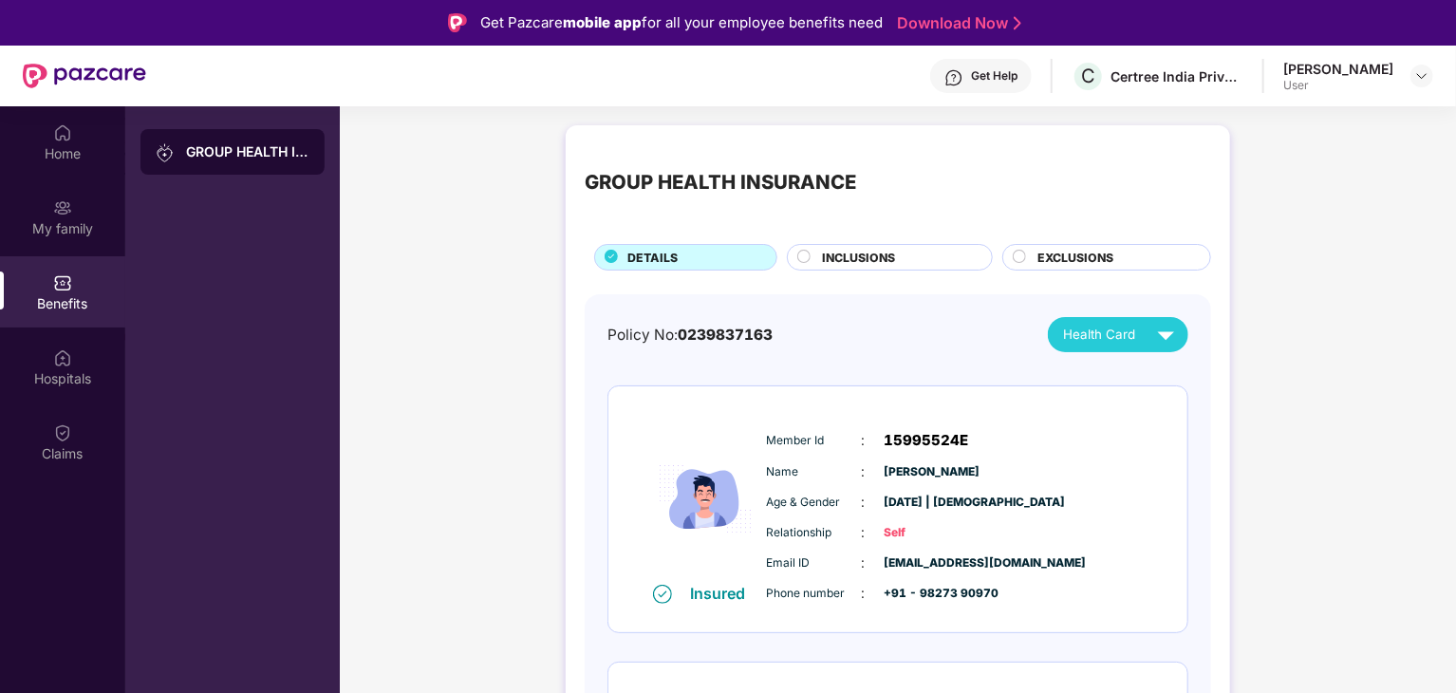
click at [1101, 331] on span "Health Card" at bounding box center [1099, 335] width 72 height 20
click at [1163, 331] on img at bounding box center [1166, 334] width 33 height 33
click at [44, 153] on div "Home" at bounding box center [62, 153] width 125 height 19
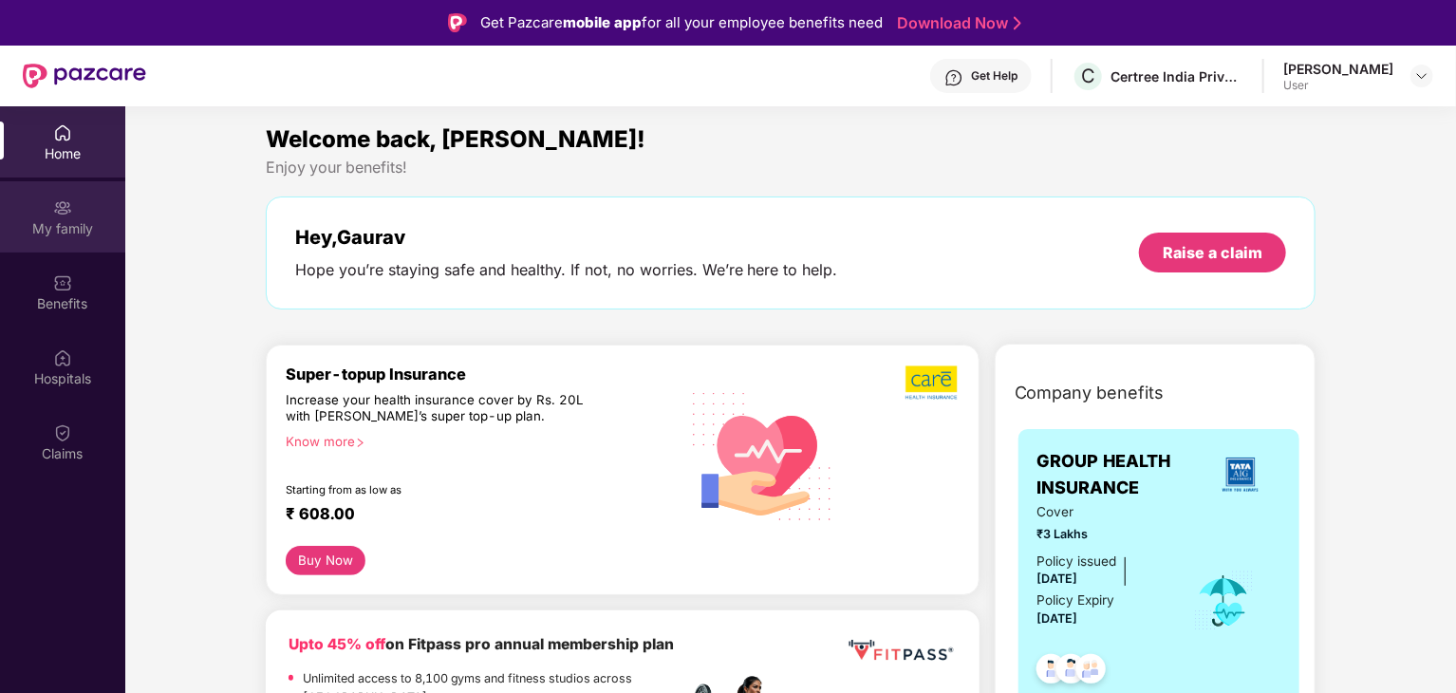
click at [77, 236] on div "My family" at bounding box center [62, 228] width 125 height 19
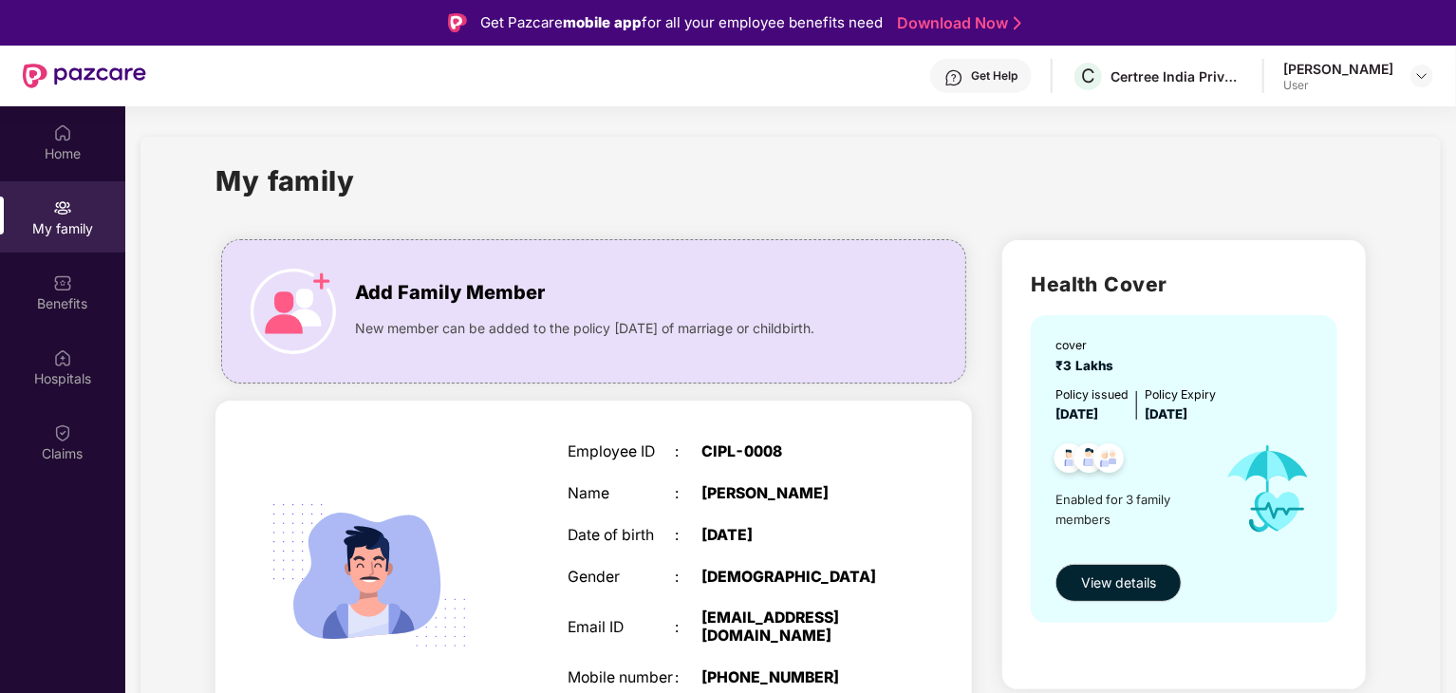
click at [52, 214] on div "My family" at bounding box center [62, 216] width 125 height 71
click at [64, 153] on div "Home" at bounding box center [62, 153] width 125 height 19
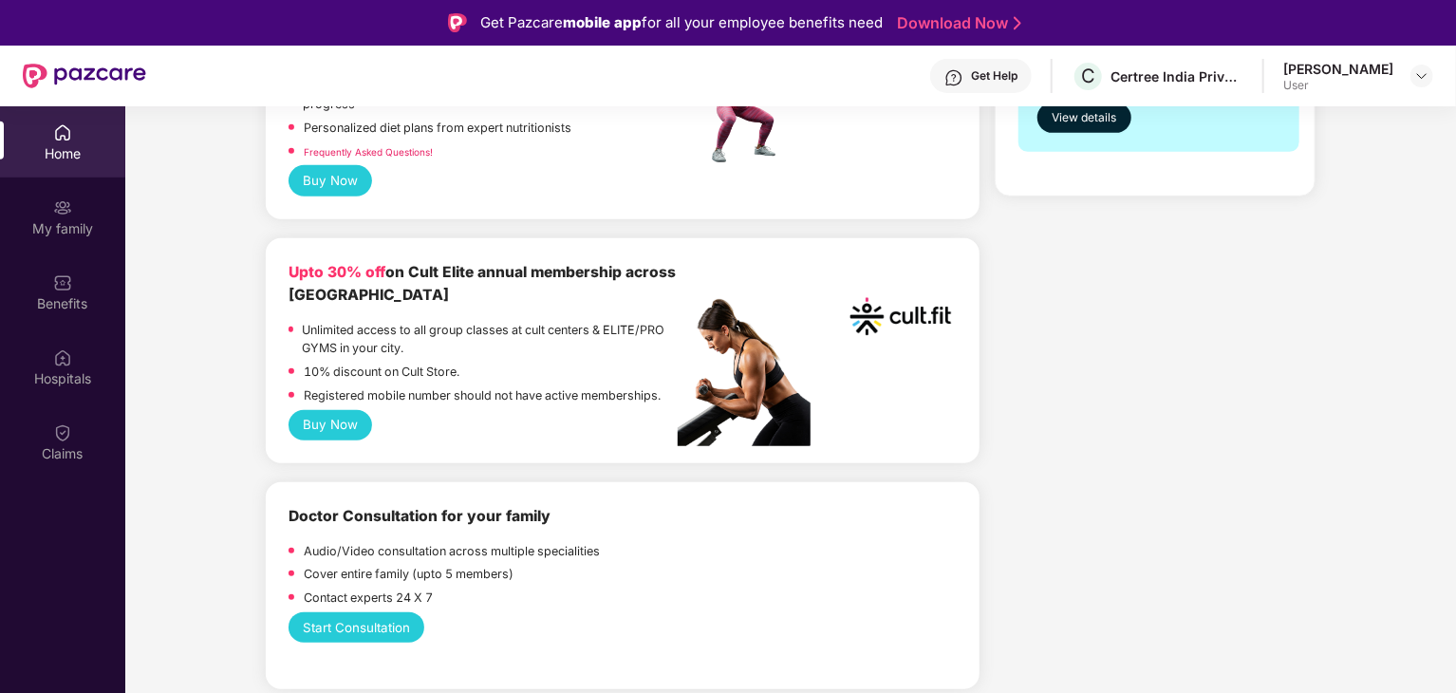
scroll to position [665, 0]
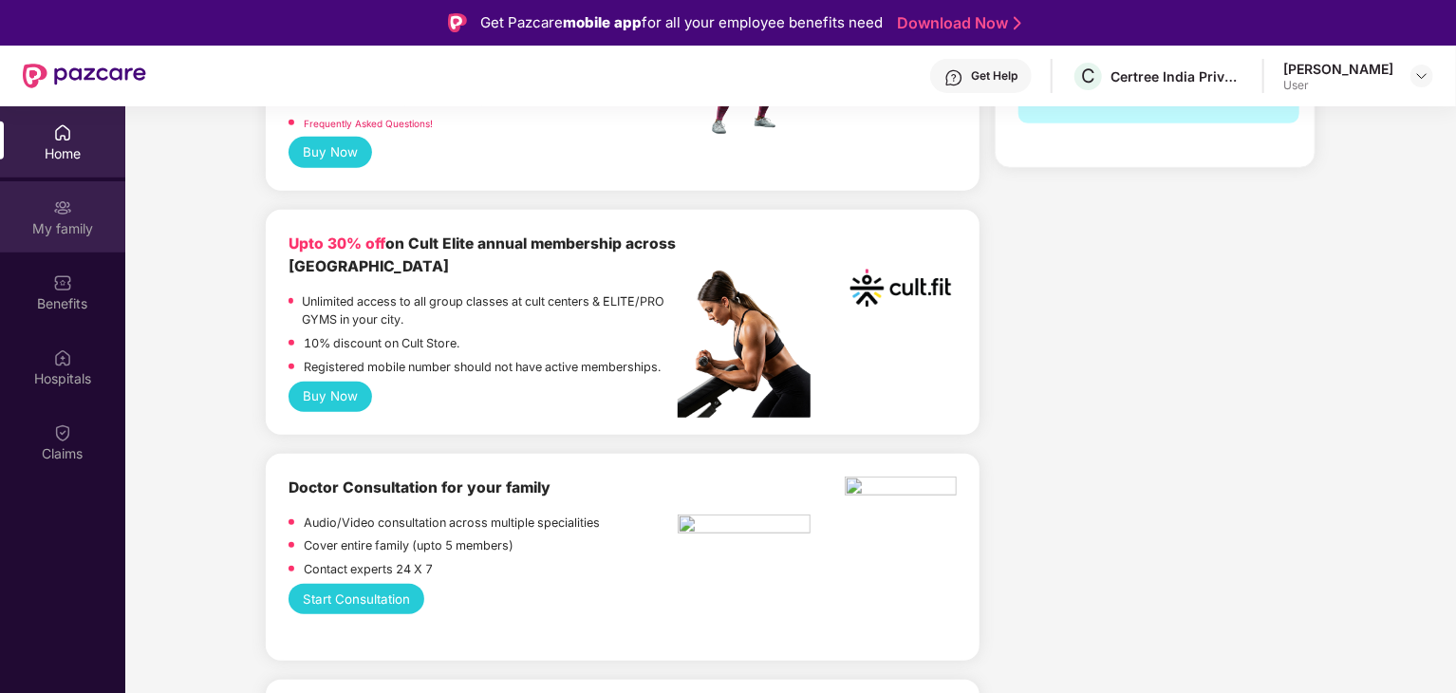
click at [51, 233] on div "My family" at bounding box center [62, 228] width 125 height 19
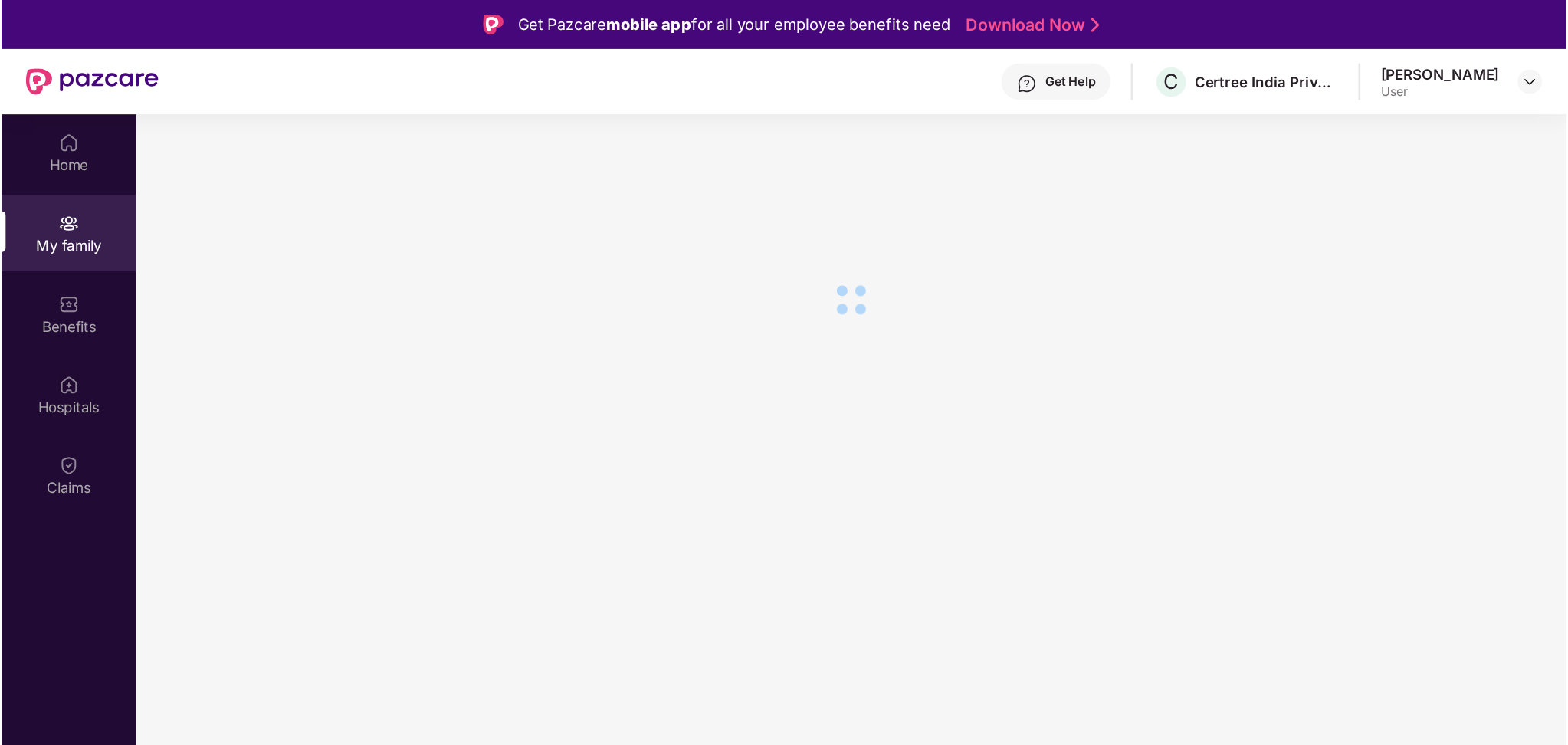
scroll to position [0, 0]
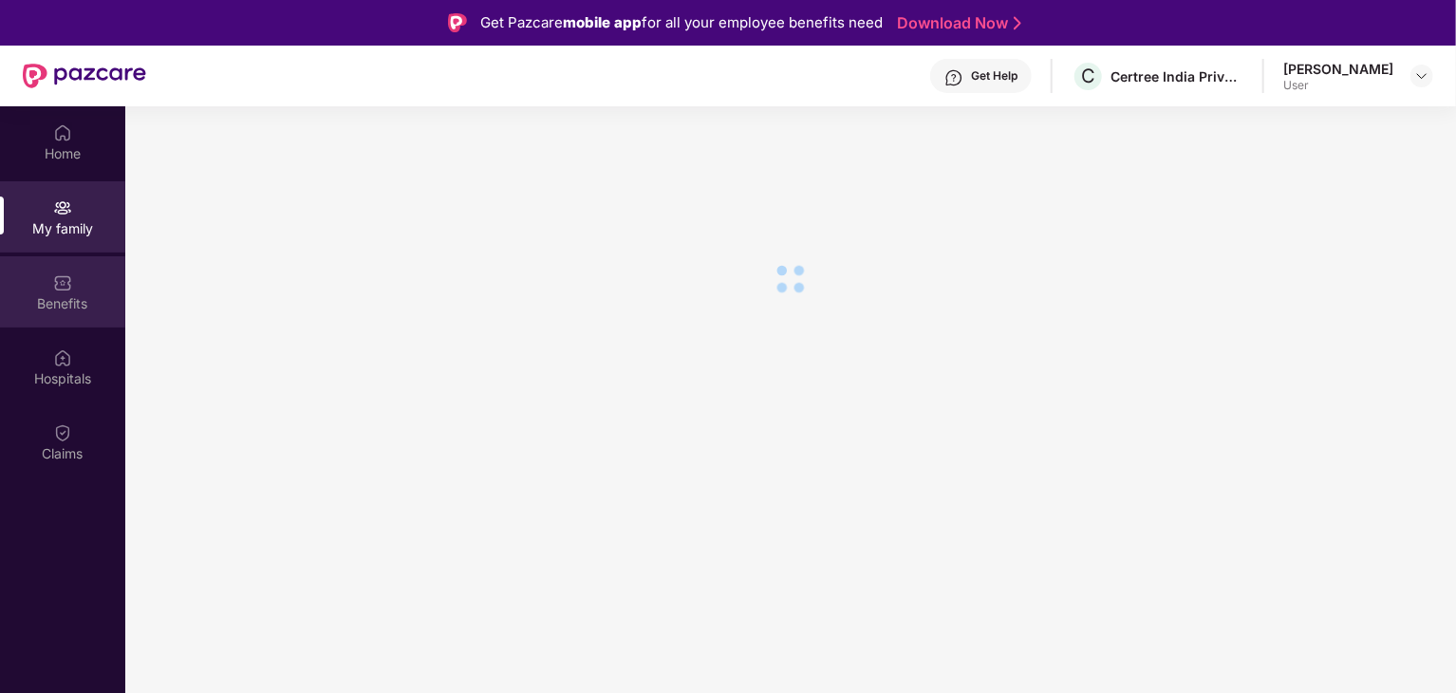
click at [65, 297] on div "Benefits" at bounding box center [62, 303] width 125 height 19
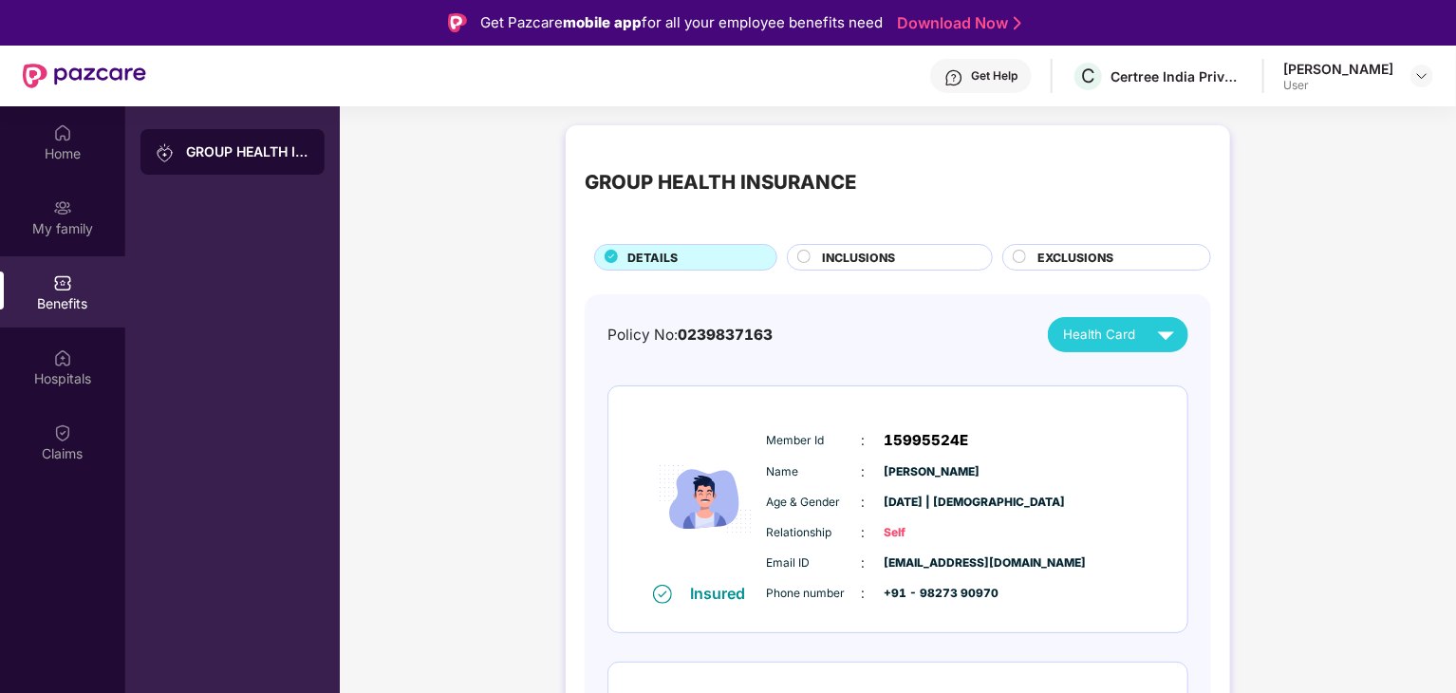
click at [800, 255] on circle at bounding box center [804, 257] width 12 height 12
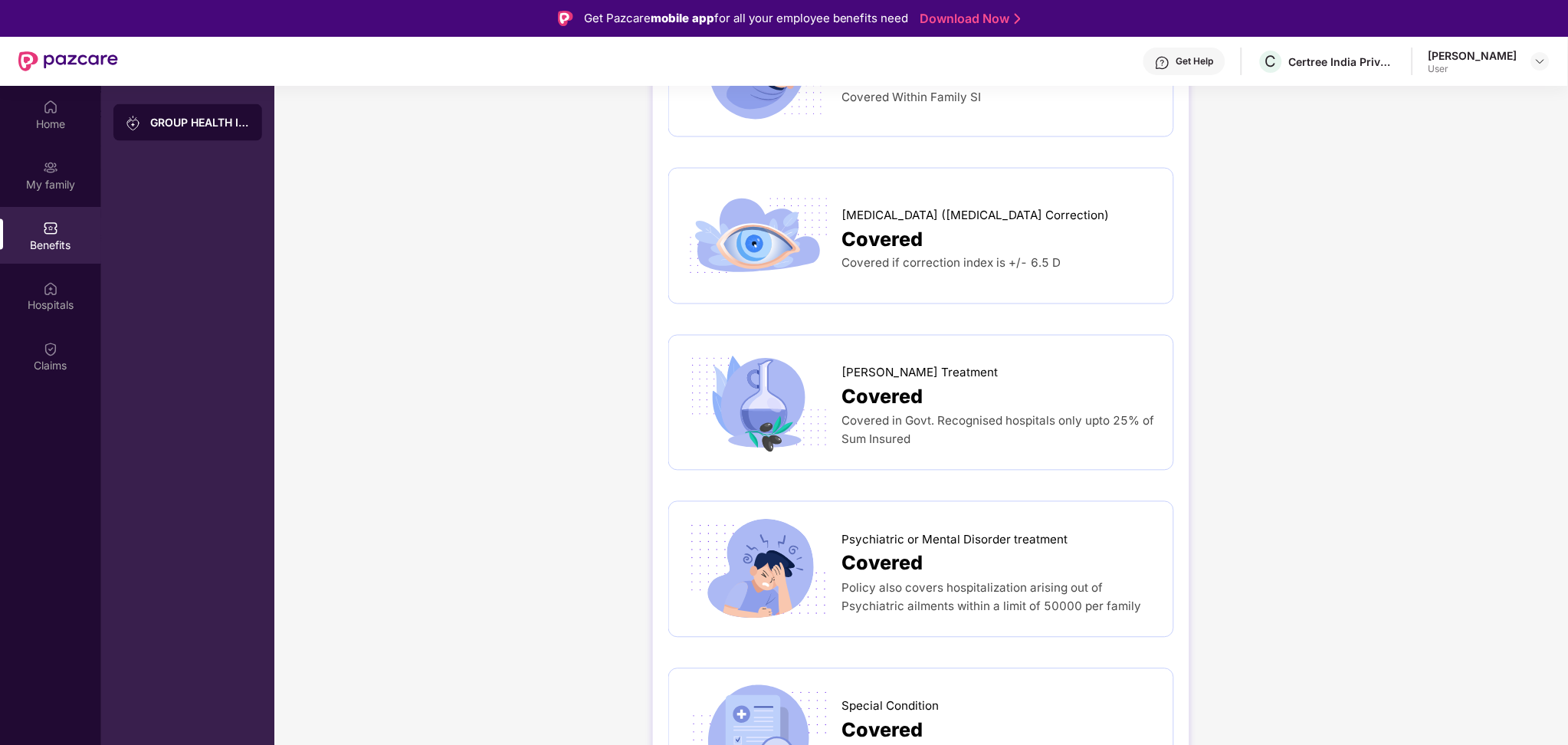
scroll to position [1926, 0]
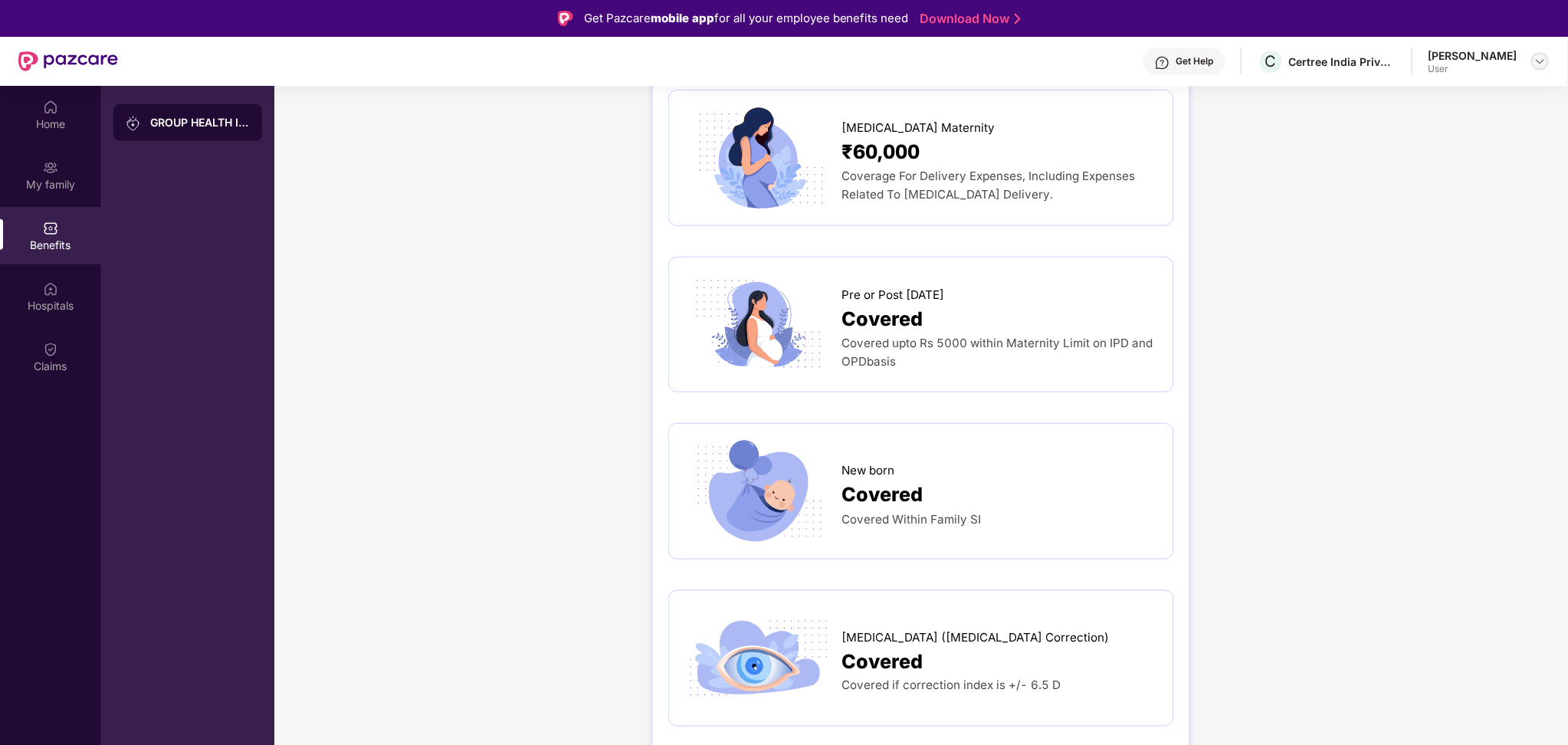
click at [1175, 57] on img at bounding box center [1541, 61] width 12 height 12
click at [1175, 98] on div "Switch to admin view" at bounding box center [1469, 98] width 199 height 30
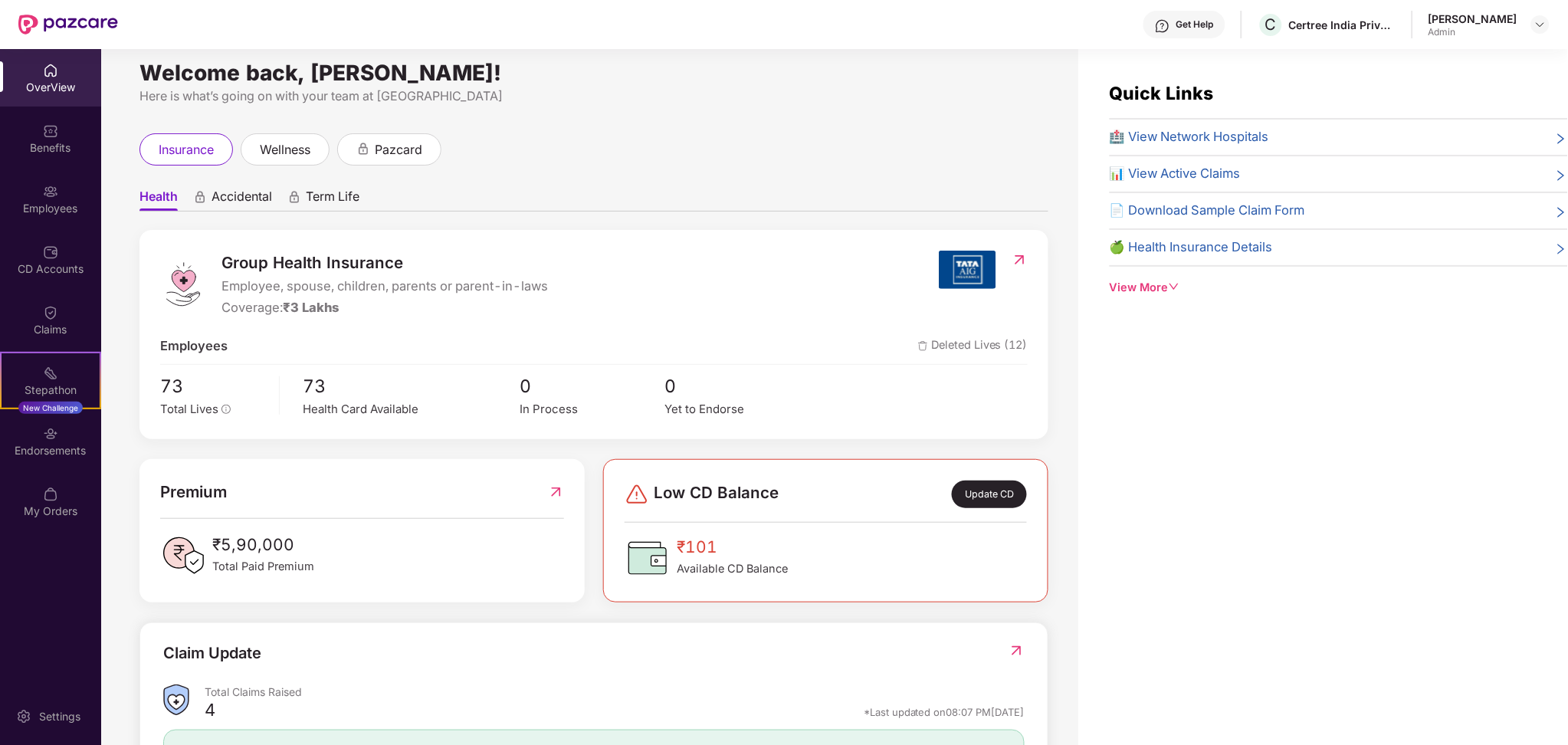
scroll to position [0, 0]
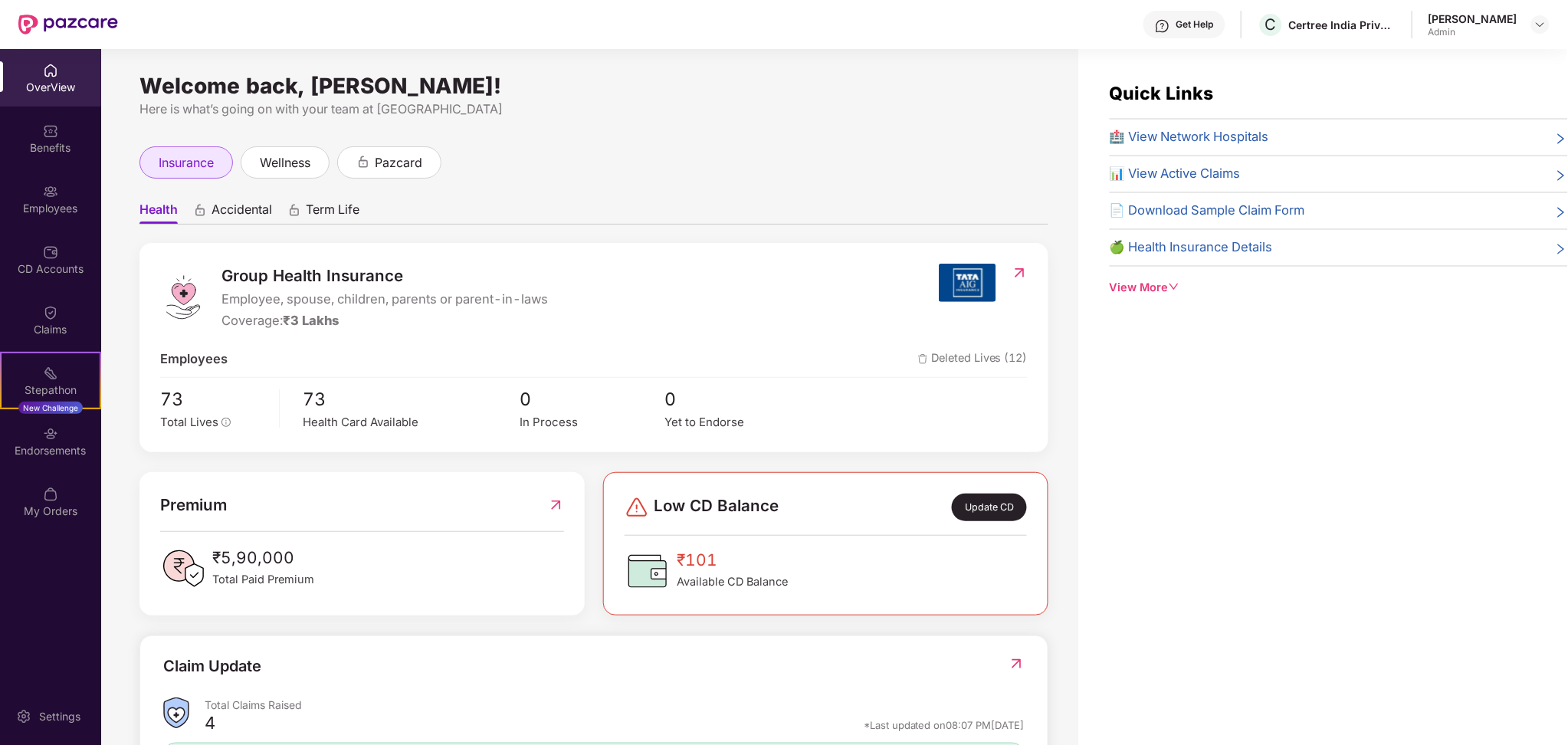
click at [177, 159] on span "insurance" at bounding box center [187, 163] width 55 height 19
click at [292, 169] on span "wellness" at bounding box center [285, 163] width 51 height 19
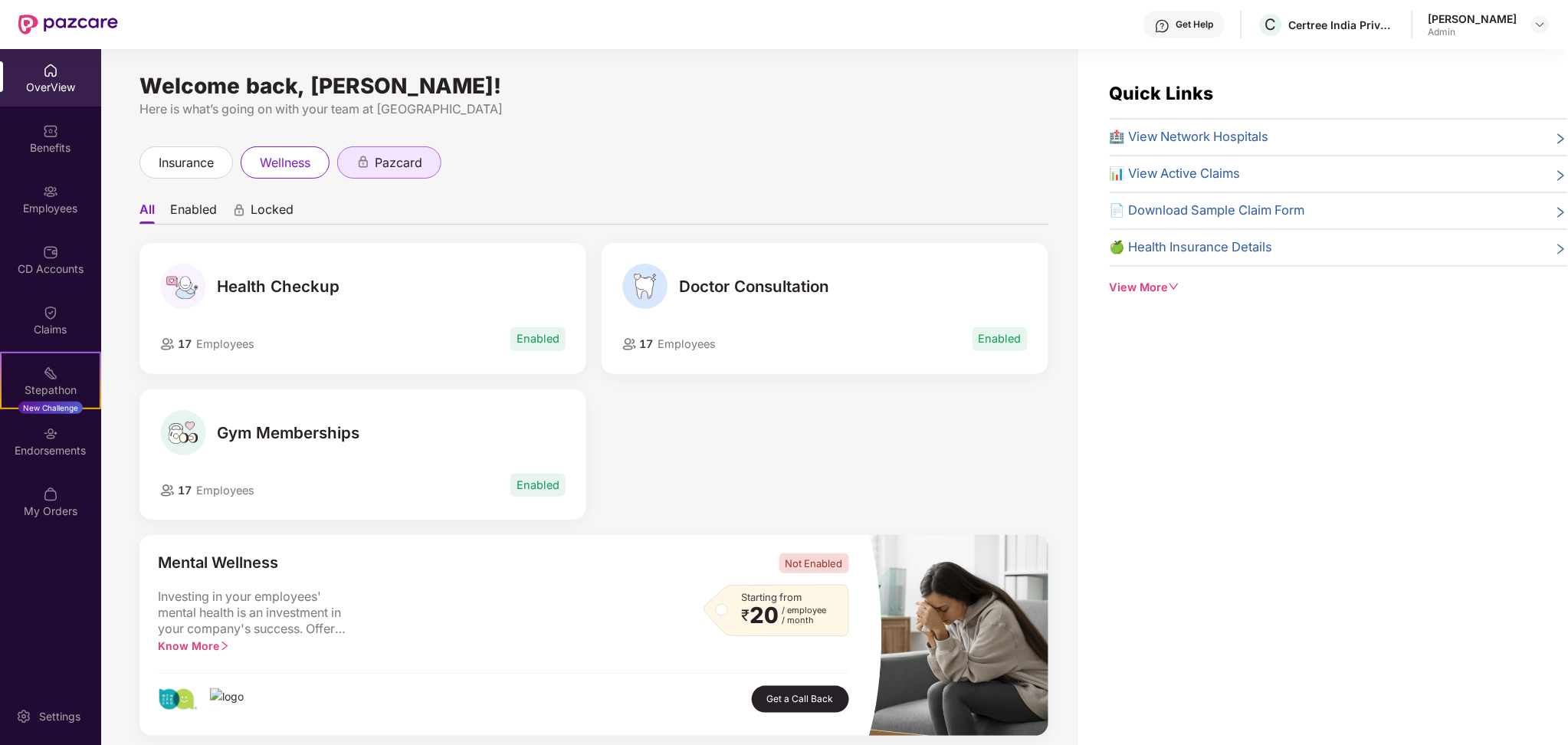
click at [400, 172] on span "pazcard" at bounding box center [398, 163] width 48 height 19
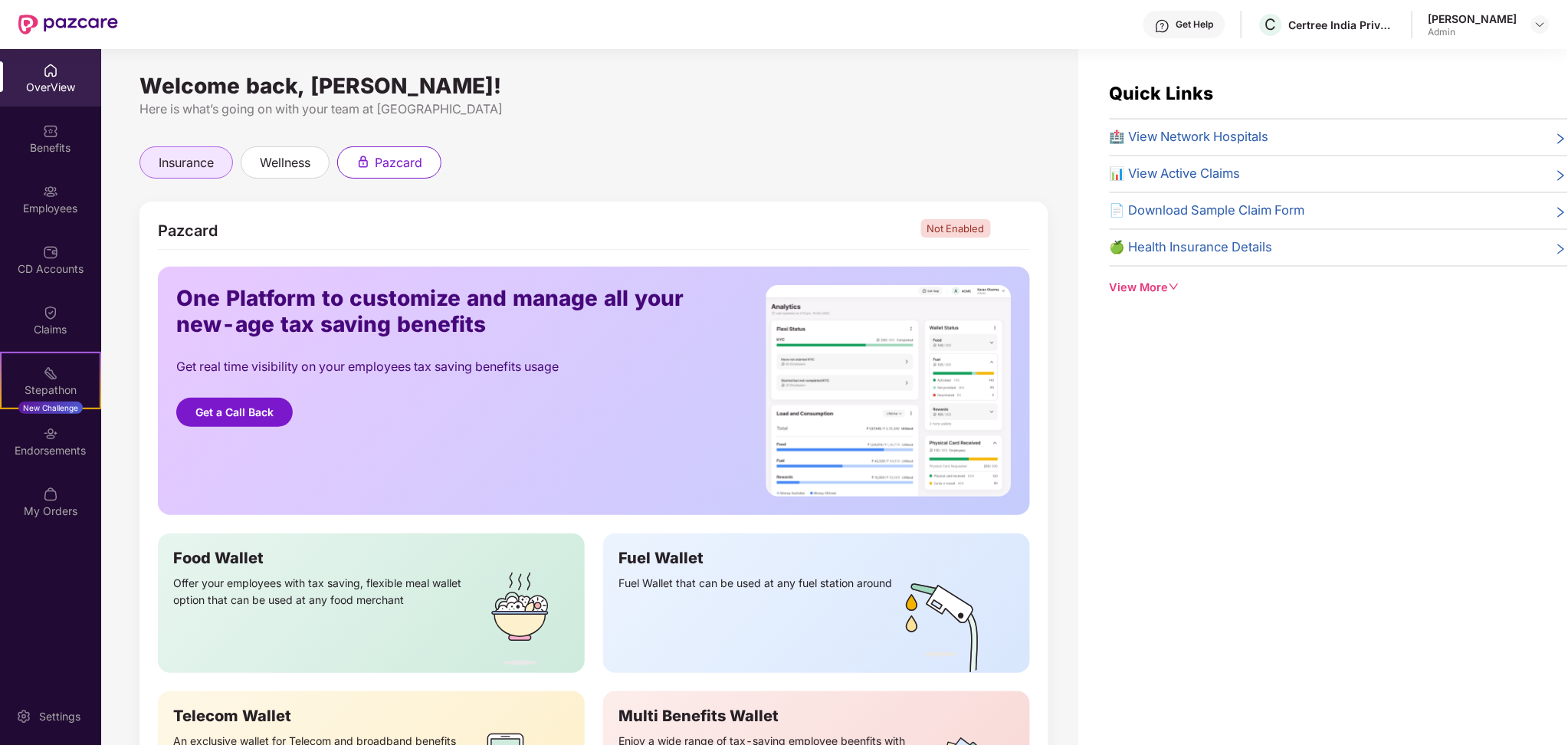
click at [174, 158] on span "insurance" at bounding box center [187, 163] width 55 height 19
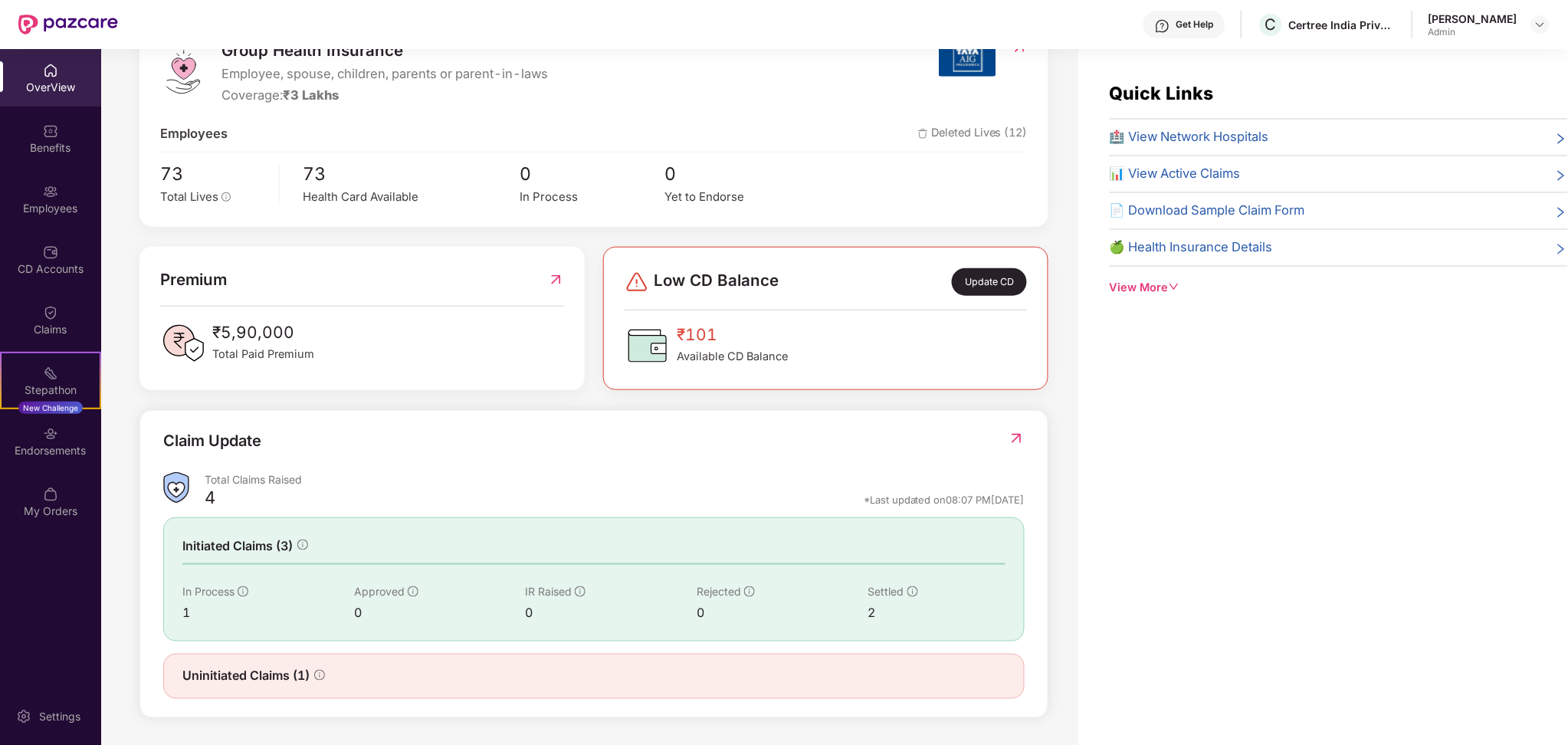
scroll to position [49, 0]
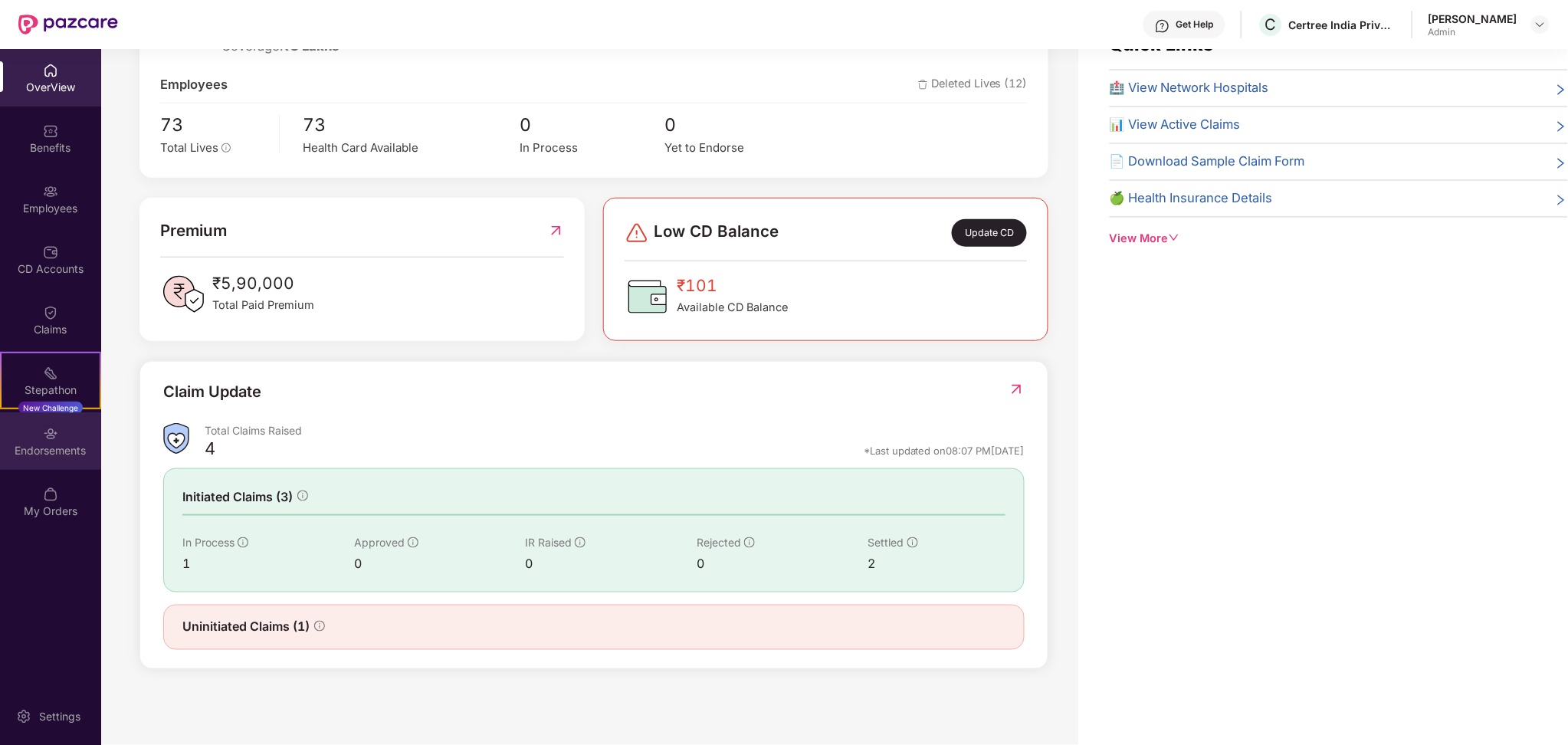
click at [58, 446] on div "Endorsements" at bounding box center [50, 450] width 101 height 15
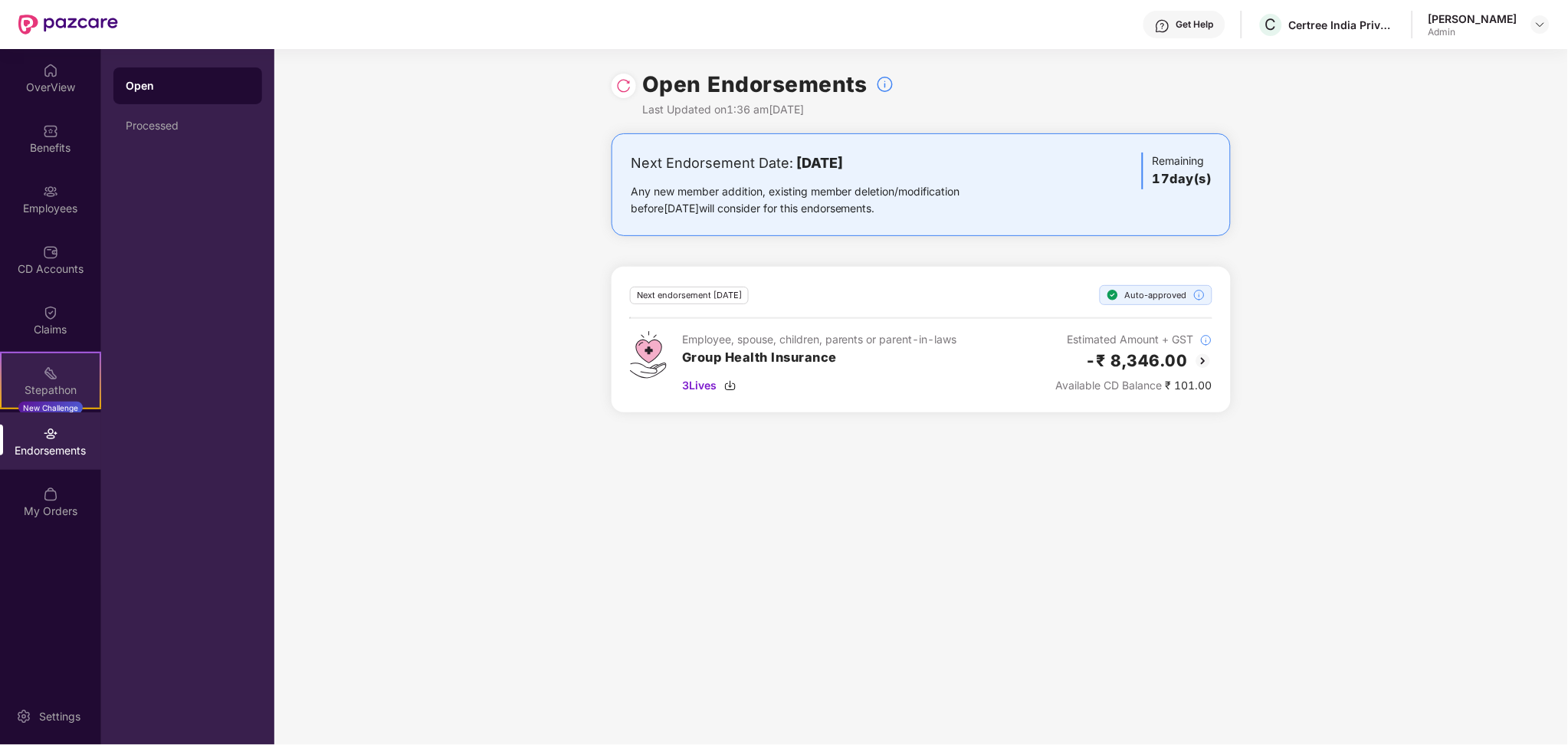
click at [48, 358] on div "Stepathon New Challenge" at bounding box center [50, 380] width 101 height 57
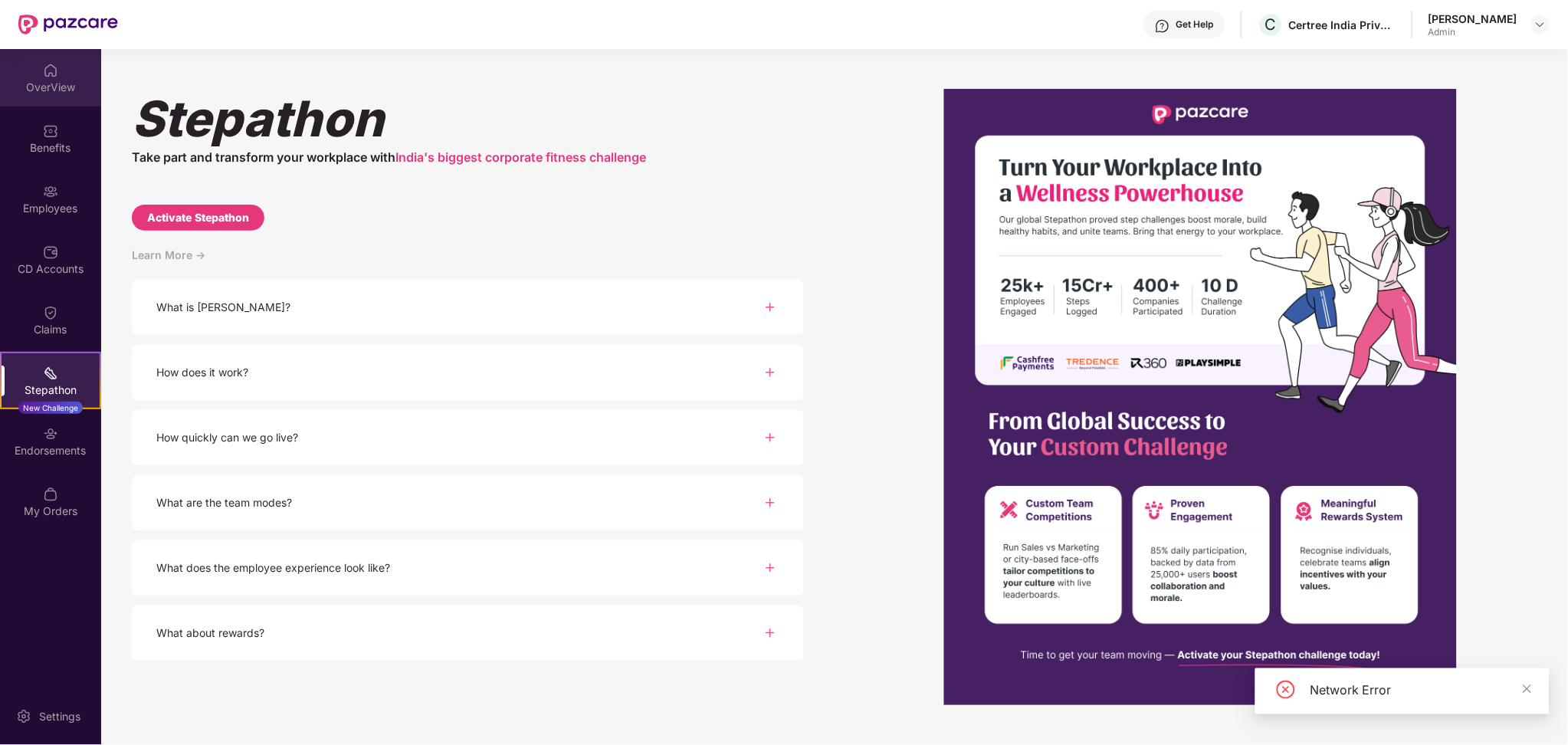
click at [50, 98] on div "OverView" at bounding box center [50, 77] width 101 height 57
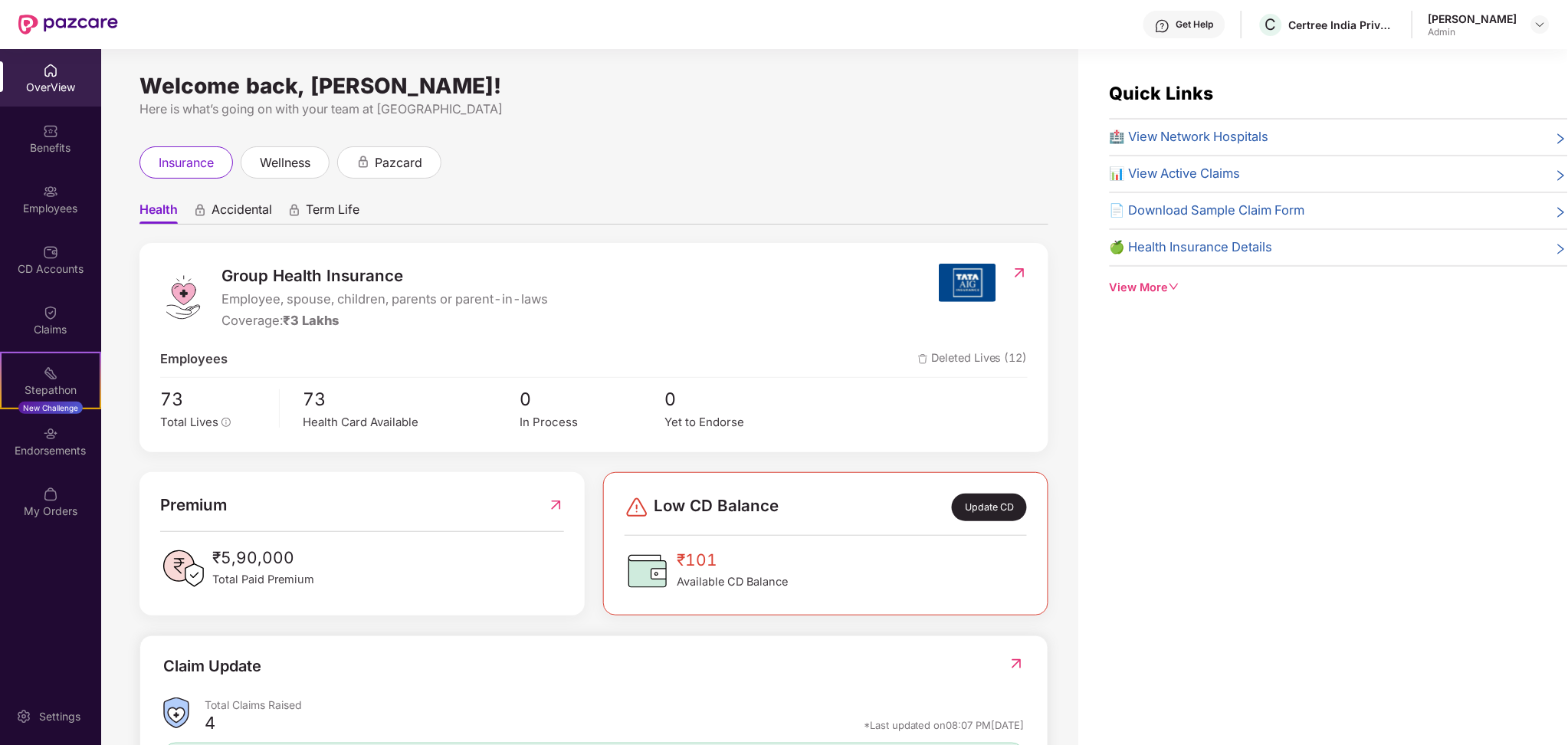
click at [1137, 297] on div "Quick Links 🏥 View Network Hospitals 📊 View Active Claims 📄 Download Sample Cla…" at bounding box center [1324, 421] width 489 height 745
click at [1135, 287] on div "View More" at bounding box center [1340, 288] width 459 height 18
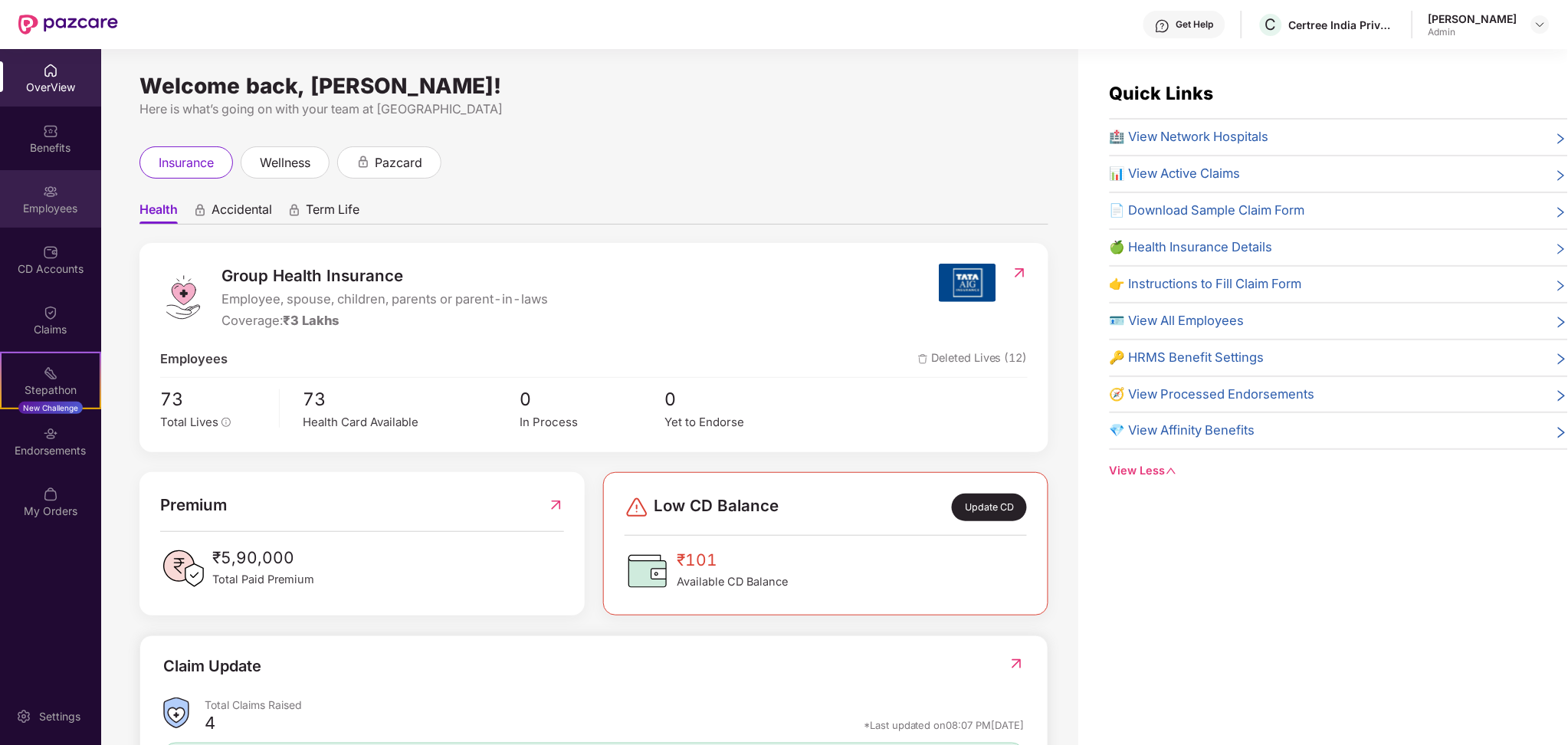
click at [40, 204] on div "Employees" at bounding box center [50, 208] width 101 height 15
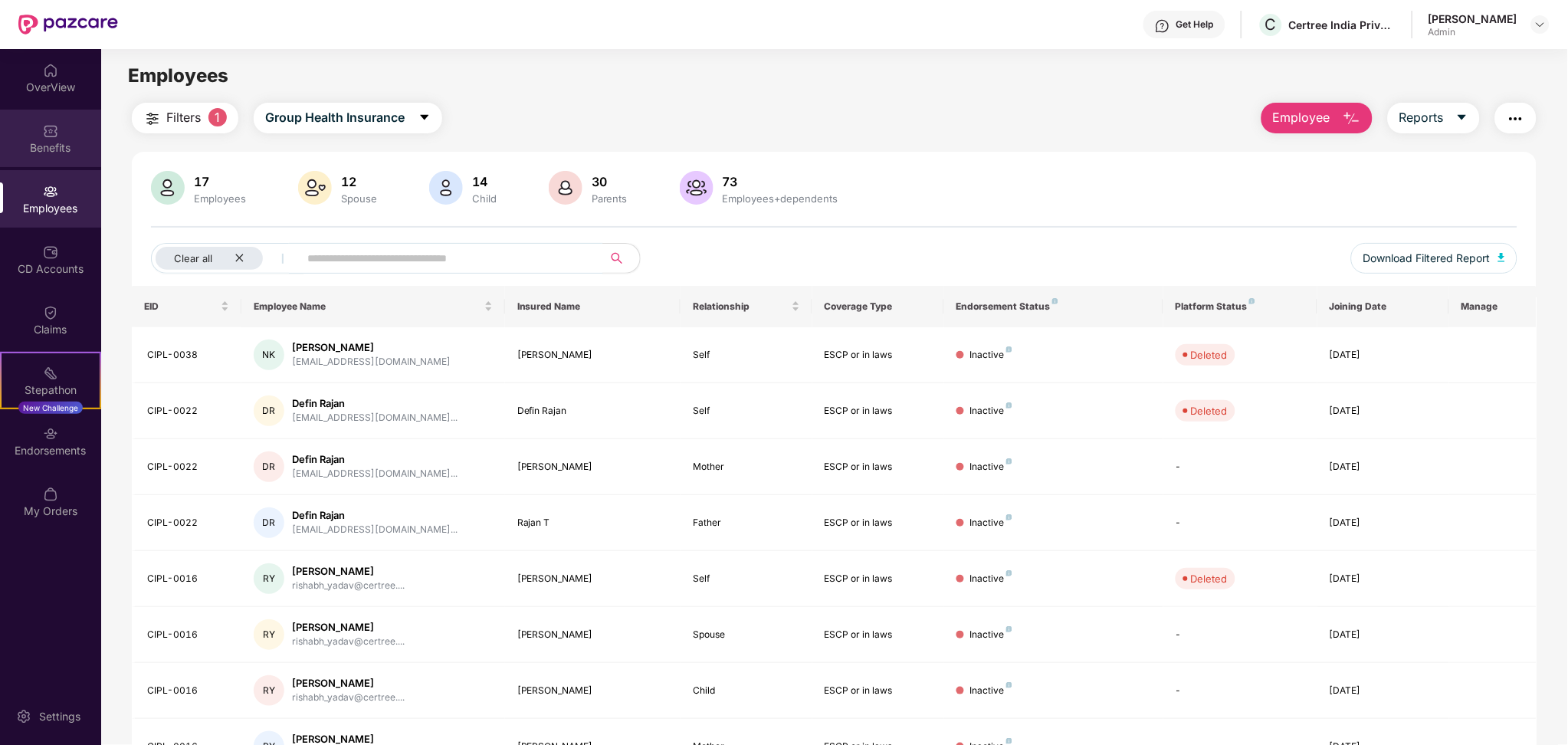
click at [56, 153] on div "Benefits" at bounding box center [50, 148] width 101 height 15
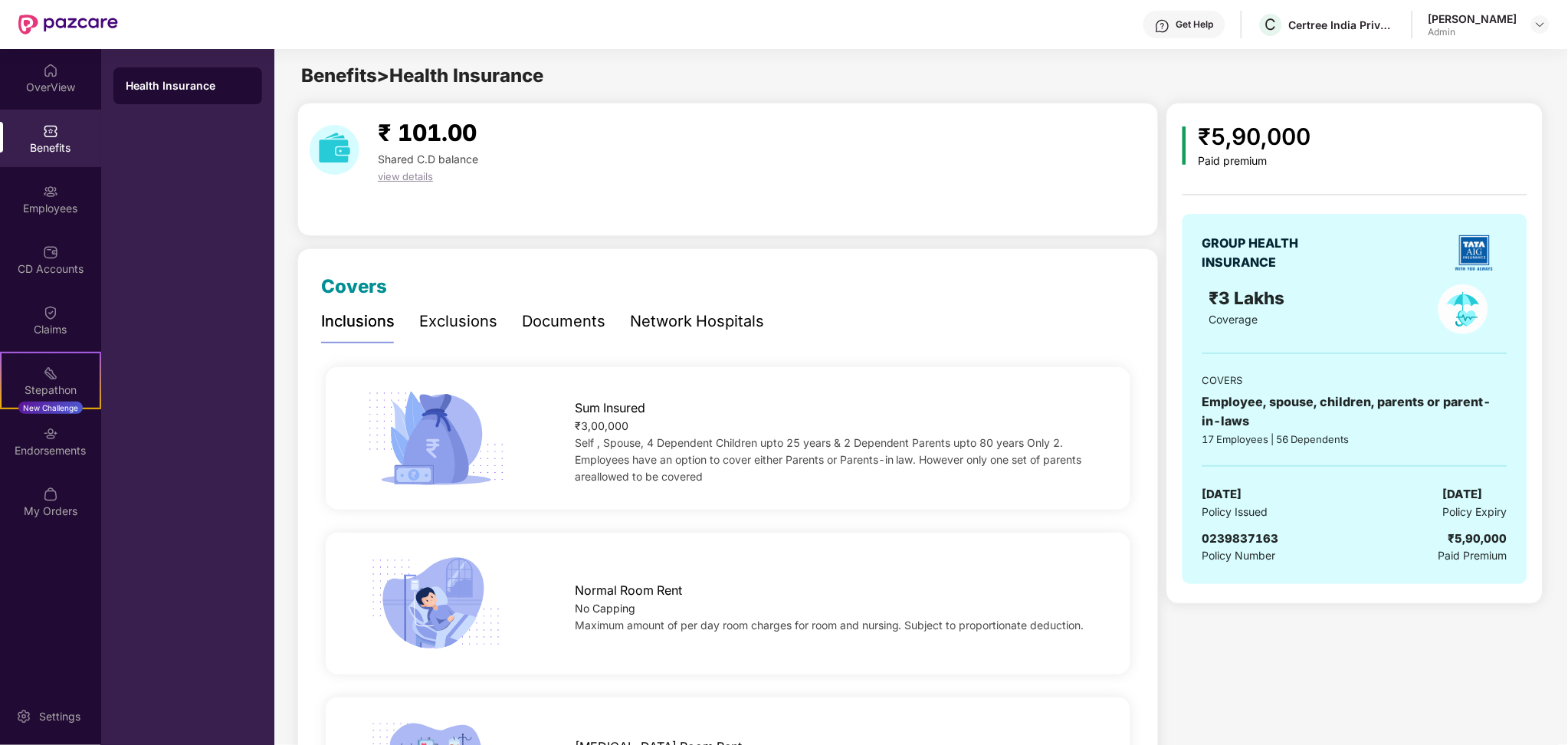
click at [455, 302] on div "Exclusions" at bounding box center [458, 321] width 78 height 42
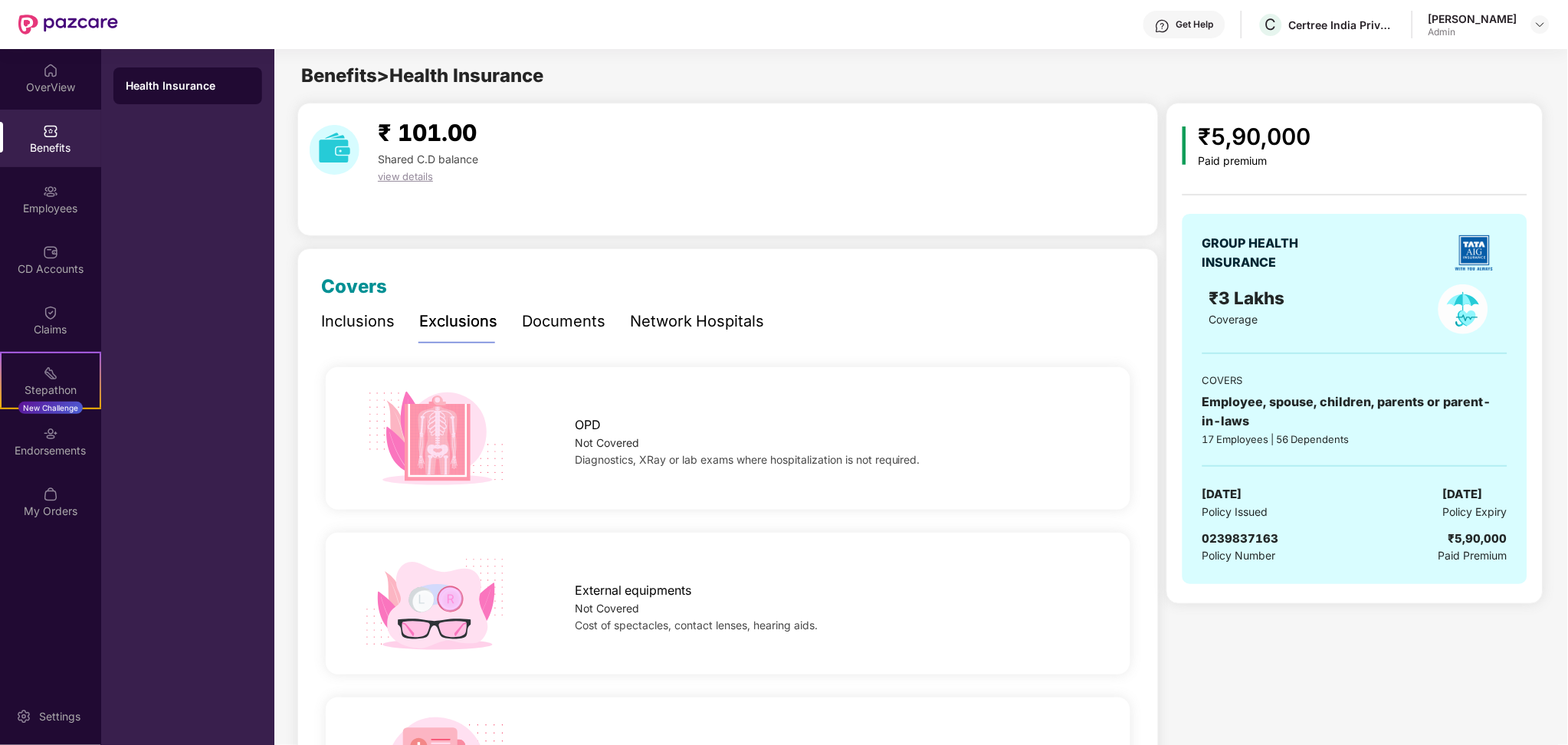
click at [585, 325] on div "Documents" at bounding box center [564, 321] width 83 height 23
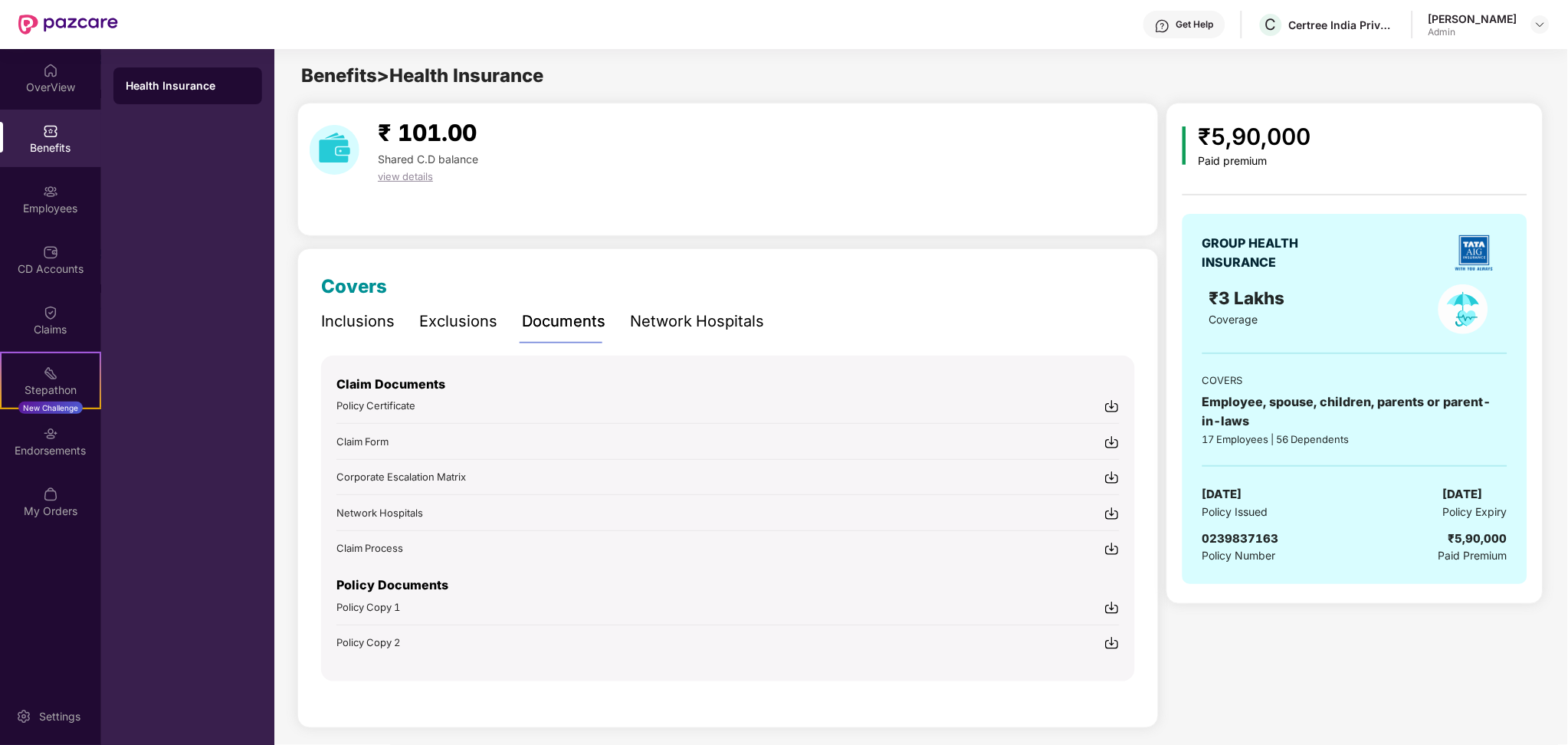
click at [1111, 408] on img at bounding box center [1112, 406] width 15 height 15
click at [375, 401] on span "Policy Certificate" at bounding box center [376, 405] width 79 height 12
click at [1112, 559] on img at bounding box center [1112, 607] width 15 height 15
click at [1109, 559] on img at bounding box center [1112, 642] width 15 height 15
click at [366, 320] on div "Inclusions" at bounding box center [358, 321] width 73 height 23
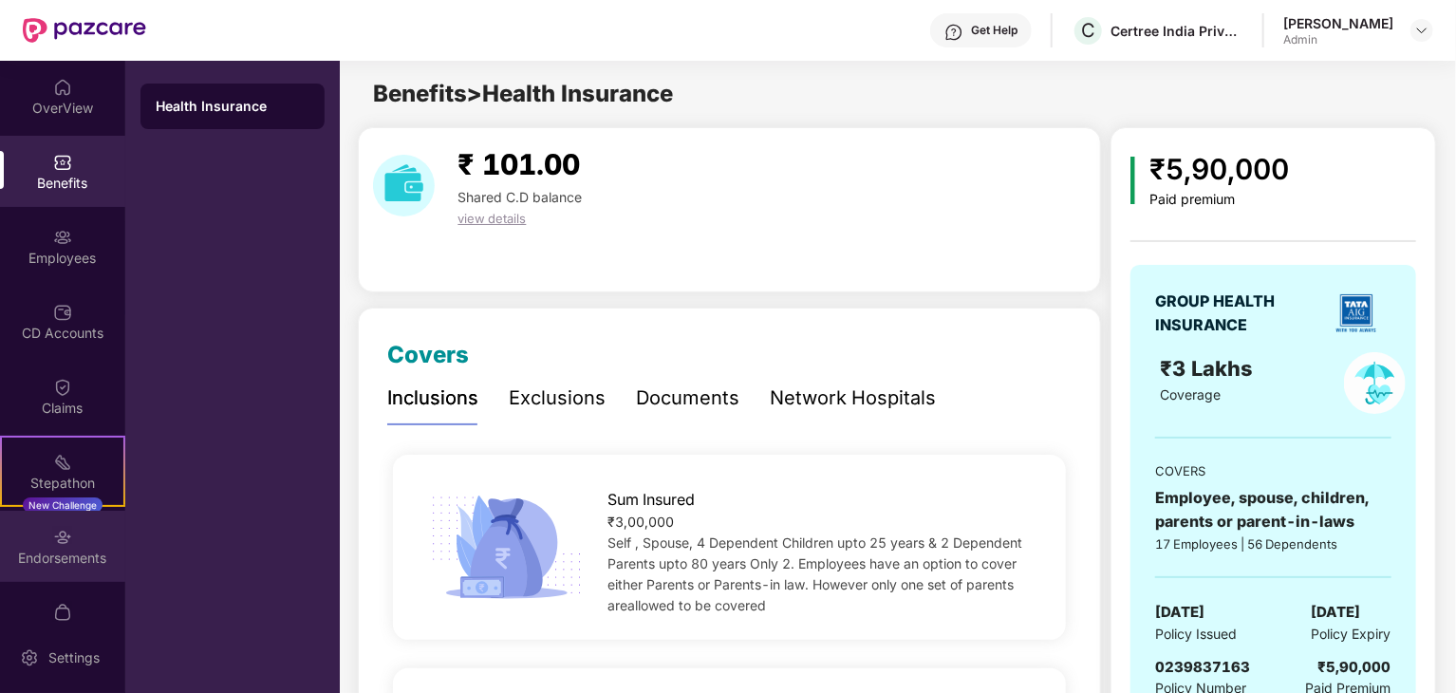
click at [42, 549] on div "Endorsements" at bounding box center [62, 558] width 125 height 19
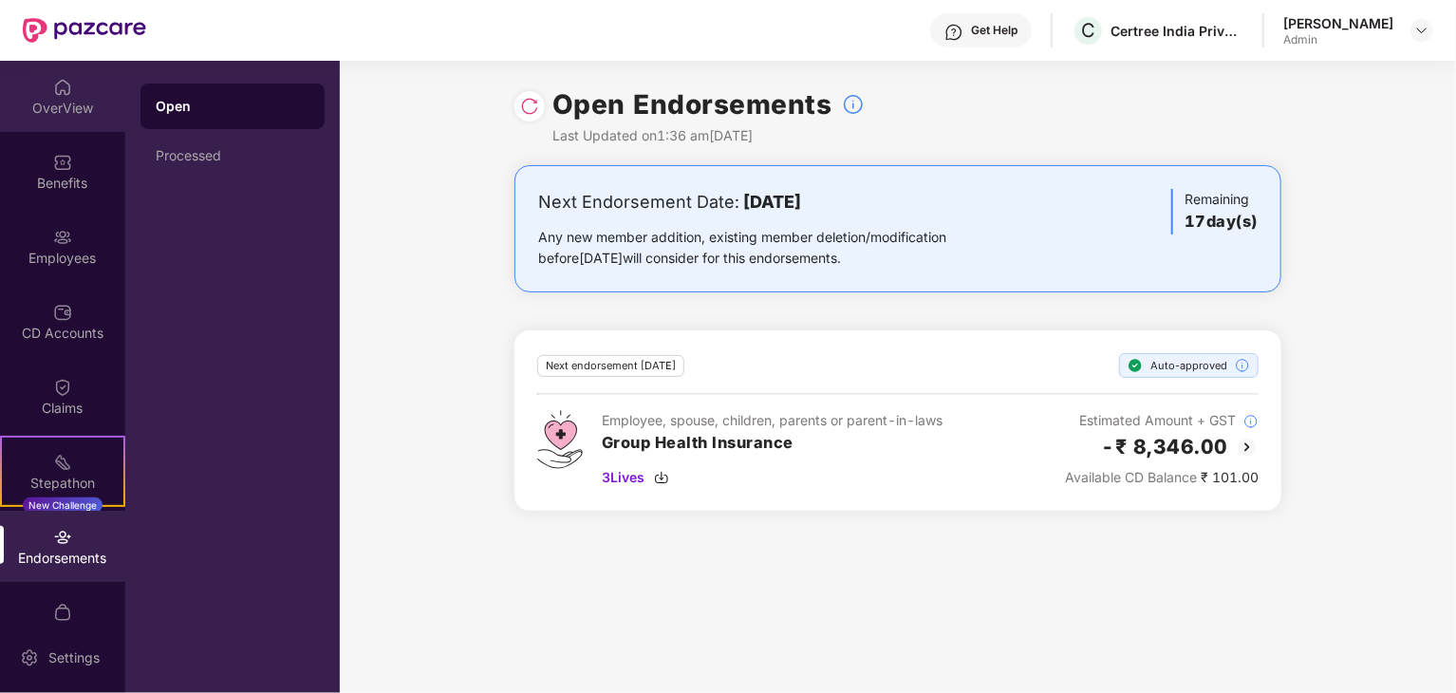
click at [53, 89] on img at bounding box center [62, 87] width 19 height 19
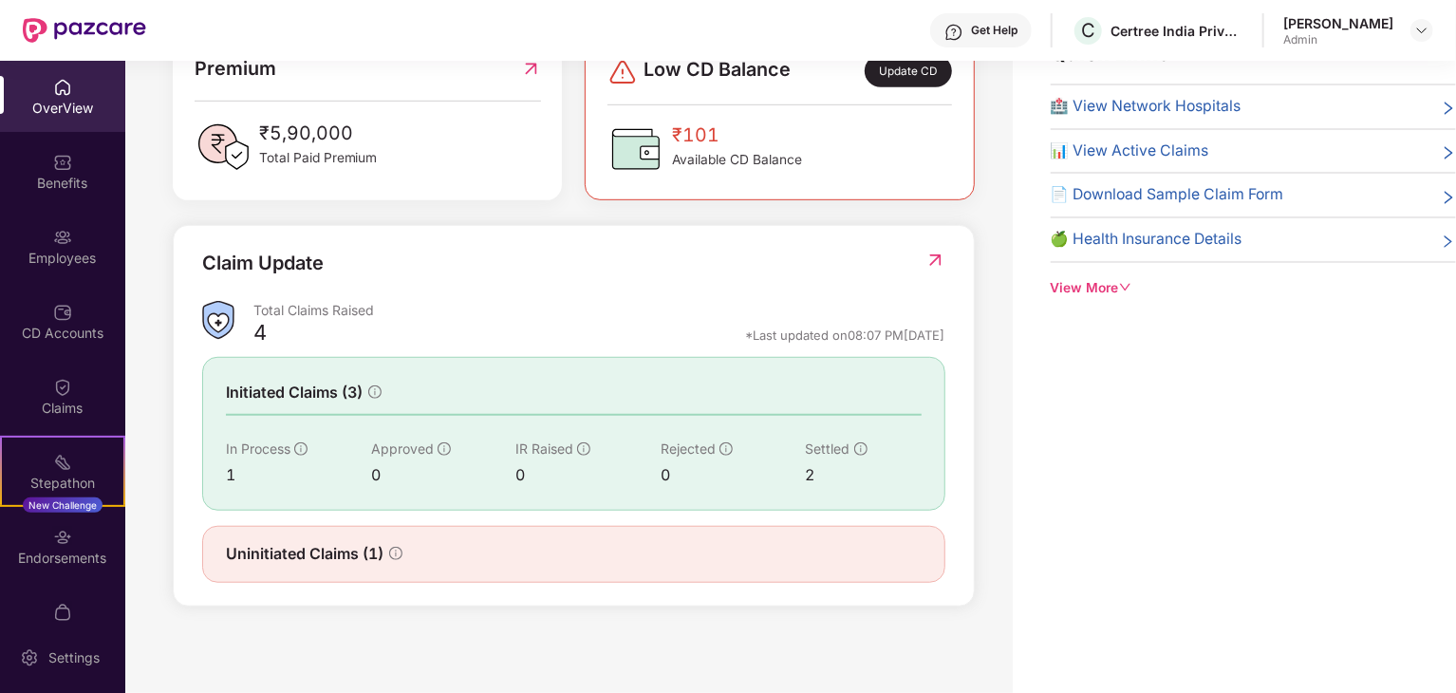
scroll to position [480, 0]
